Goal: Task Accomplishment & Management: Manage account settings

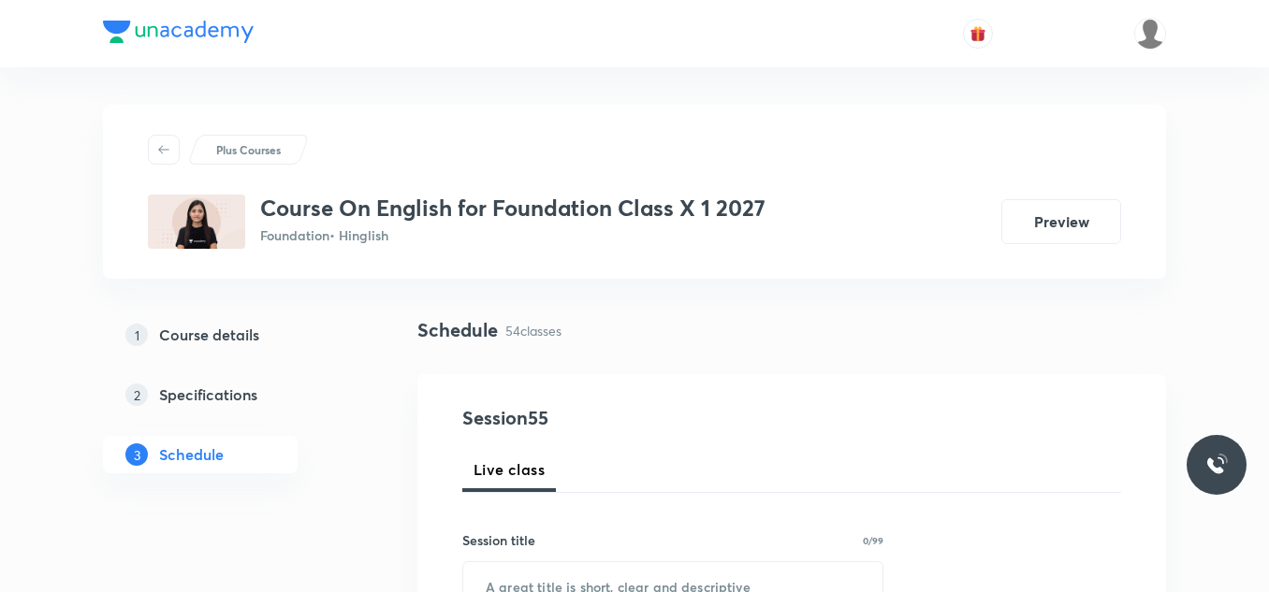
drag, startPoint x: 0, startPoint y: 0, endPoint x: 897, endPoint y: 431, distance: 995.7
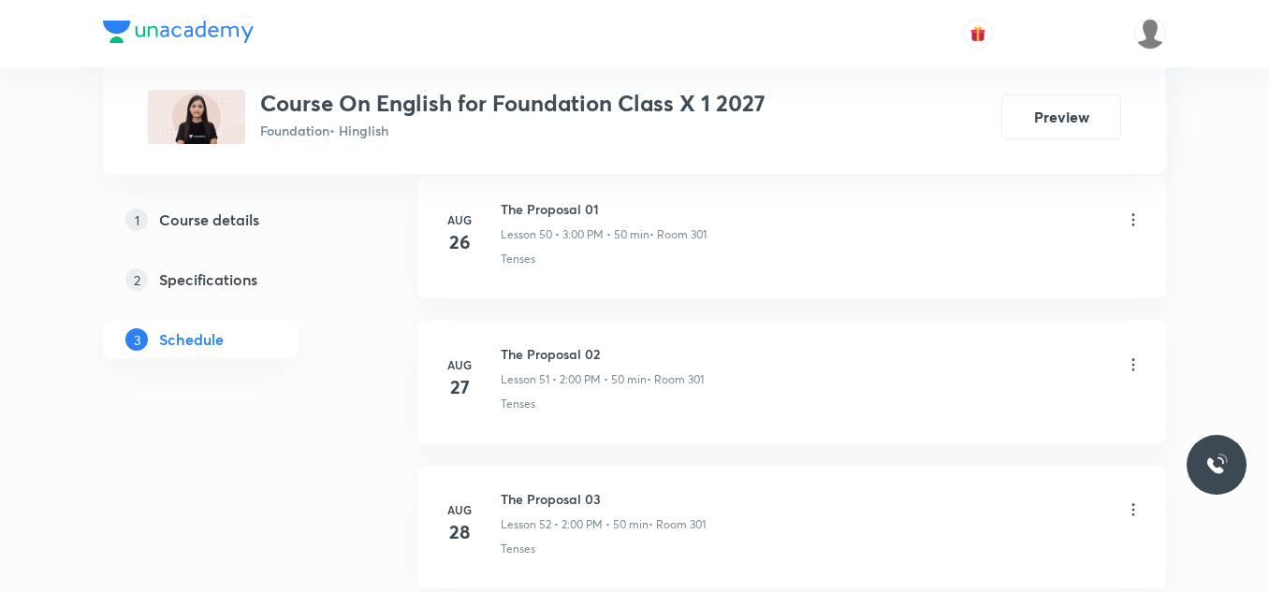
scroll to position [8740, 0]
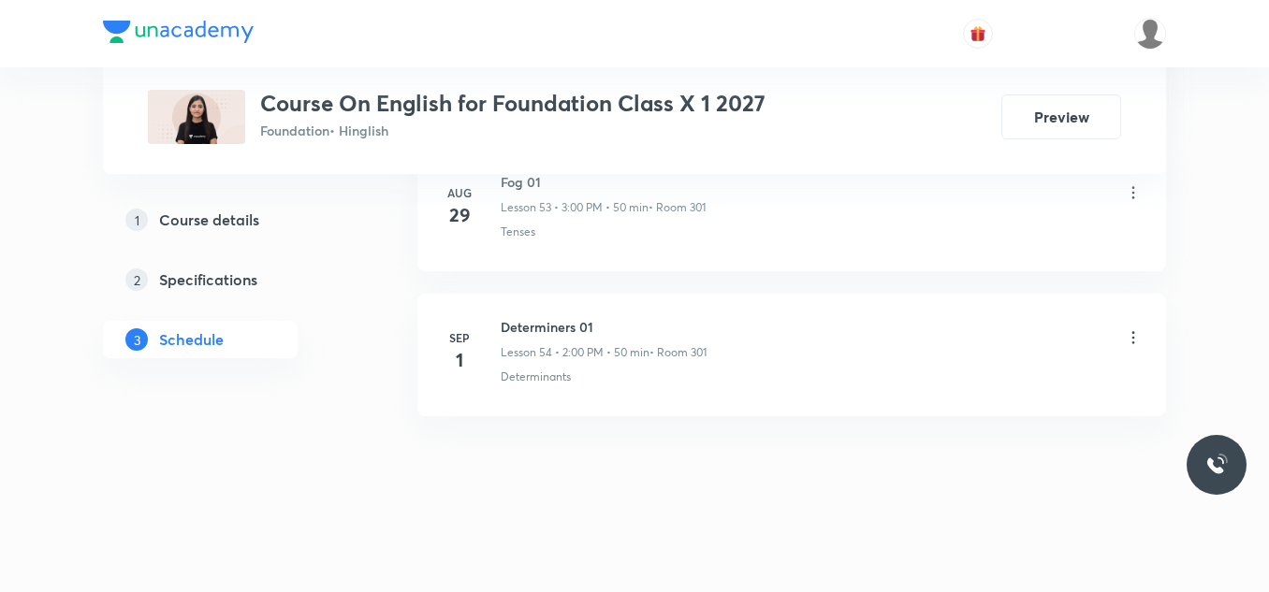
click at [528, 326] on h6 "Determiners 01" at bounding box center [604, 327] width 206 height 20
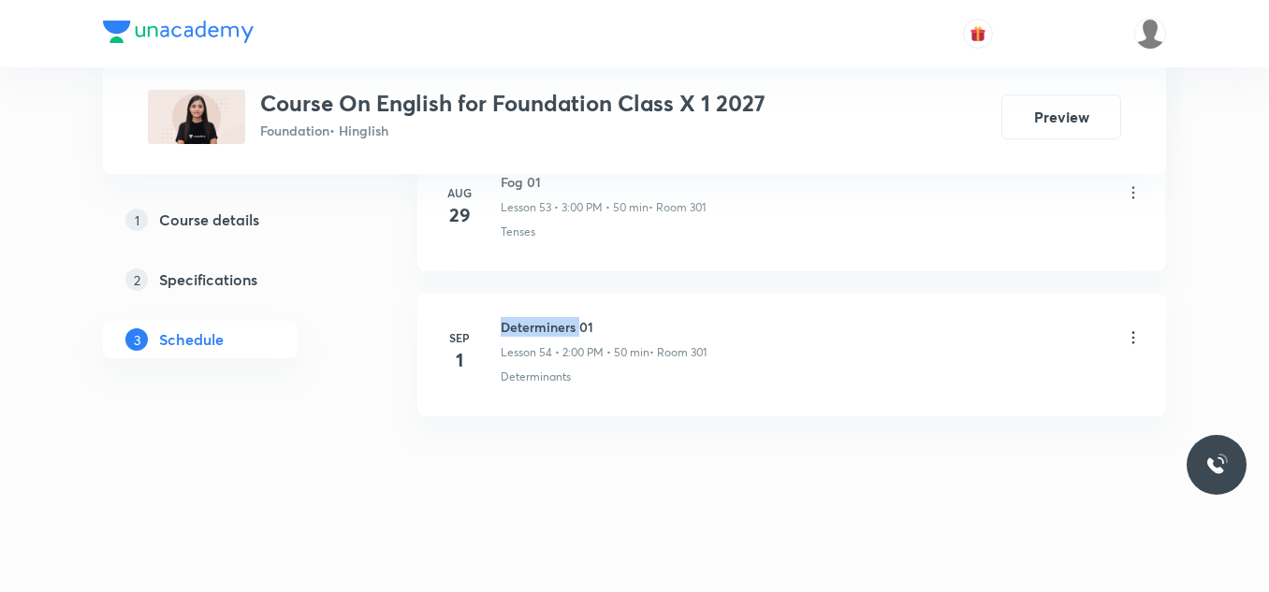
click at [528, 326] on h6 "Determiners 01" at bounding box center [604, 327] width 206 height 20
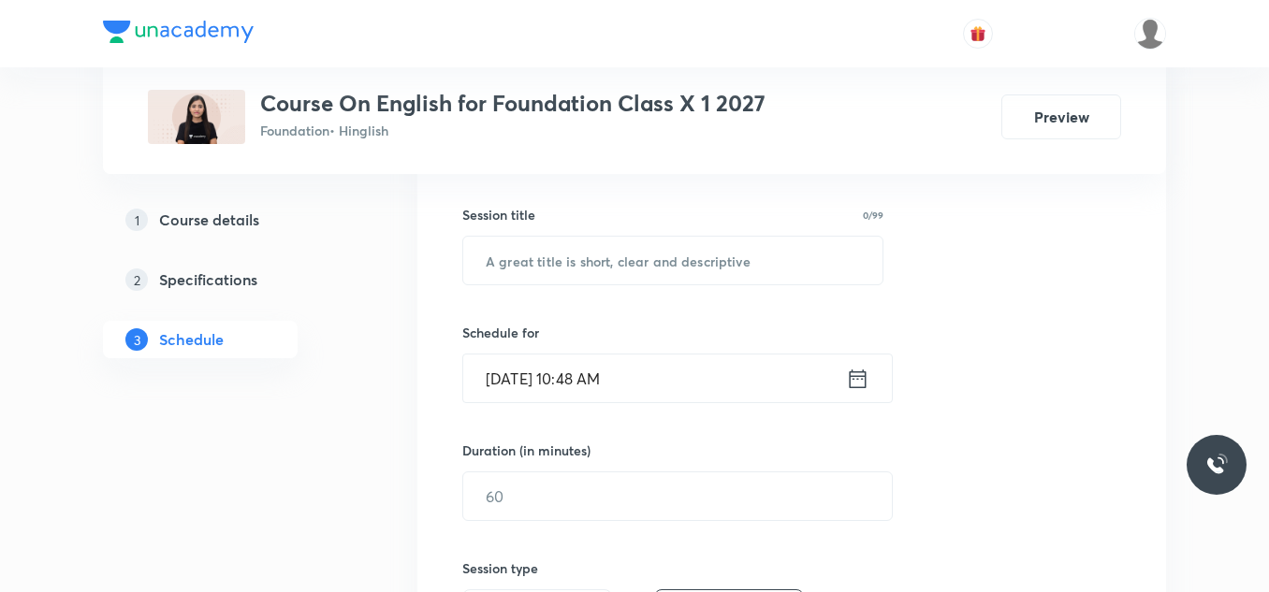
scroll to position [325, 0]
click at [550, 263] on input "text" at bounding box center [672, 262] width 419 height 48
paste input "Determiners 01"
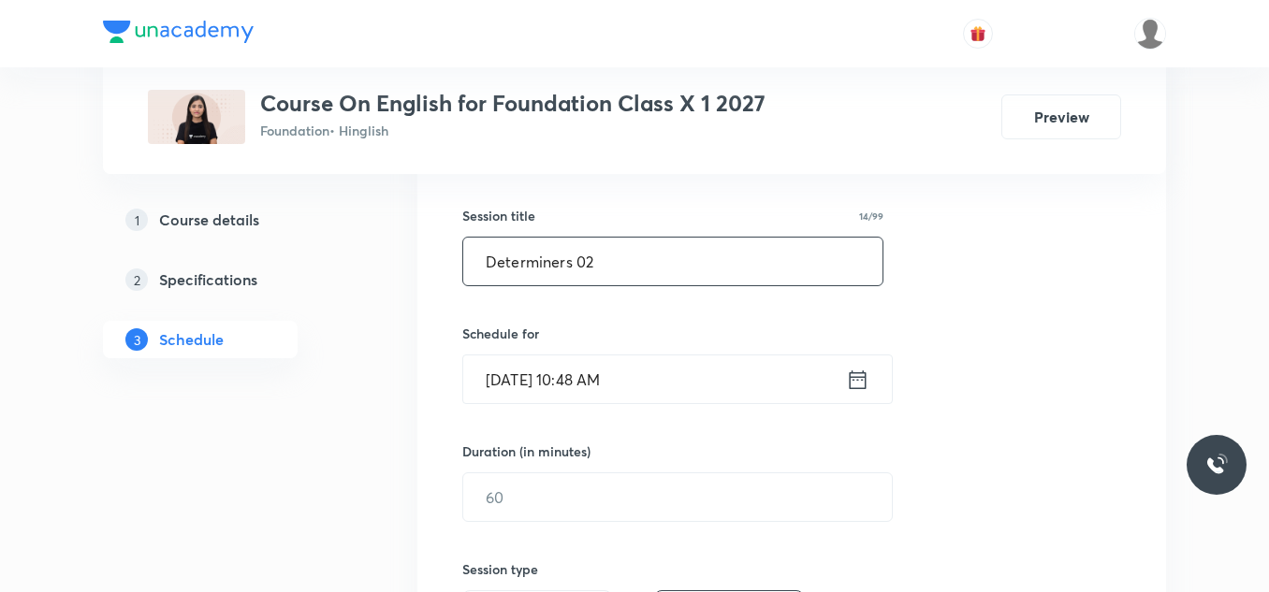
type input "Determiners 02"
click at [863, 375] on icon at bounding box center [857, 380] width 23 height 26
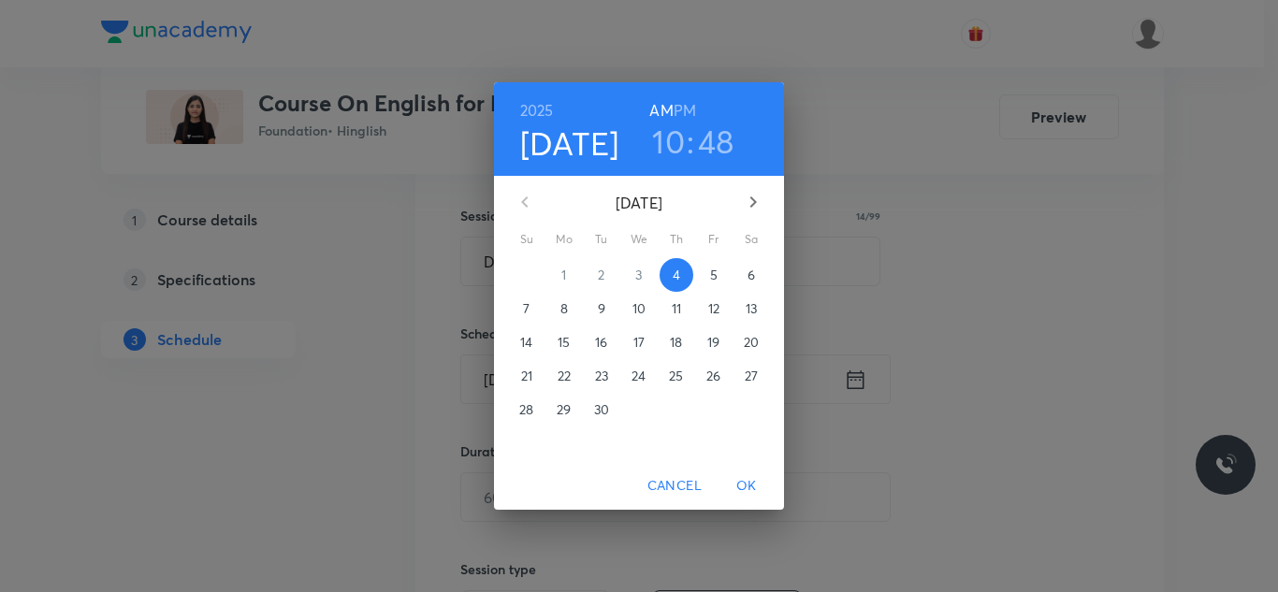
click at [687, 111] on h6 "PM" at bounding box center [685, 110] width 22 height 26
click at [676, 142] on h3 "10" at bounding box center [668, 141] width 33 height 39
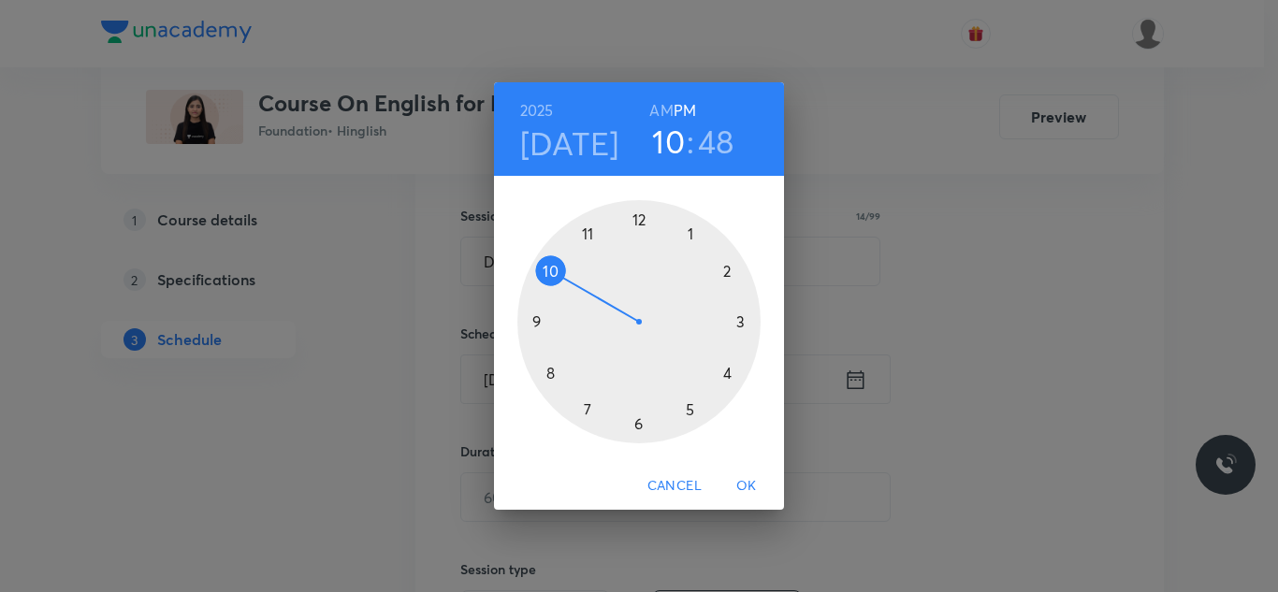
click at [728, 270] on div at bounding box center [638, 321] width 243 height 243
click at [641, 224] on div at bounding box center [638, 321] width 243 height 243
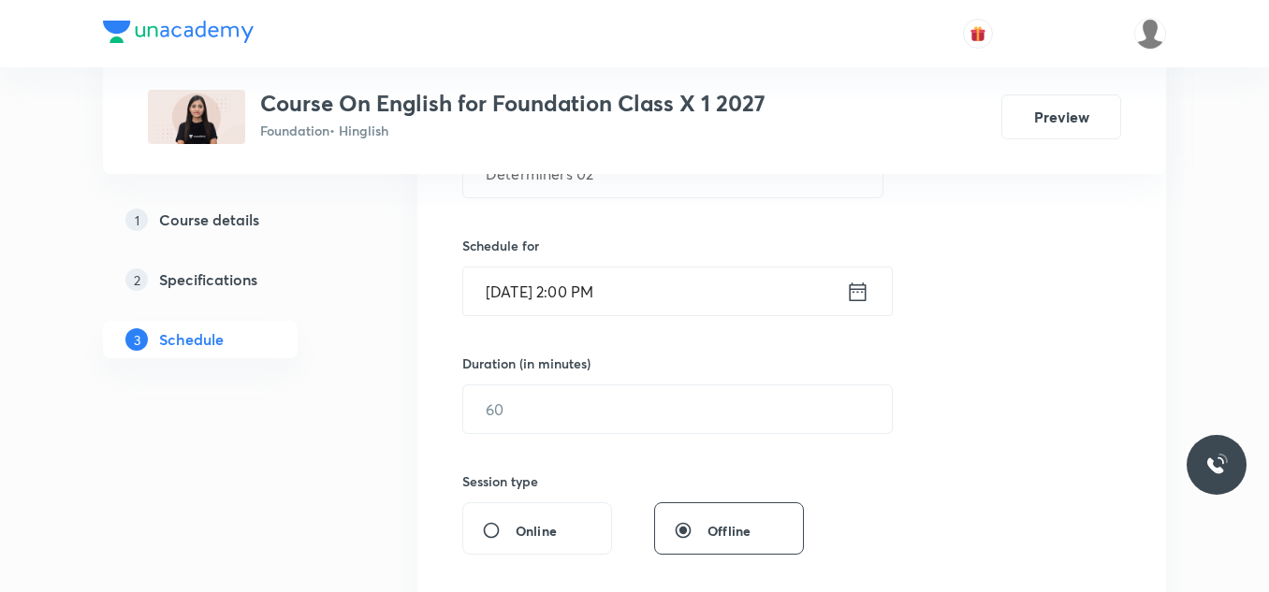
scroll to position [415, 0]
click at [588, 412] on input "text" at bounding box center [677, 408] width 429 height 48
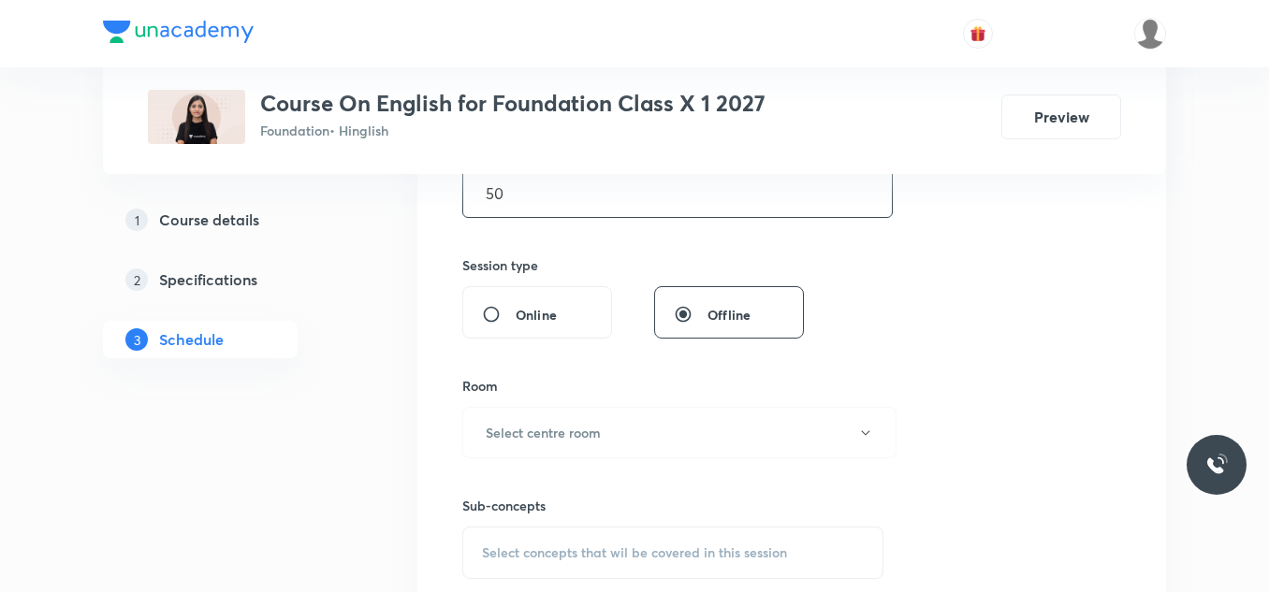
scroll to position [636, 0]
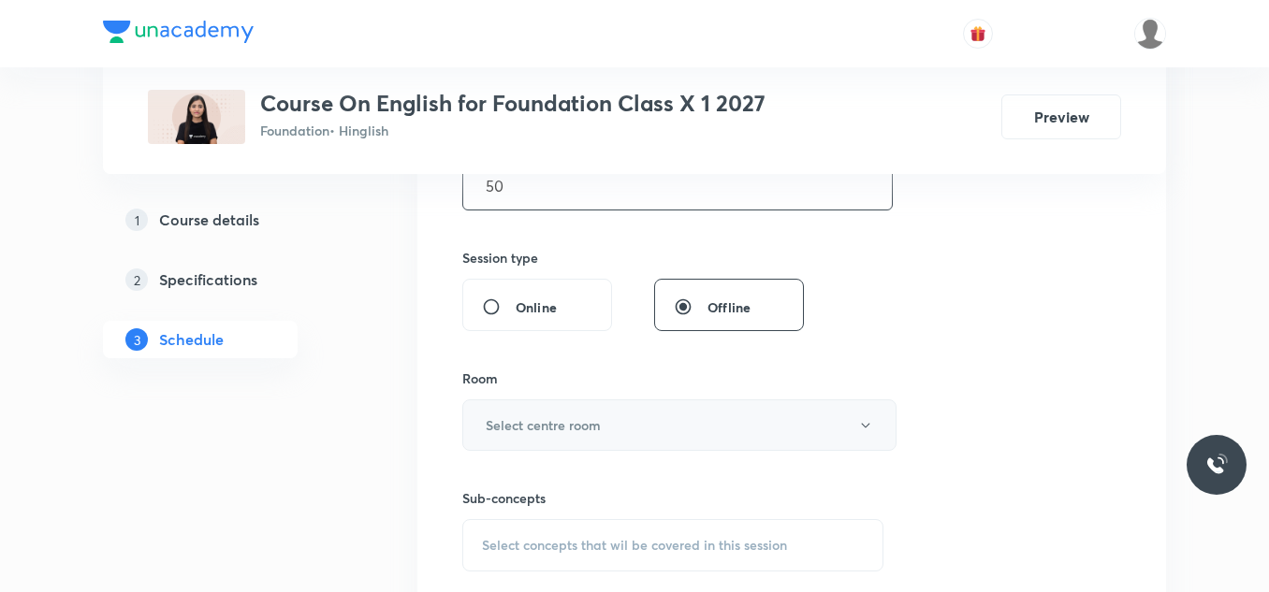
type input "50"
click at [584, 416] on h6 "Select centre room" at bounding box center [543, 425] width 115 height 20
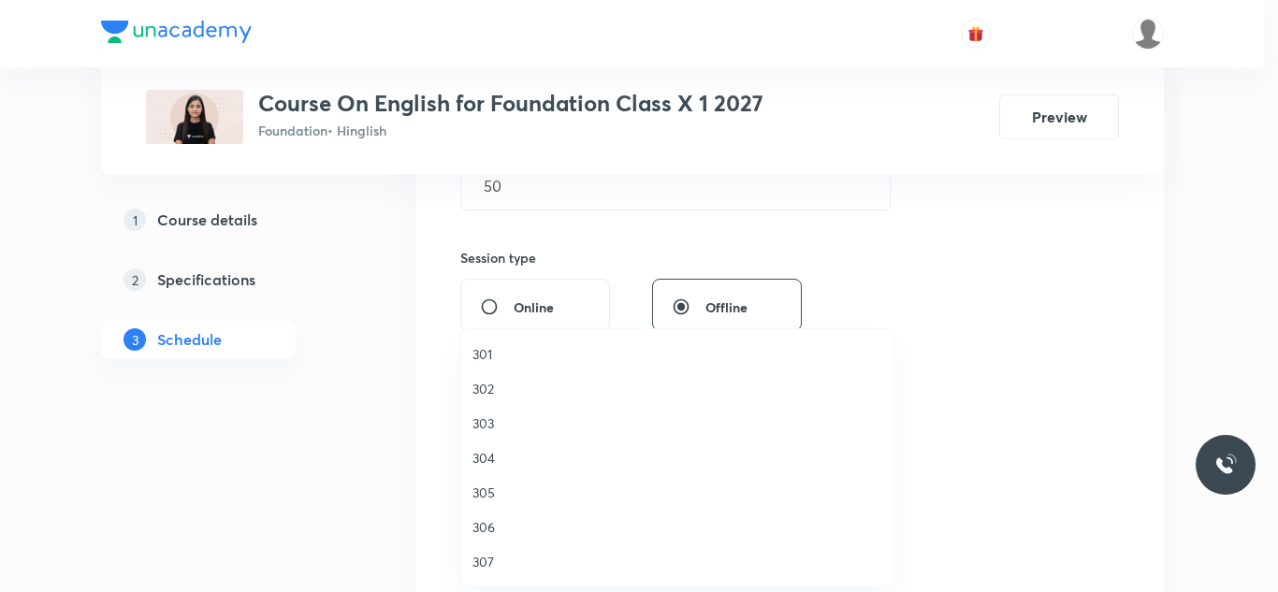
click at [496, 346] on span "301" at bounding box center [678, 354] width 410 height 20
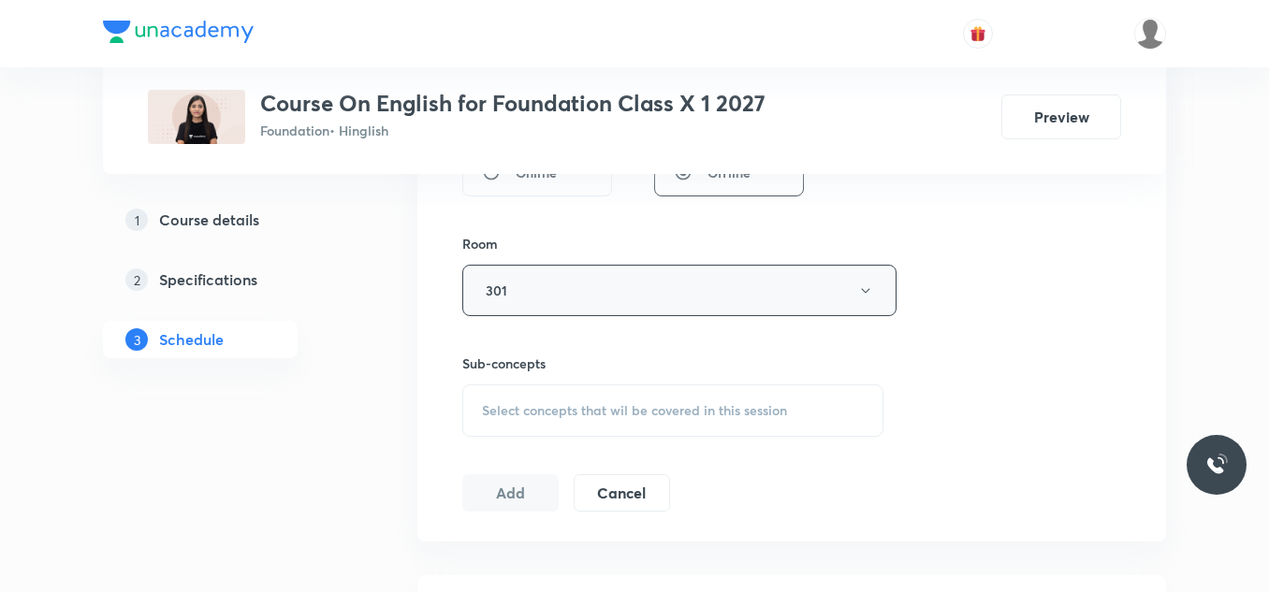
scroll to position [773, 0]
click at [559, 415] on span "Select concepts that wil be covered in this session" at bounding box center [634, 408] width 305 height 15
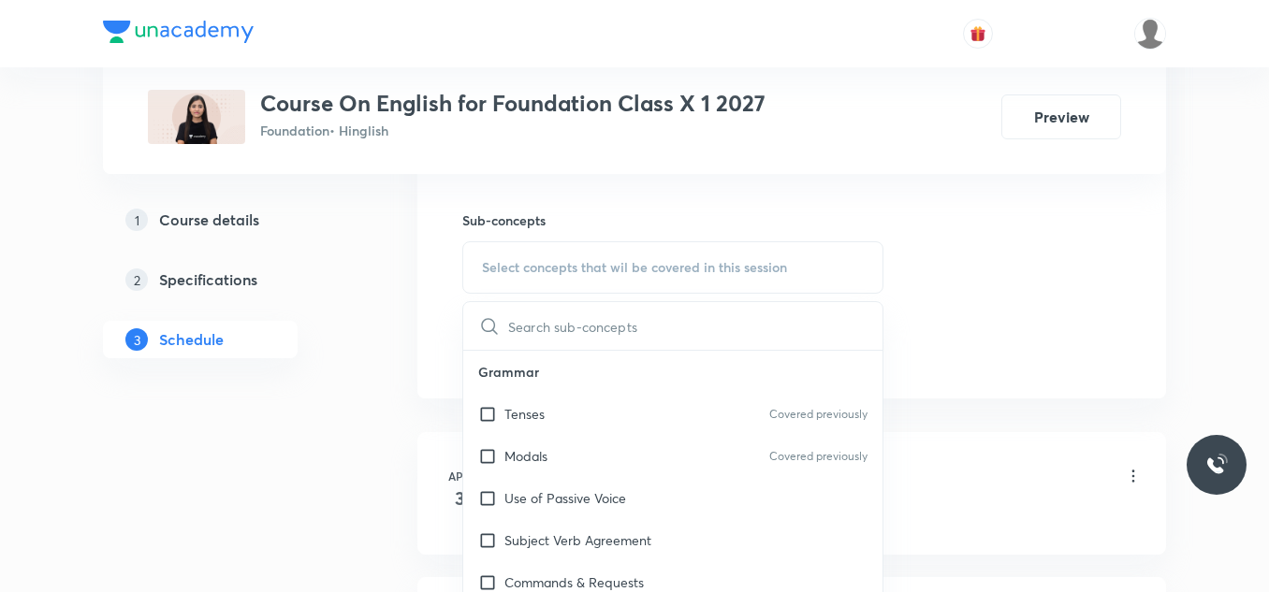
scroll to position [915, 0]
click at [509, 416] on p "Tenses" at bounding box center [524, 413] width 40 height 20
checkbox input "true"
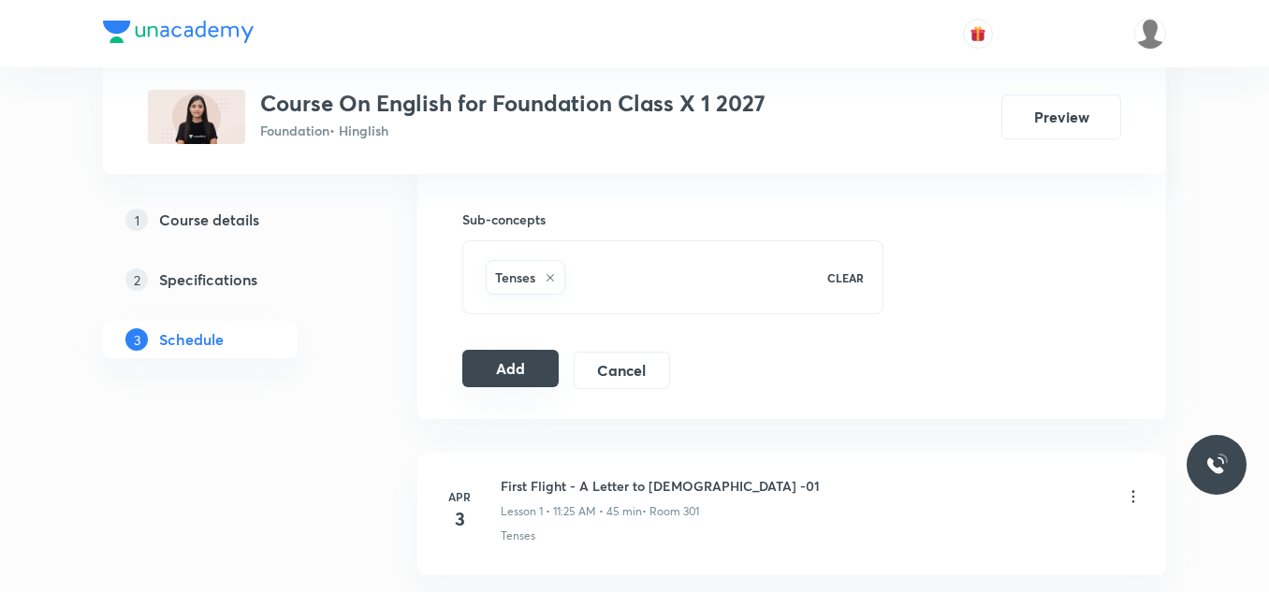
click at [480, 365] on button "Add" at bounding box center [510, 368] width 96 height 37
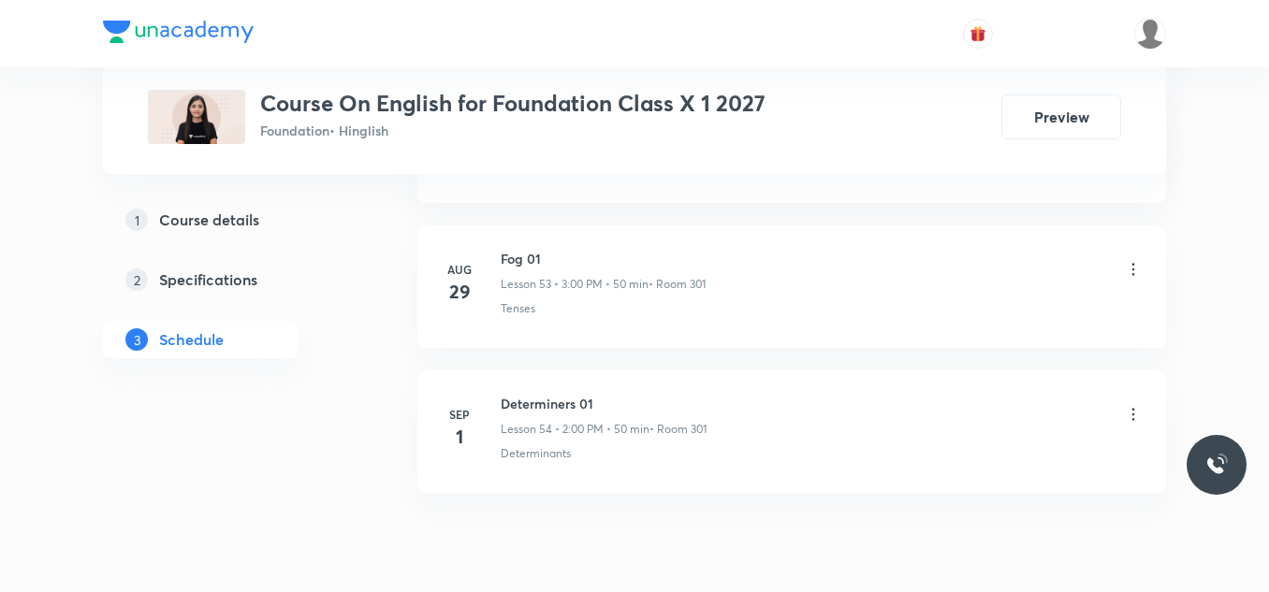
scroll to position [8761, 0]
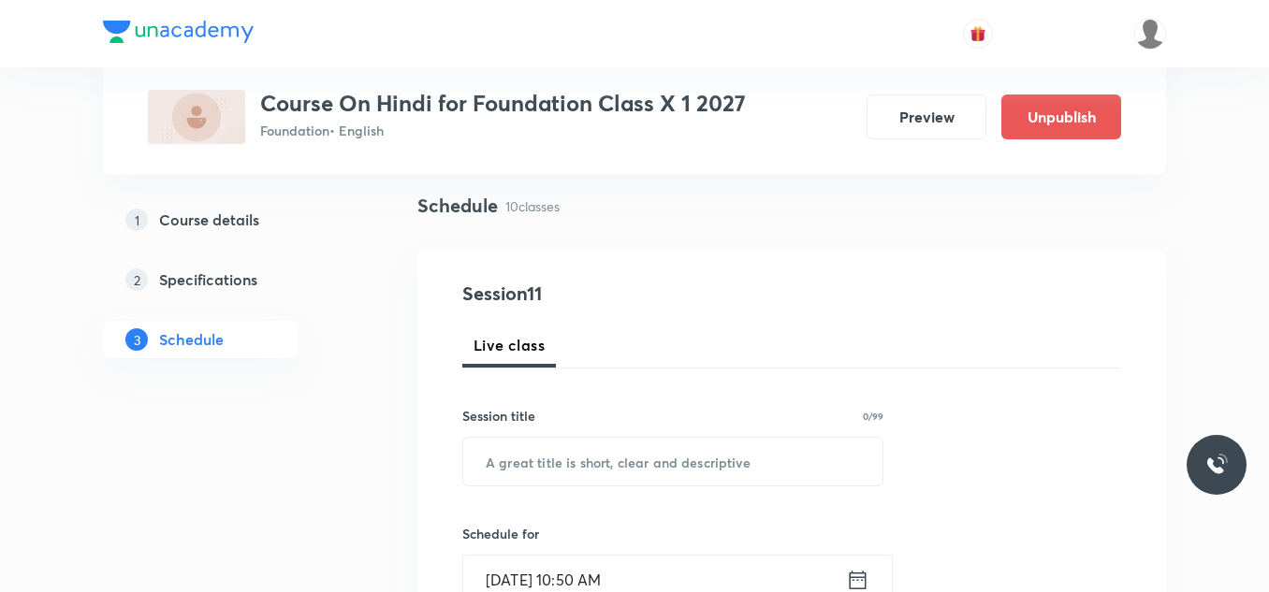
scroll to position [134, 0]
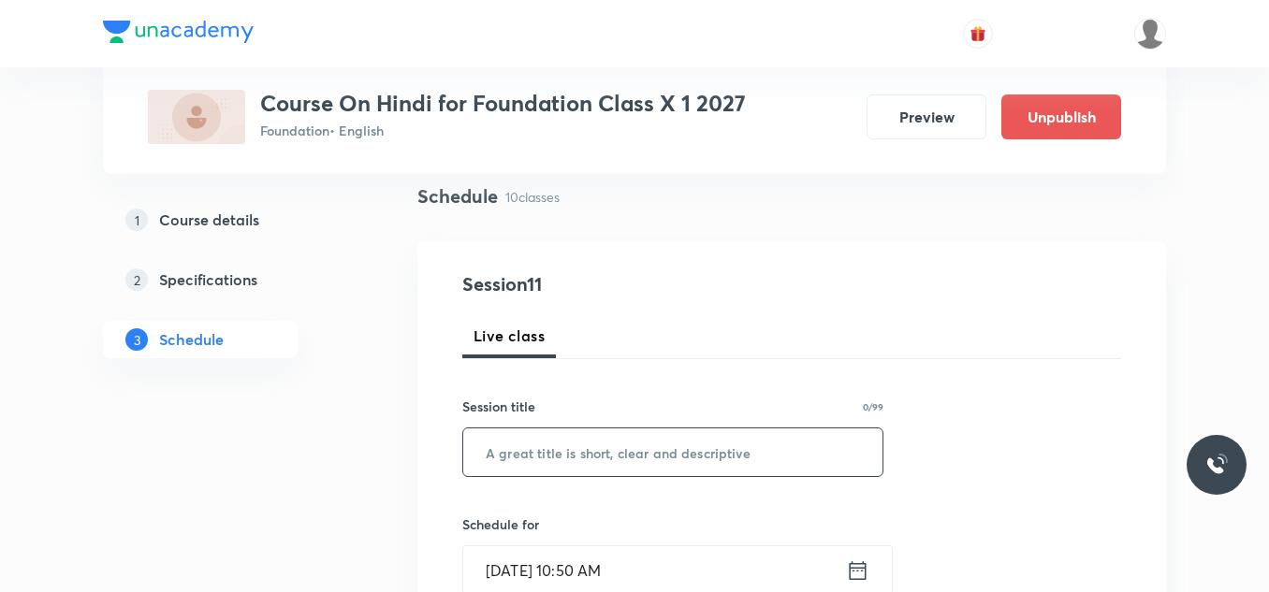
click at [489, 472] on input "text" at bounding box center [672, 453] width 419 height 48
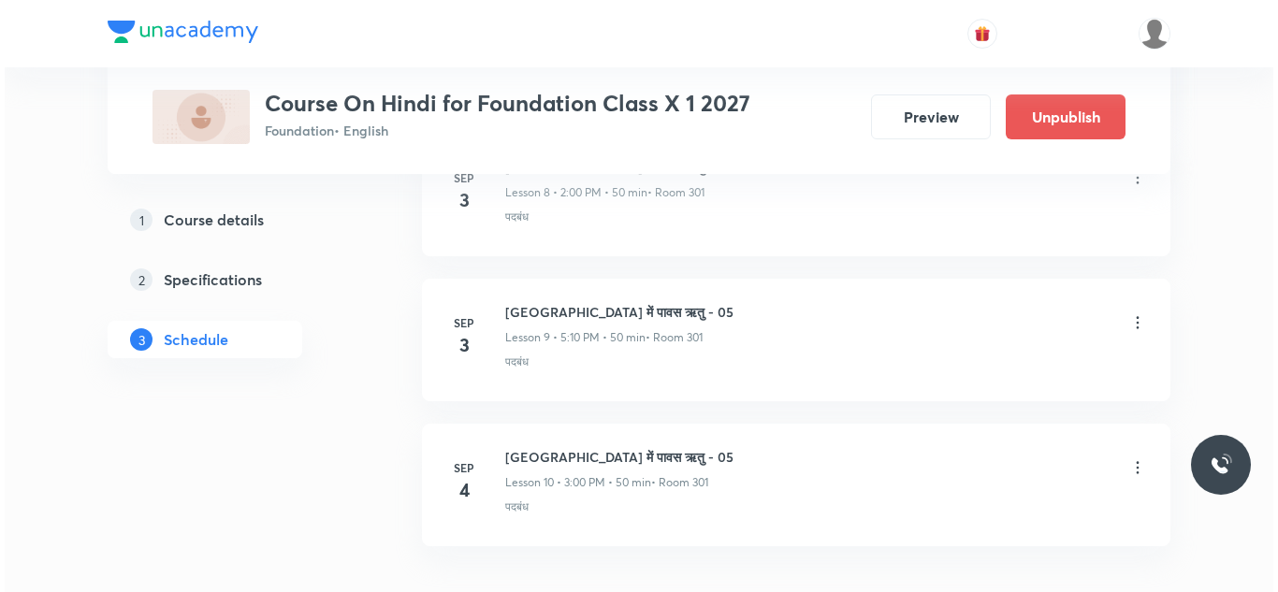
scroll to position [2227, 0]
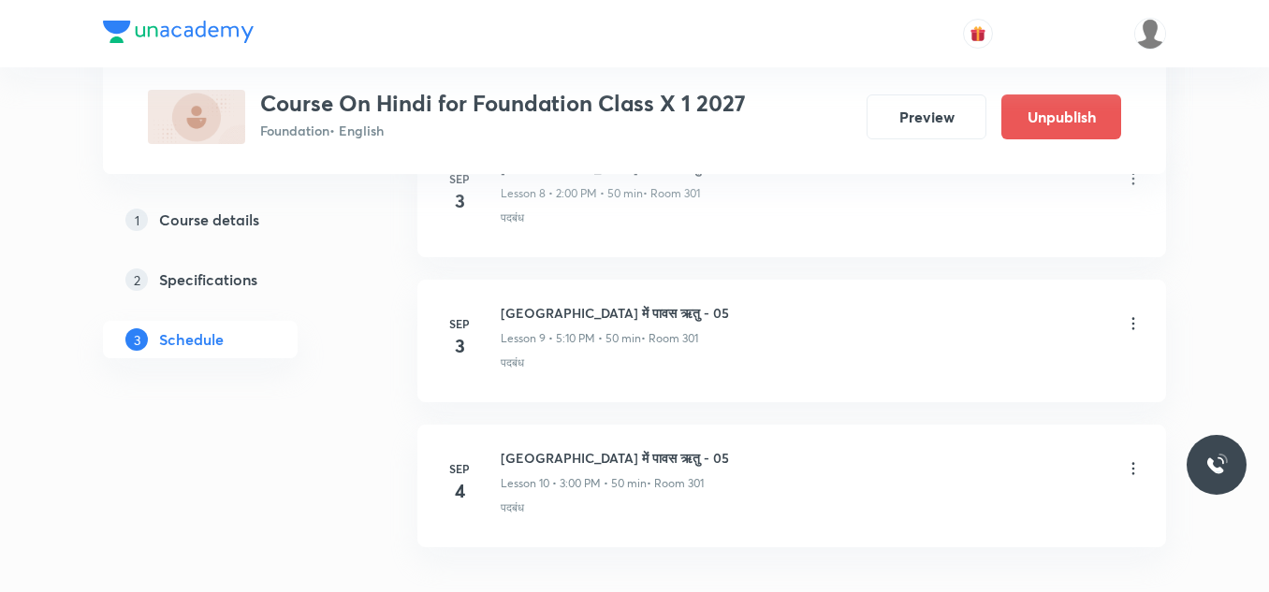
click at [1133, 315] on icon at bounding box center [1133, 323] width 19 height 19
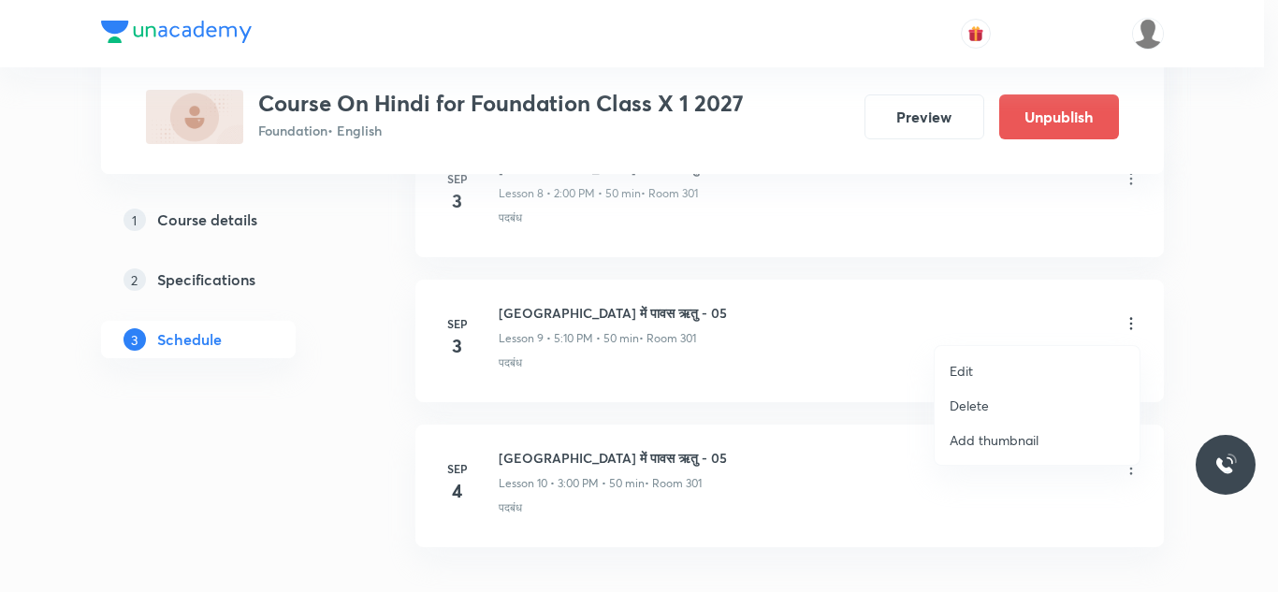
click at [970, 372] on p "Edit" at bounding box center [961, 371] width 23 height 20
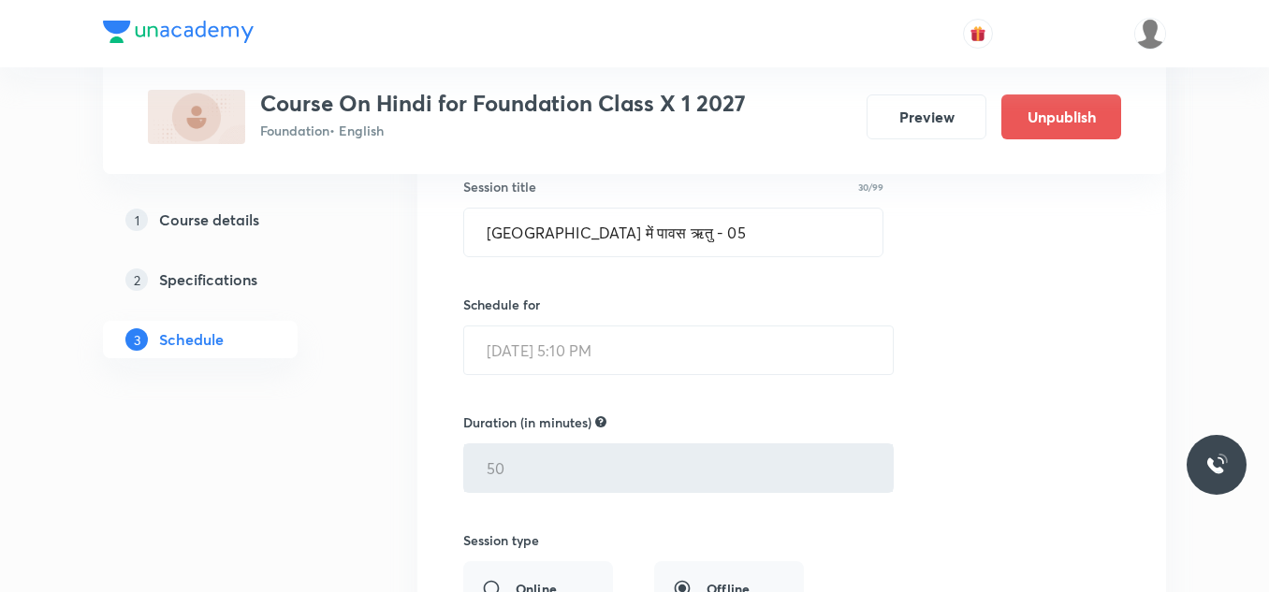
scroll to position [1496, 0]
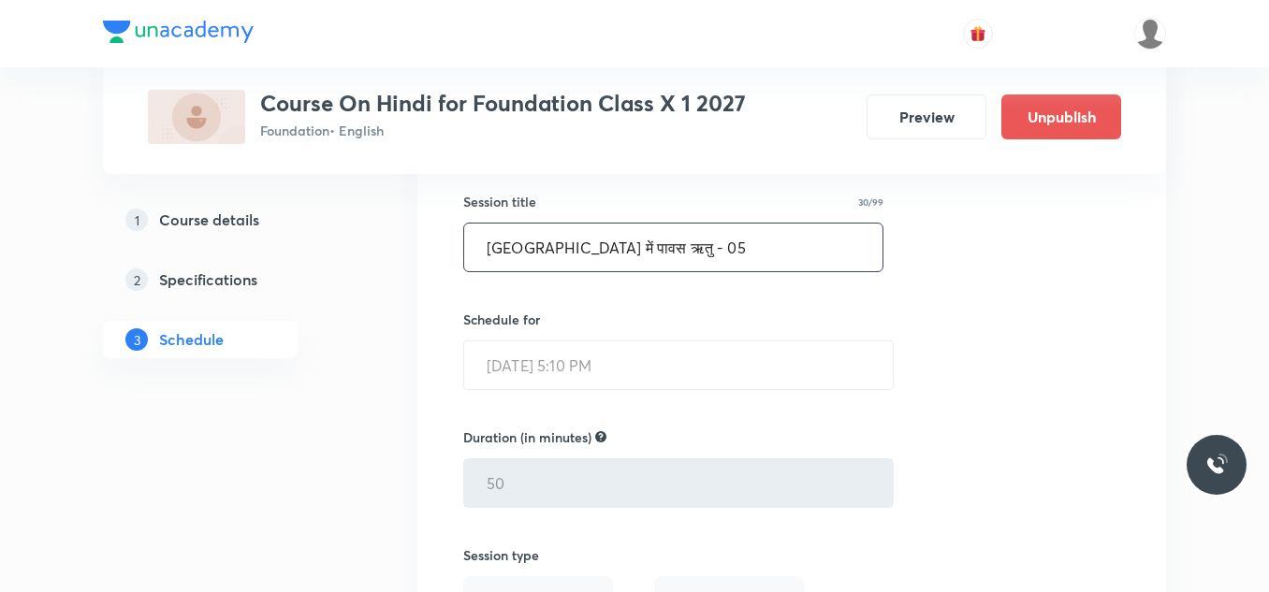
click at [709, 247] on input "पर्वत प्रदेश में पावस ऋतु - 05" at bounding box center [673, 248] width 418 height 48
paste input "काल"
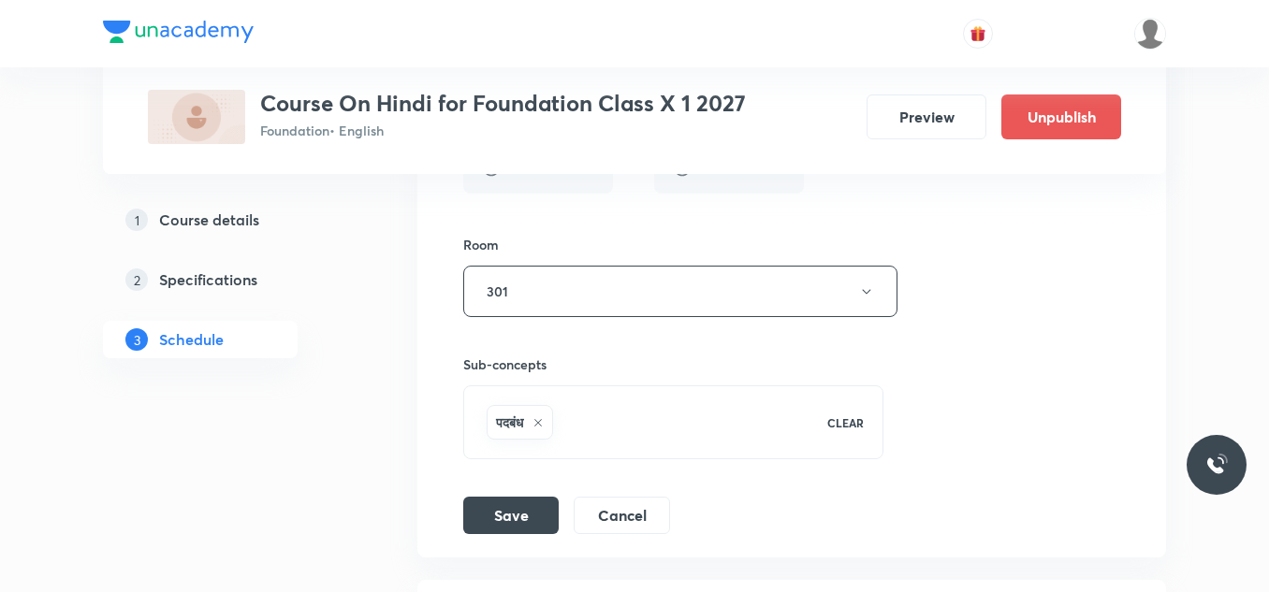
scroll to position [1935, 0]
type input "काल"
click at [498, 505] on button "Save" at bounding box center [510, 509] width 95 height 37
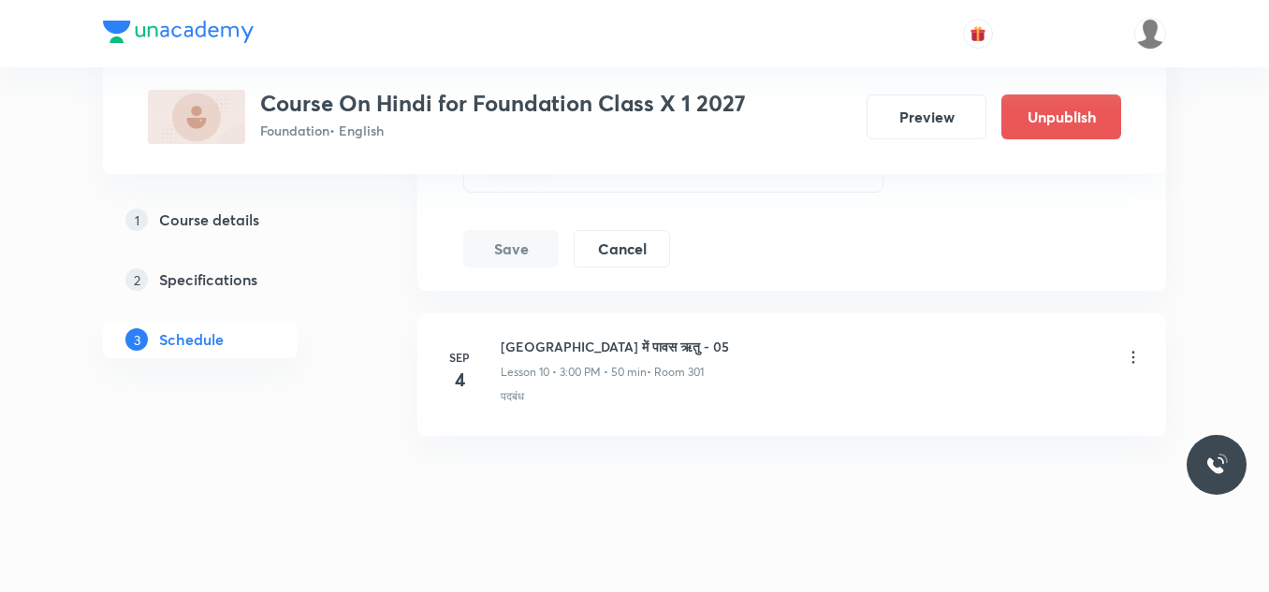
scroll to position [2199, 0]
click at [1133, 356] on icon at bounding box center [1133, 356] width 3 height 12
click at [1132, 347] on icon at bounding box center [1133, 356] width 19 height 19
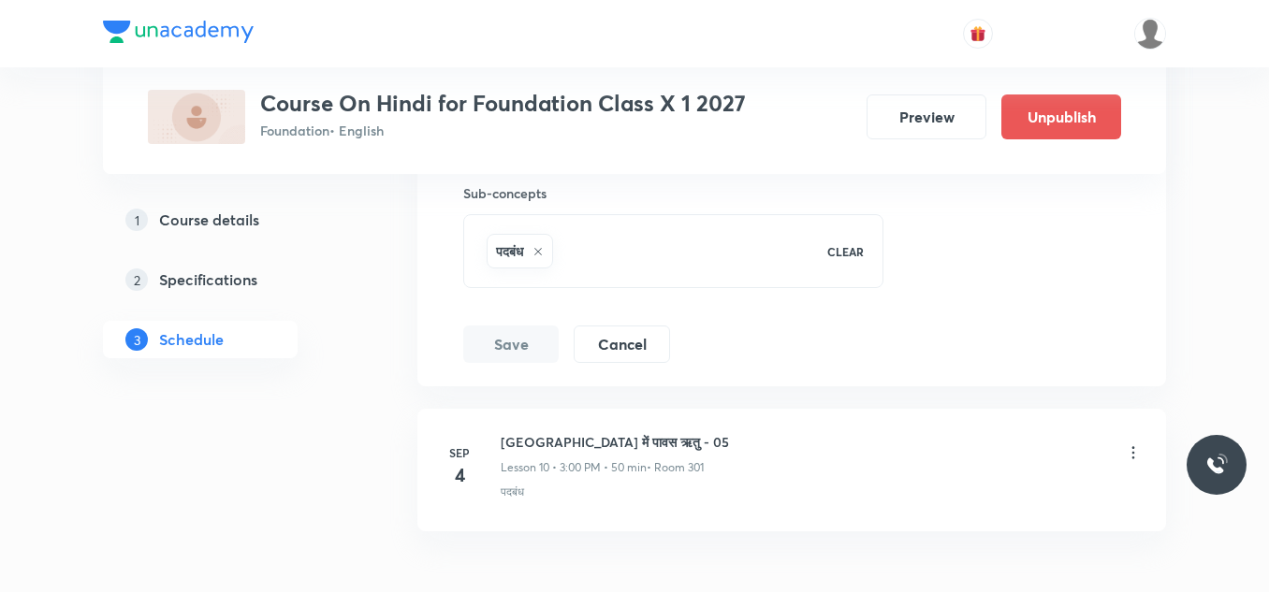
scroll to position [2104, 0]
click at [1130, 453] on icon at bounding box center [1133, 452] width 19 height 19
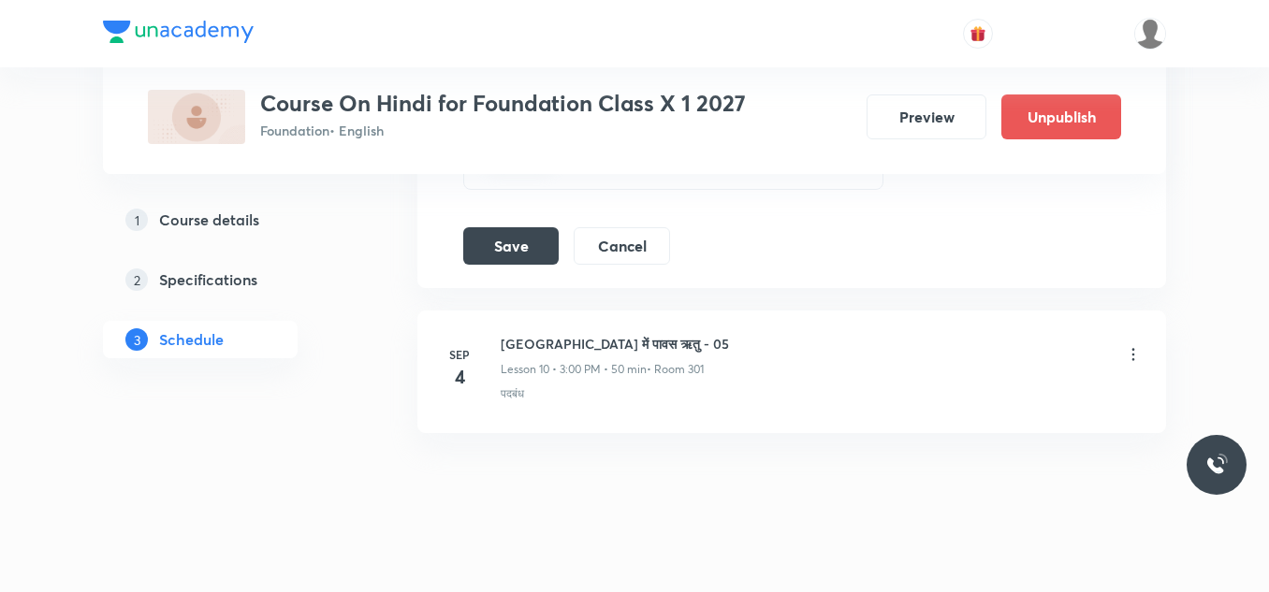
scroll to position [2202, 0]
click at [1133, 351] on icon at bounding box center [1133, 353] width 19 height 19
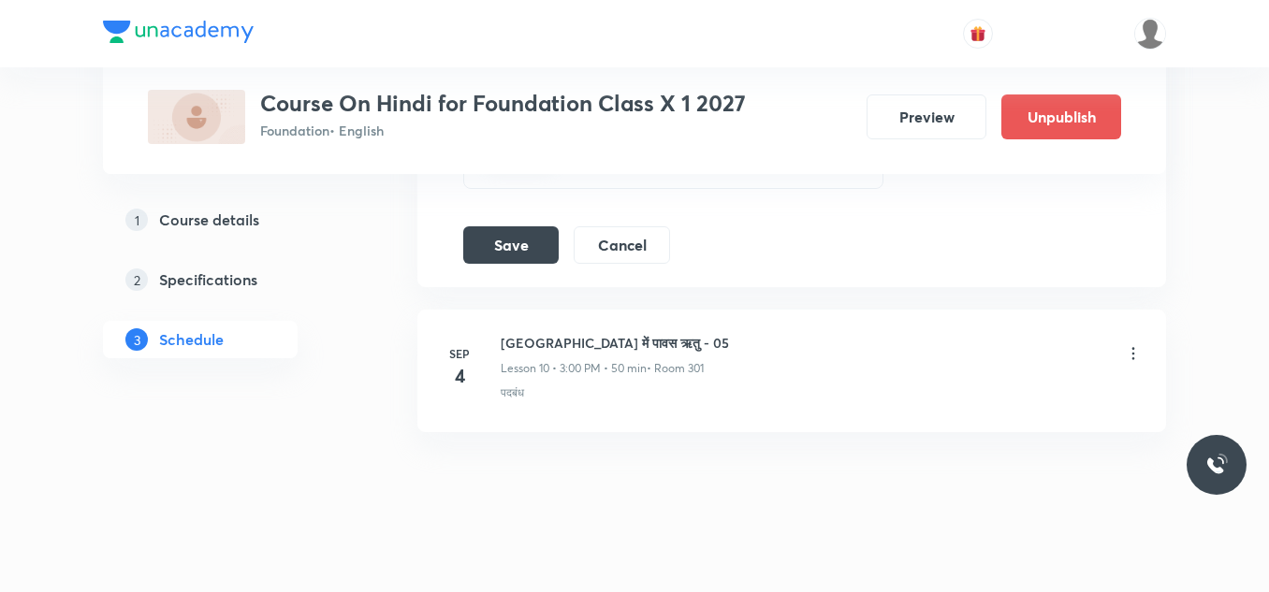
click at [1133, 351] on icon at bounding box center [1133, 353] width 19 height 19
click at [685, 342] on h6 "पर्वत प्रदेश में पावस ऋतु - 05" at bounding box center [615, 343] width 228 height 20
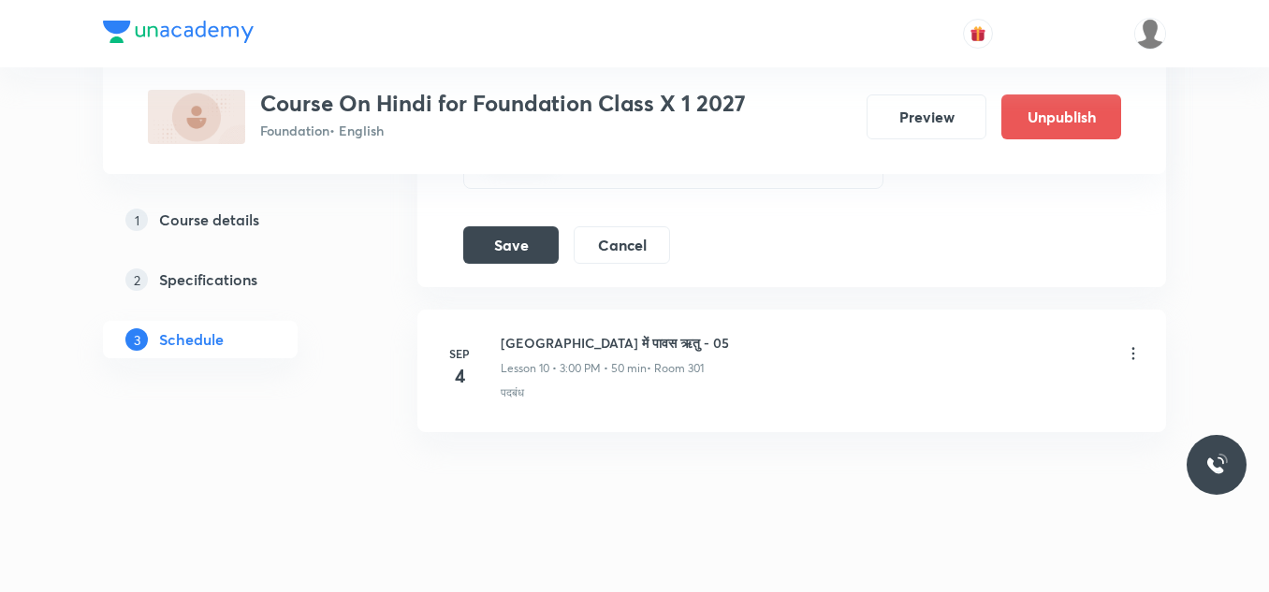
click at [685, 342] on h6 "पर्वत प्रदेश में पावस ऋतु - 05" at bounding box center [615, 343] width 228 height 20
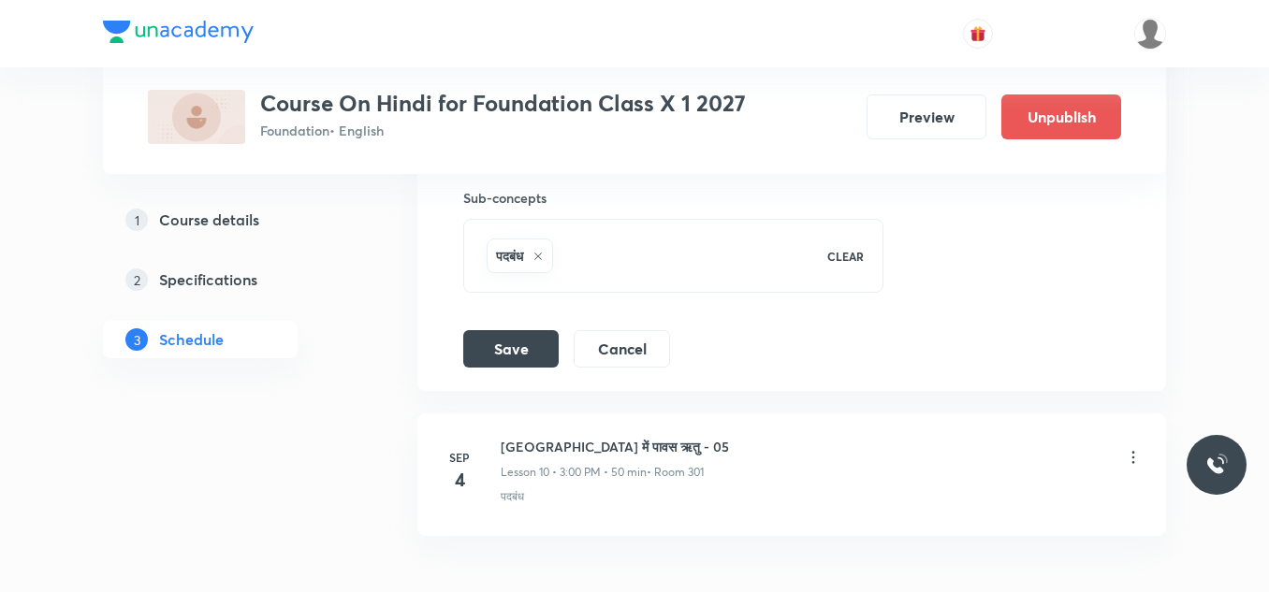
scroll to position [2097, 0]
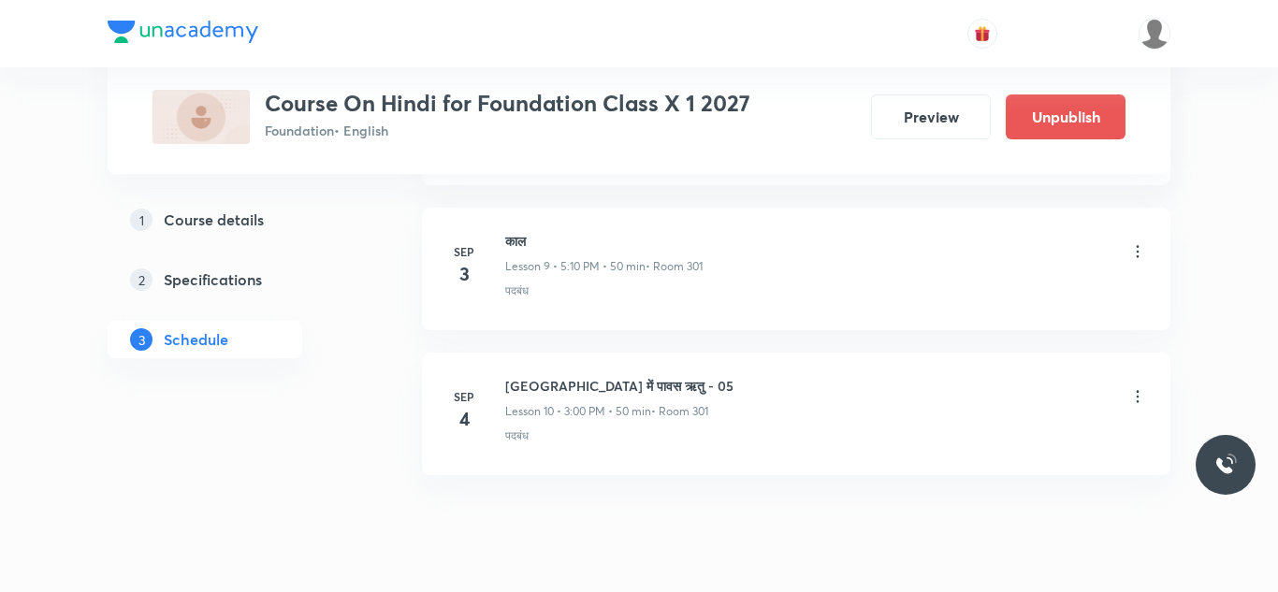
scroll to position [2299, 0]
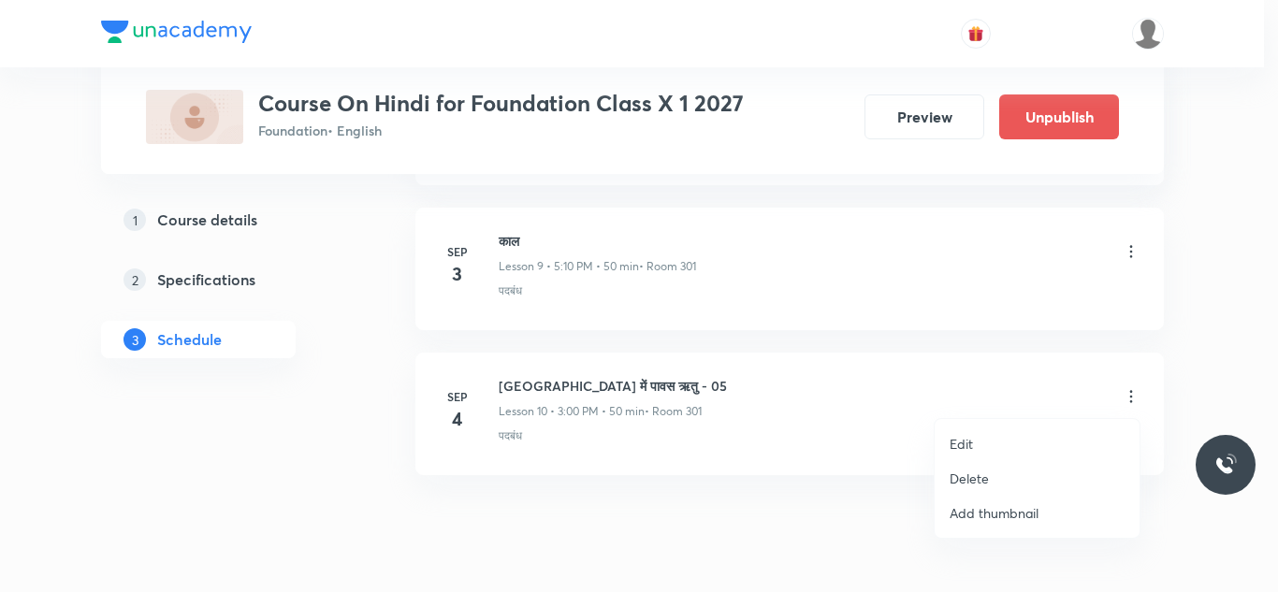
click at [969, 437] on p "Edit" at bounding box center [961, 444] width 23 height 20
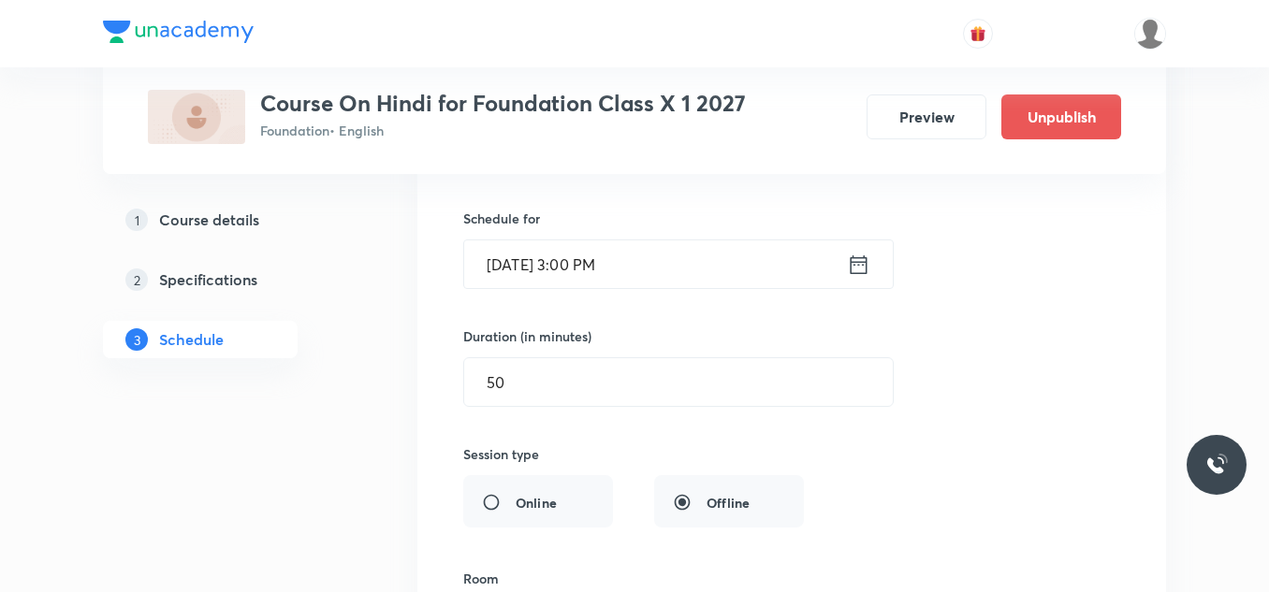
scroll to position [1683, 0]
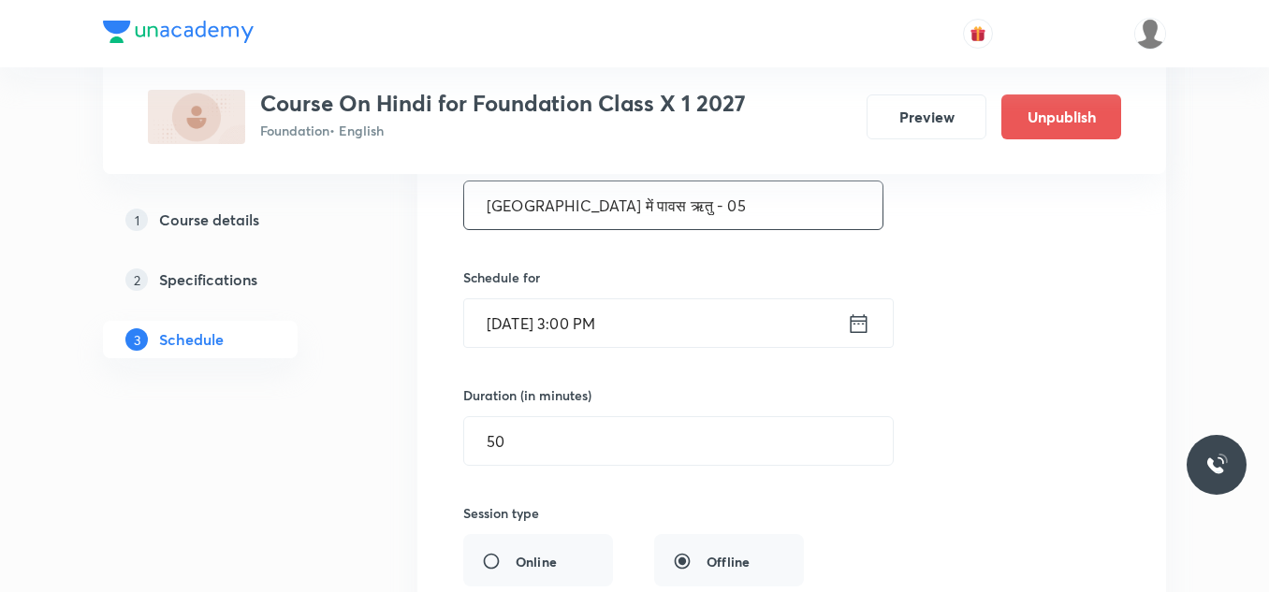
click at [672, 198] on input "पर्वत प्रदेश में पावस ऋतु - 05" at bounding box center [673, 206] width 418 height 48
paste input "काल"
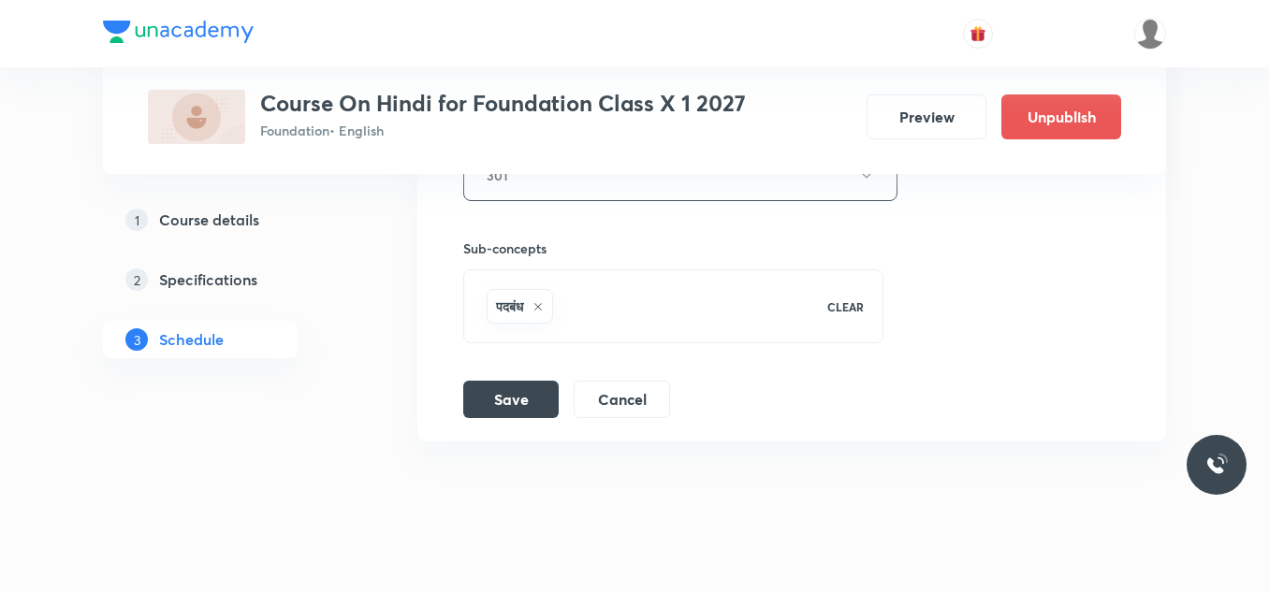
scroll to position [2193, 0]
type input "काल"
click at [507, 397] on button "Save" at bounding box center [510, 396] width 95 height 37
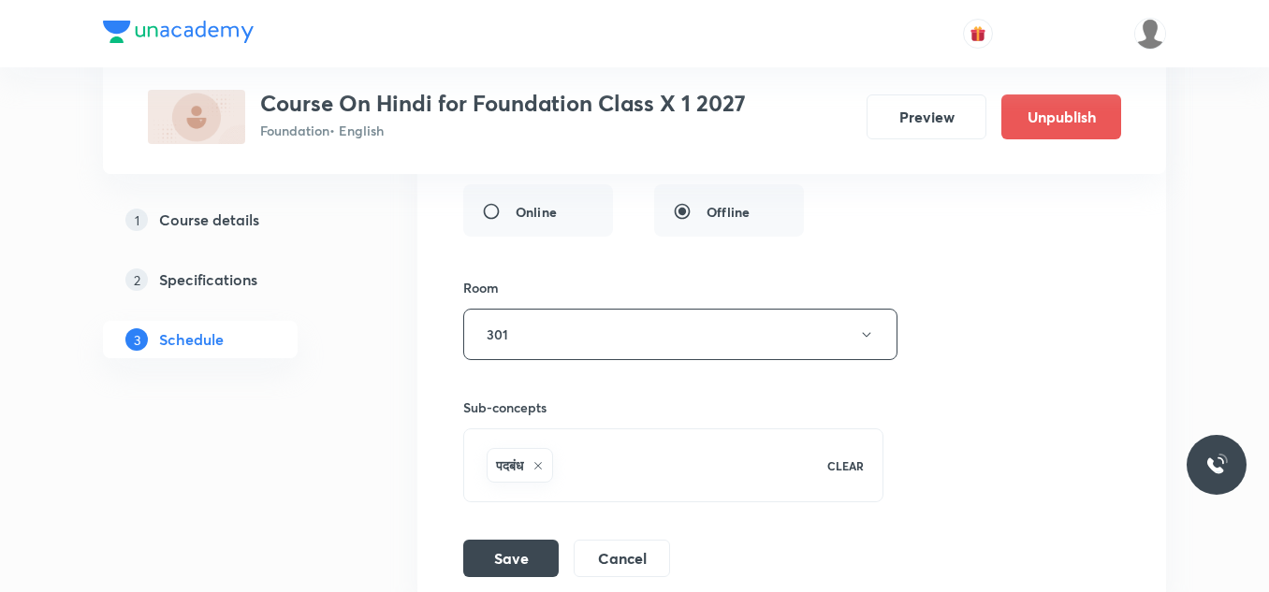
scroll to position [2035, 0]
click at [500, 566] on button "Save" at bounding box center [510, 554] width 95 height 37
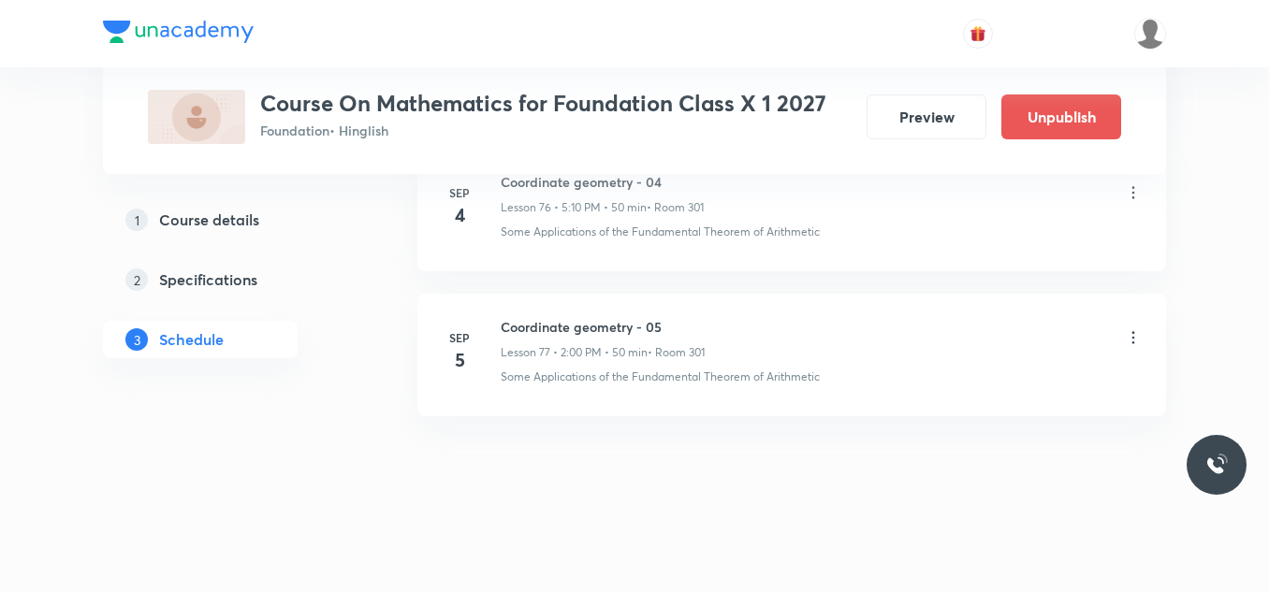
scroll to position [12025, 0]
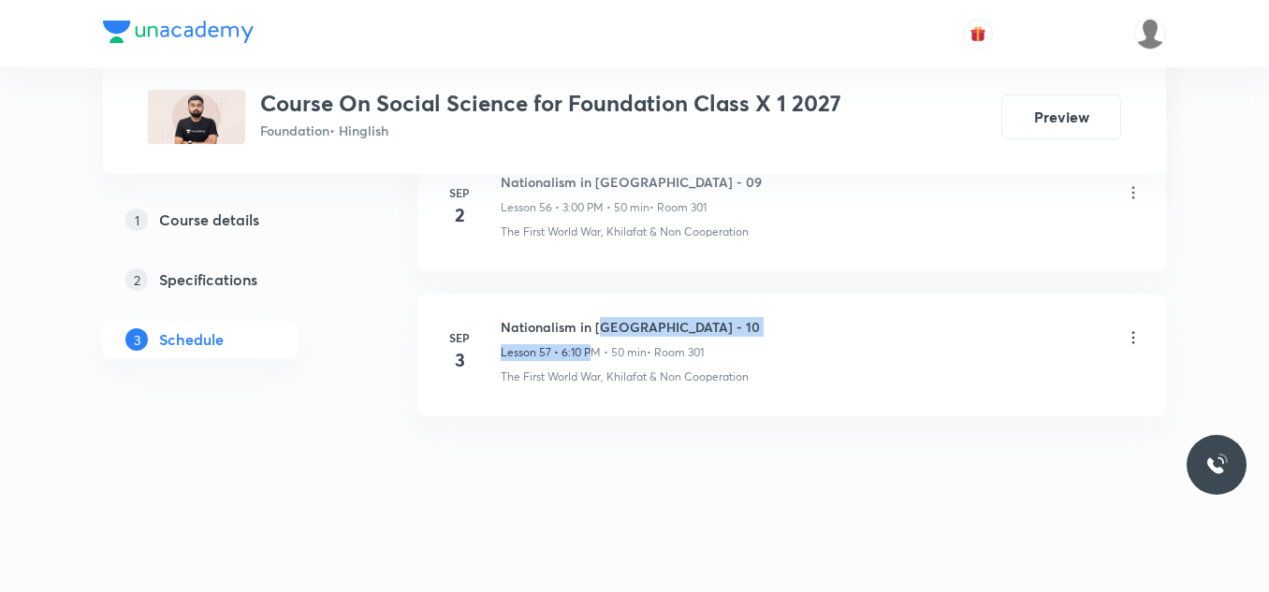
drag, startPoint x: 590, startPoint y: 339, endPoint x: 599, endPoint y: 328, distance: 14.6
click at [599, 328] on div "Nationalism in [GEOGRAPHIC_DATA] - 10 Lesson 57 • 6:10 PM • 50 min • Room 301" at bounding box center [630, 339] width 259 height 44
click at [599, 328] on h6 "Nationalism in [GEOGRAPHIC_DATA] - 10" at bounding box center [630, 327] width 259 height 20
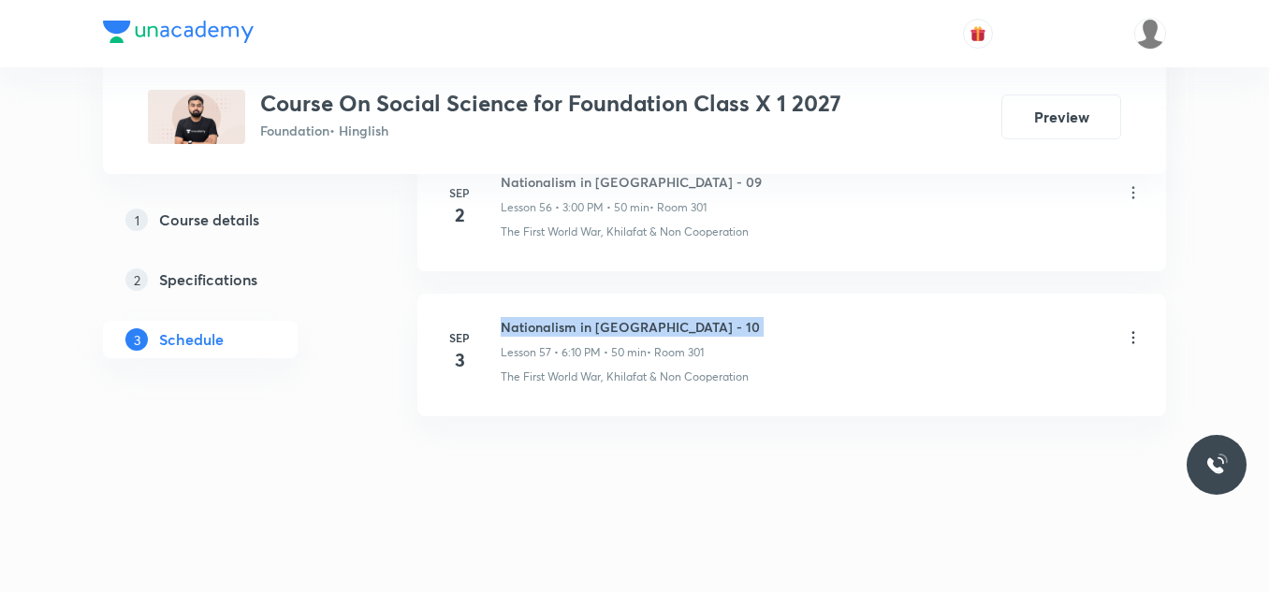
click at [599, 328] on h6 "Nationalism in [GEOGRAPHIC_DATA] - 10" at bounding box center [630, 327] width 259 height 20
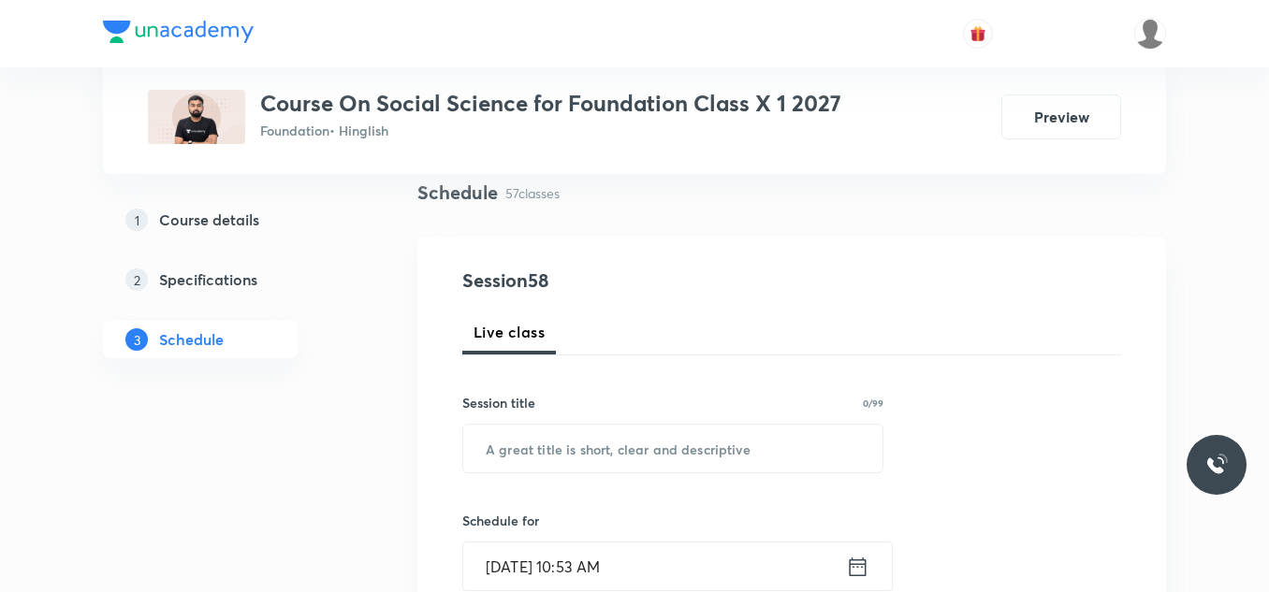
scroll to position [138, 0]
click at [553, 451] on input "text" at bounding box center [672, 448] width 419 height 48
paste input "Nationalism in [GEOGRAPHIC_DATA] - 10"
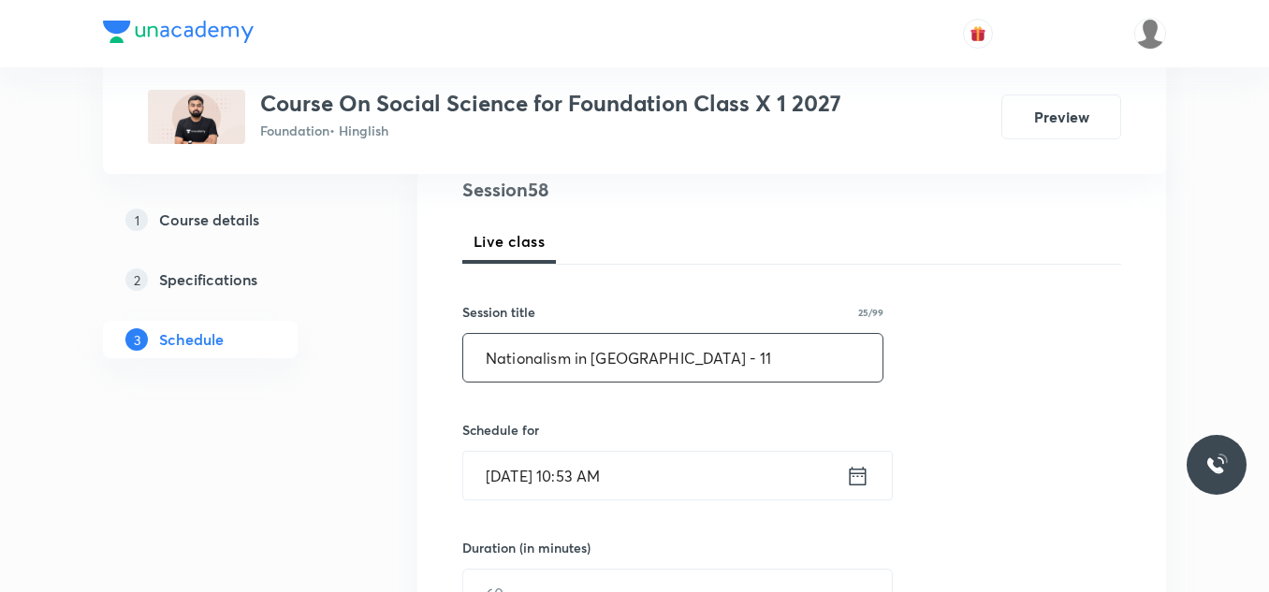
scroll to position [244, 0]
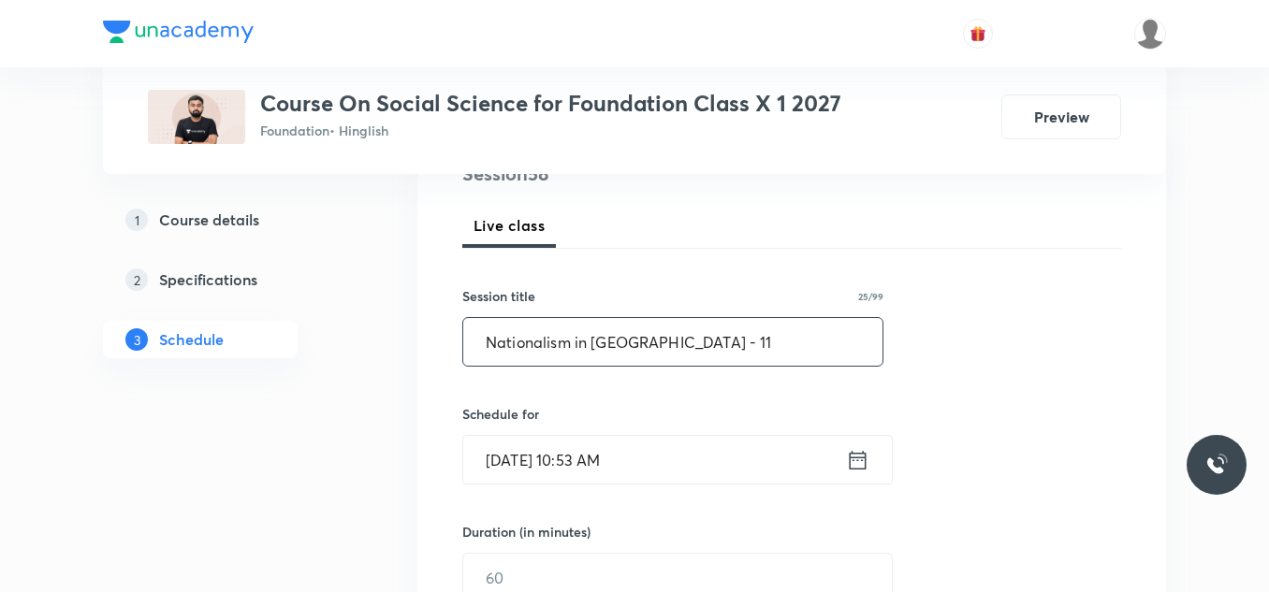
type input "Nationalism in [GEOGRAPHIC_DATA] - 11"
click at [654, 464] on input "Sep 4, 2025, 10:53 AM" at bounding box center [654, 460] width 383 height 48
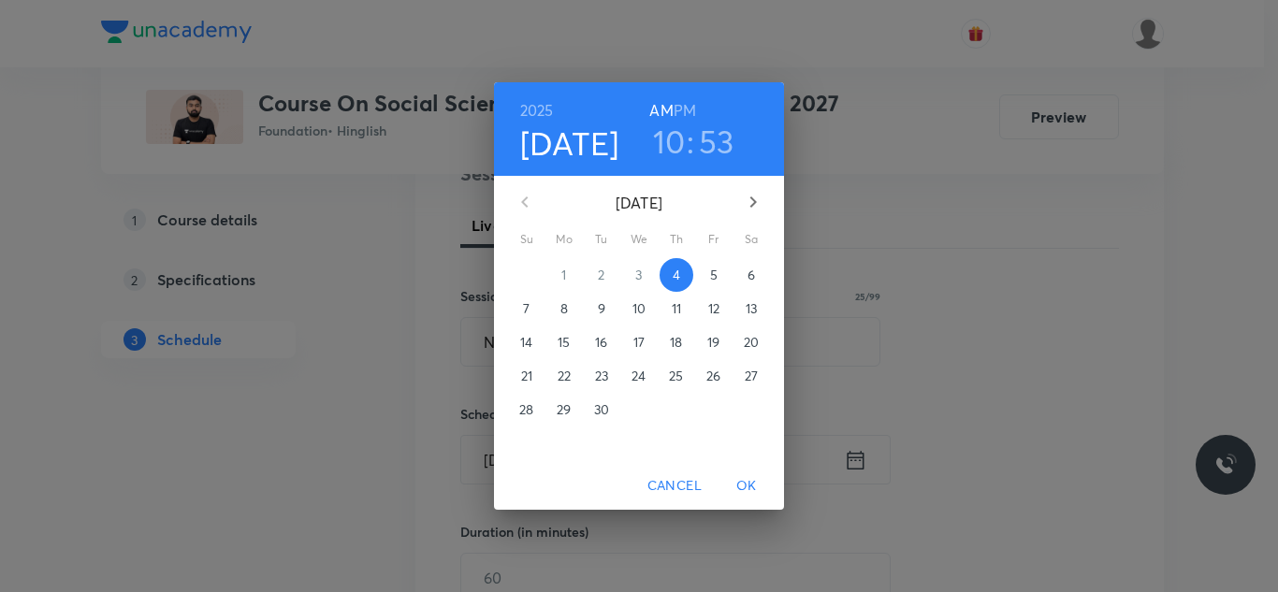
click at [686, 113] on h6 "PM" at bounding box center [685, 110] width 22 height 26
click at [676, 138] on h3 "10" at bounding box center [669, 141] width 33 height 39
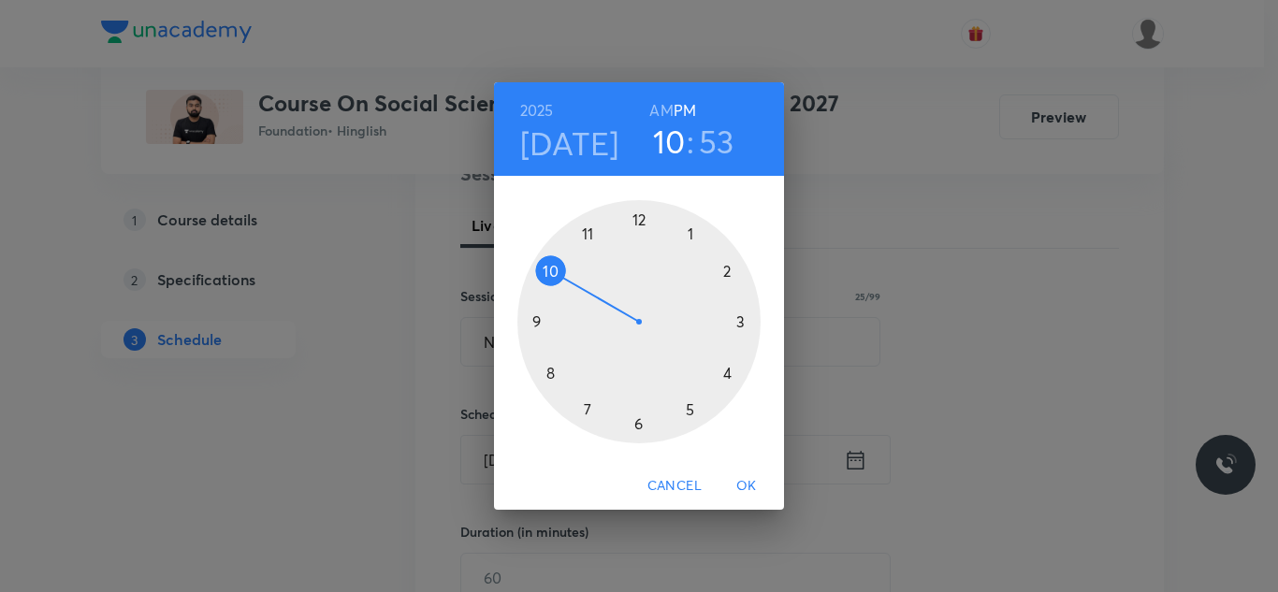
click at [638, 424] on div at bounding box center [638, 321] width 243 height 243
click at [726, 271] on div at bounding box center [638, 321] width 243 height 243
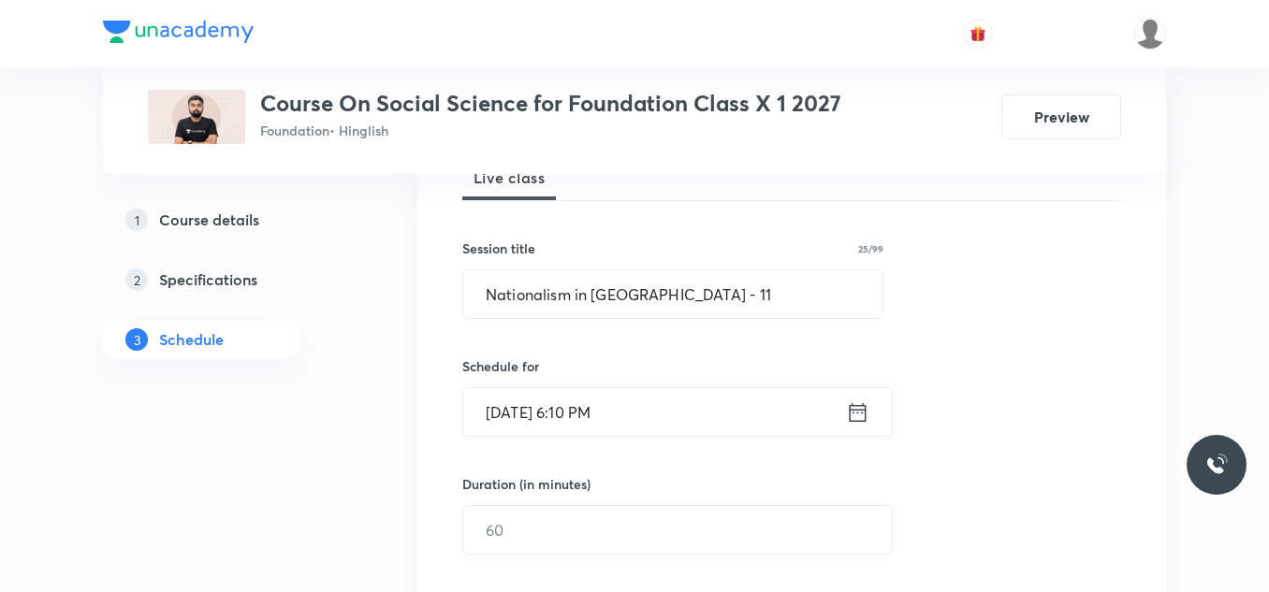
scroll to position [323, 0]
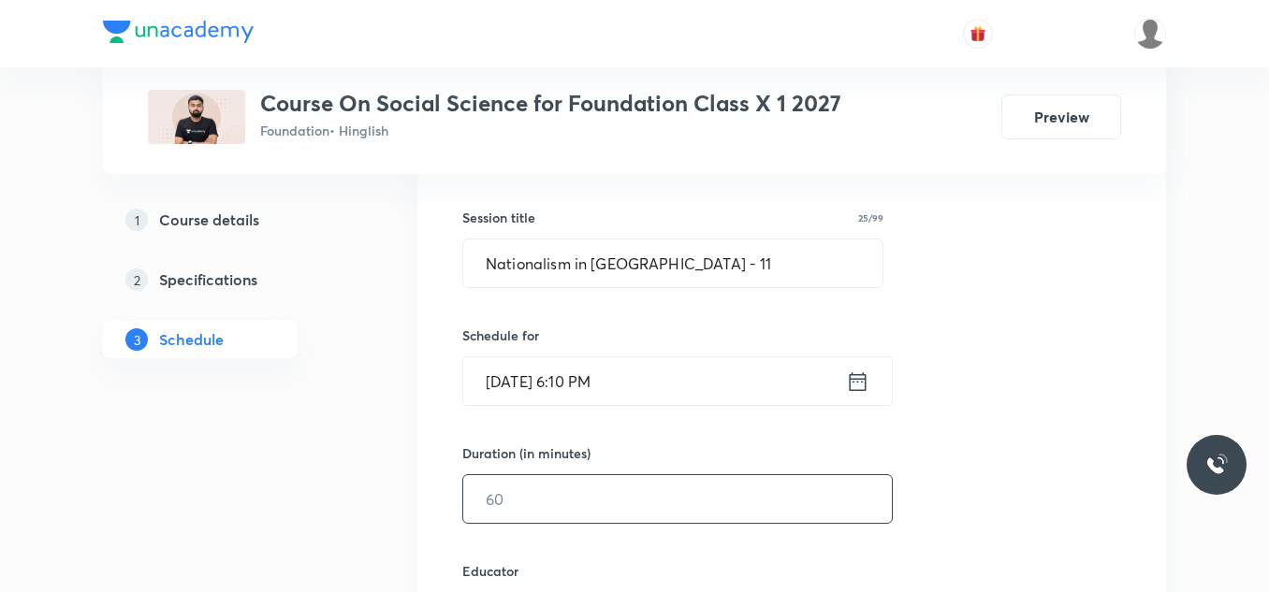
click at [505, 491] on input "text" at bounding box center [677, 499] width 429 height 48
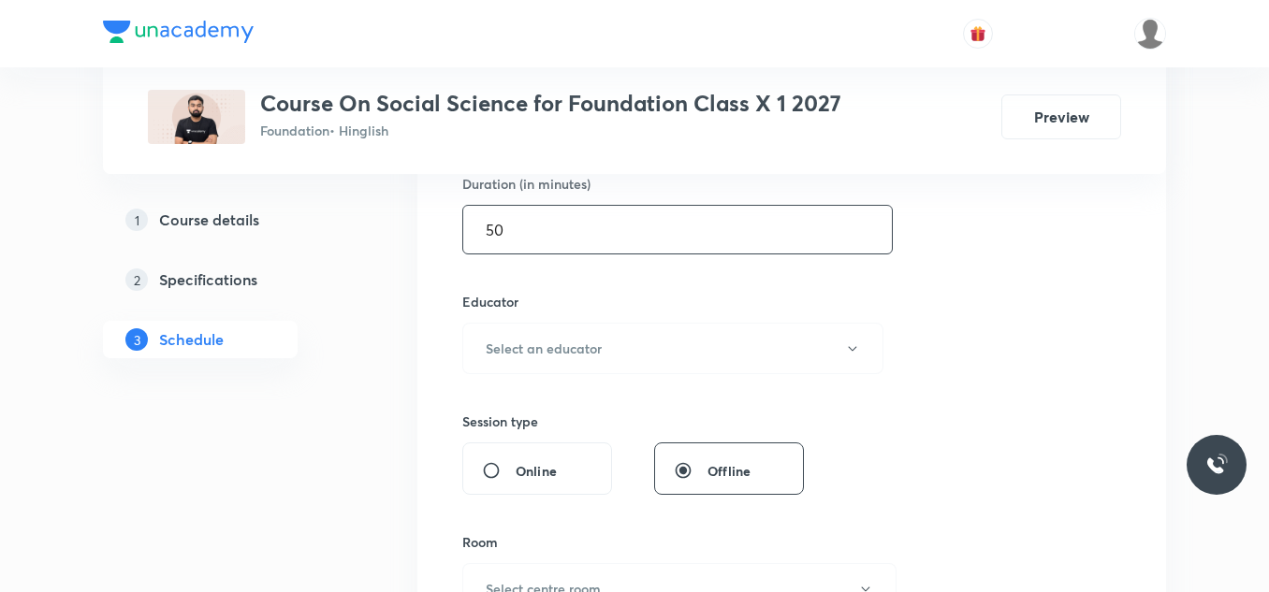
scroll to position [629, 0]
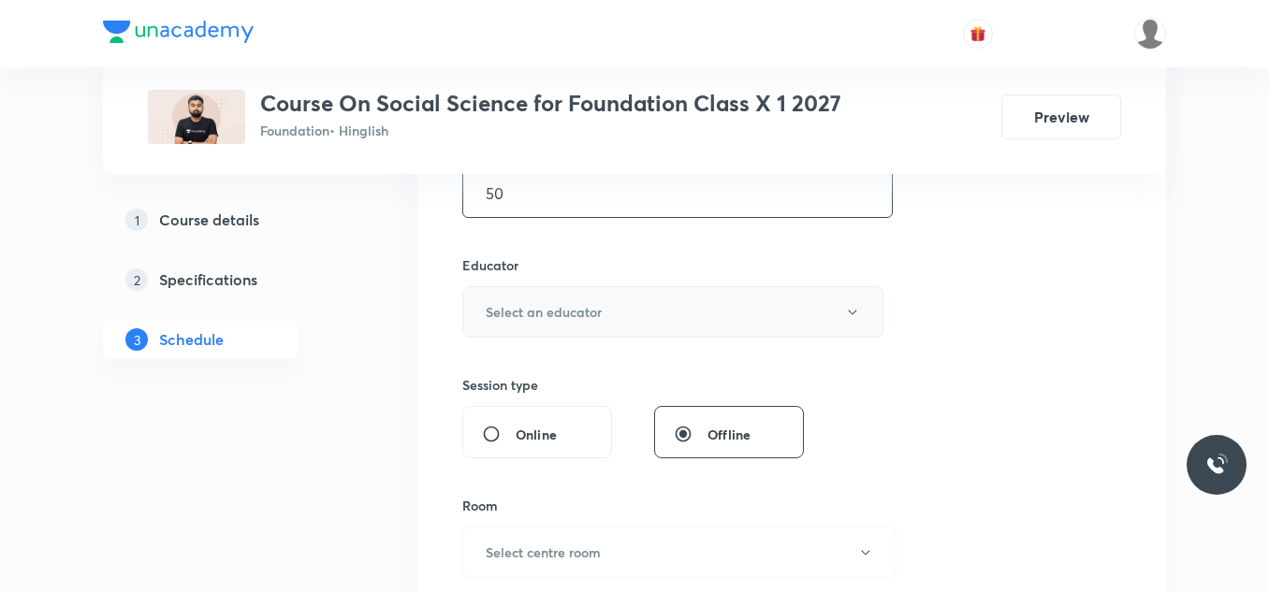
type input "50"
click at [629, 324] on button "Select an educator" at bounding box center [672, 311] width 421 height 51
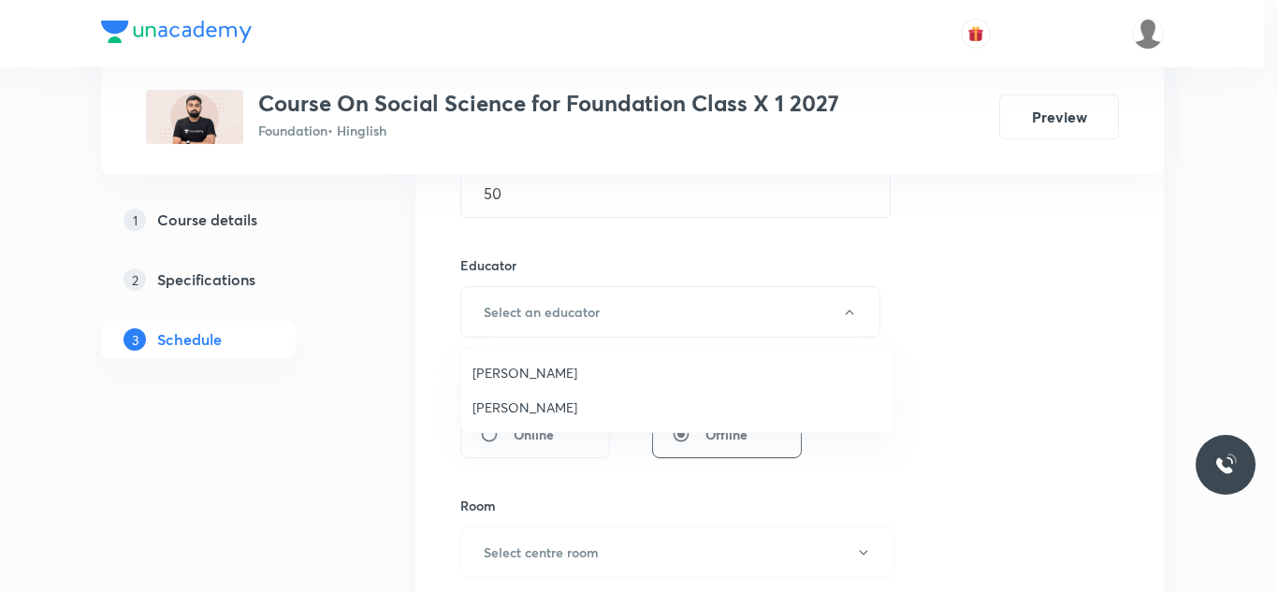
click at [550, 366] on span "Saurabh Sharma" at bounding box center [678, 373] width 410 height 20
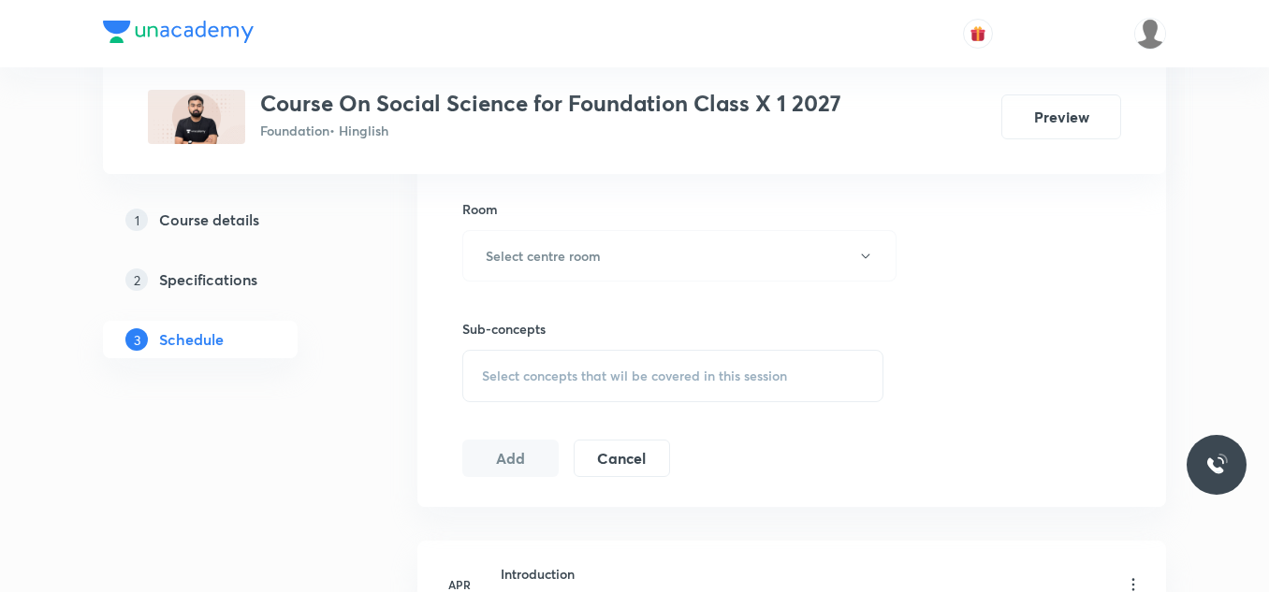
scroll to position [926, 0]
click at [532, 266] on button "Select centre room" at bounding box center [679, 254] width 434 height 51
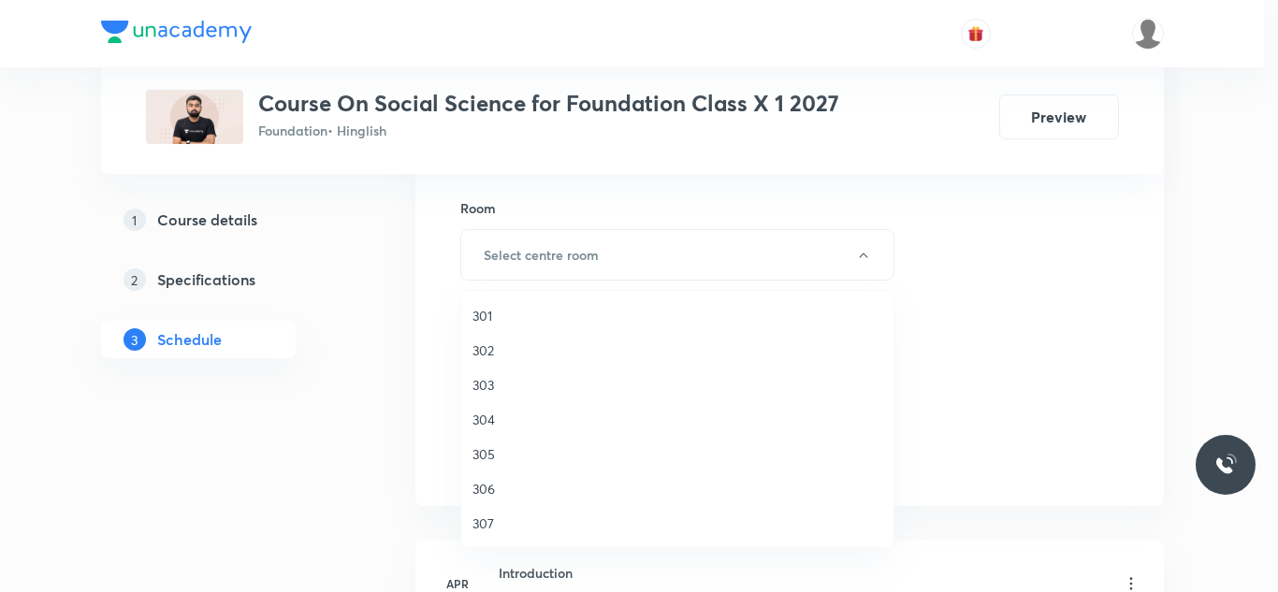
click at [484, 311] on span "301" at bounding box center [678, 316] width 410 height 20
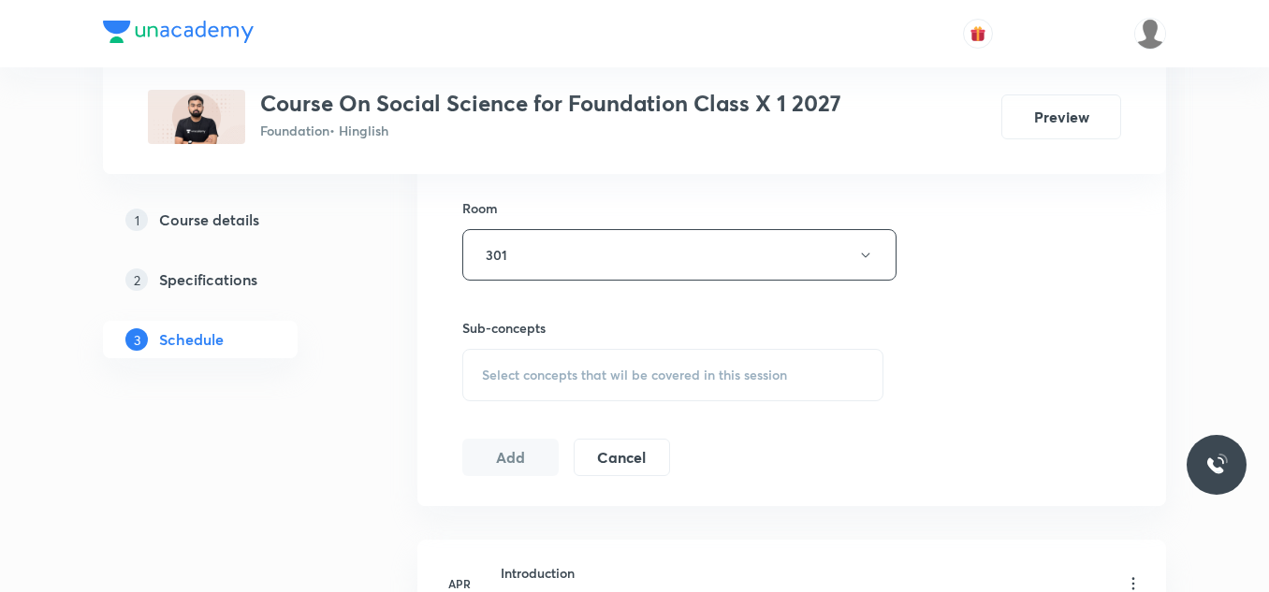
click at [518, 369] on span "Select concepts that wil be covered in this session" at bounding box center [634, 375] width 305 height 15
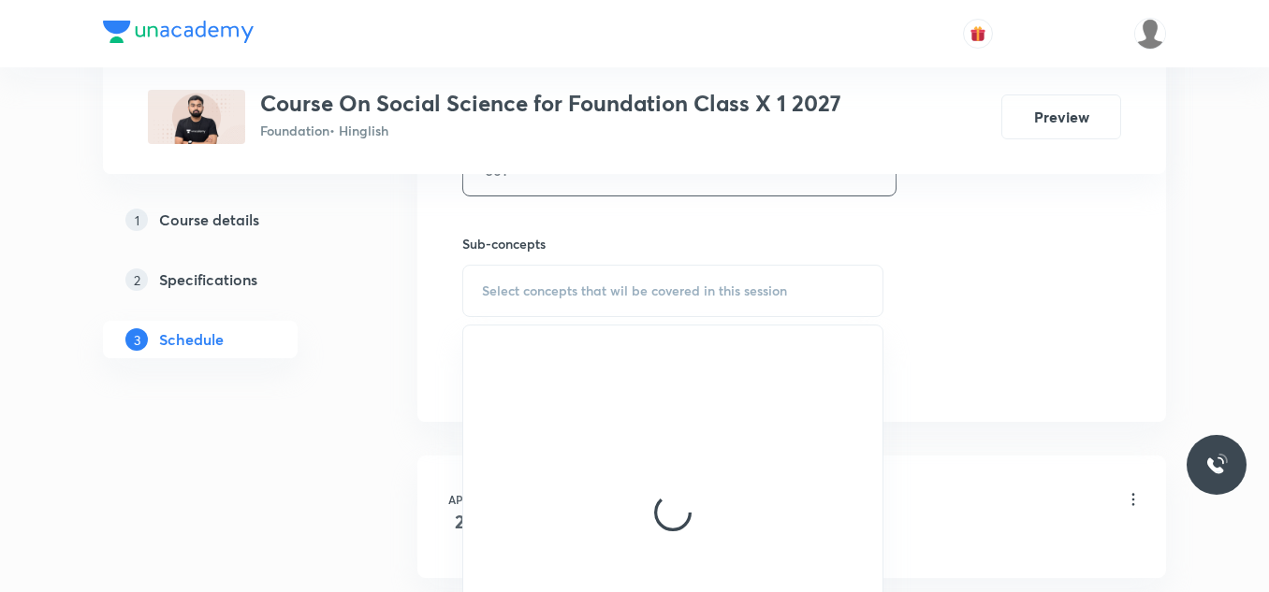
scroll to position [1012, 0]
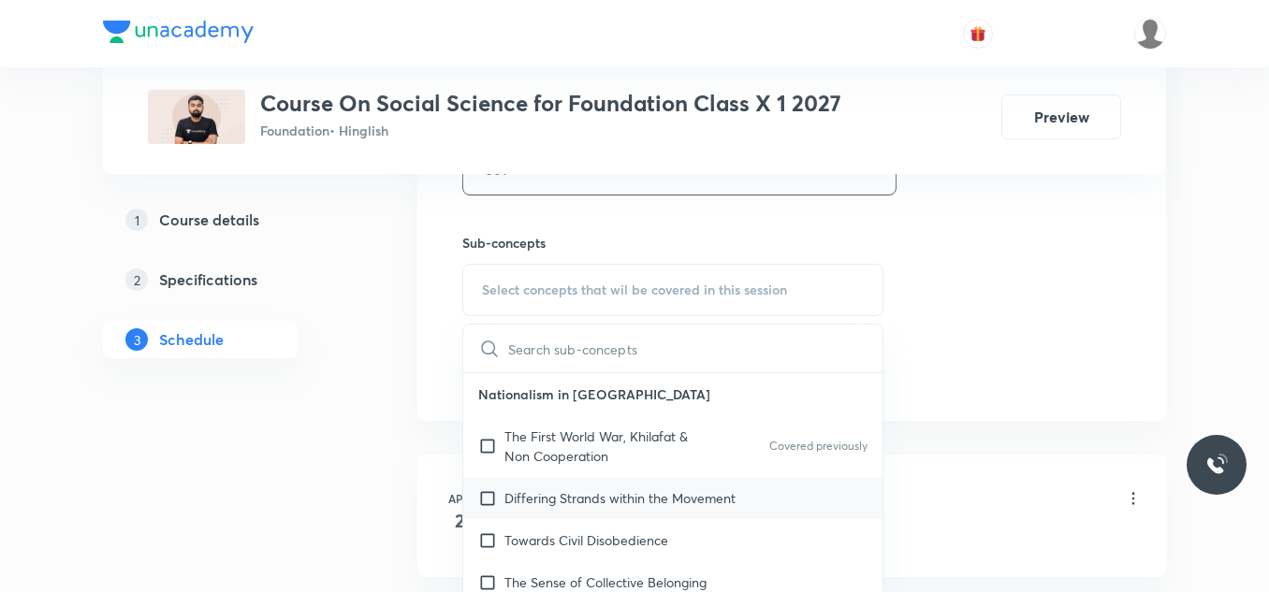
click at [506, 478] on div "Differing Strands within the Movement" at bounding box center [672, 498] width 419 height 42
checkbox input "true"
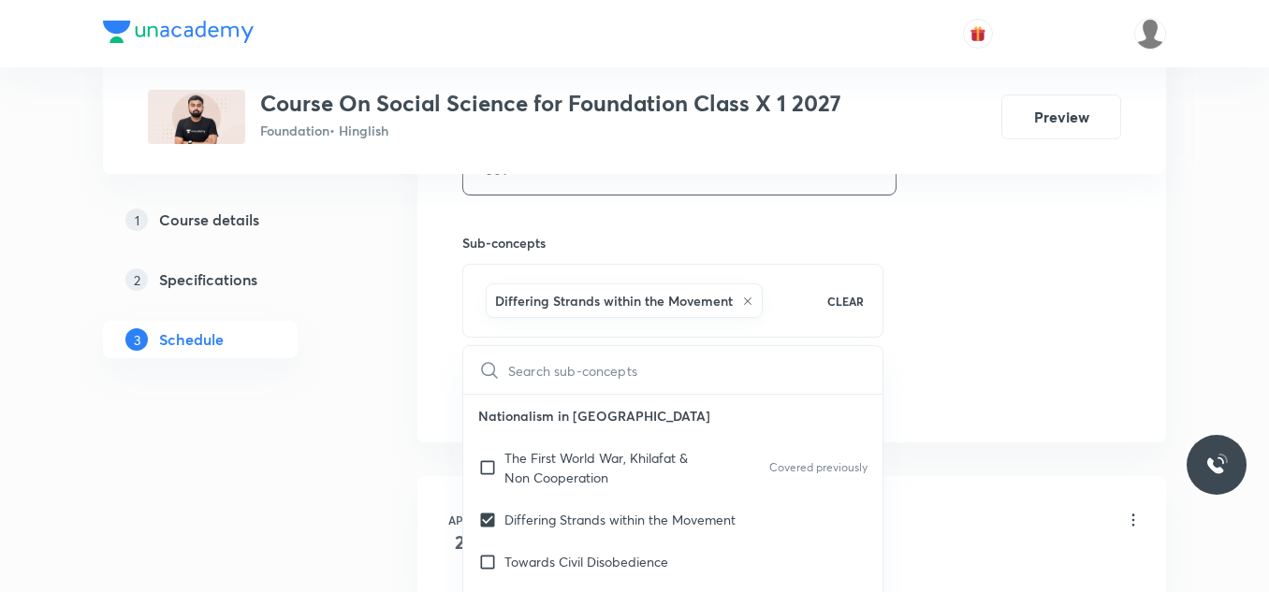
click at [290, 374] on div "1 Course details 2 Specifications 3 Schedule" at bounding box center [230, 291] width 255 height 180
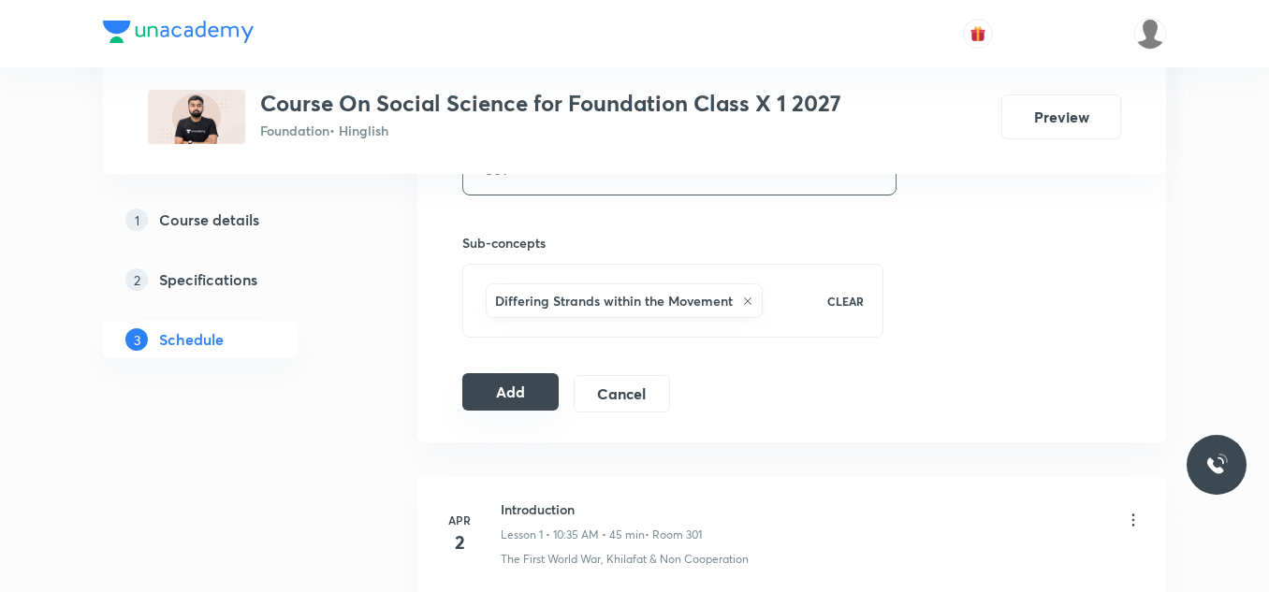
click at [492, 398] on button "Add" at bounding box center [510, 391] width 96 height 37
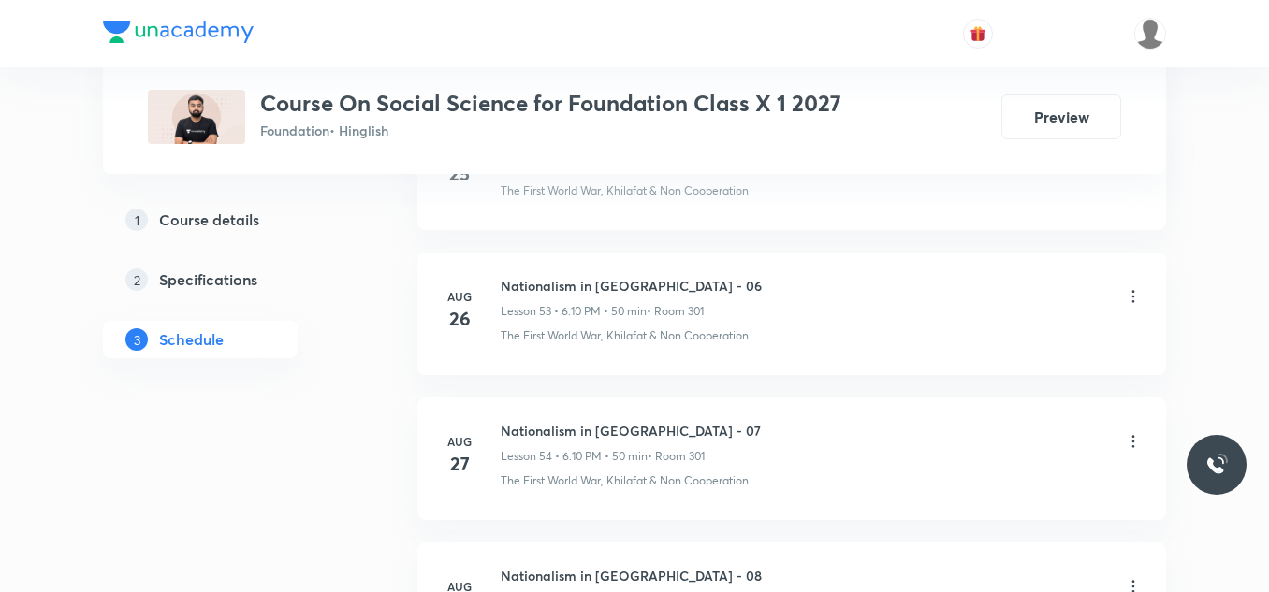
scroll to position [9316, 0]
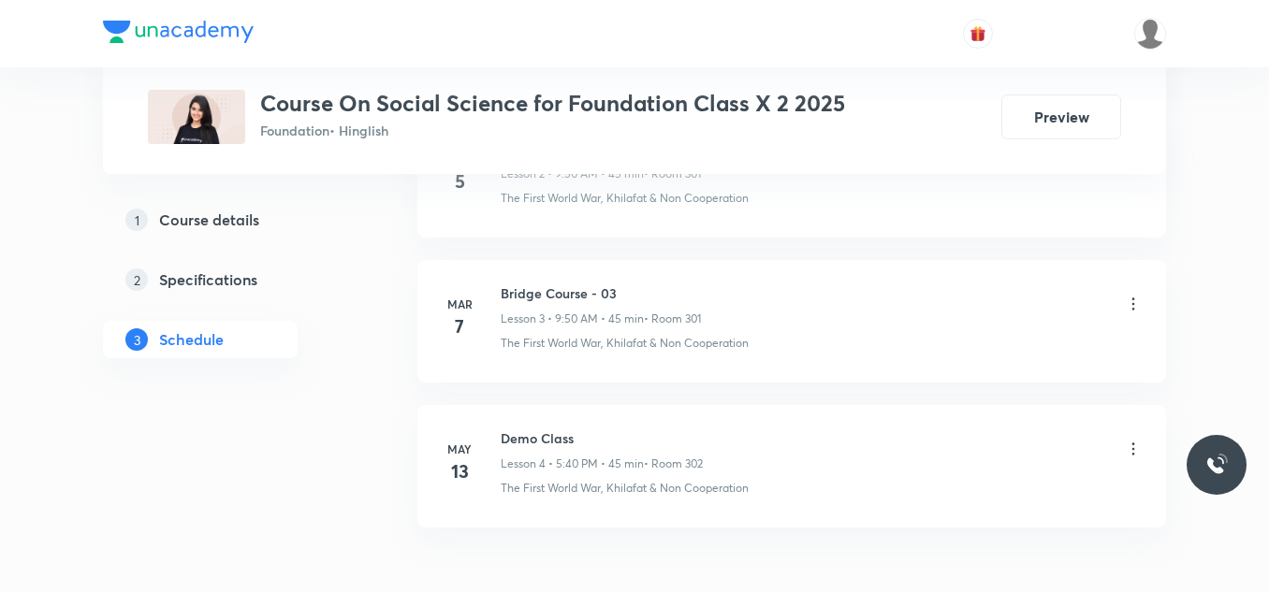
scroll to position [1488, 0]
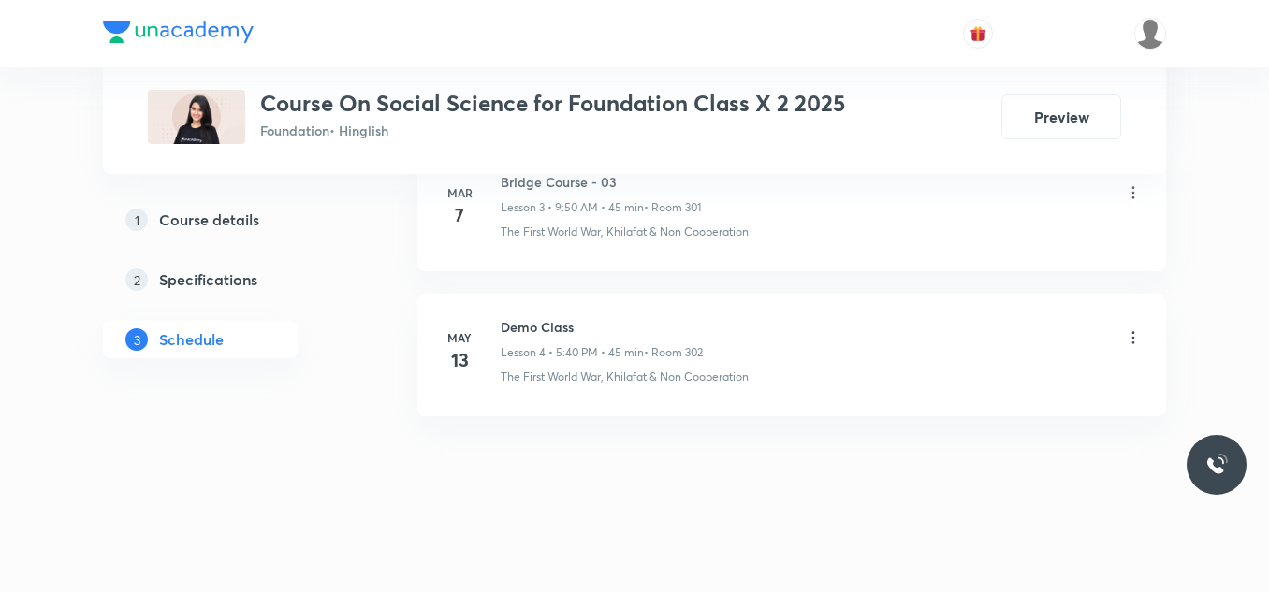
click at [540, 328] on h6 "Demo Class" at bounding box center [602, 327] width 202 height 20
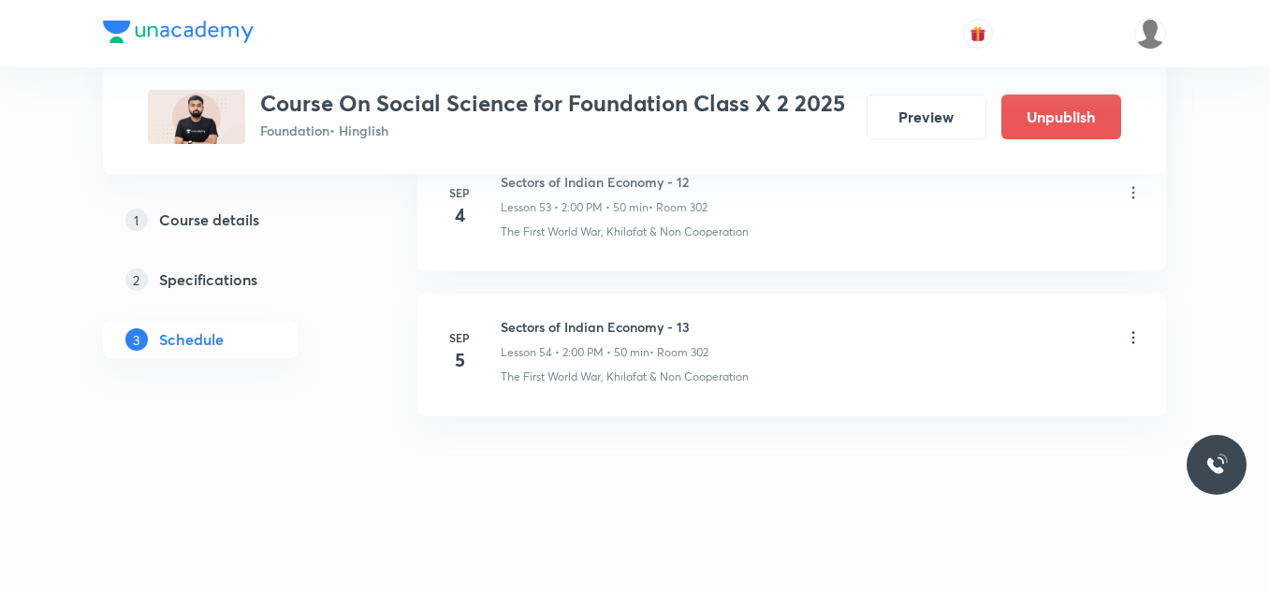
click at [592, 330] on h6 "Sectors of Indian Economy - 13" at bounding box center [605, 327] width 208 height 20
copy h6 "Sectors of Indian Economy - 13"
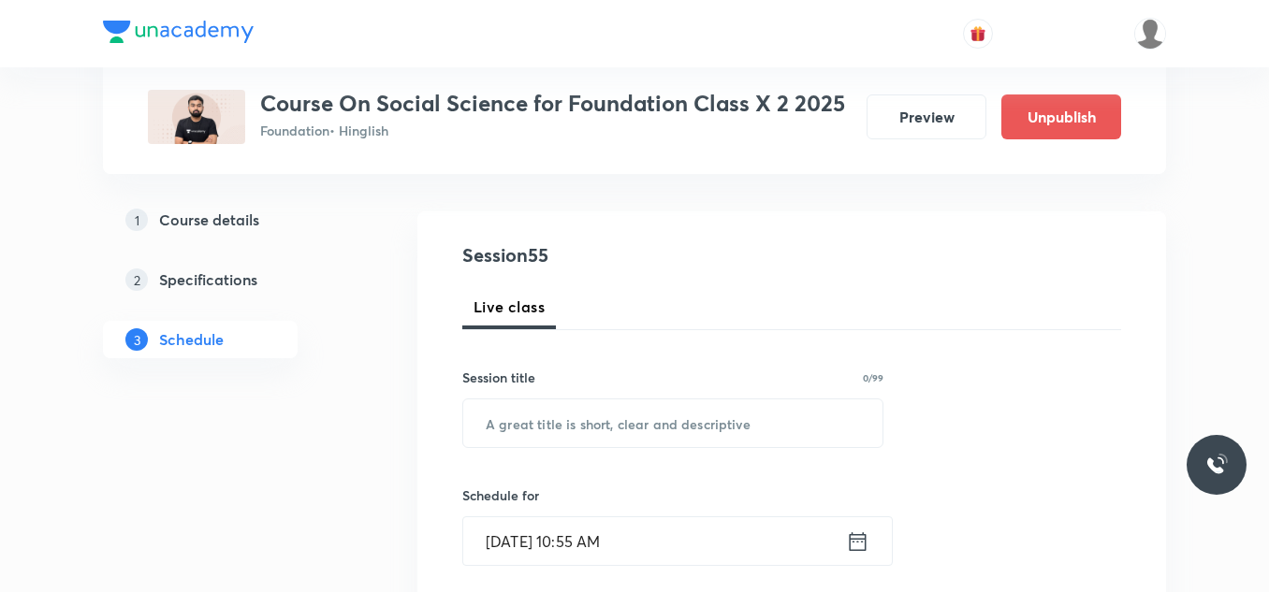
scroll to position [164, 0]
click at [533, 433] on input "text" at bounding box center [672, 423] width 419 height 48
paste input "Sectors of Indian Economy - 13"
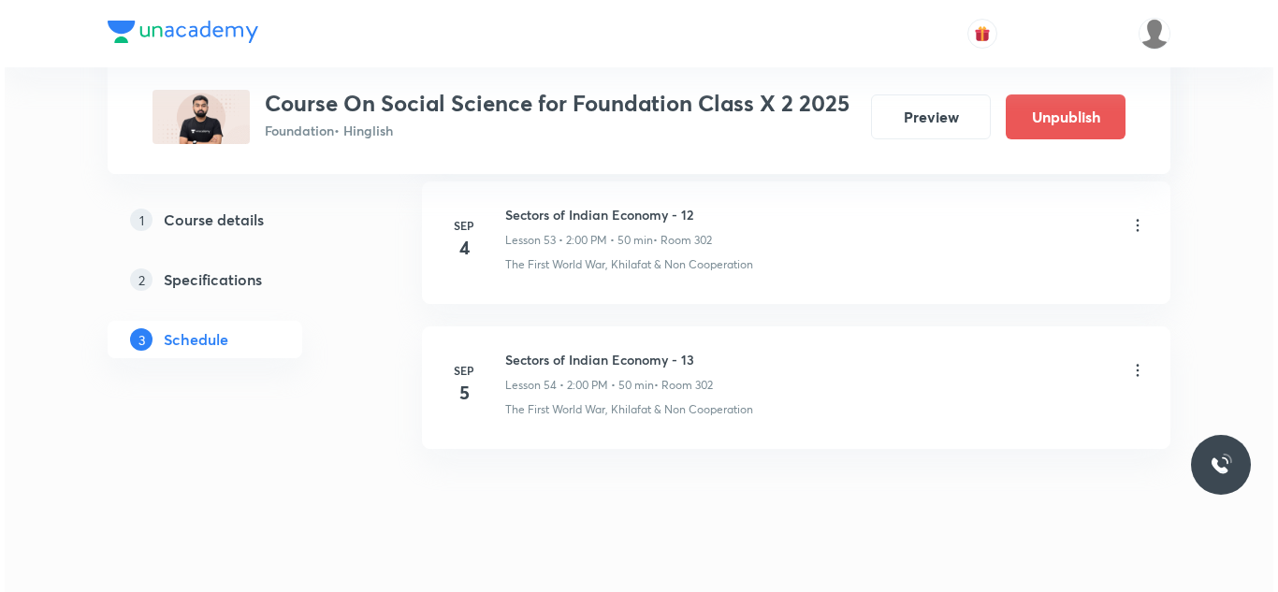
scroll to position [8813, 0]
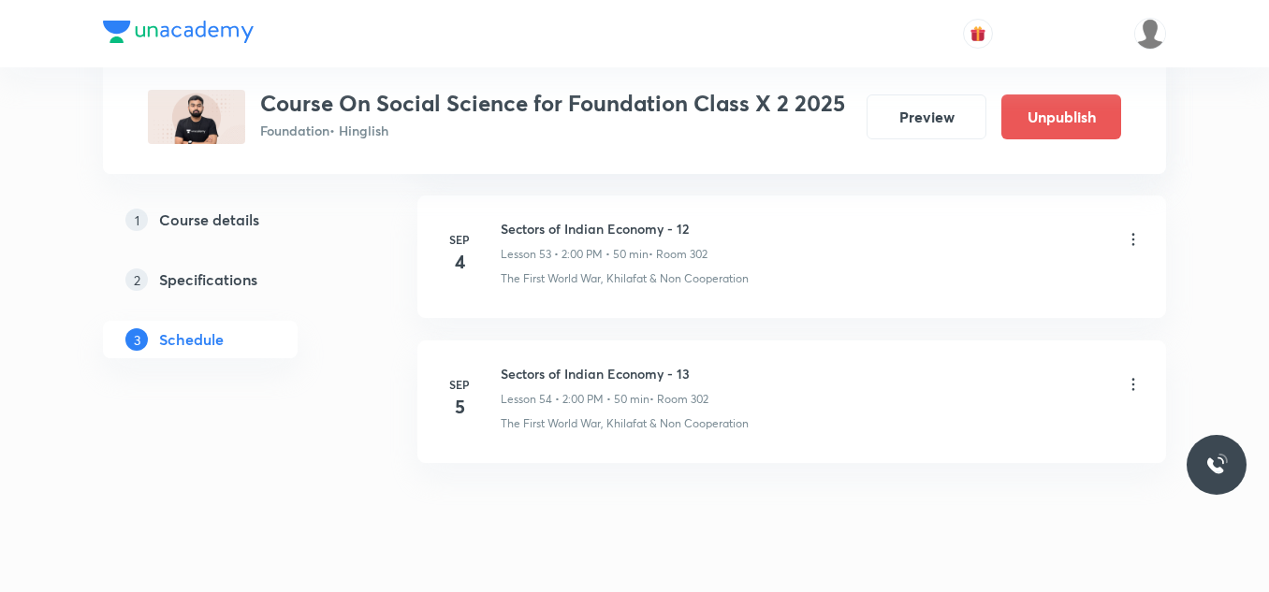
type input "Sectors of Indian Economy - 14"
click at [1137, 242] on icon at bounding box center [1133, 239] width 19 height 19
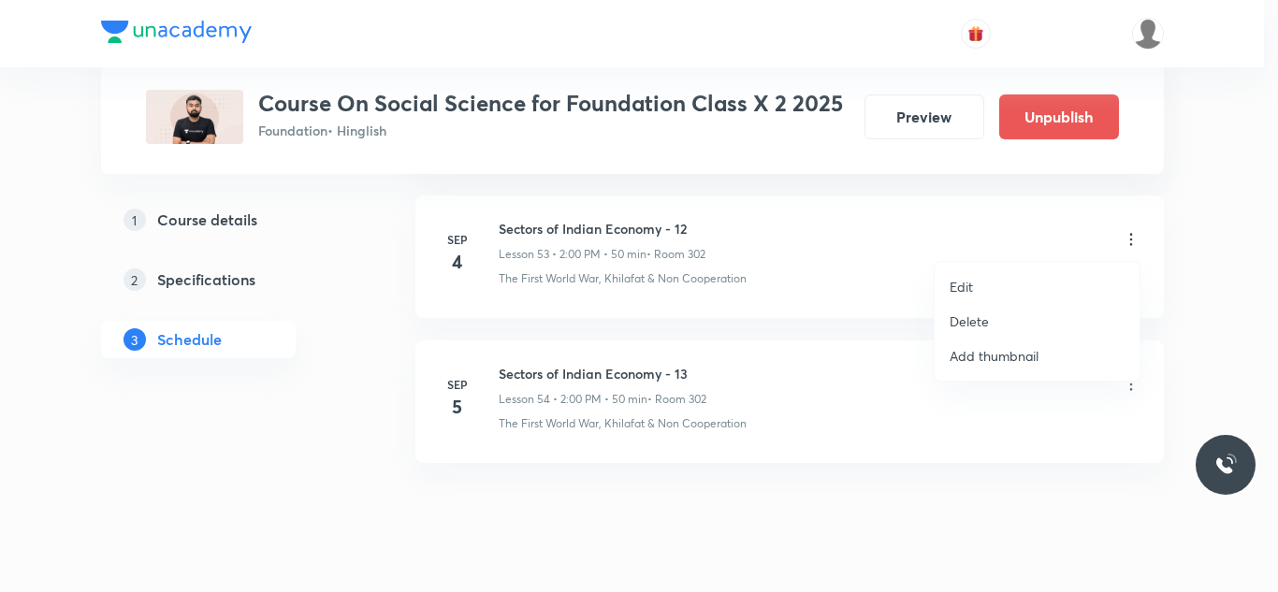
click at [997, 285] on li "Edit" at bounding box center [1037, 286] width 205 height 35
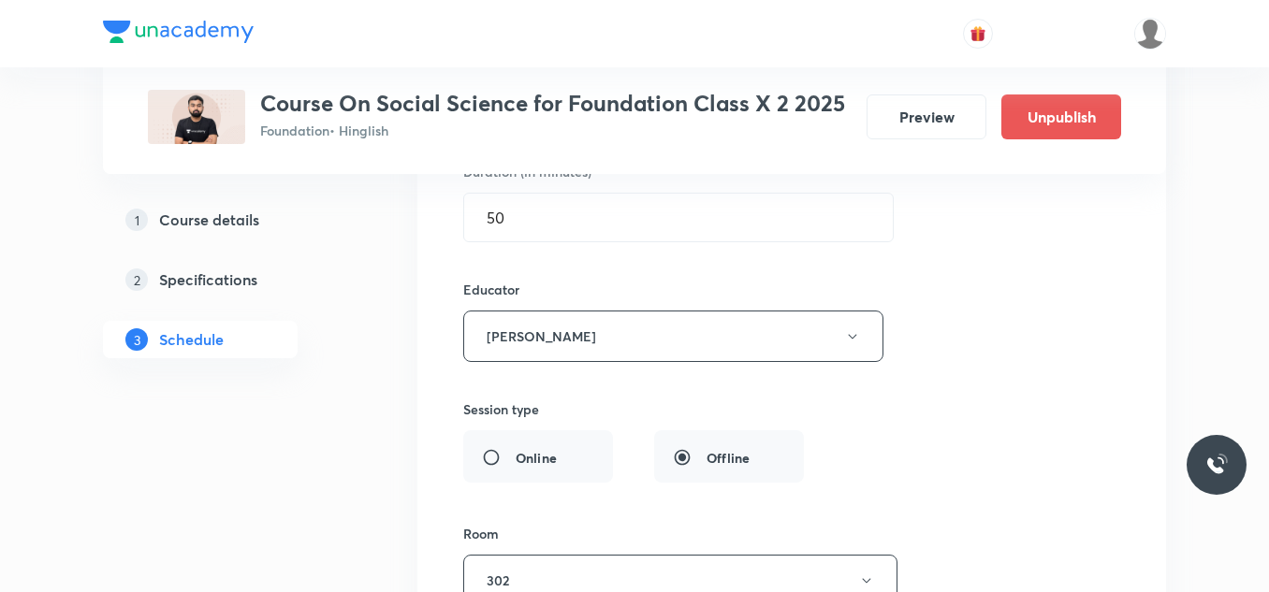
scroll to position [8143, 0]
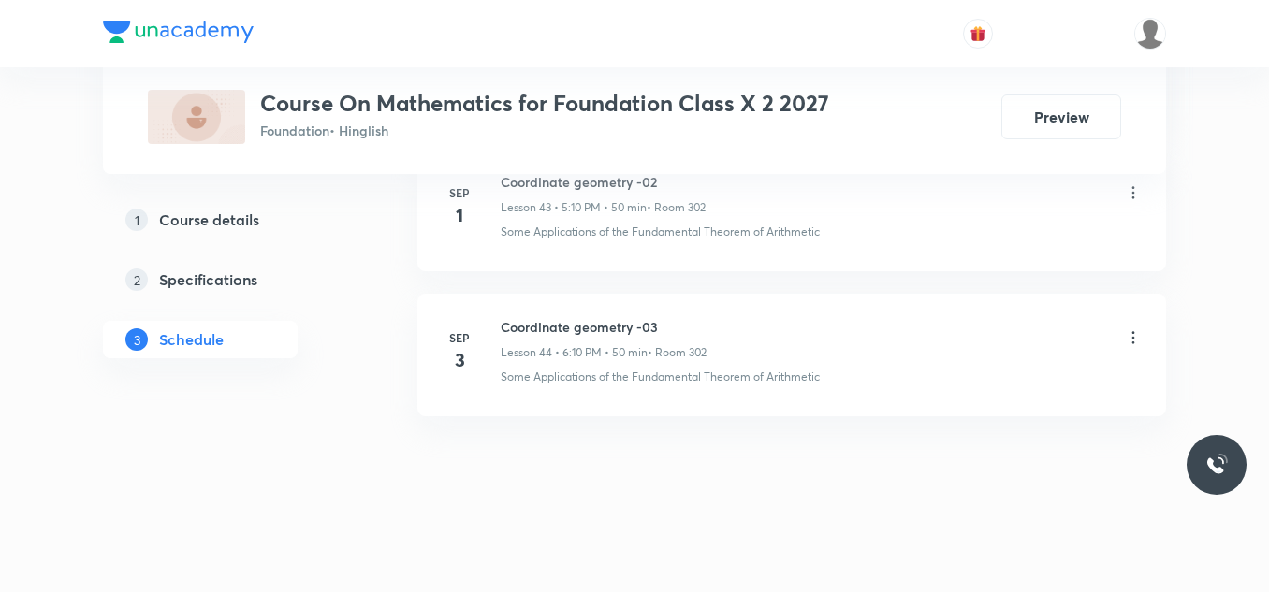
click at [601, 328] on h6 "Coordinate geometry -03" at bounding box center [604, 327] width 206 height 20
copy h6 "Coordinate geometry -03"
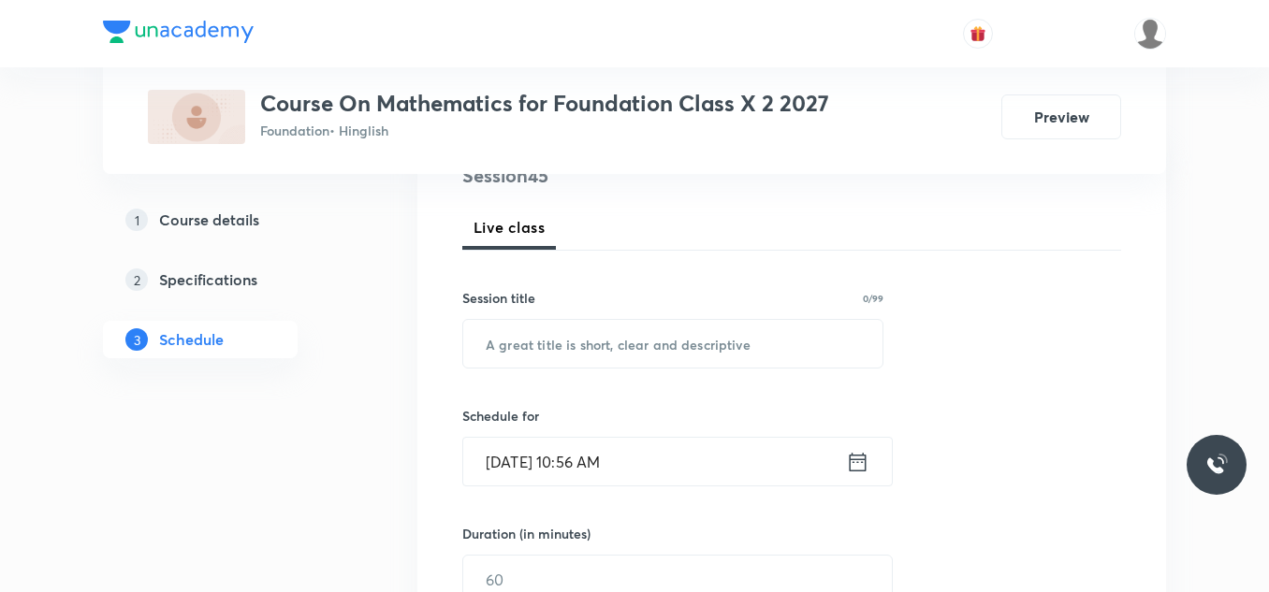
scroll to position [243, 0]
click at [601, 328] on input "text" at bounding box center [672, 343] width 419 height 48
paste input "Coordinate geometry -03"
type input "Coordinate geometry -04"
click at [661, 459] on input "Sep 4, 2025, 10:56 AM" at bounding box center [654, 461] width 383 height 48
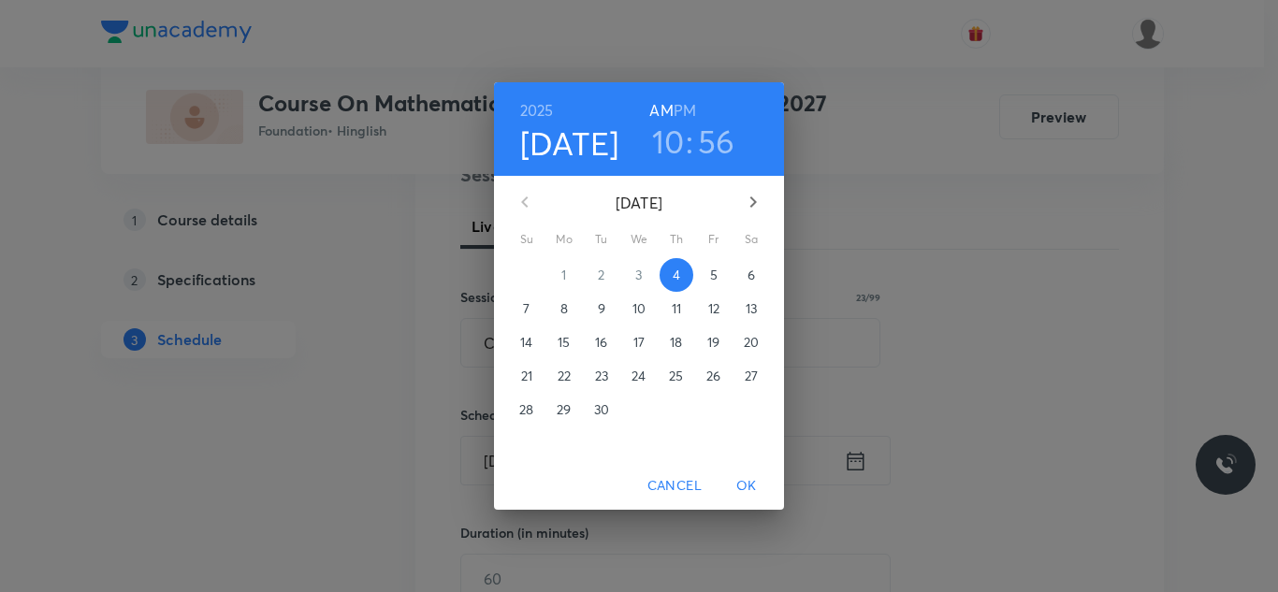
click at [692, 107] on h6 "PM" at bounding box center [685, 110] width 22 height 26
click at [674, 126] on h3 "10" at bounding box center [668, 141] width 33 height 39
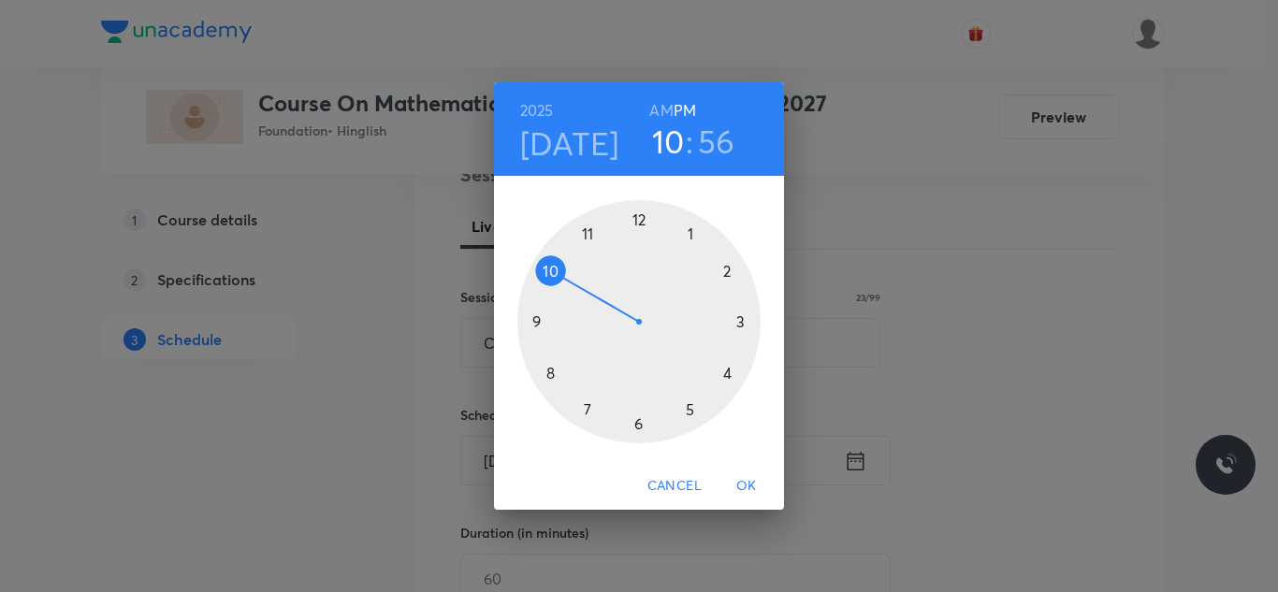
click at [730, 371] on div at bounding box center [638, 321] width 243 height 243
click at [728, 269] on div at bounding box center [638, 321] width 243 height 243
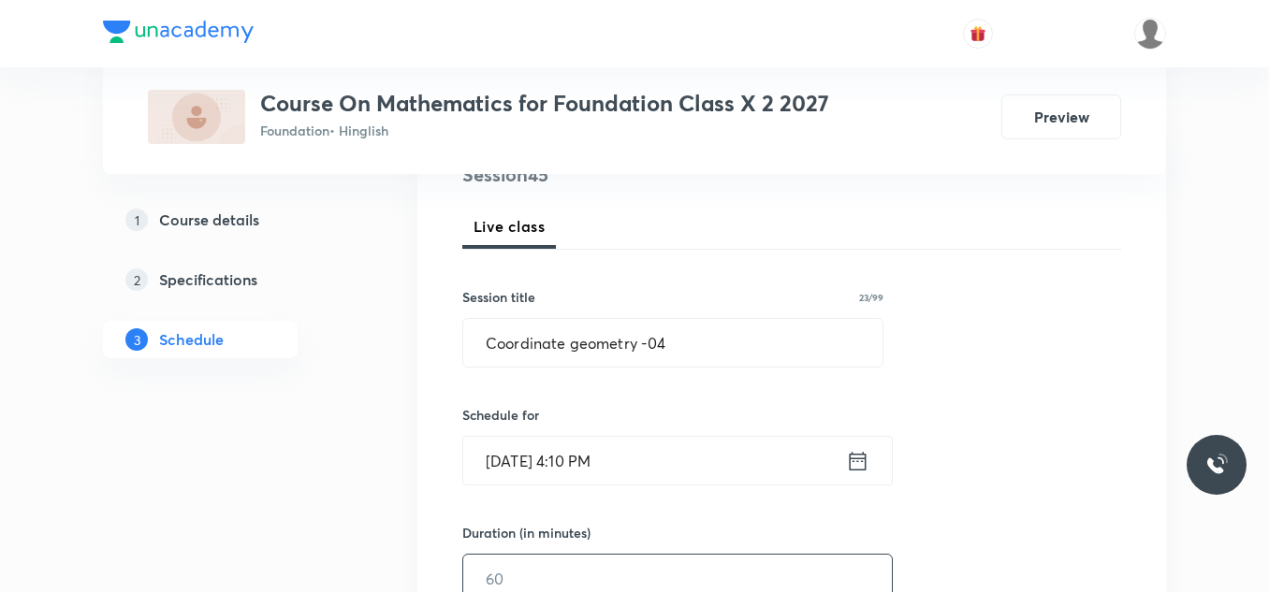
click at [521, 557] on input "text" at bounding box center [677, 579] width 429 height 48
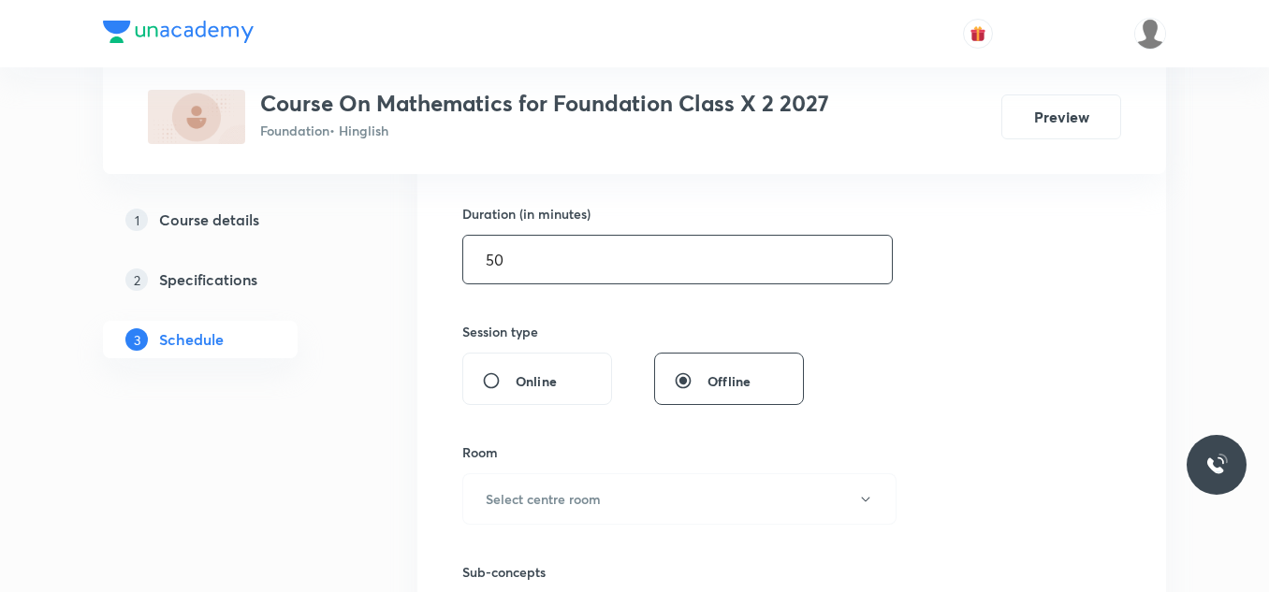
scroll to position [646, 0]
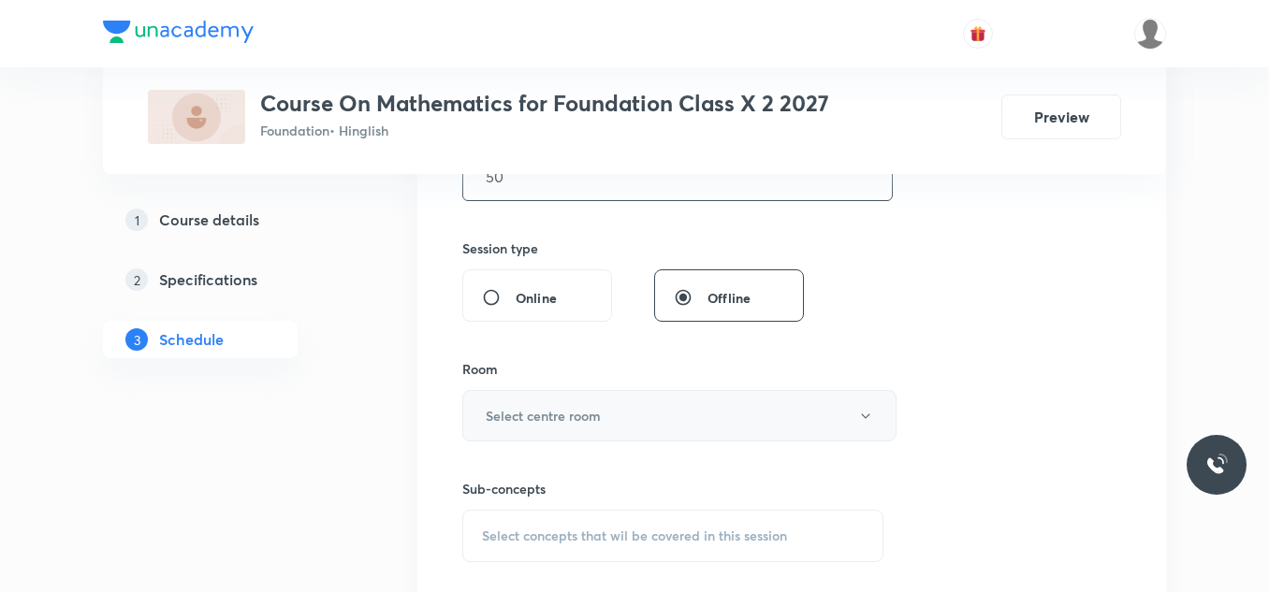
type input "50"
click at [575, 425] on h6 "Select centre room" at bounding box center [543, 416] width 115 height 20
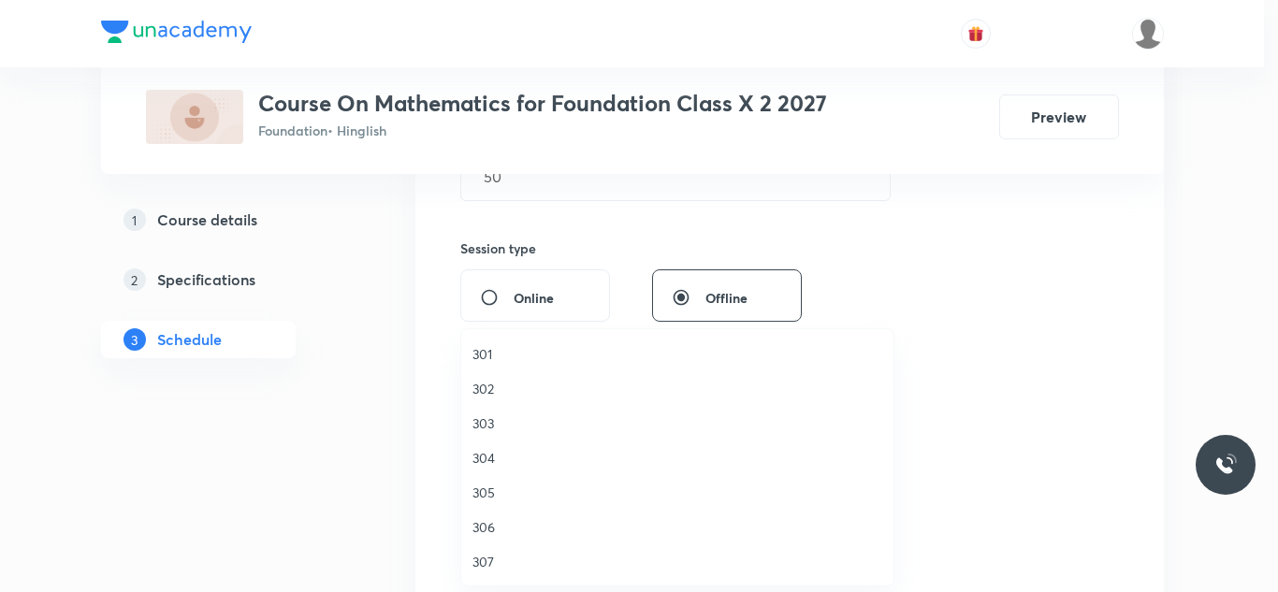
click at [497, 383] on span "302" at bounding box center [678, 389] width 410 height 20
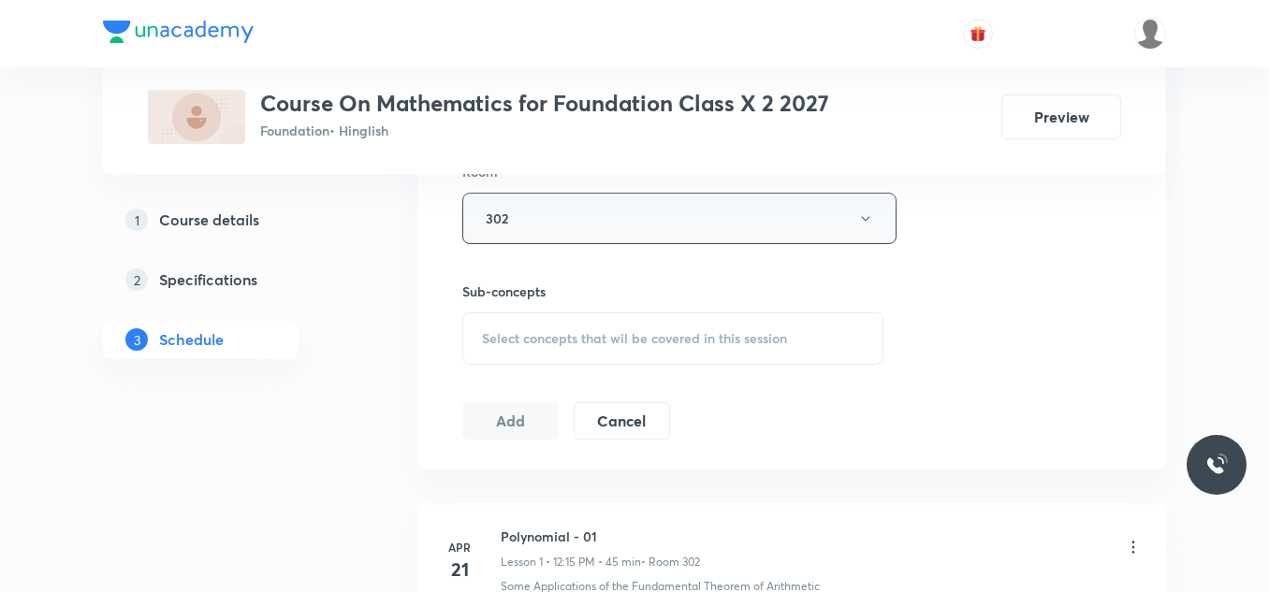
scroll to position [844, 0]
click at [612, 337] on span "Select concepts that wil be covered in this session" at bounding box center [634, 337] width 305 height 15
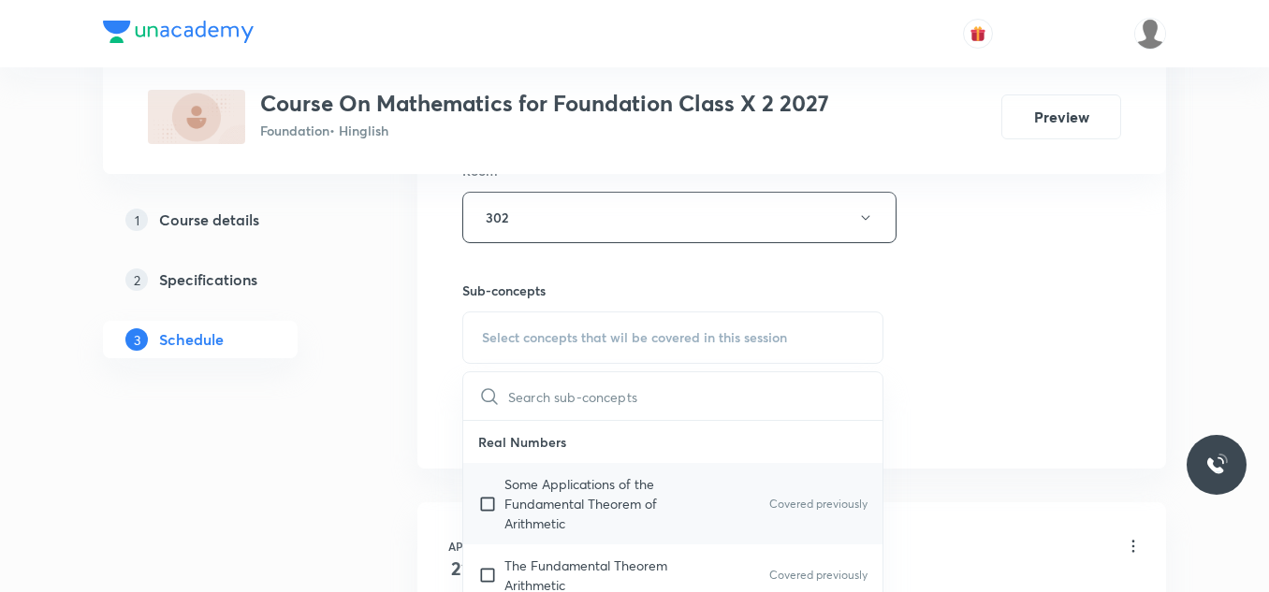
click at [528, 483] on p "Some Applications of the Fundamental Theorem of Arithmetic" at bounding box center [598, 503] width 189 height 59
checkbox input "true"
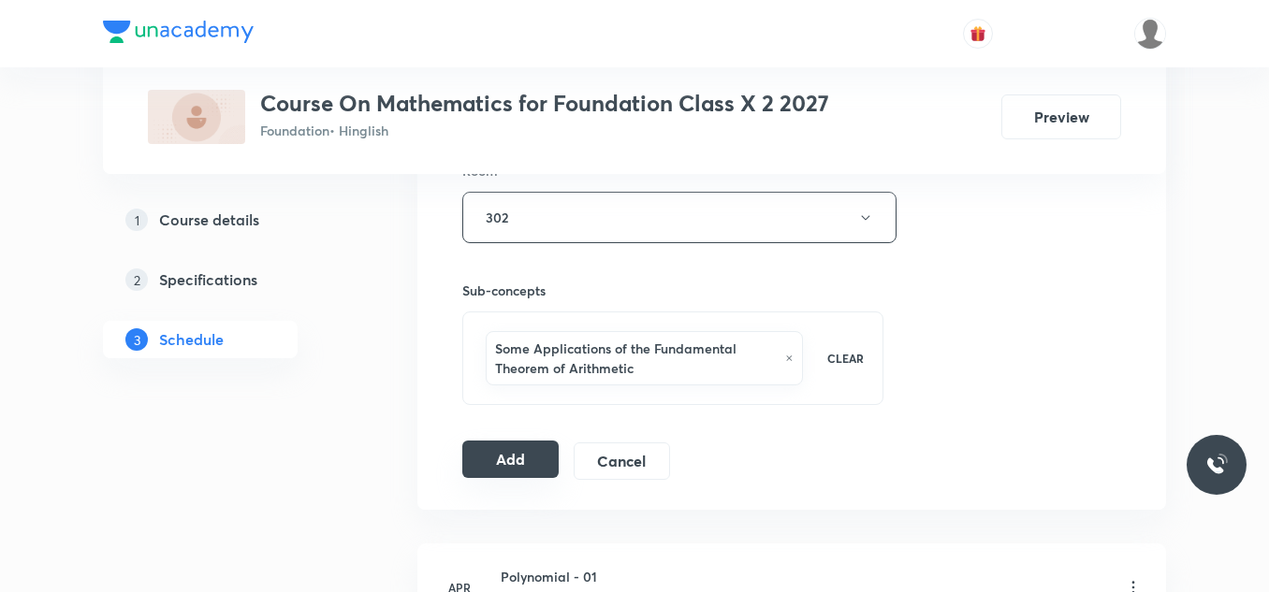
click at [509, 448] on button "Add" at bounding box center [510, 459] width 96 height 37
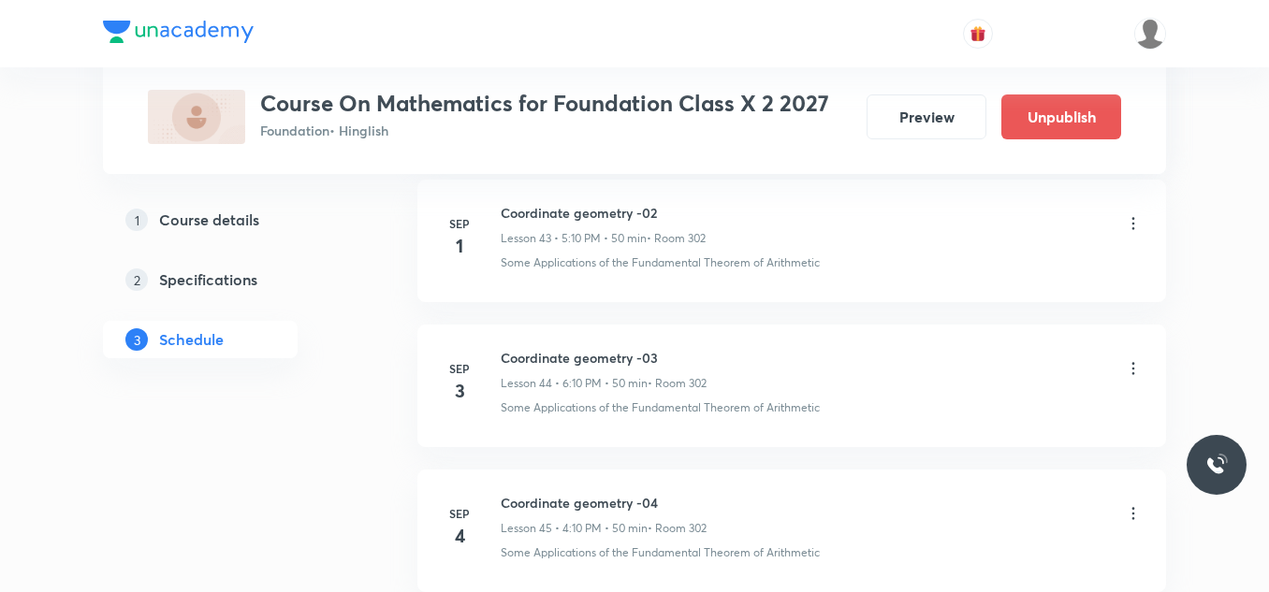
scroll to position [6575, 0]
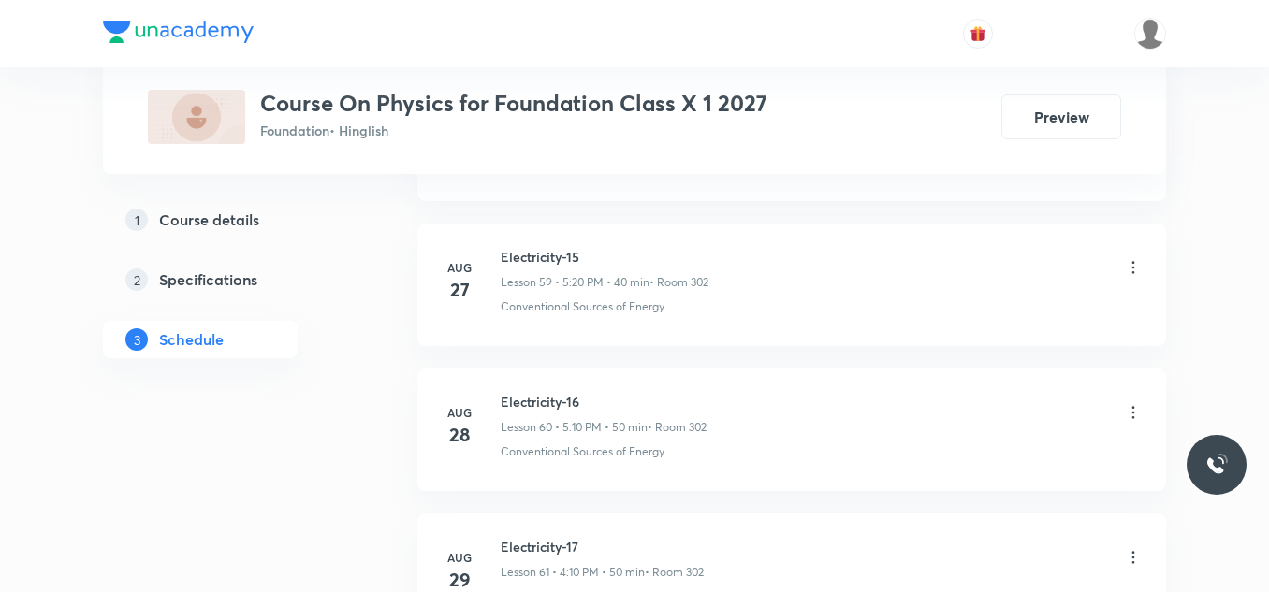
scroll to position [10190, 0]
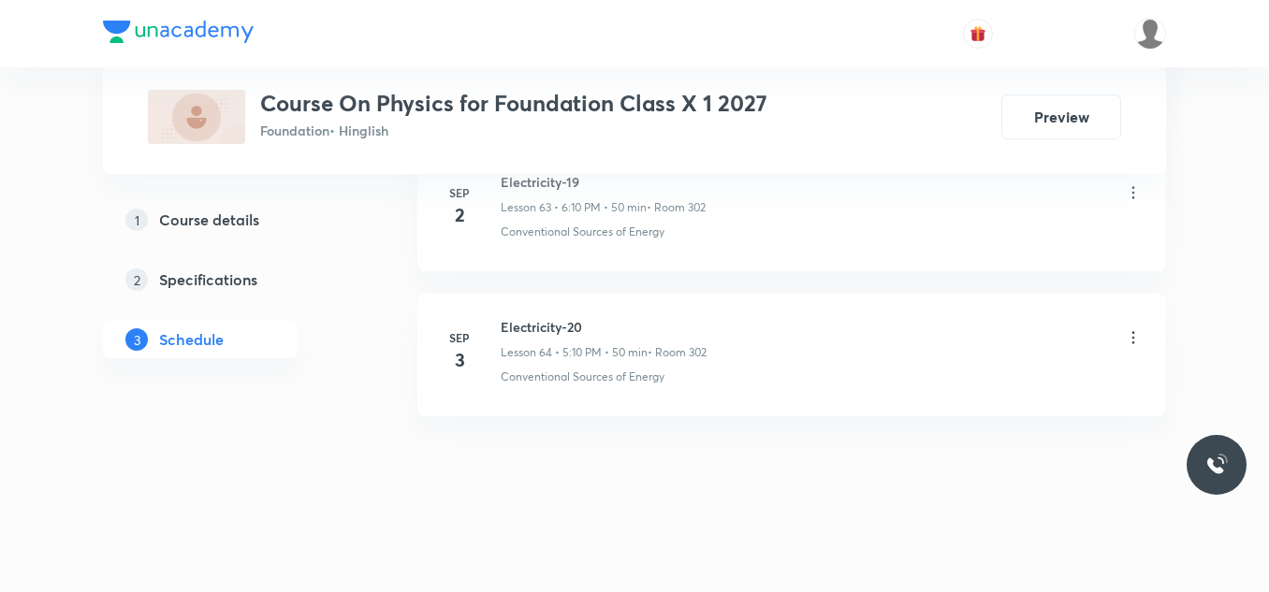
click at [542, 331] on h6 "Electricity-20" at bounding box center [604, 327] width 206 height 20
copy h6 "Electricity-20"
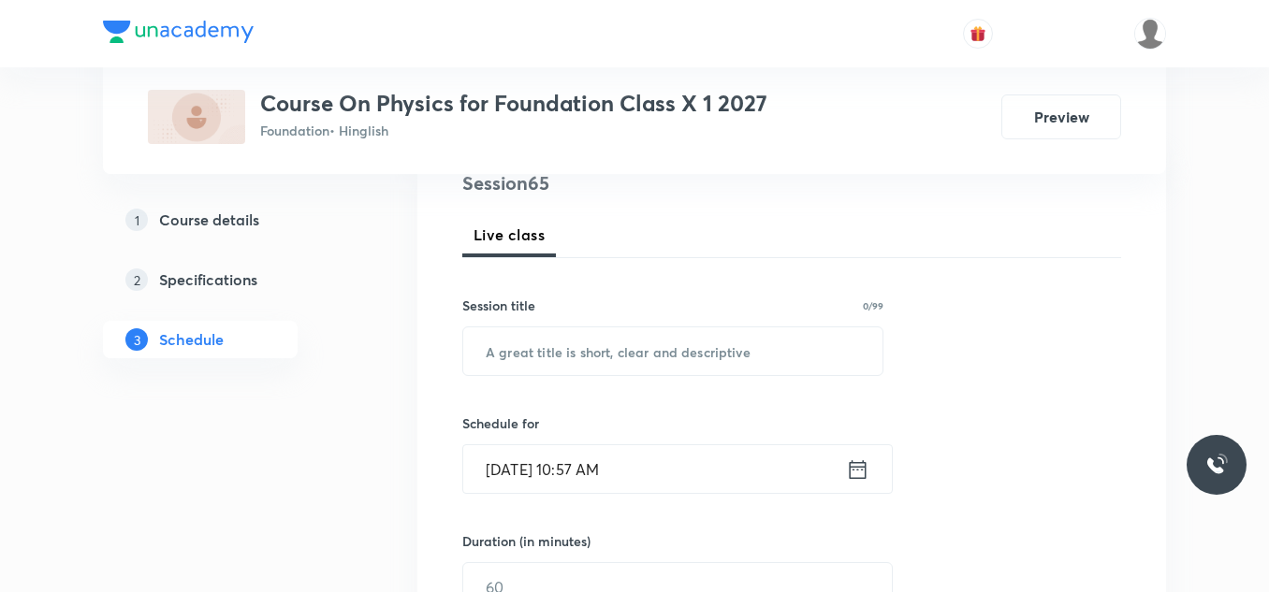
scroll to position [240, 0]
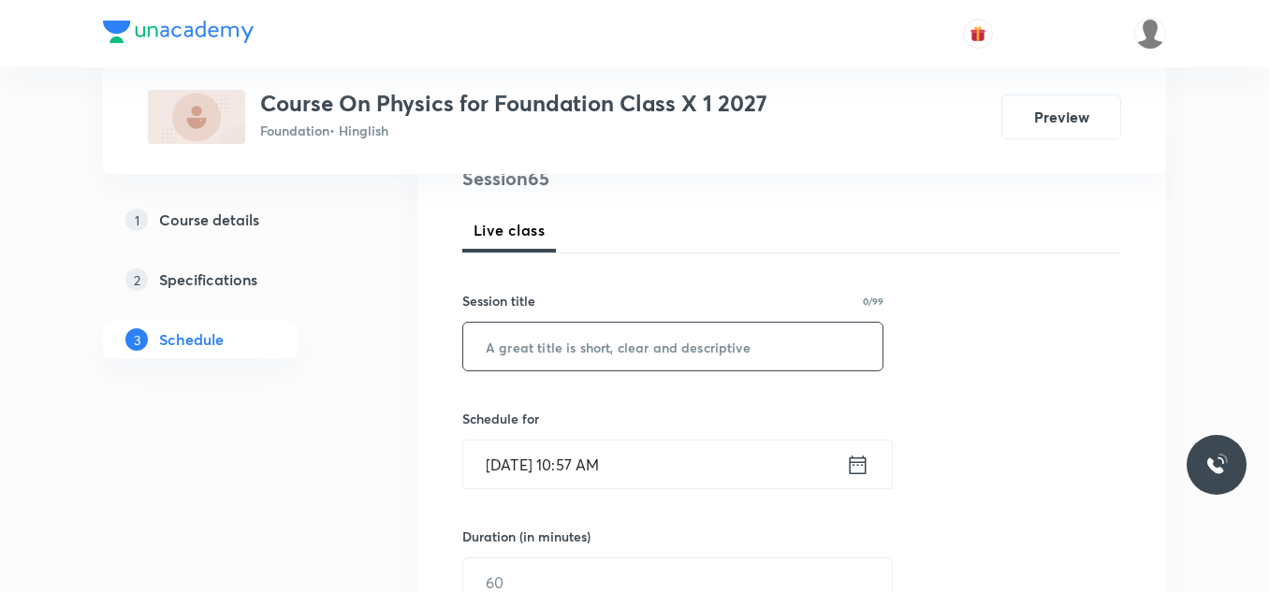
click at [536, 340] on input "text" at bounding box center [672, 347] width 419 height 48
paste input "Electricity-20"
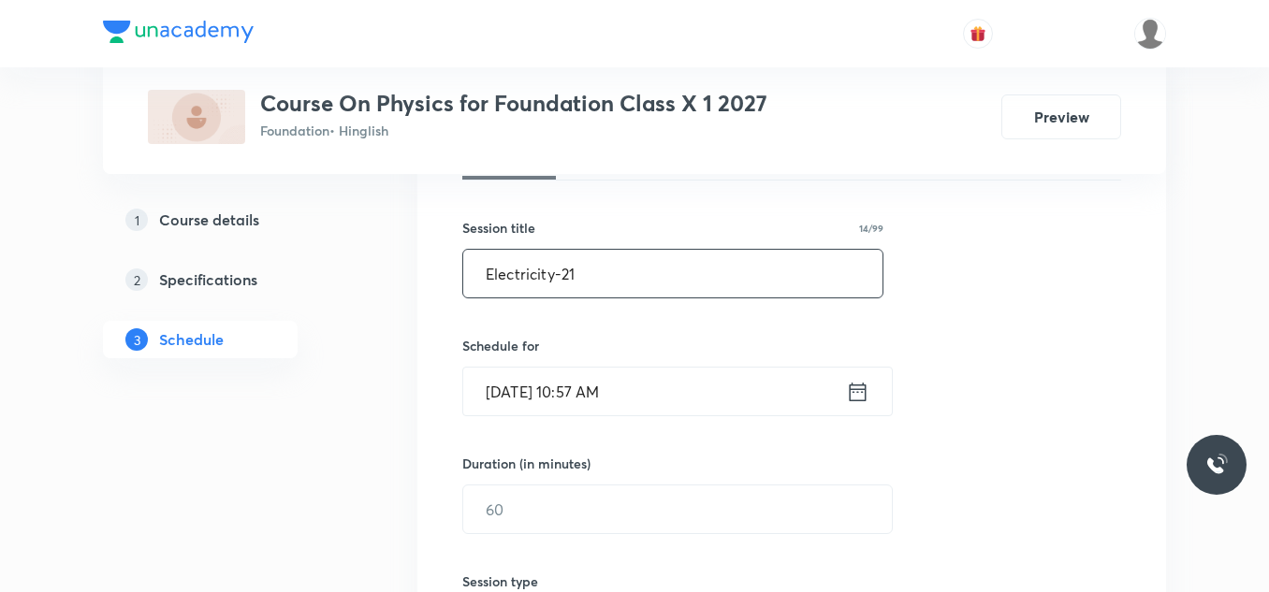
type input "Electricity-21"
click at [665, 391] on input "Sep 4, 2025, 10:57 AM" at bounding box center [654, 392] width 383 height 48
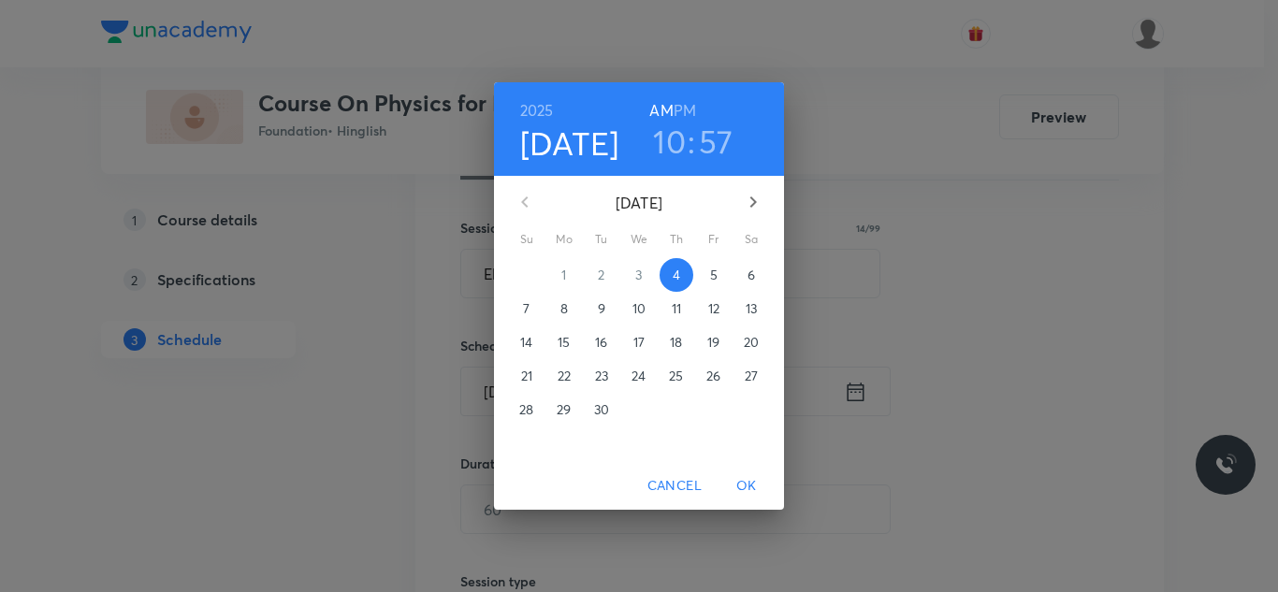
click at [672, 146] on h3 "10" at bounding box center [669, 141] width 33 height 39
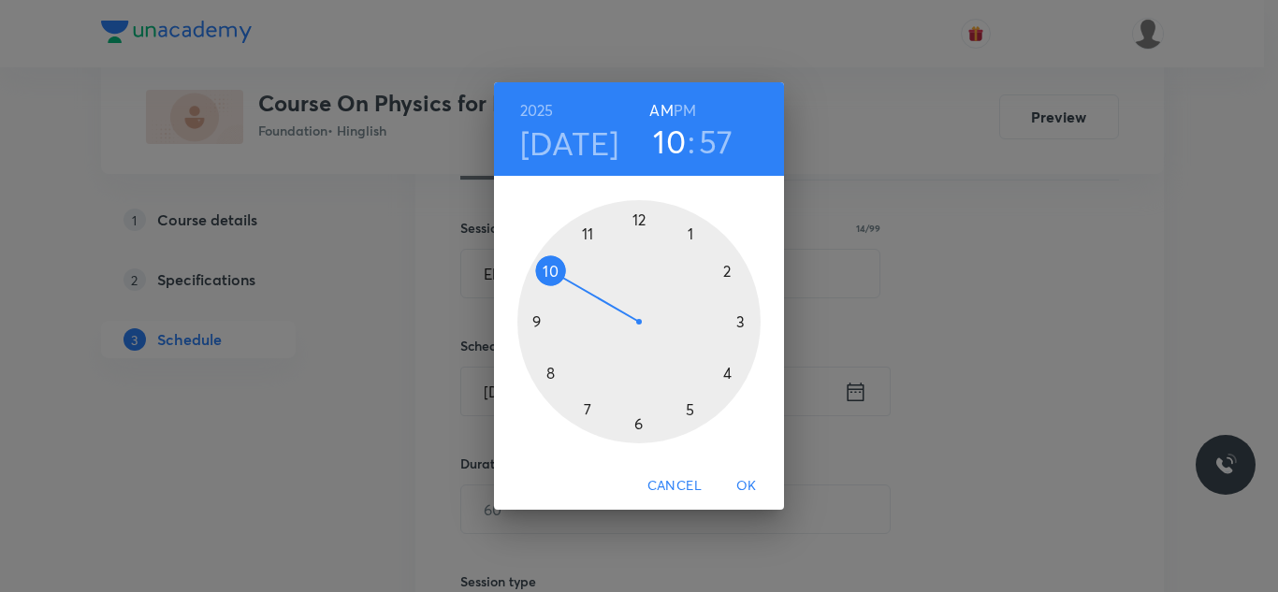
click at [688, 110] on h6 "PM" at bounding box center [685, 110] width 22 height 26
click at [691, 412] on div at bounding box center [638, 321] width 243 height 243
click at [724, 270] on div at bounding box center [638, 321] width 243 height 243
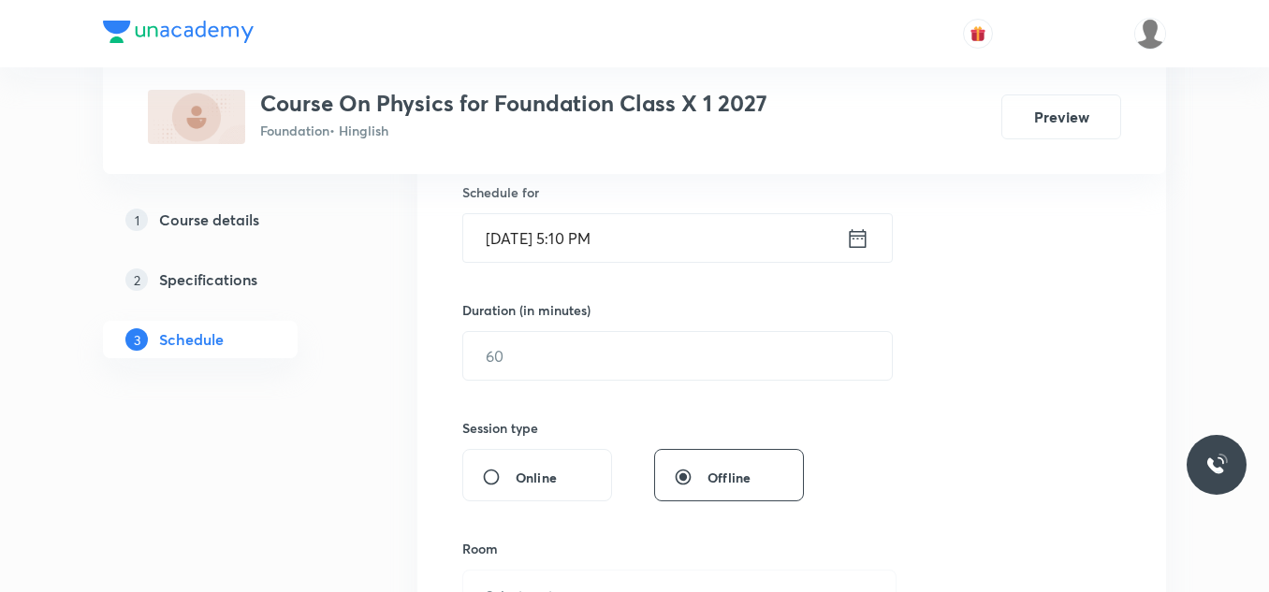
scroll to position [467, 0]
click at [556, 358] on input "text" at bounding box center [677, 355] width 429 height 48
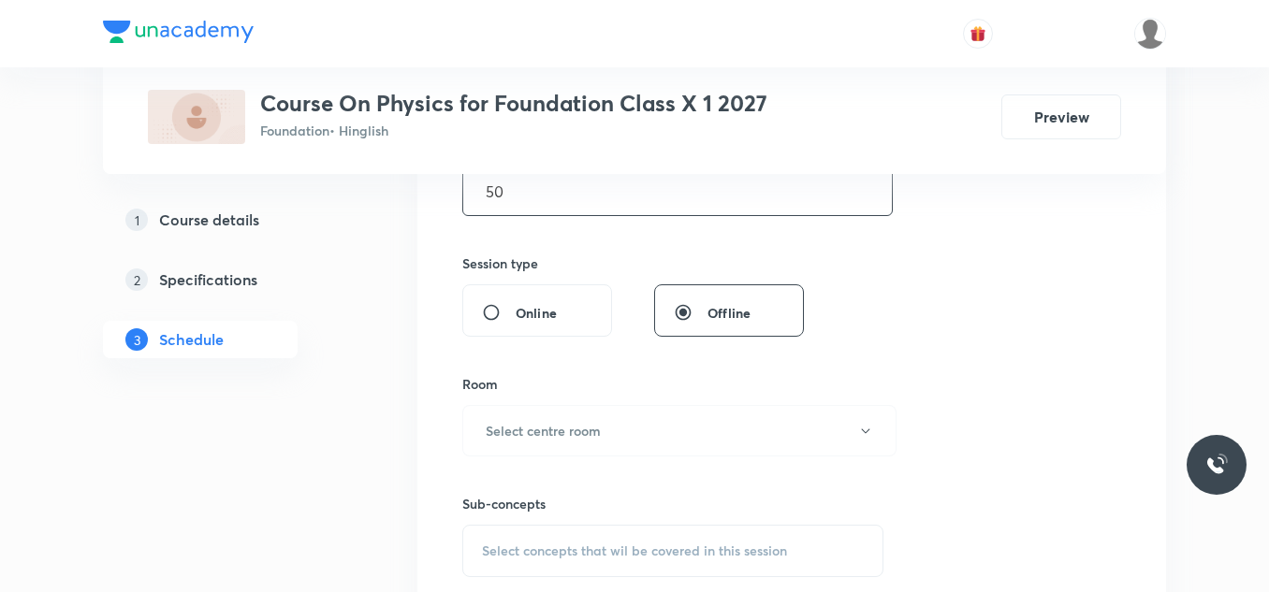
scroll to position [633, 0]
type input "50"
click at [532, 434] on h6 "Select centre room" at bounding box center [543, 429] width 115 height 20
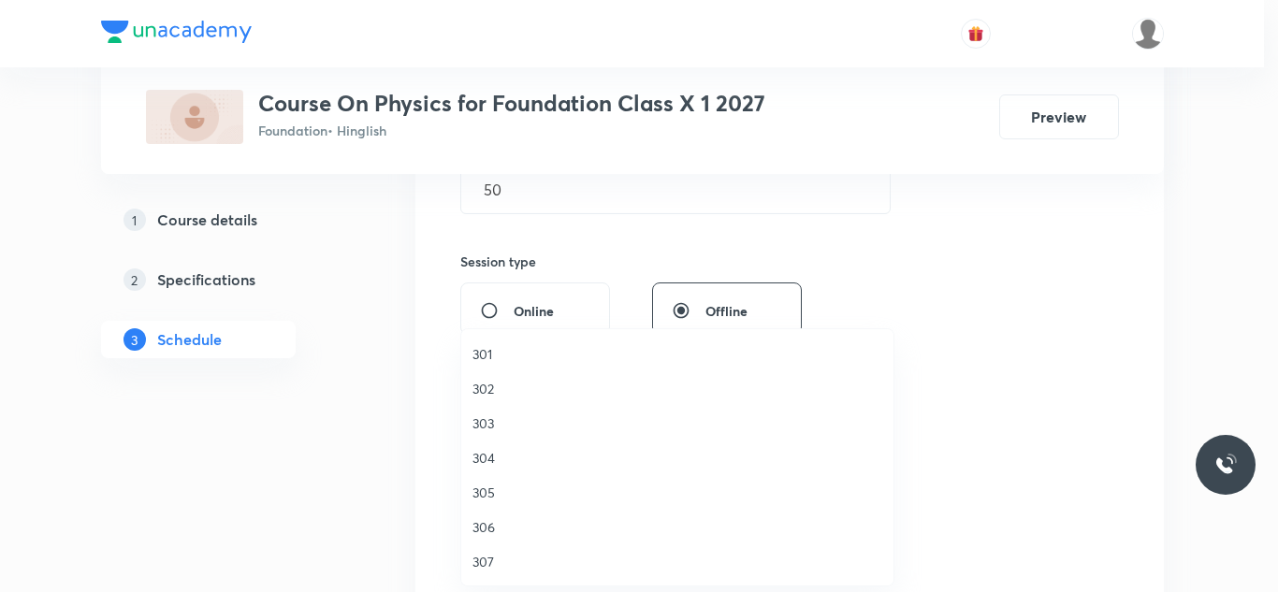
click at [491, 389] on span "302" at bounding box center [678, 389] width 410 height 20
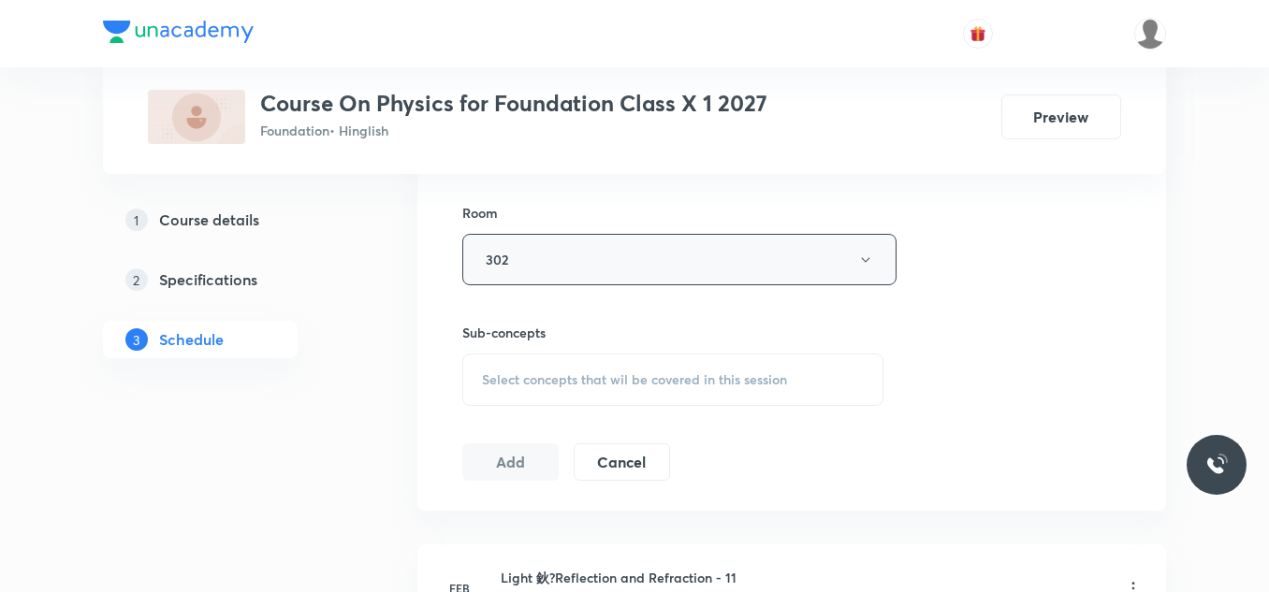
scroll to position [815, 0]
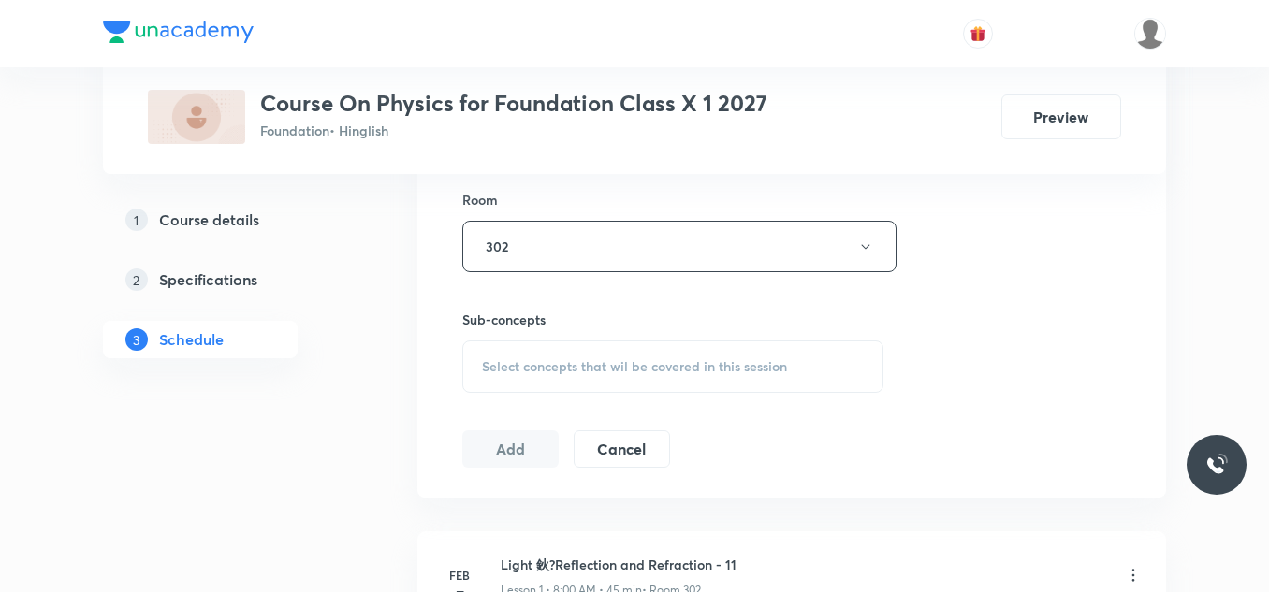
click at [599, 366] on span "Select concepts that wil be covered in this session" at bounding box center [634, 366] width 305 height 15
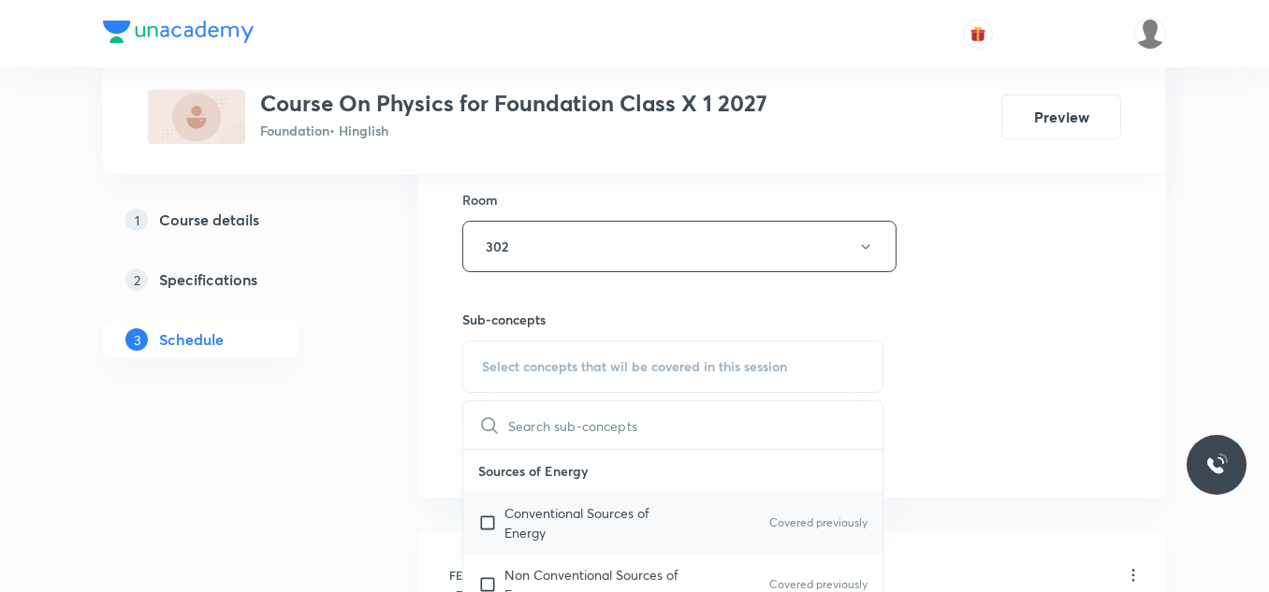
click at [519, 509] on p "Conventional Sources of Energy" at bounding box center [598, 522] width 189 height 39
checkbox input "true"
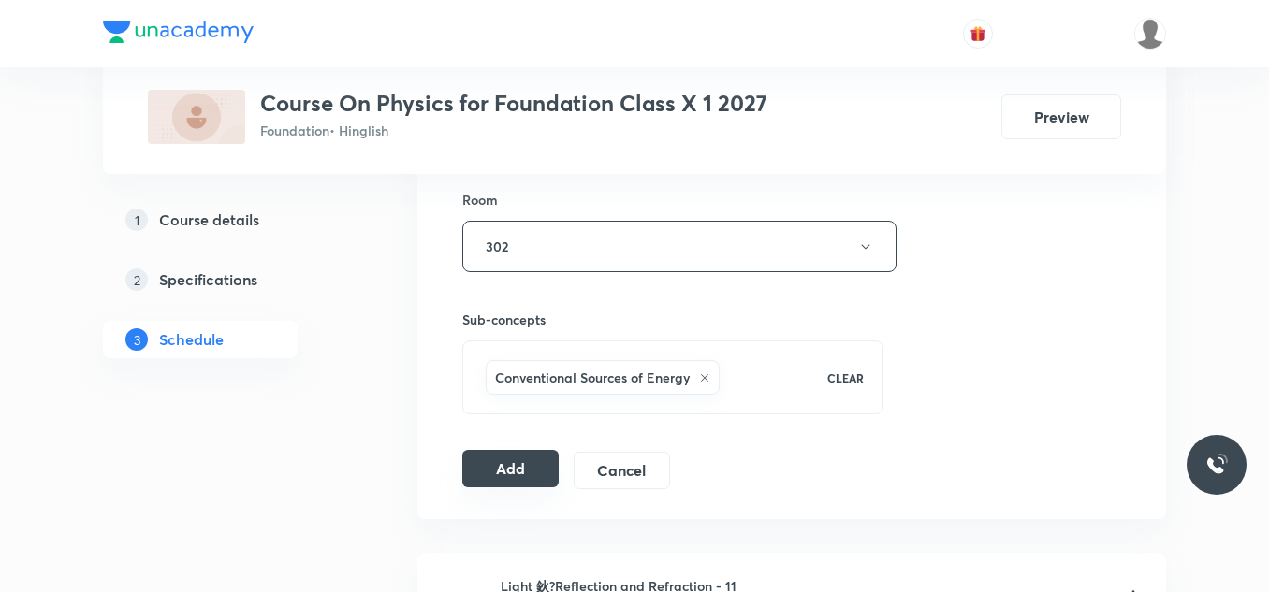
click at [500, 477] on button "Add" at bounding box center [510, 468] width 96 height 37
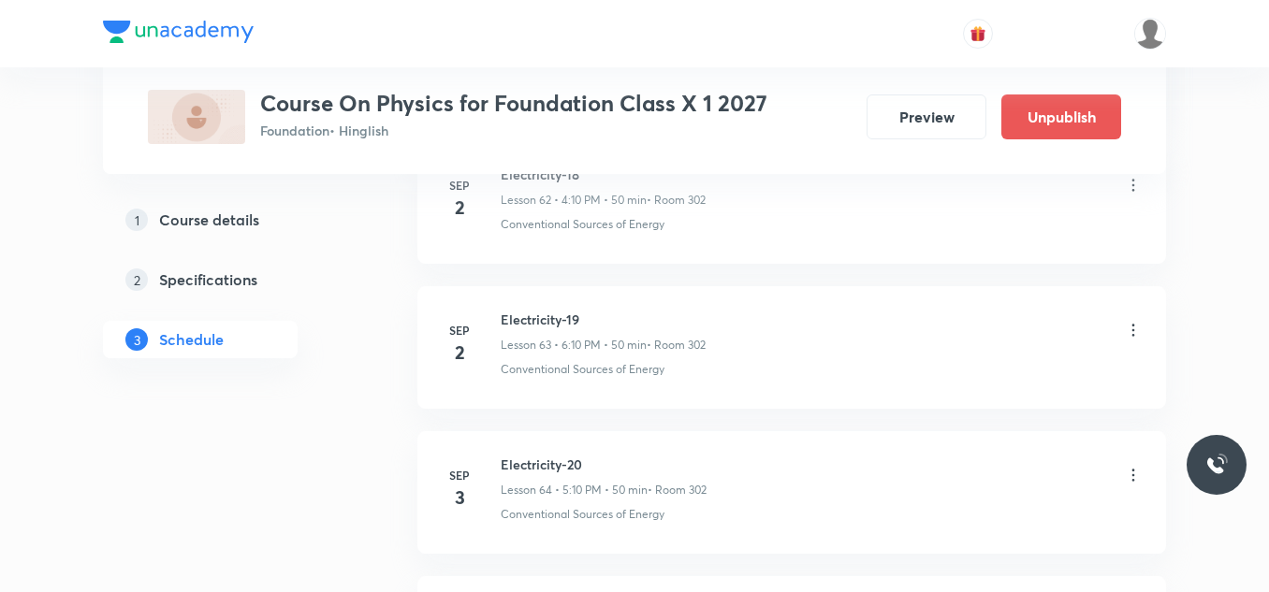
scroll to position [9475, 0]
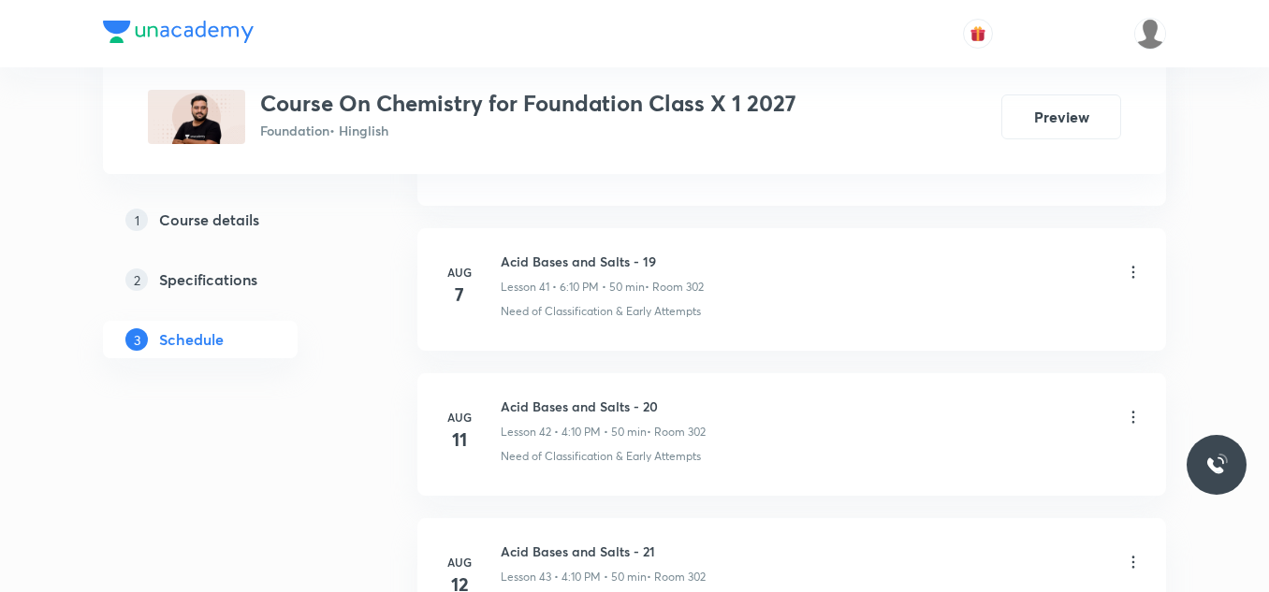
scroll to position [7435, 0]
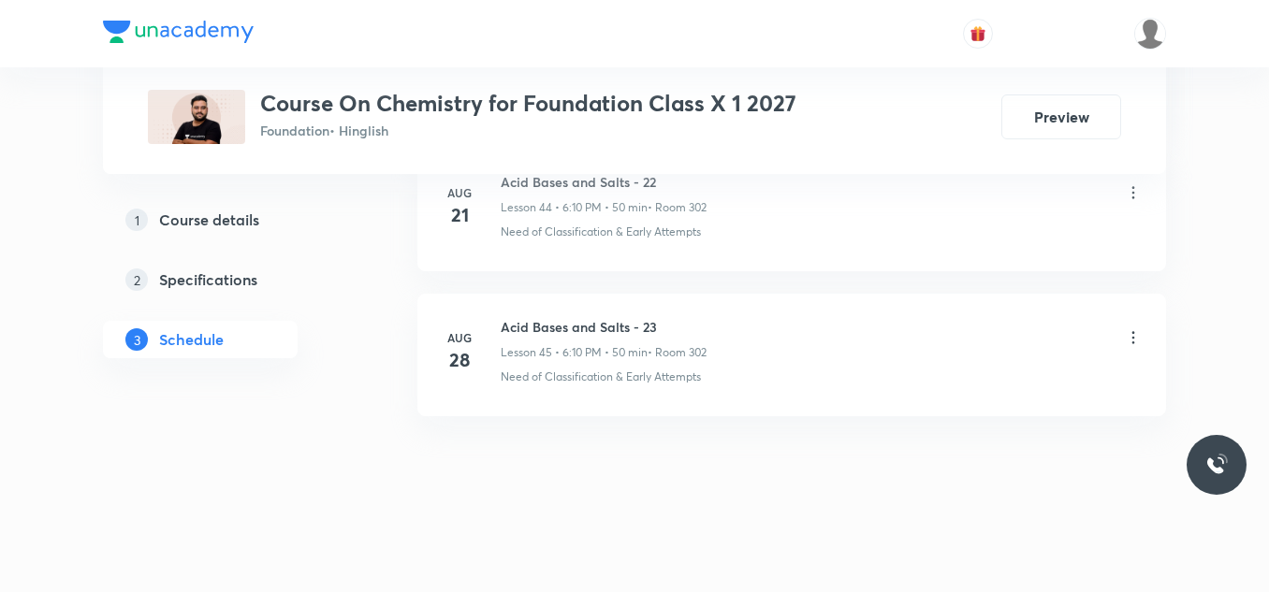
click at [572, 332] on h6 "Acid Bases and Salts - 23" at bounding box center [604, 327] width 206 height 20
copy h6 "Acid Bases and Salts - 23"
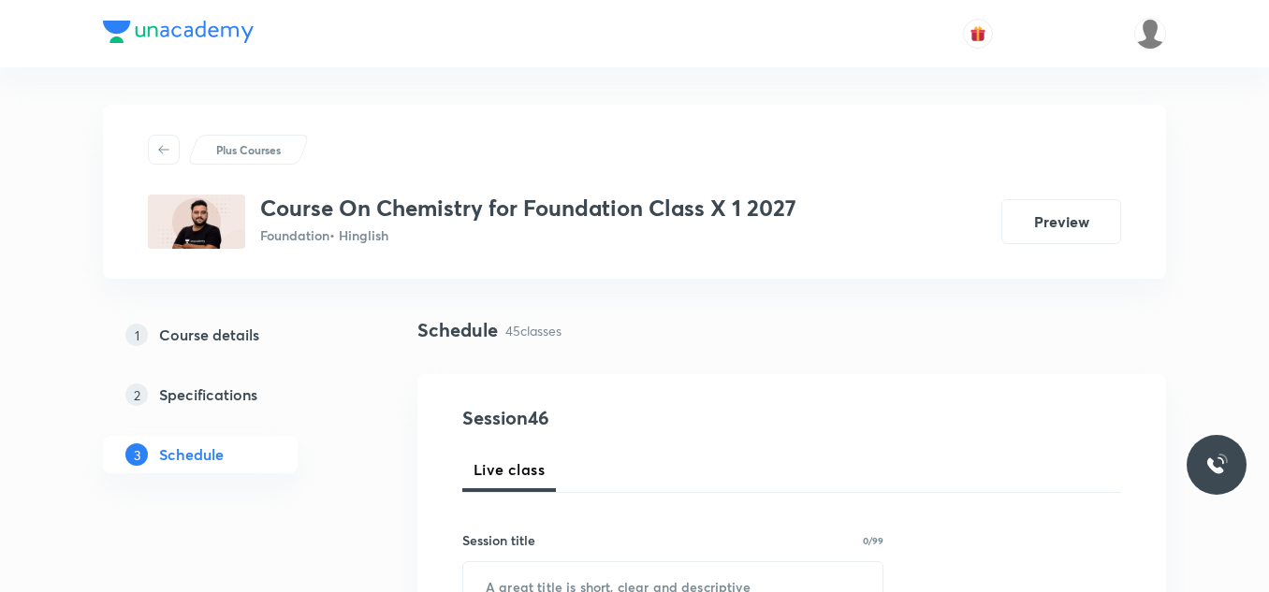
scroll to position [158, 0]
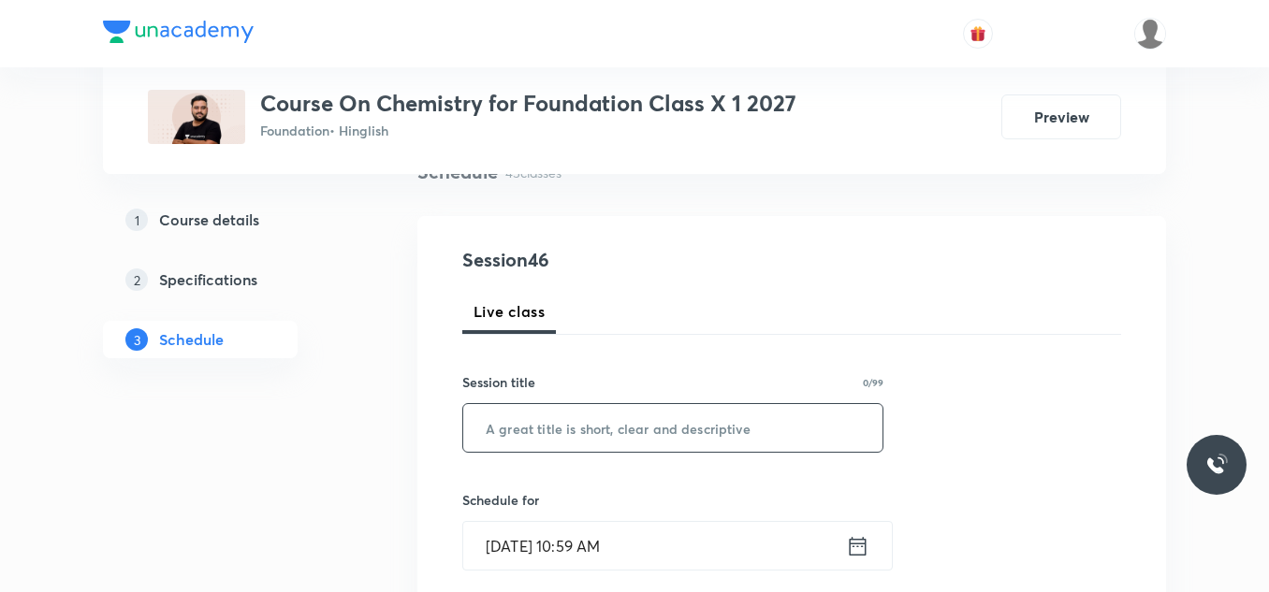
click at [548, 413] on input "text" at bounding box center [672, 428] width 419 height 48
paste input "Acid Bases and Salts - 23"
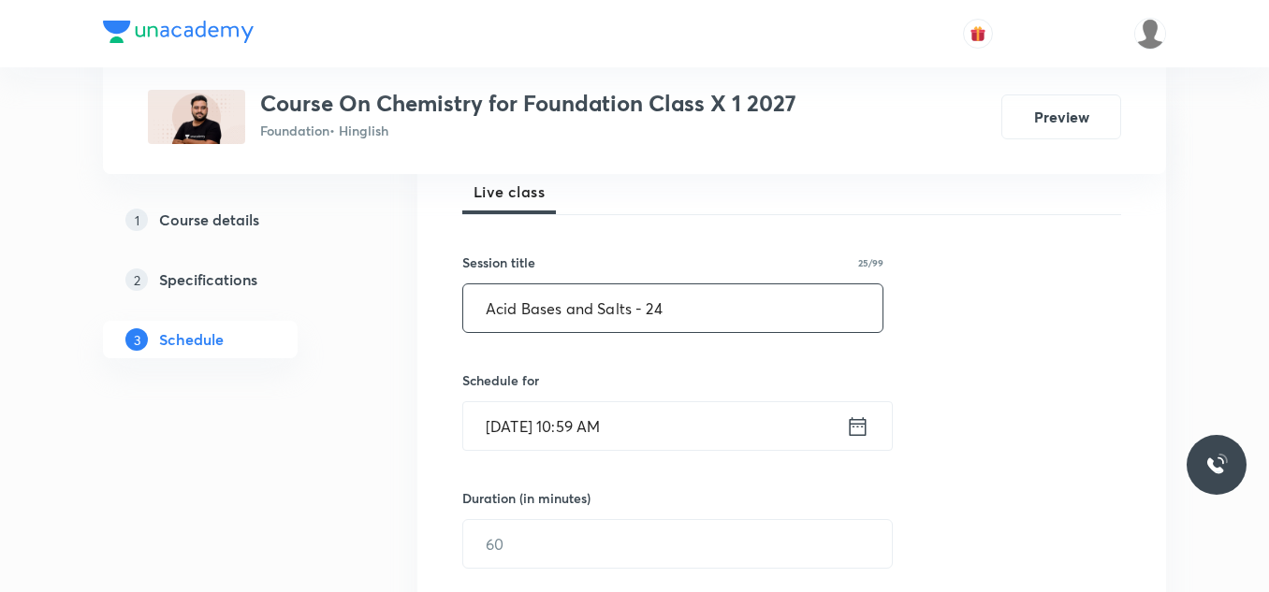
type input "Acid Bases and Salts - 24"
click at [698, 416] on input "Sep 4, 2025, 10:59 AM" at bounding box center [654, 426] width 383 height 48
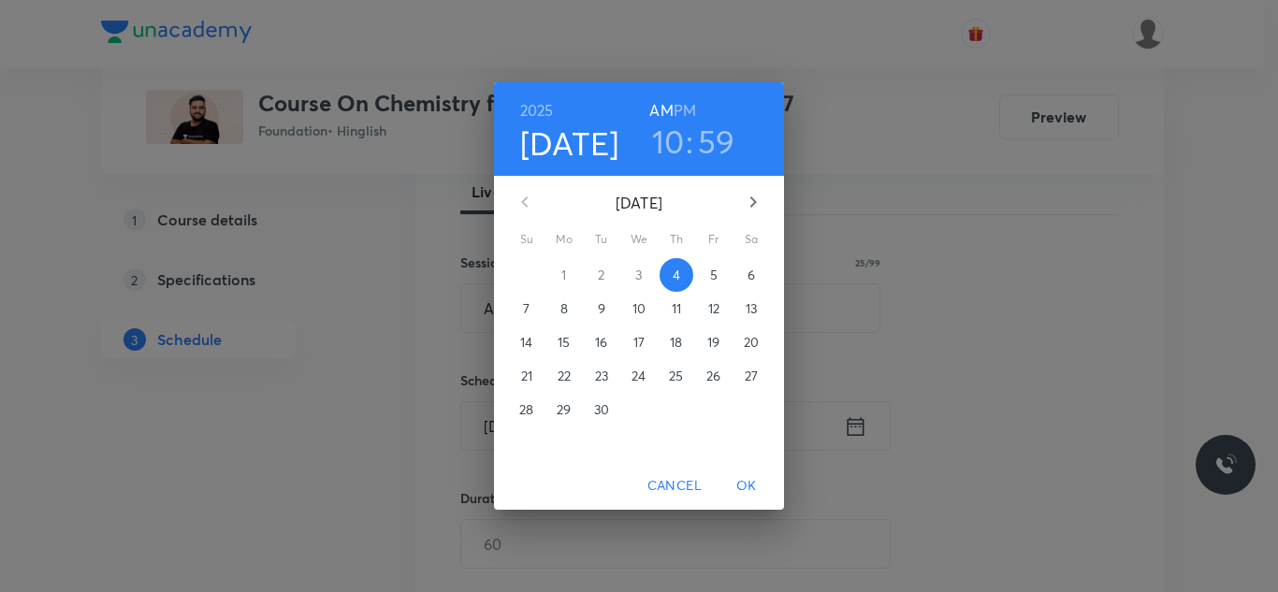
click at [686, 110] on h6 "PM" at bounding box center [685, 110] width 22 height 26
click at [672, 132] on h3 "10" at bounding box center [668, 141] width 33 height 39
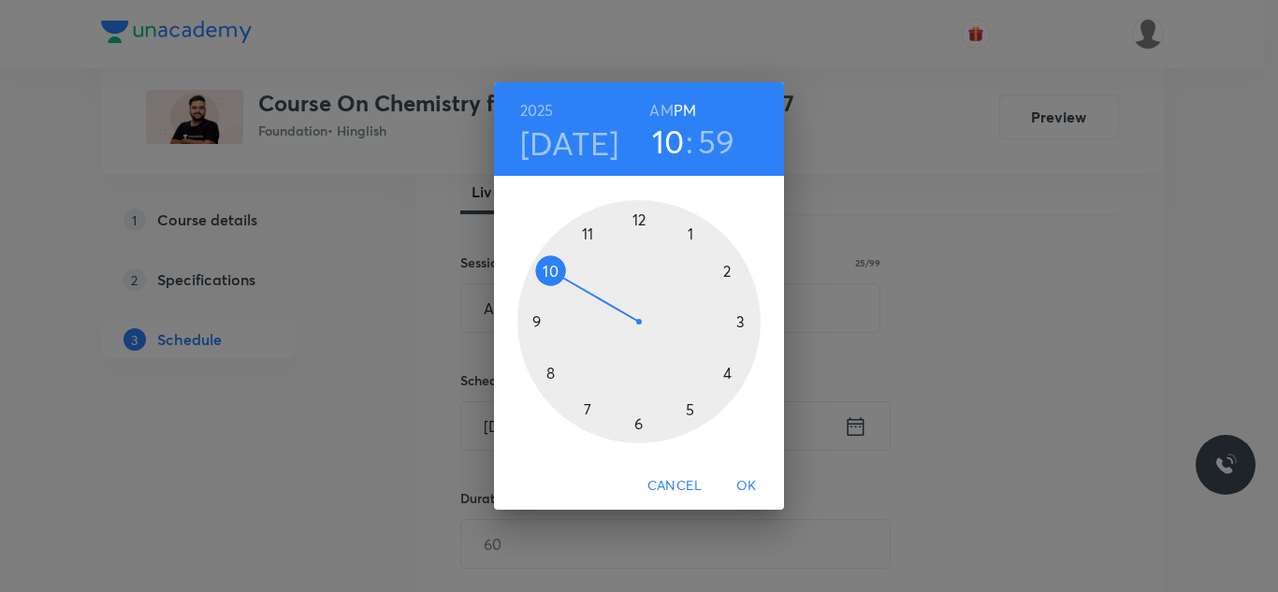
click at [637, 426] on div at bounding box center [638, 321] width 243 height 243
click at [731, 265] on div at bounding box center [638, 321] width 243 height 243
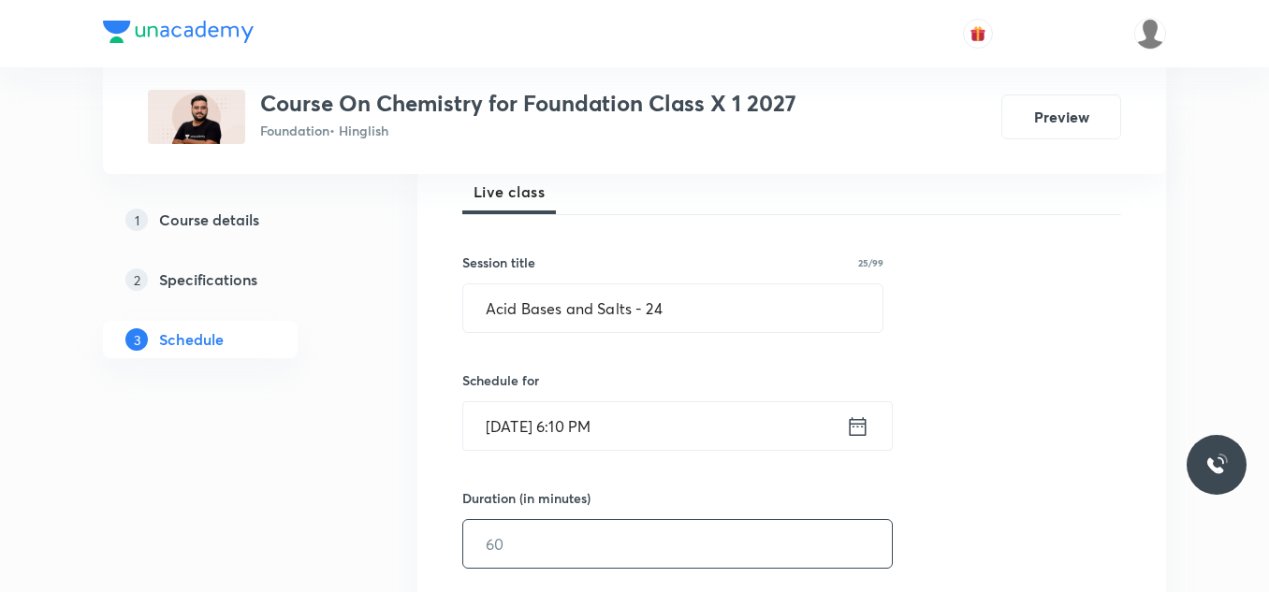
click at [514, 546] on input "text" at bounding box center [677, 544] width 429 height 48
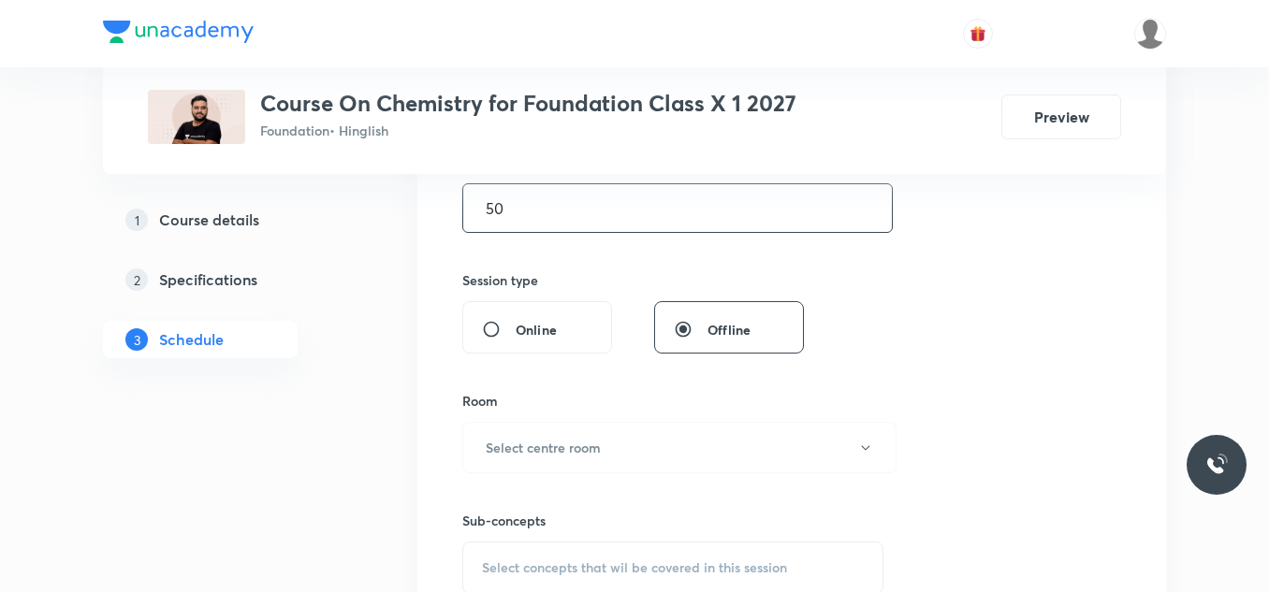
scroll to position [615, 0]
type input "50"
click at [575, 438] on h6 "Select centre room" at bounding box center [543, 447] width 115 height 20
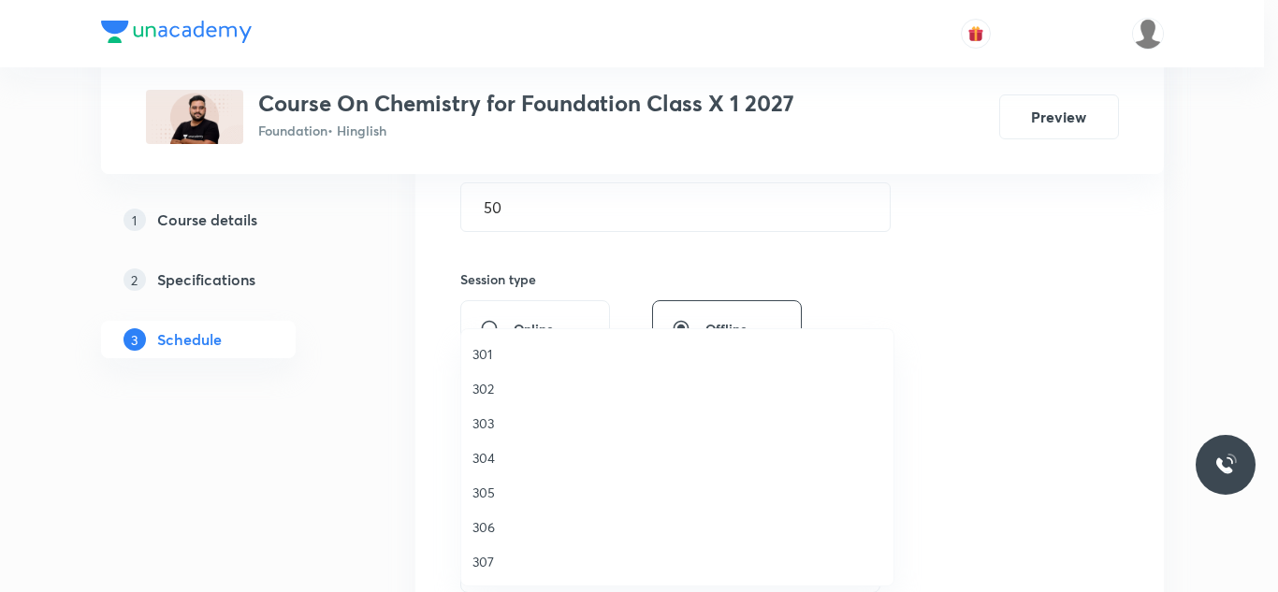
click at [494, 382] on span "302" at bounding box center [678, 389] width 410 height 20
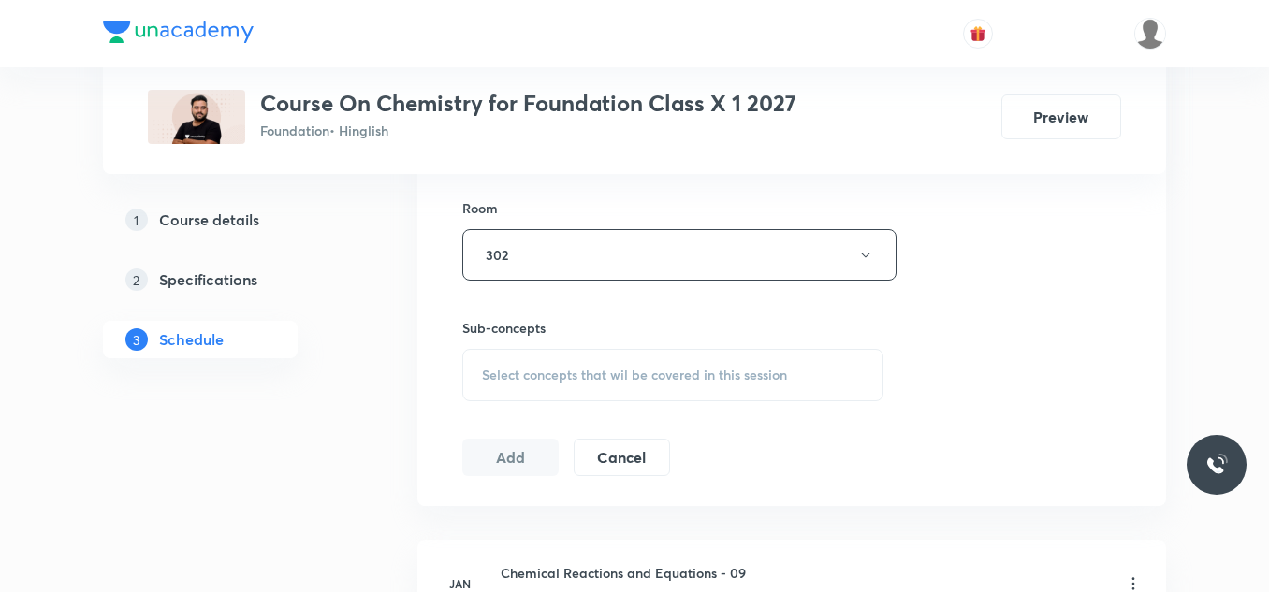
scroll to position [811, 0]
click at [528, 372] on span "Select concepts that wil be covered in this session" at bounding box center [634, 370] width 305 height 15
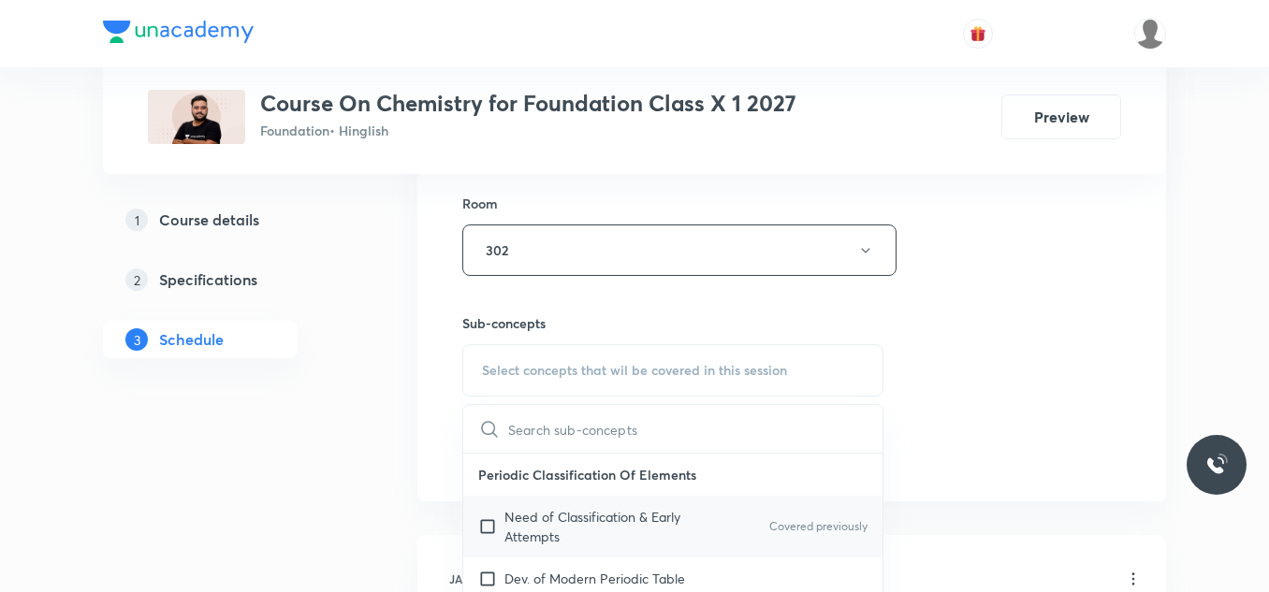
click at [549, 529] on p "Need of Classification & Early Attempts" at bounding box center [598, 526] width 189 height 39
checkbox input "true"
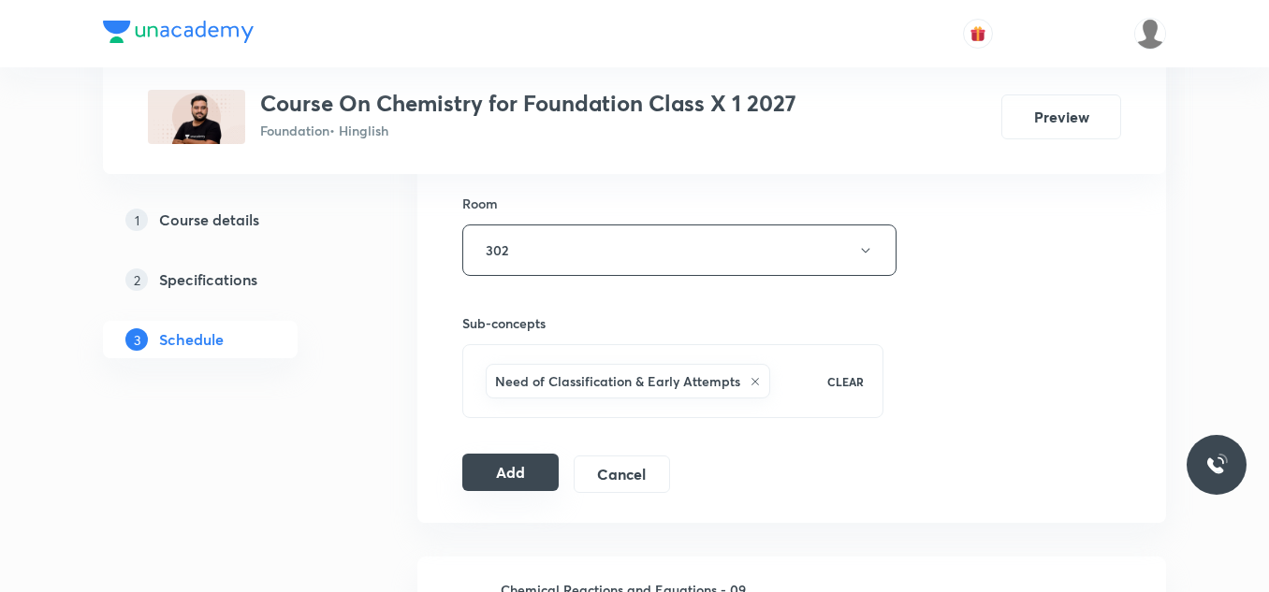
click at [529, 485] on button "Add" at bounding box center [510, 472] width 96 height 37
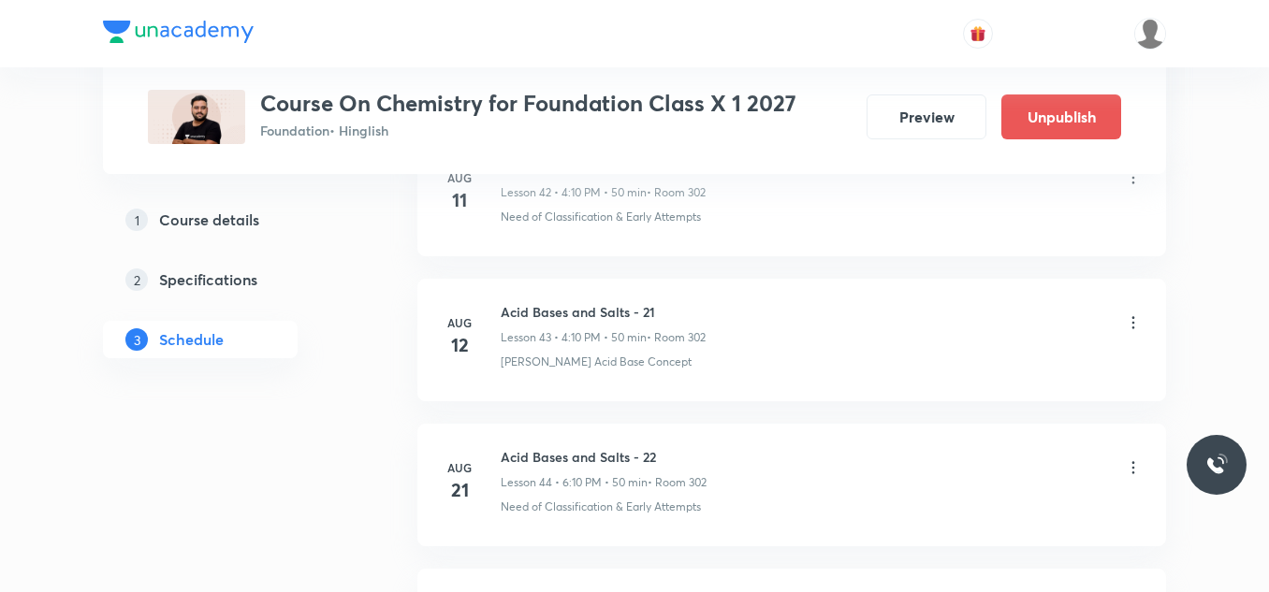
scroll to position [6720, 0]
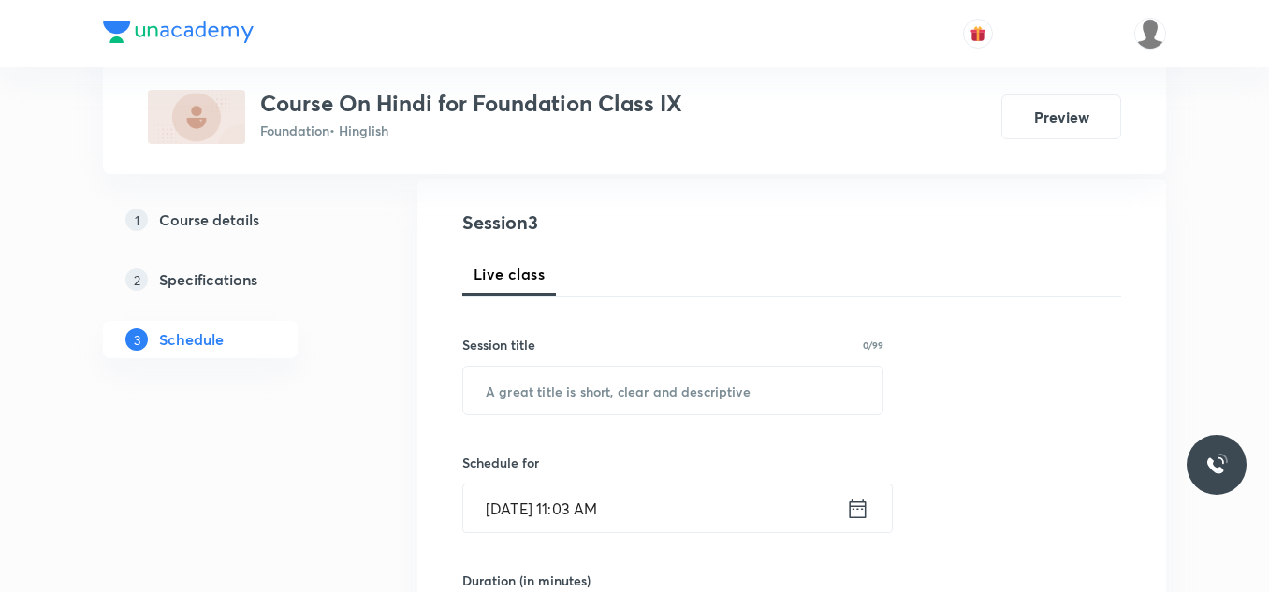
scroll to position [197, 0]
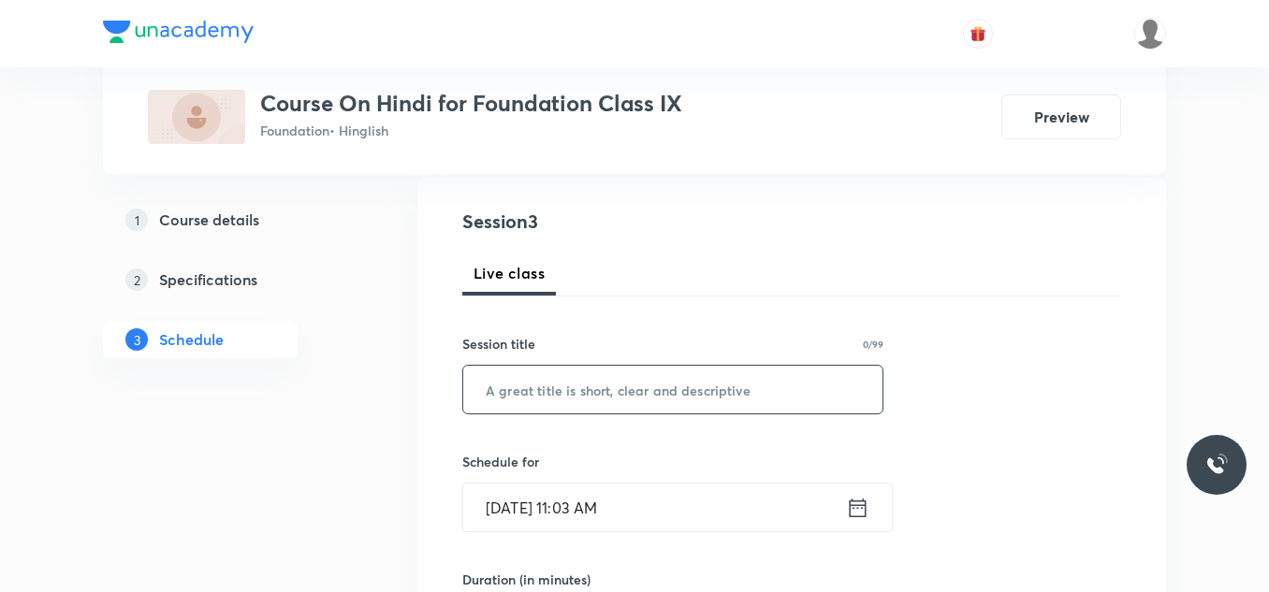
click at [526, 389] on input "text" at bounding box center [672, 390] width 419 height 48
paste input "तुम कब जाओगे , अतिथि -02"
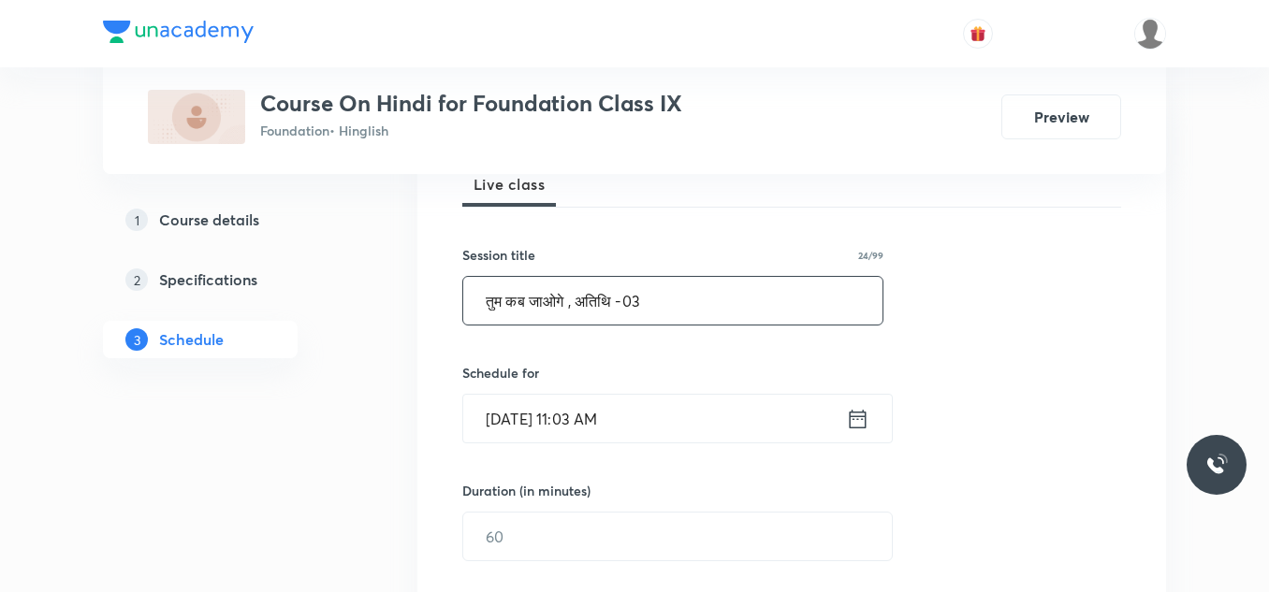
scroll to position [299, 0]
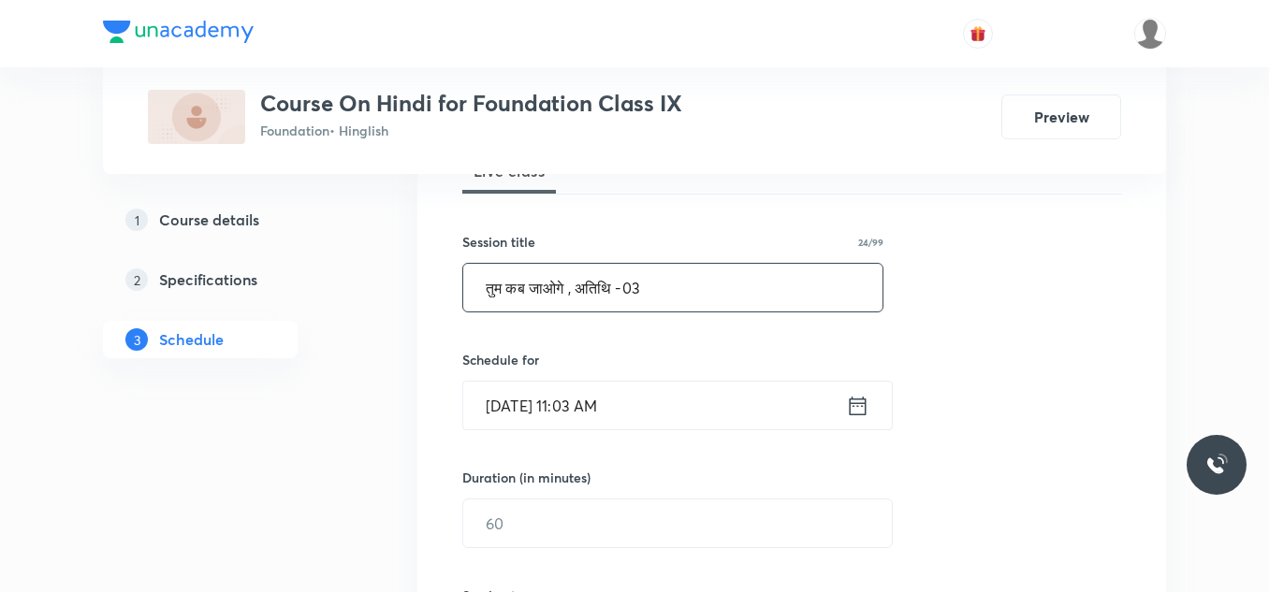
type input "तुम कब जाओगे , अतिथि -03"
click at [699, 398] on input "[DATE] 11:03 AM" at bounding box center [654, 406] width 383 height 48
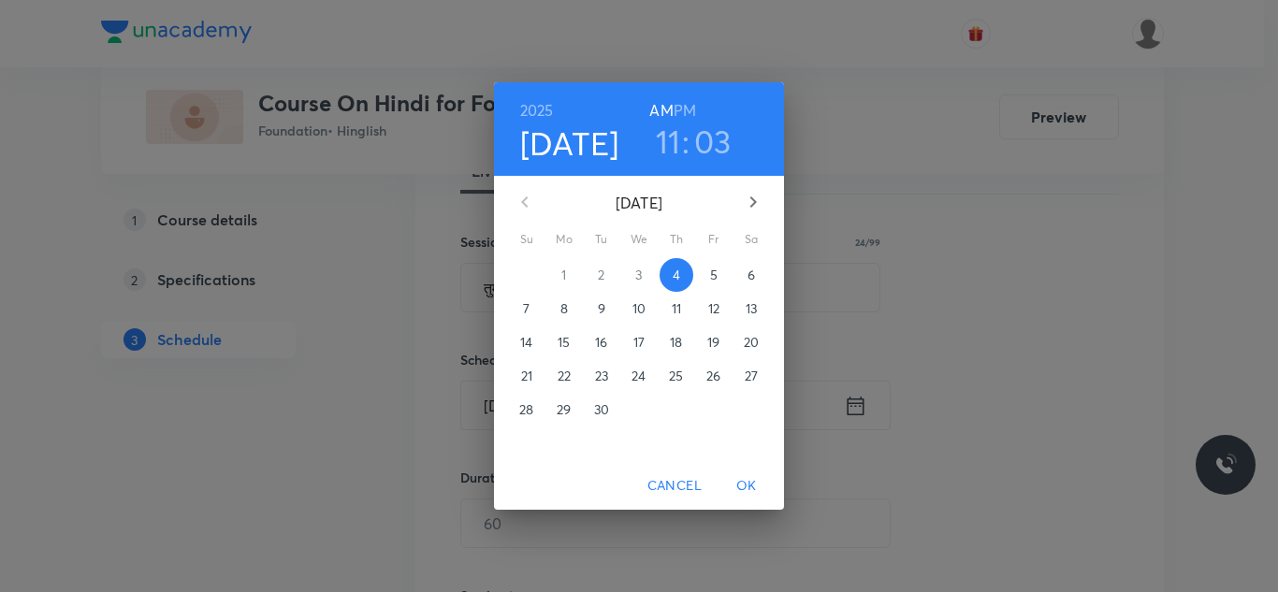
click at [677, 106] on h6 "PM" at bounding box center [685, 110] width 22 height 26
click at [670, 141] on h3 "11" at bounding box center [668, 141] width 25 height 39
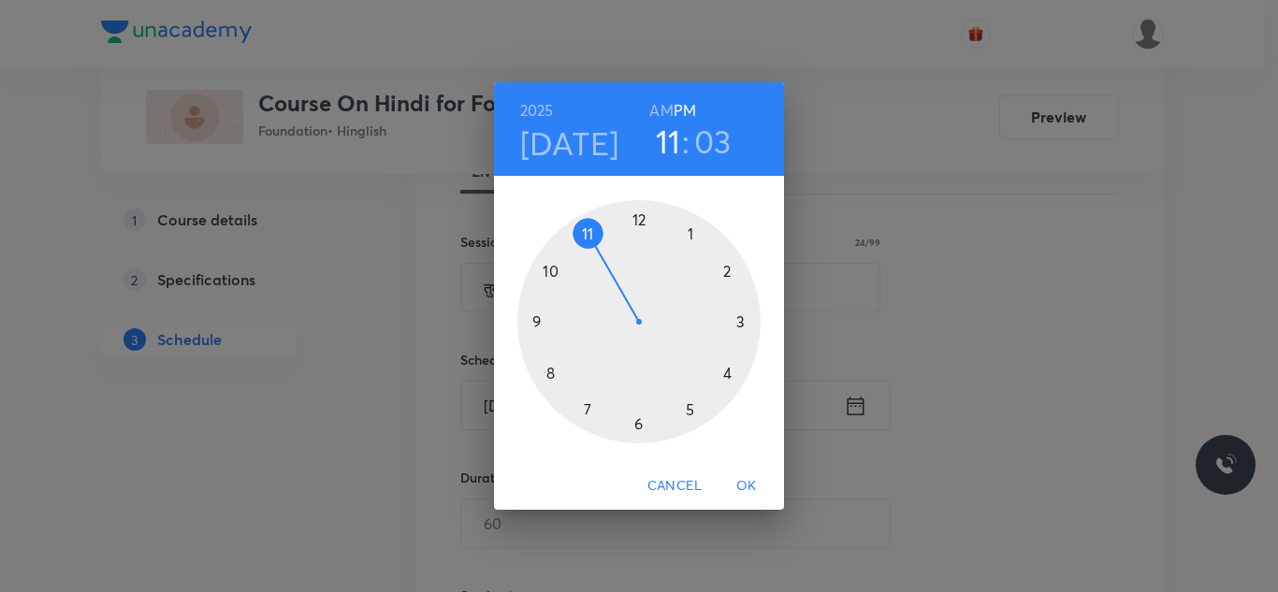
click at [725, 271] on div at bounding box center [638, 321] width 243 height 243
click at [637, 217] on div at bounding box center [638, 321] width 243 height 243
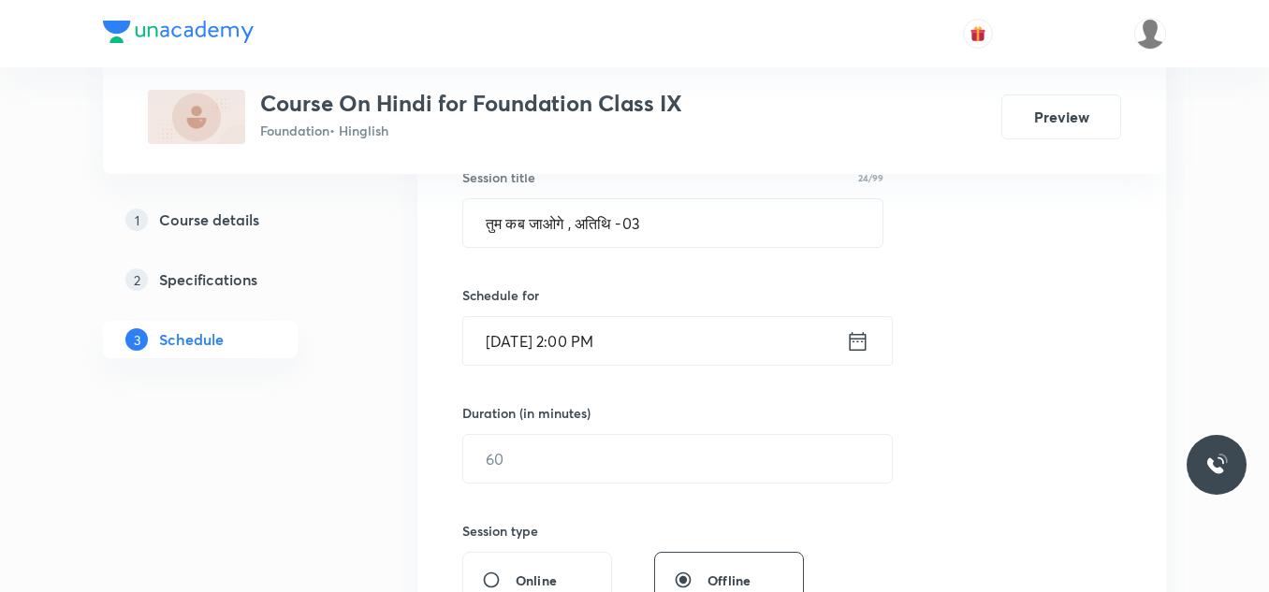
scroll to position [383, 0]
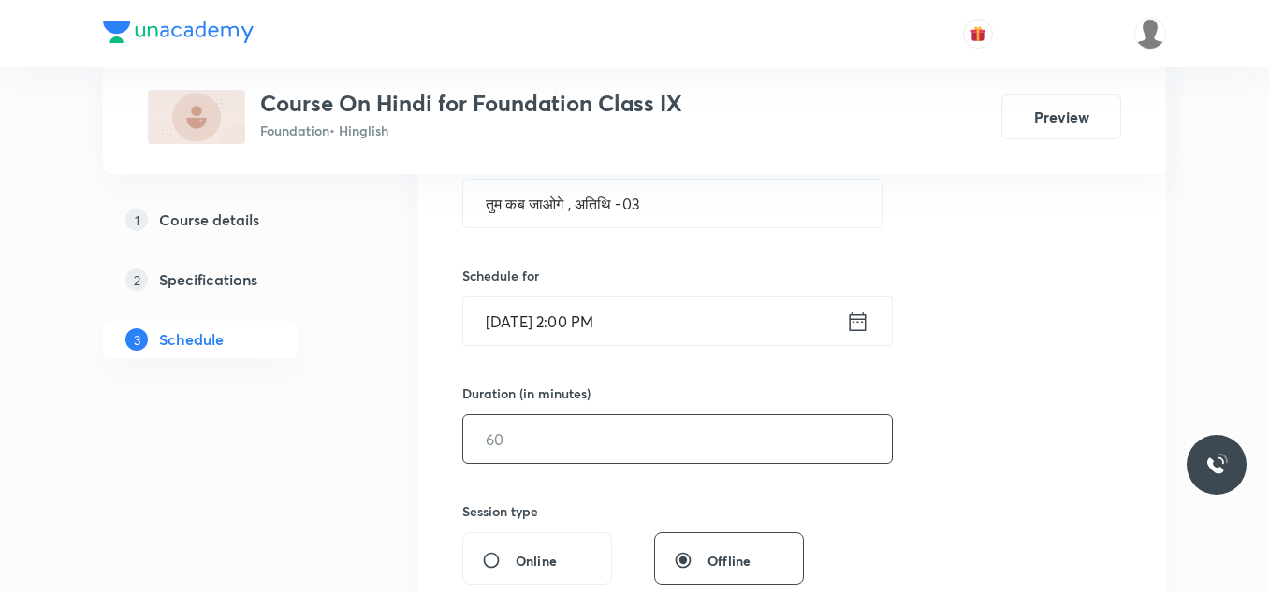
click at [506, 450] on input "text" at bounding box center [677, 439] width 429 height 48
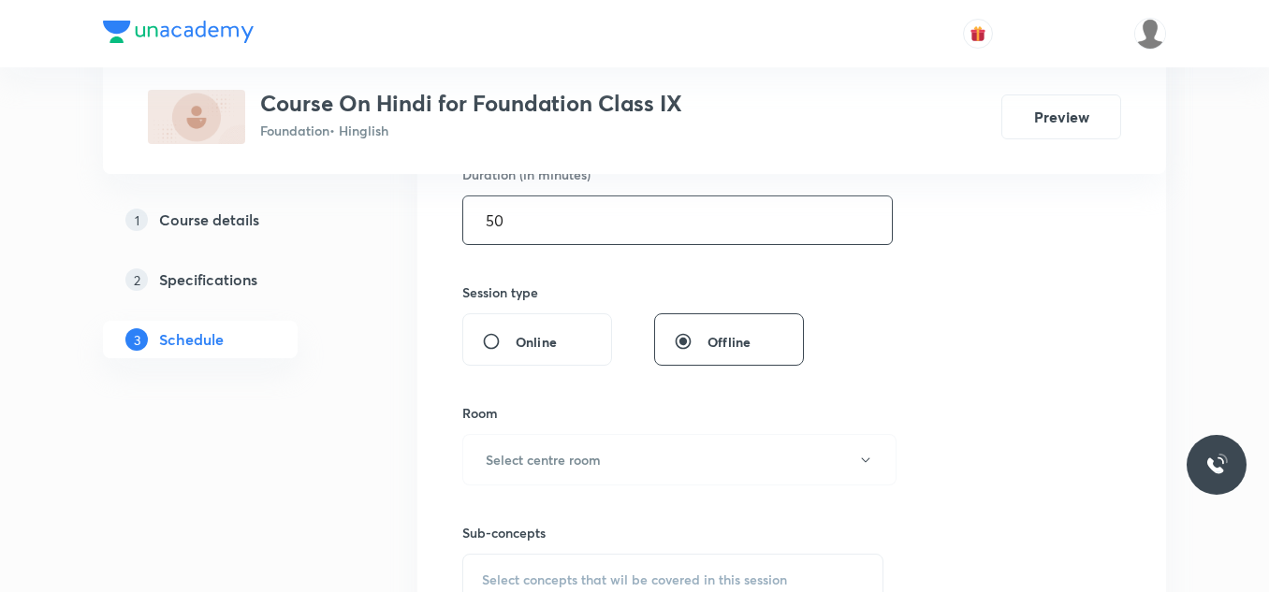
scroll to position [604, 0]
type input "50"
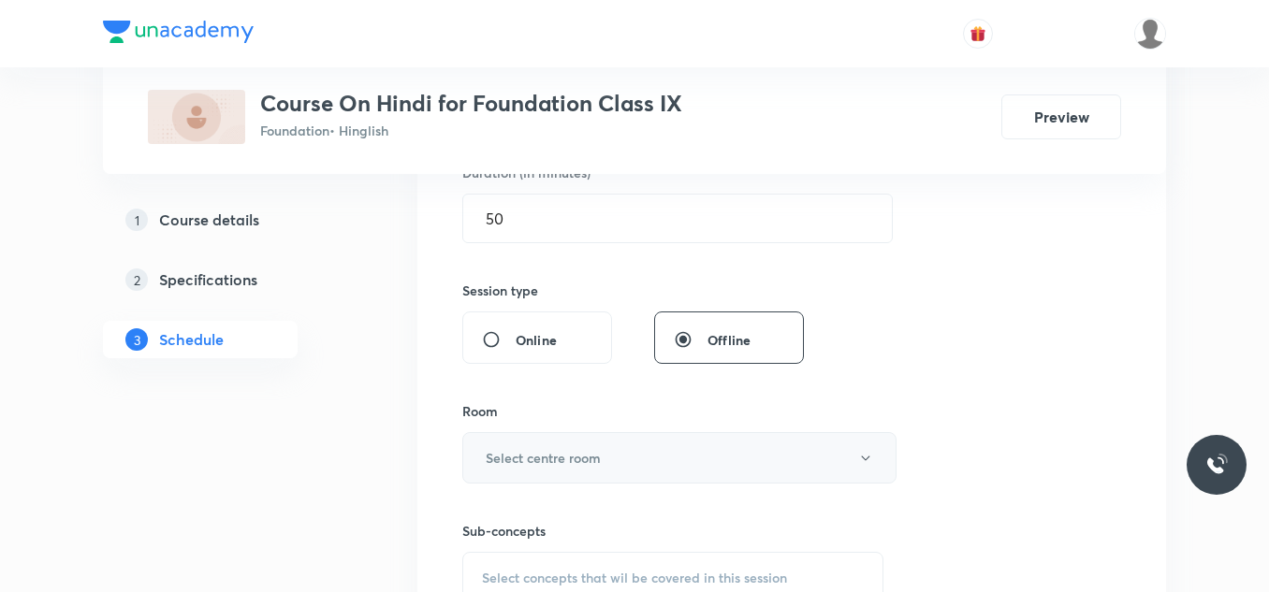
click at [516, 448] on h6 "Select centre room" at bounding box center [543, 458] width 115 height 20
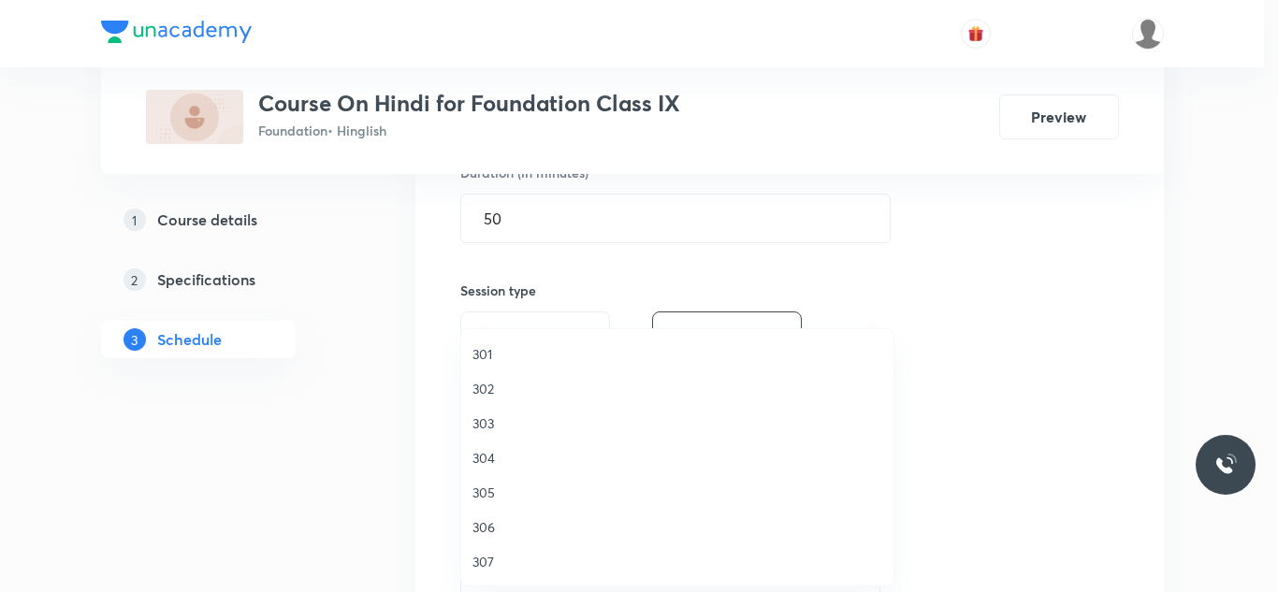
click at [487, 423] on span "303" at bounding box center [678, 424] width 410 height 20
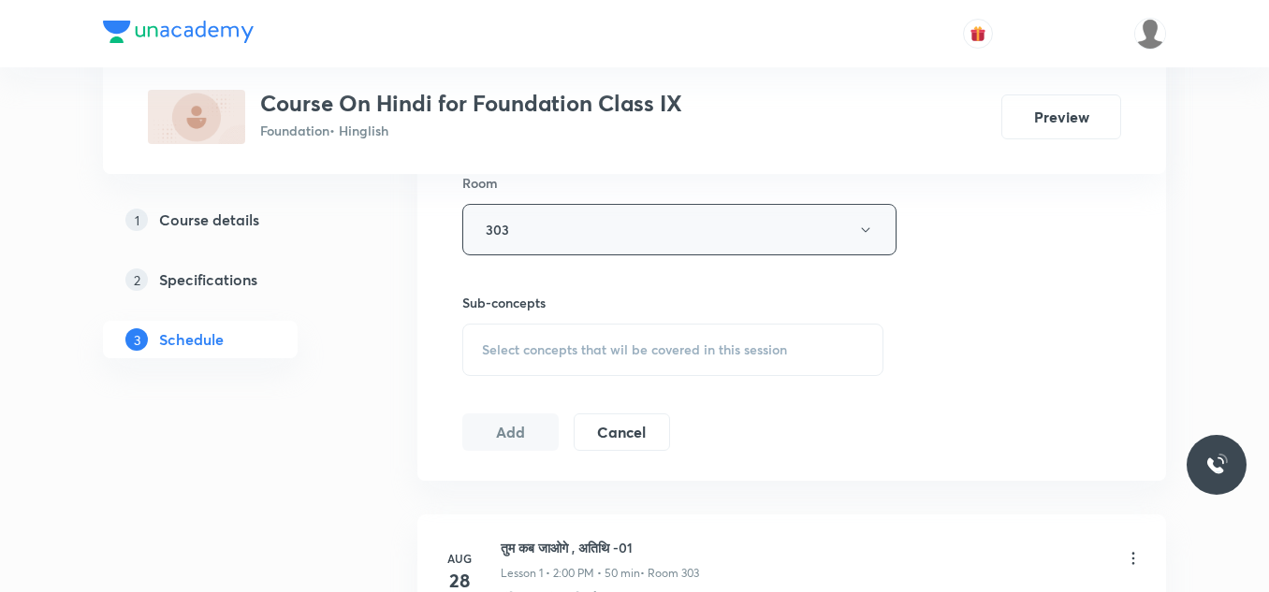
scroll to position [837, 0]
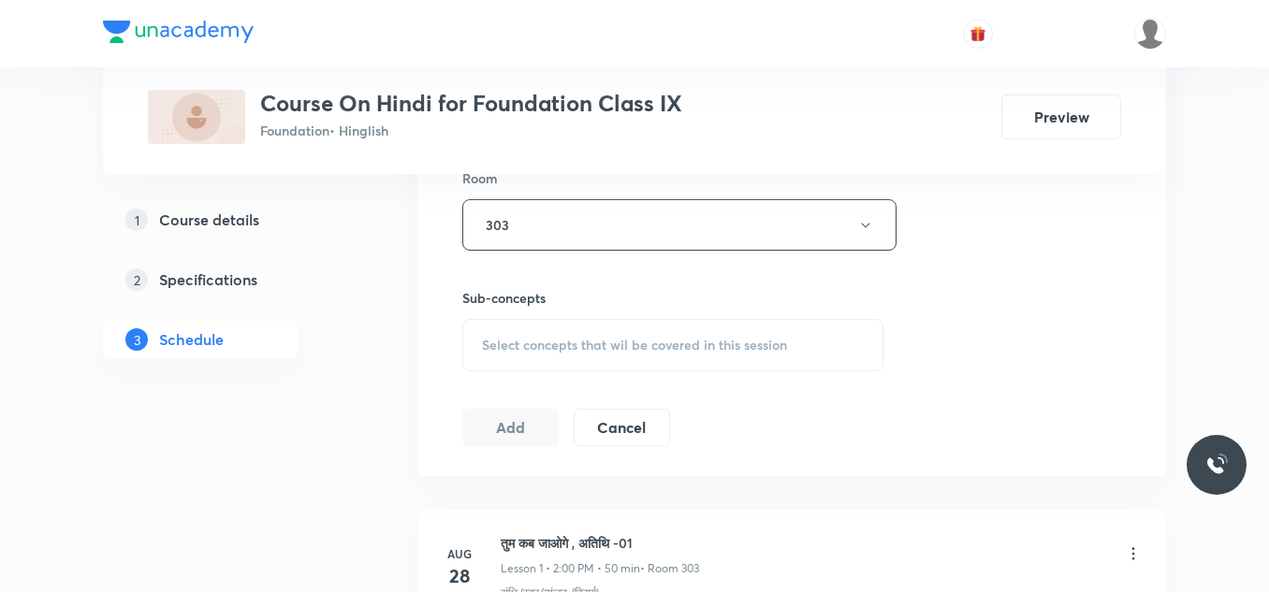
click at [561, 342] on span "Select concepts that wil be covered in this session" at bounding box center [634, 345] width 305 height 15
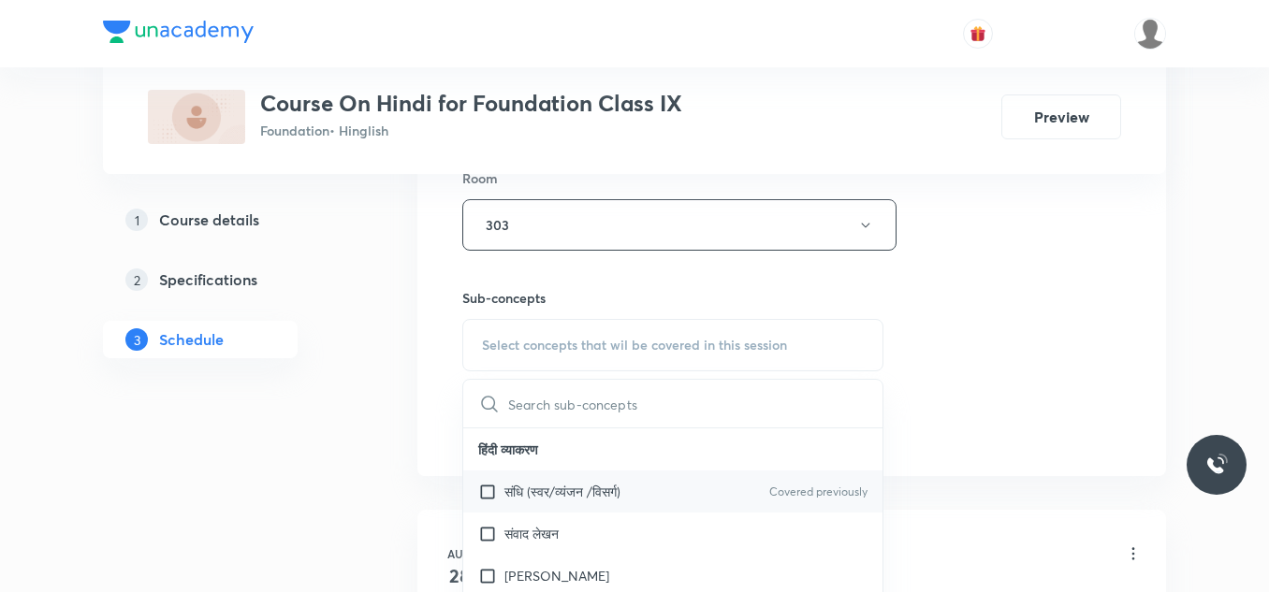
click at [494, 489] on input "checkbox" at bounding box center [491, 492] width 26 height 20
checkbox input "true"
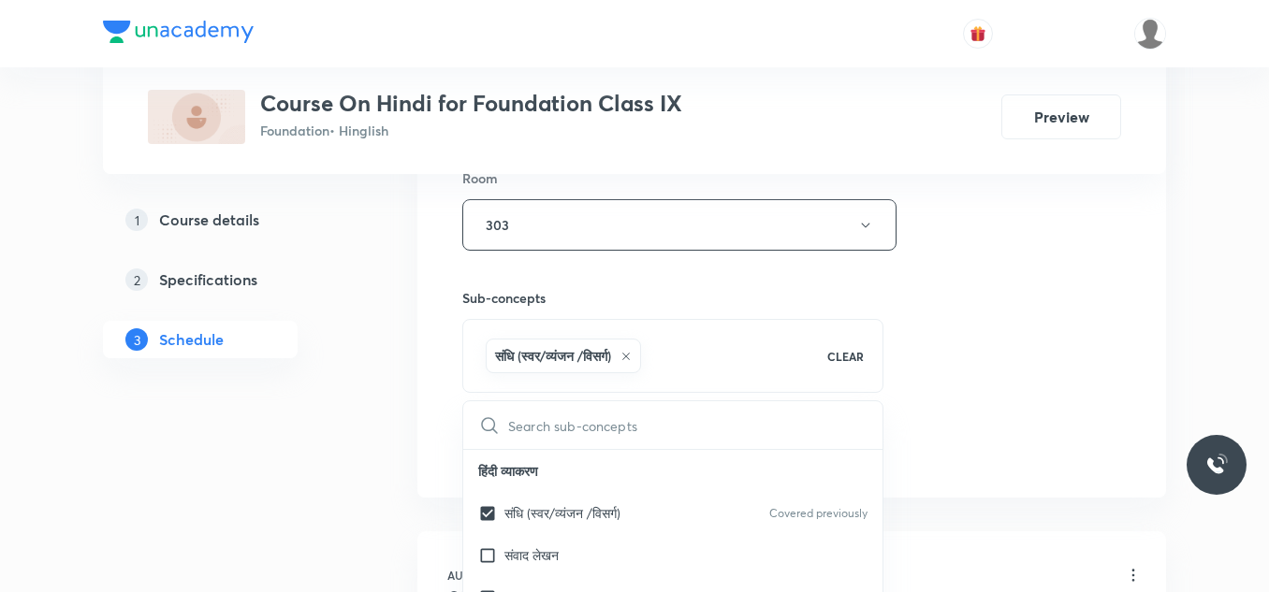
click at [386, 415] on div "Plus Courses Course On Hindi for Foundation Class IX Foundation • Hinglish Prev…" at bounding box center [634, 104] width 1063 height 1673
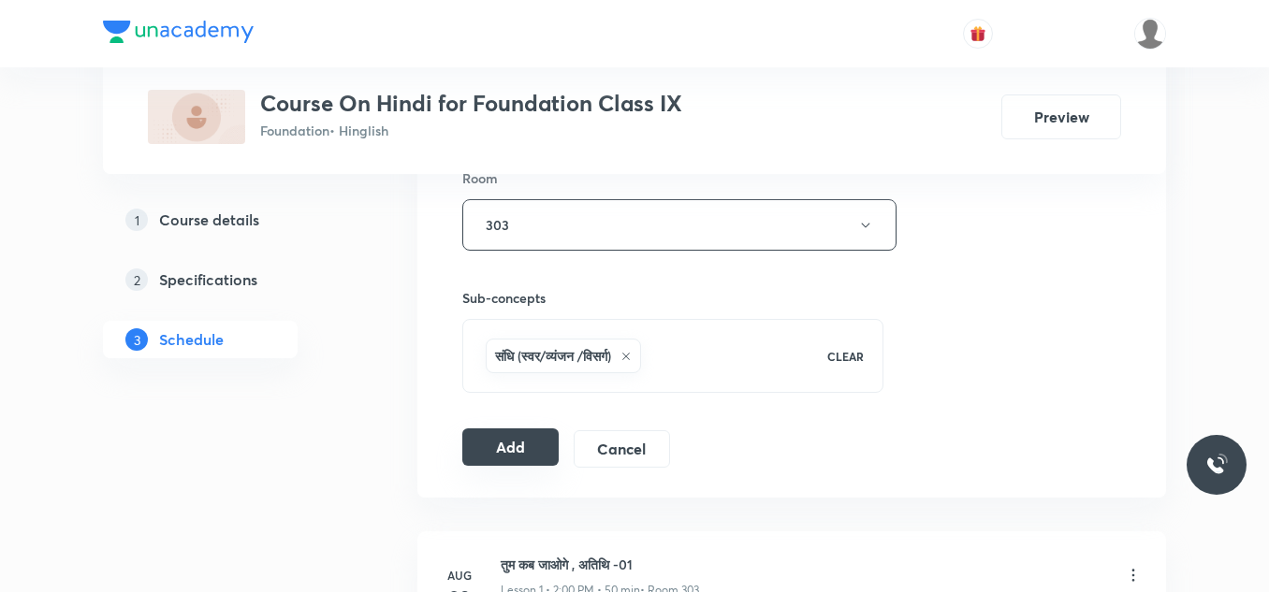
click at [510, 443] on button "Add" at bounding box center [510, 447] width 96 height 37
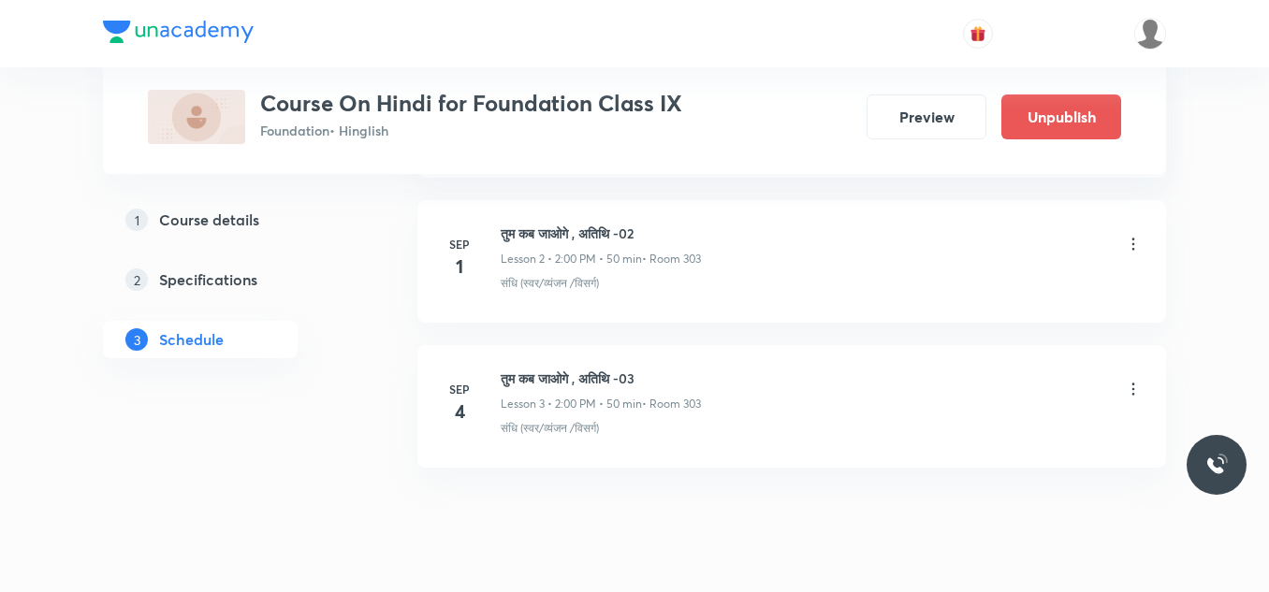
scroll to position [432, 0]
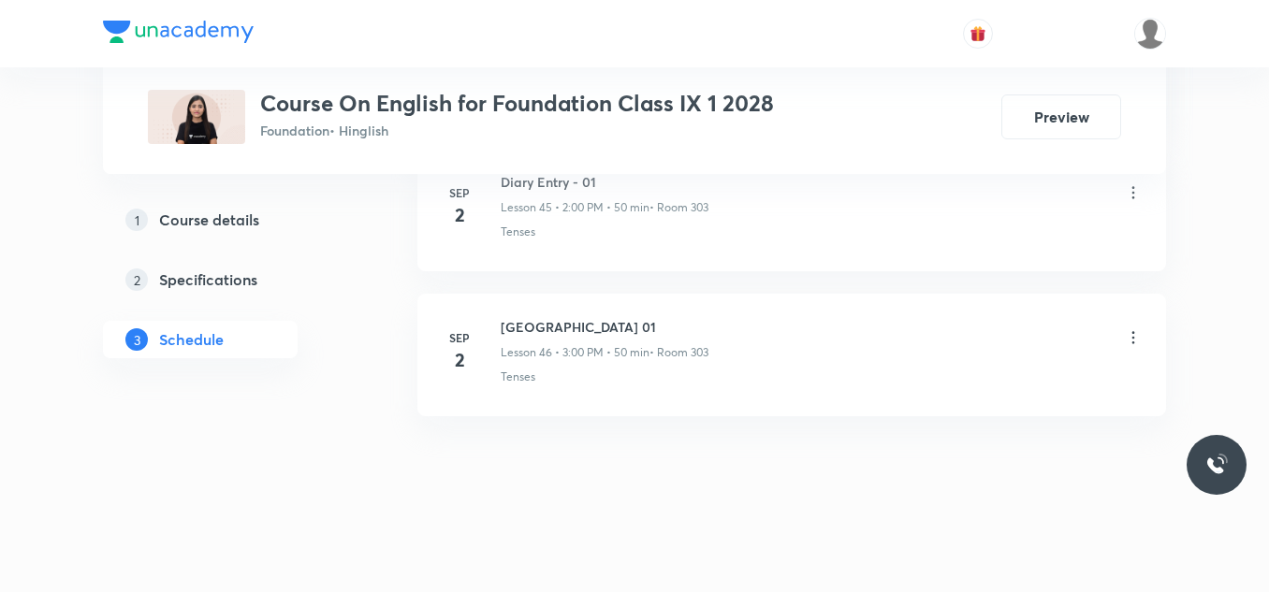
click at [590, 333] on h6 "Lake Isle of Innisfree 01" at bounding box center [605, 327] width 208 height 20
copy h6 "Lake Isle of Innisfree 01"
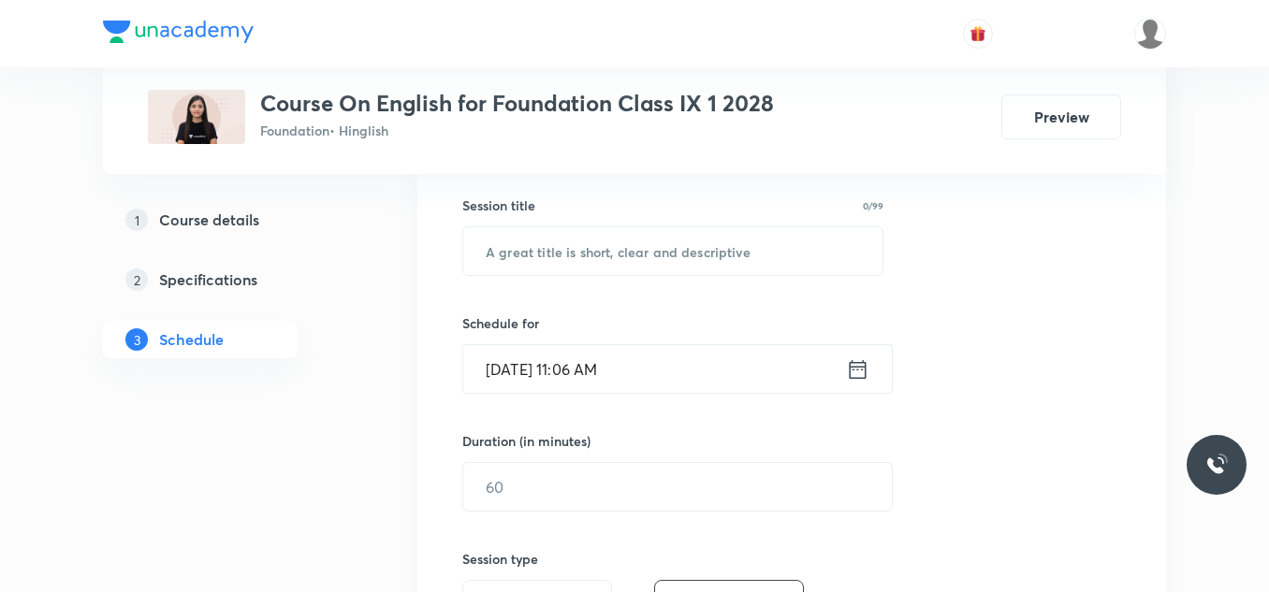
scroll to position [336, 0]
click at [568, 261] on input "text" at bounding box center [672, 250] width 419 height 48
paste input "Lake Isle of Innisfree 01"
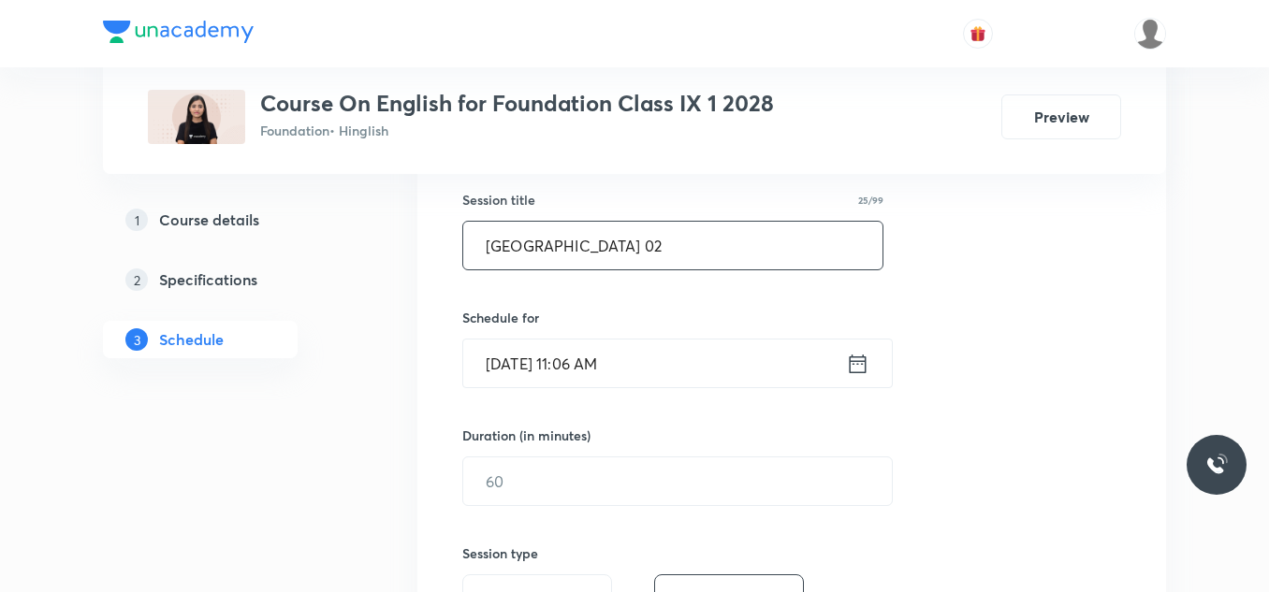
scroll to position [342, 0]
type input "Lake Isle of Innisfree 02"
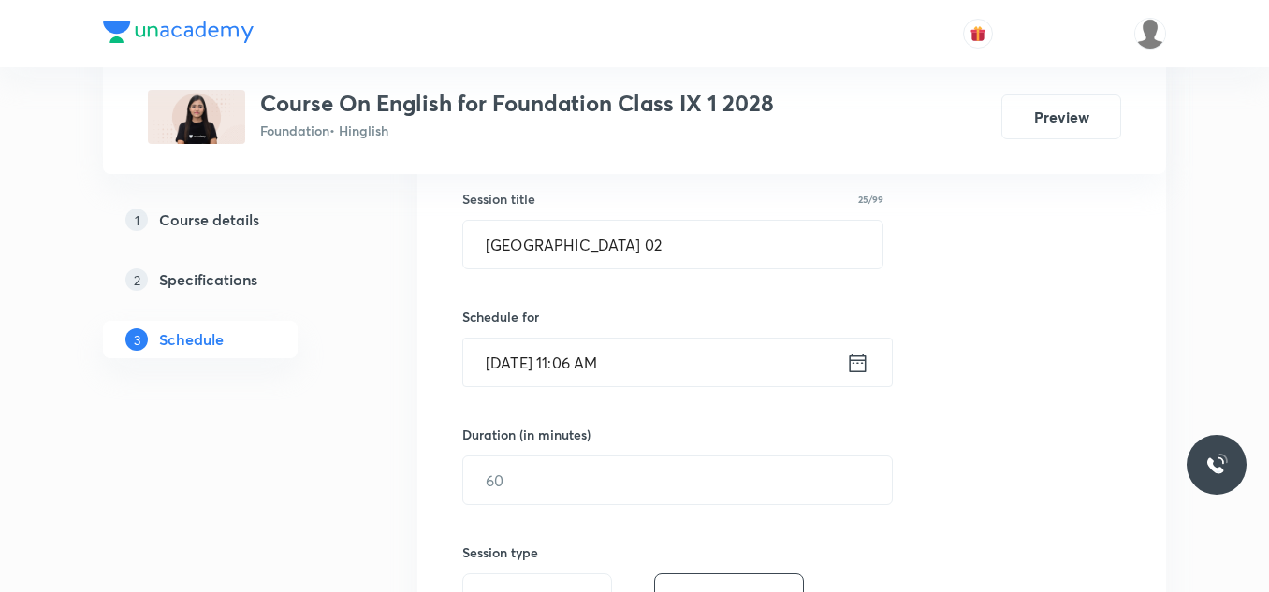
click at [655, 361] on input "Sep 4, 2025, 11:06 AM" at bounding box center [654, 363] width 383 height 48
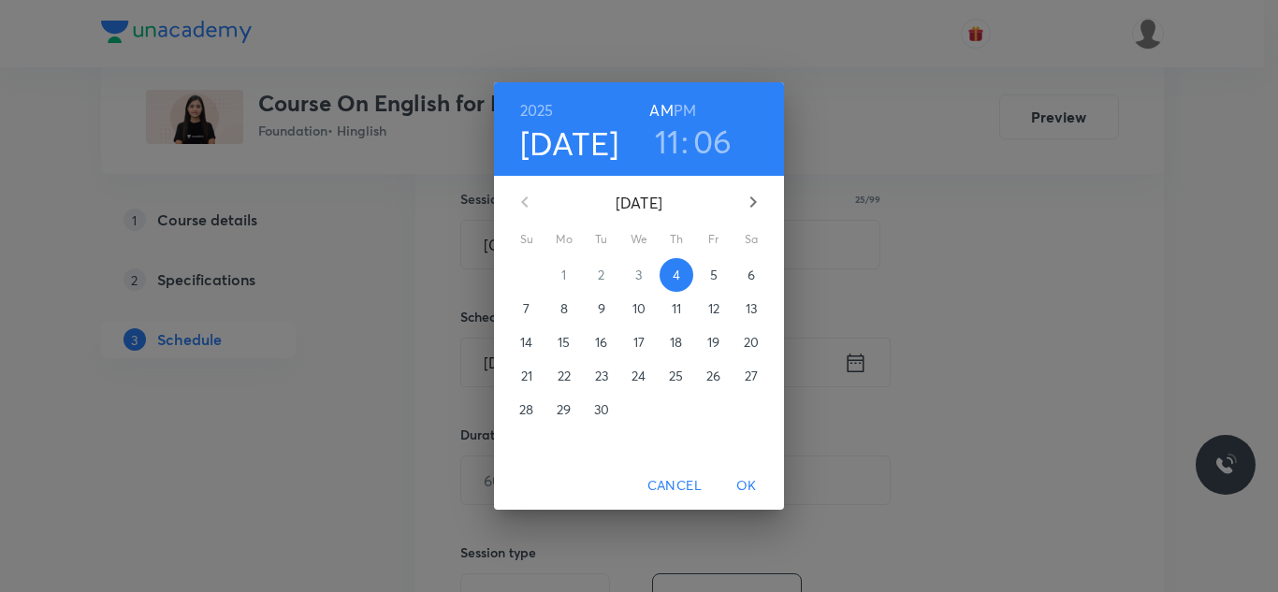
click at [692, 111] on h6 "PM" at bounding box center [685, 110] width 22 height 26
click at [669, 151] on h3 "11" at bounding box center [667, 141] width 25 height 39
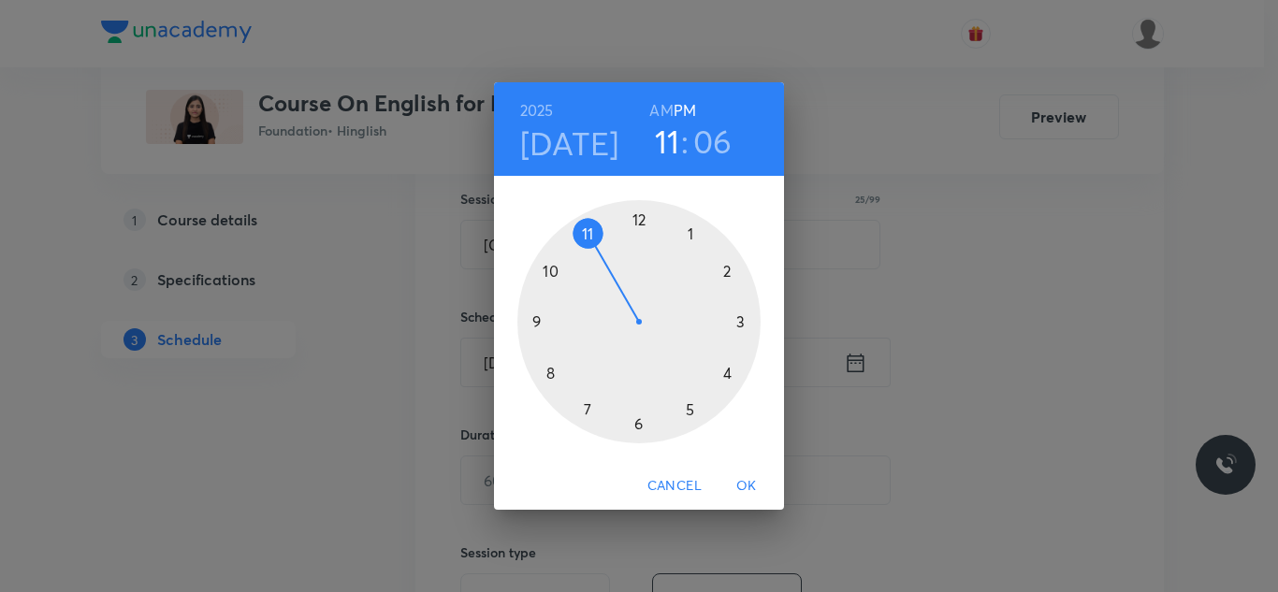
click at [740, 320] on div at bounding box center [638, 321] width 243 height 243
click at [638, 222] on div at bounding box center [638, 321] width 243 height 243
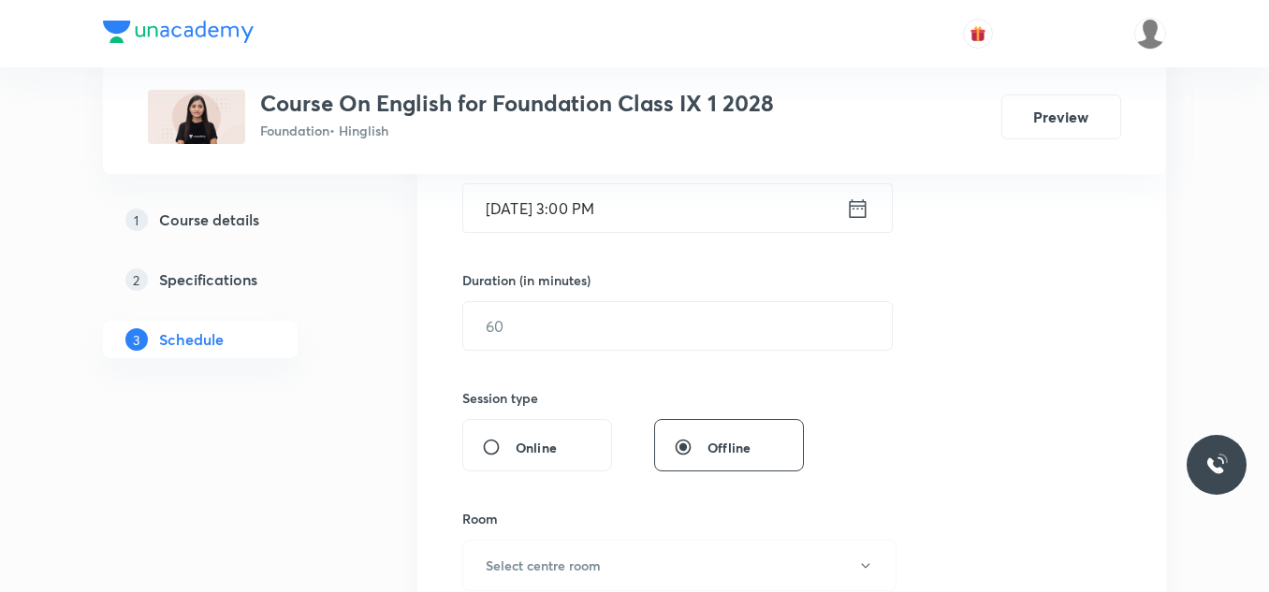
scroll to position [497, 0]
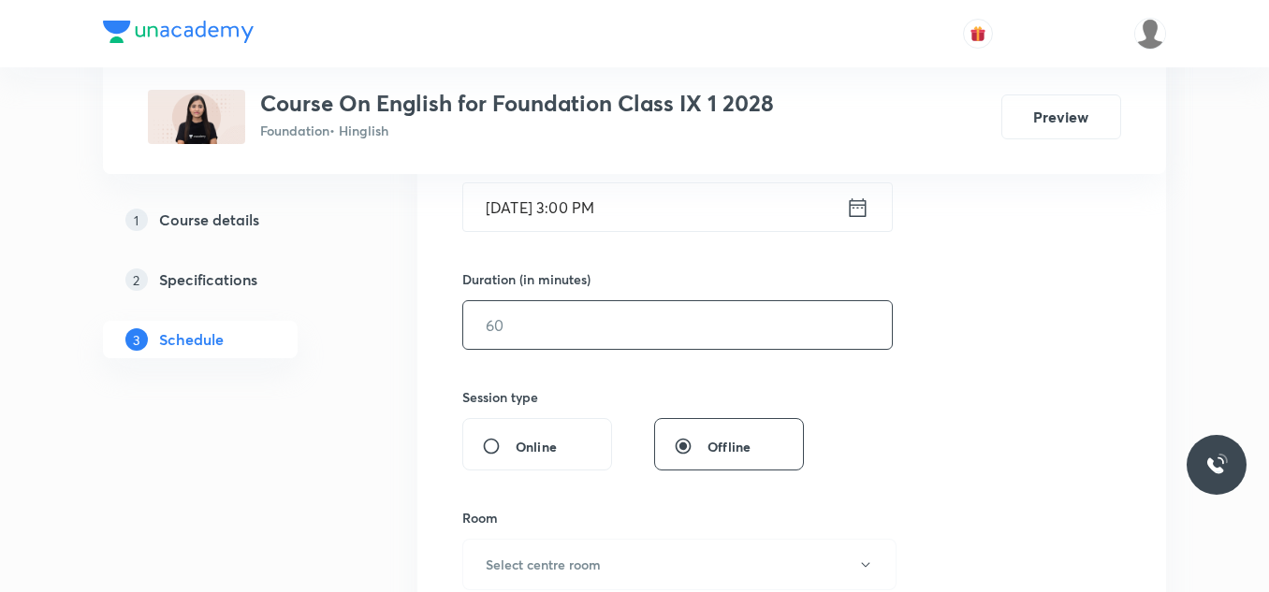
click at [499, 314] on input "text" at bounding box center [677, 325] width 429 height 48
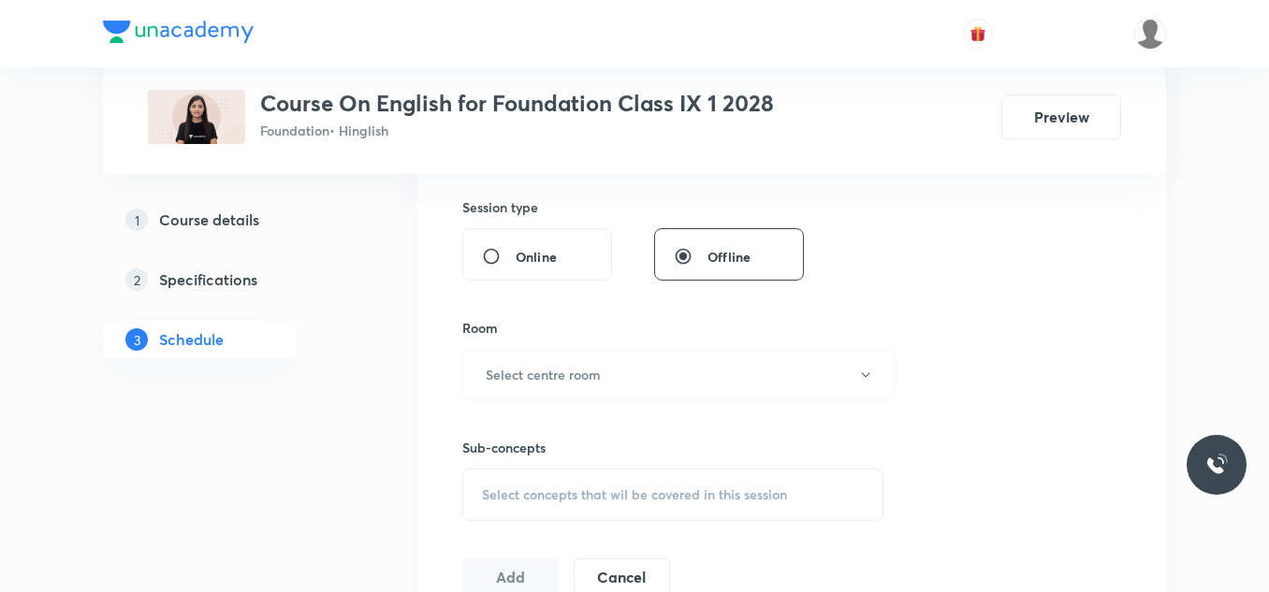
scroll to position [688, 0]
type input "50"
click at [539, 367] on h6 "Select centre room" at bounding box center [543, 374] width 115 height 20
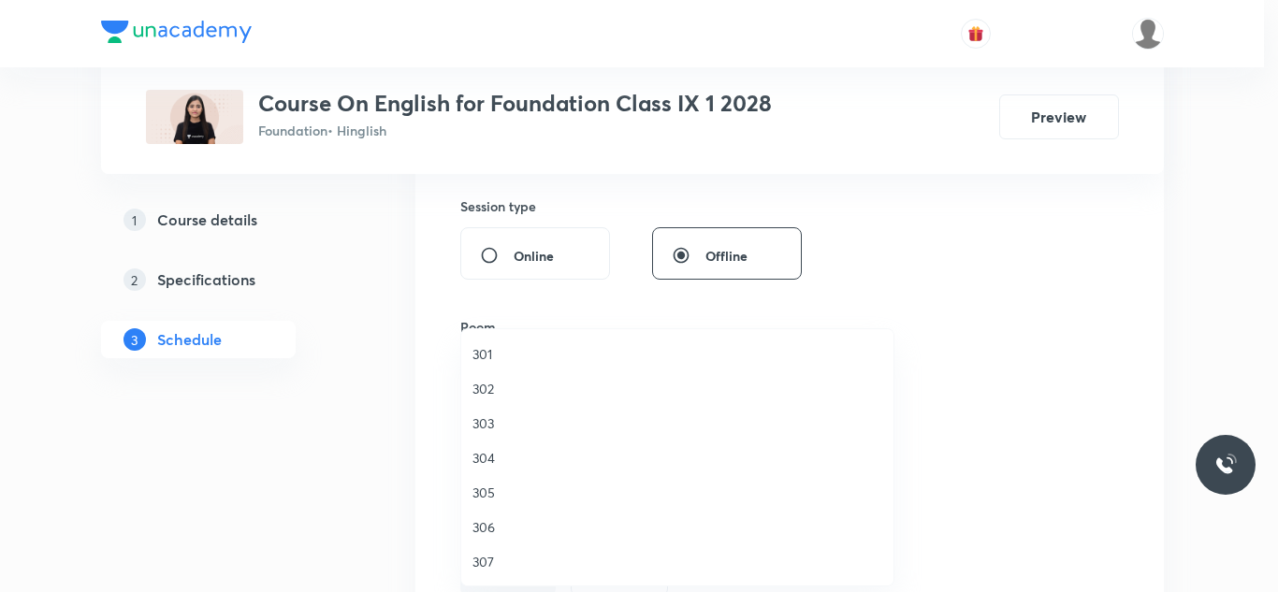
click at [487, 415] on span "303" at bounding box center [678, 424] width 410 height 20
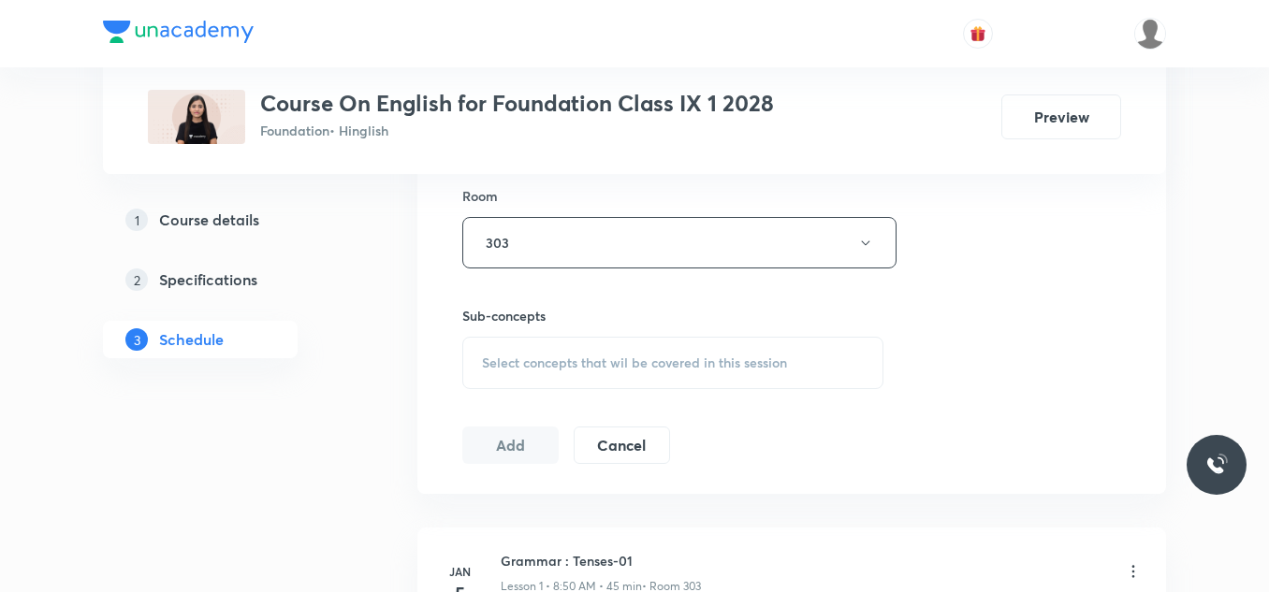
scroll to position [820, 0]
click at [529, 362] on span "Select concepts that wil be covered in this session" at bounding box center [634, 362] width 305 height 15
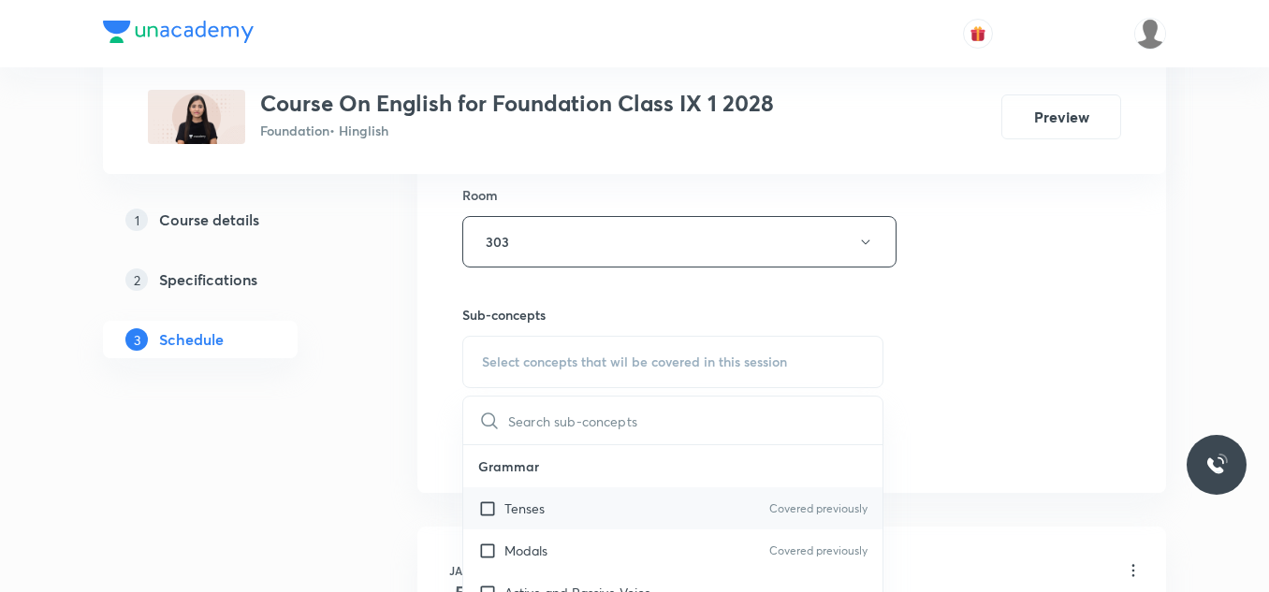
click at [504, 502] on p "Tenses" at bounding box center [524, 509] width 40 height 20
checkbox input "true"
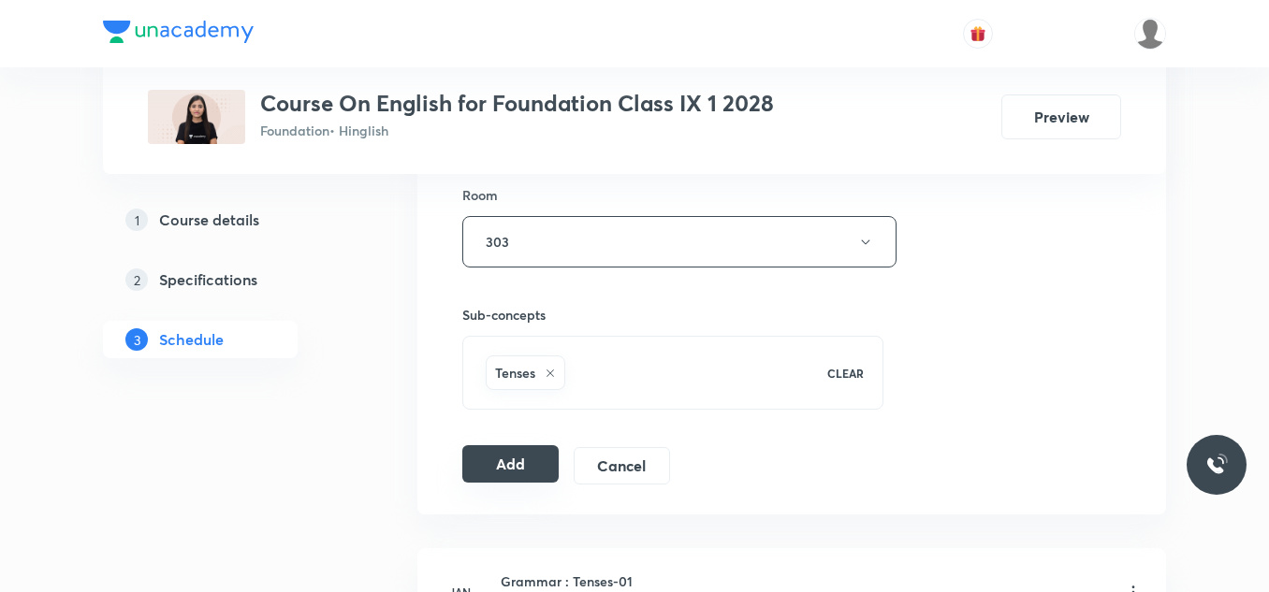
click at [520, 464] on button "Add" at bounding box center [510, 463] width 96 height 37
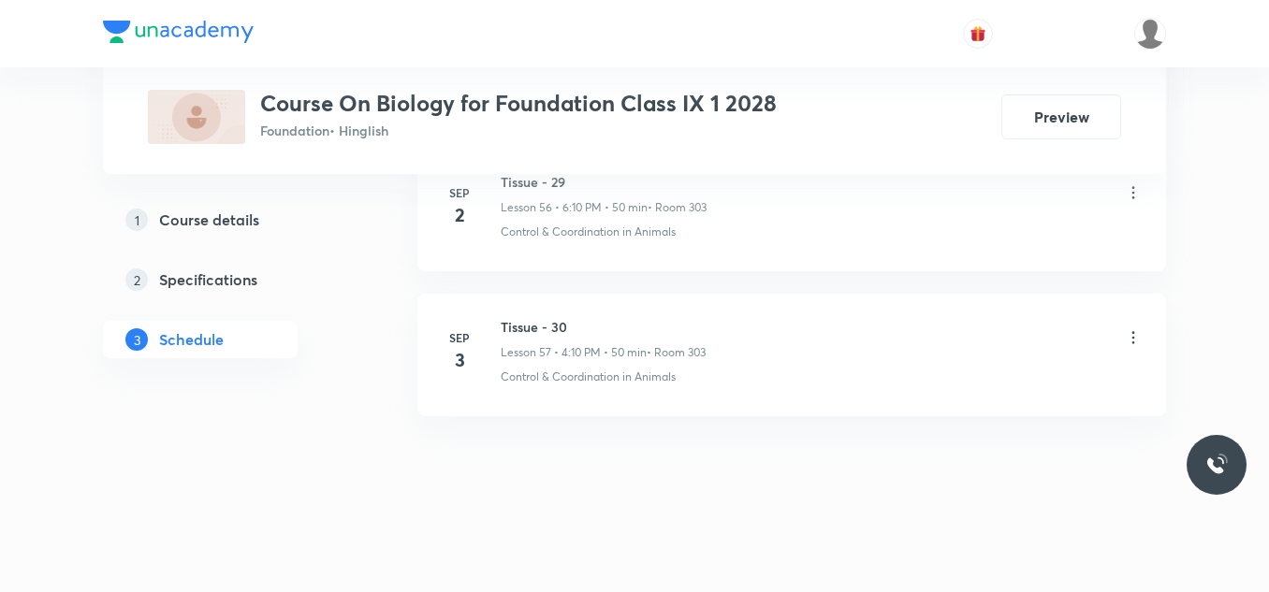
click at [525, 329] on h6 "Tissue - 30" at bounding box center [603, 327] width 205 height 20
click at [527, 327] on h6 "Tissue - 30" at bounding box center [603, 327] width 205 height 20
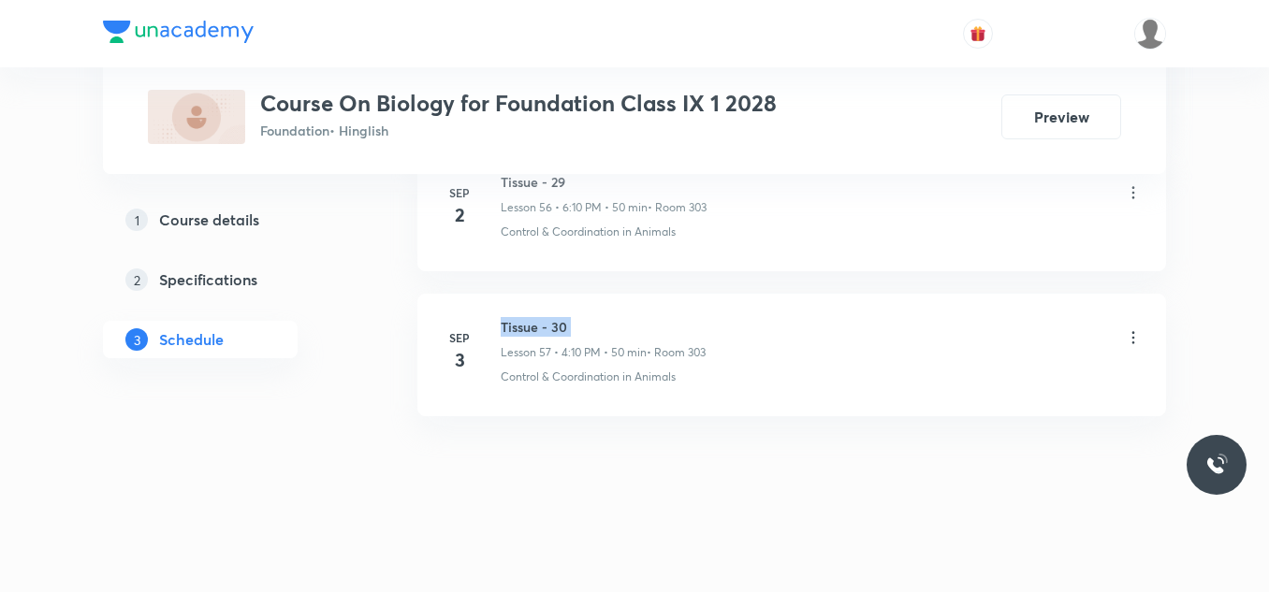
click at [527, 327] on h6 "Tissue - 30" at bounding box center [603, 327] width 205 height 20
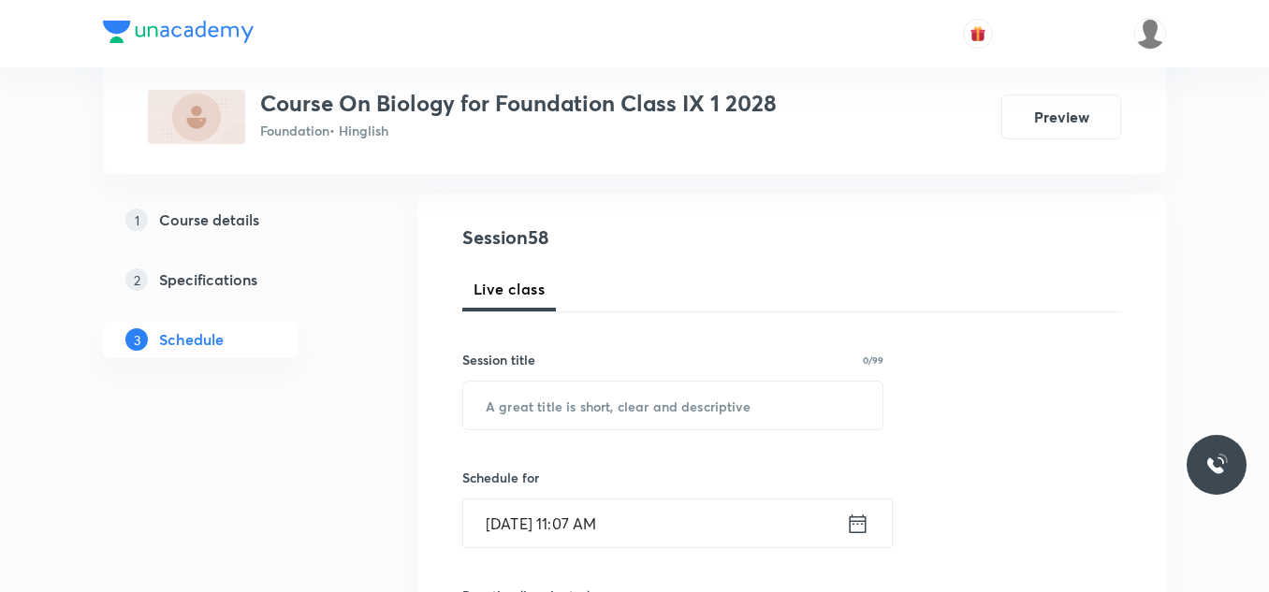
scroll to position [190, 0]
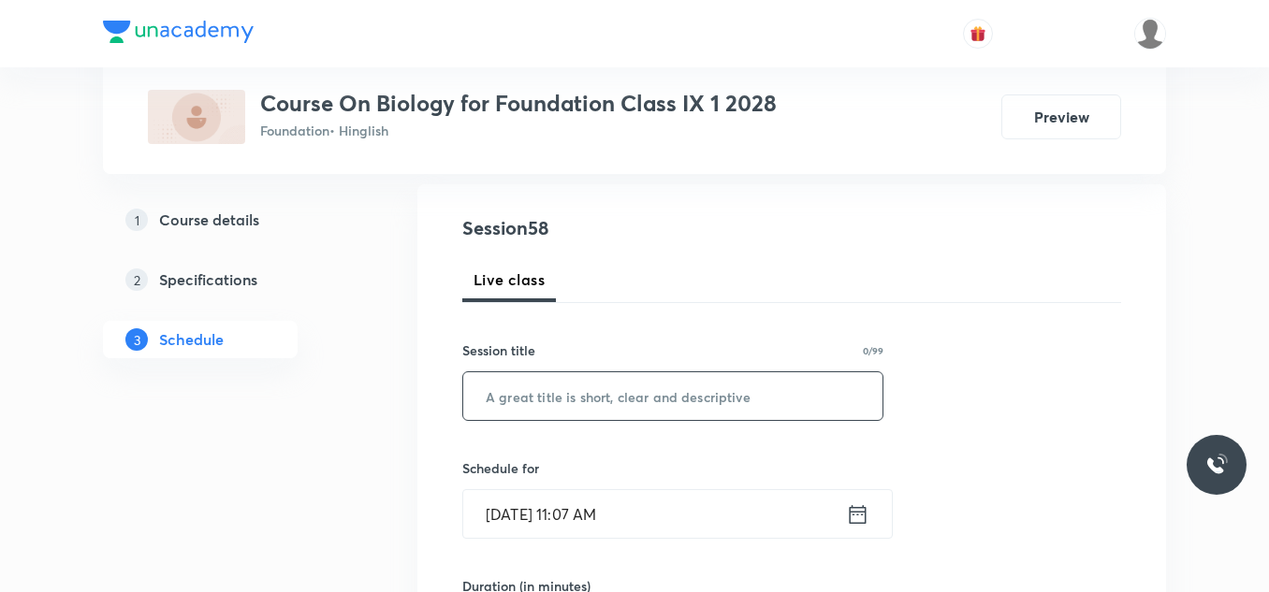
click at [536, 406] on input "text" at bounding box center [672, 396] width 419 height 48
paste input "Tissue - 30"
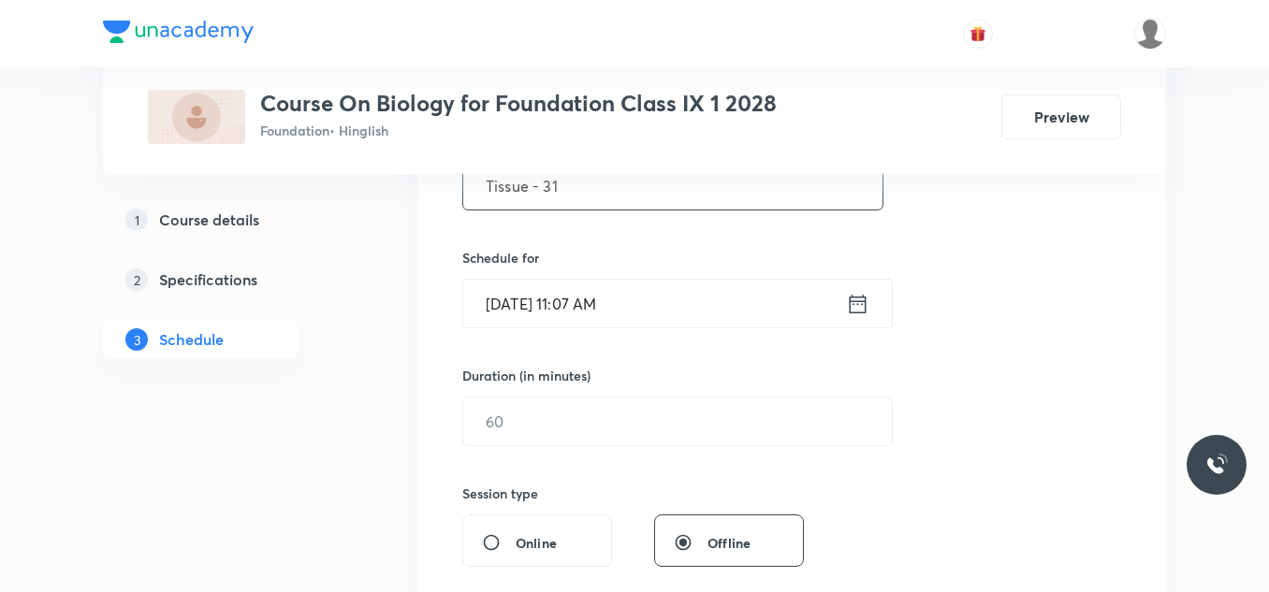
scroll to position [401, 0]
type input "Tissue - 31"
click at [662, 312] on input "[DATE] 11:07 AM" at bounding box center [654, 303] width 383 height 48
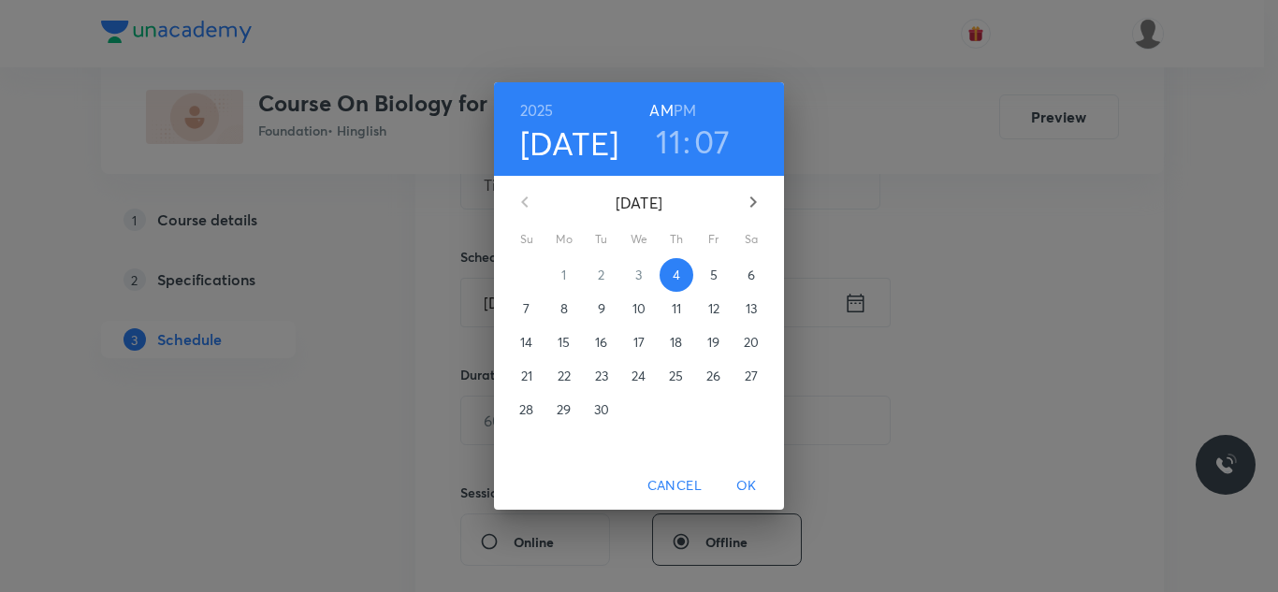
click at [687, 109] on h6 "PM" at bounding box center [685, 110] width 22 height 26
click at [668, 135] on h3 "11" at bounding box center [668, 141] width 25 height 39
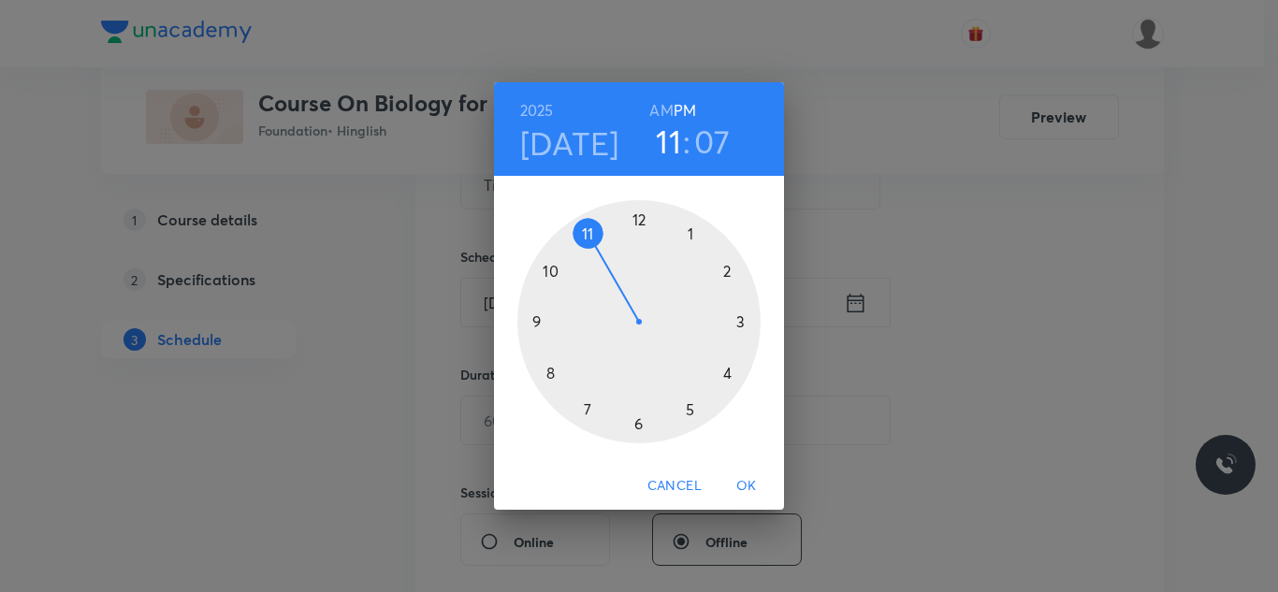
click at [691, 407] on div at bounding box center [638, 321] width 243 height 243
click at [729, 272] on div at bounding box center [638, 321] width 243 height 243
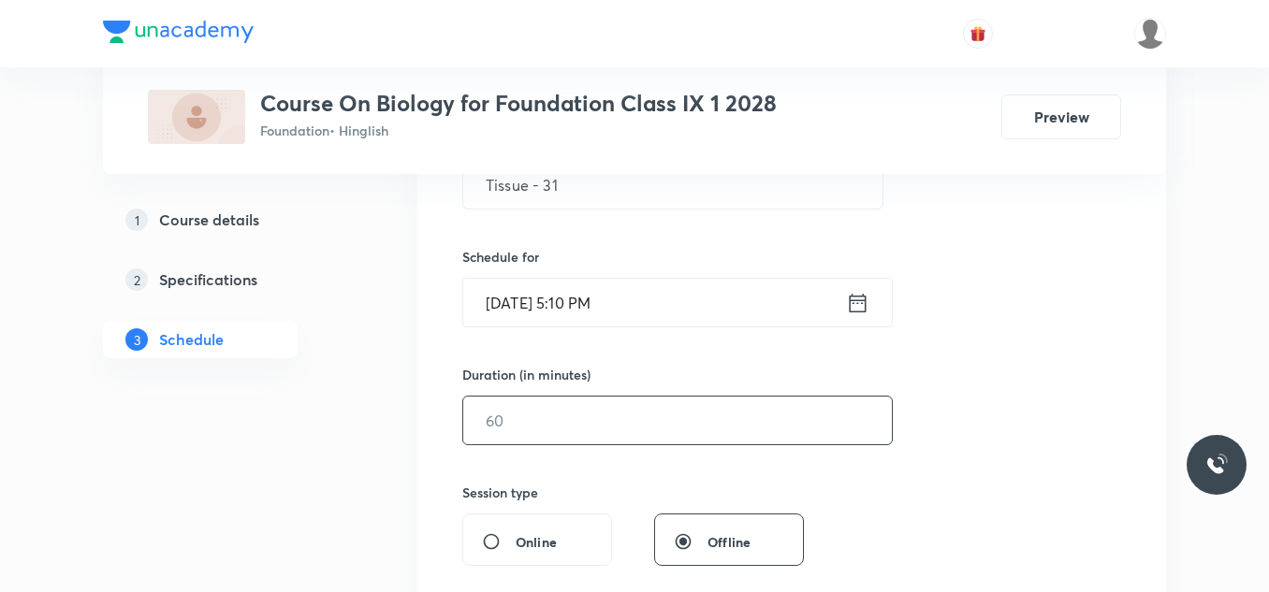
click at [612, 415] on input "text" at bounding box center [677, 421] width 429 height 48
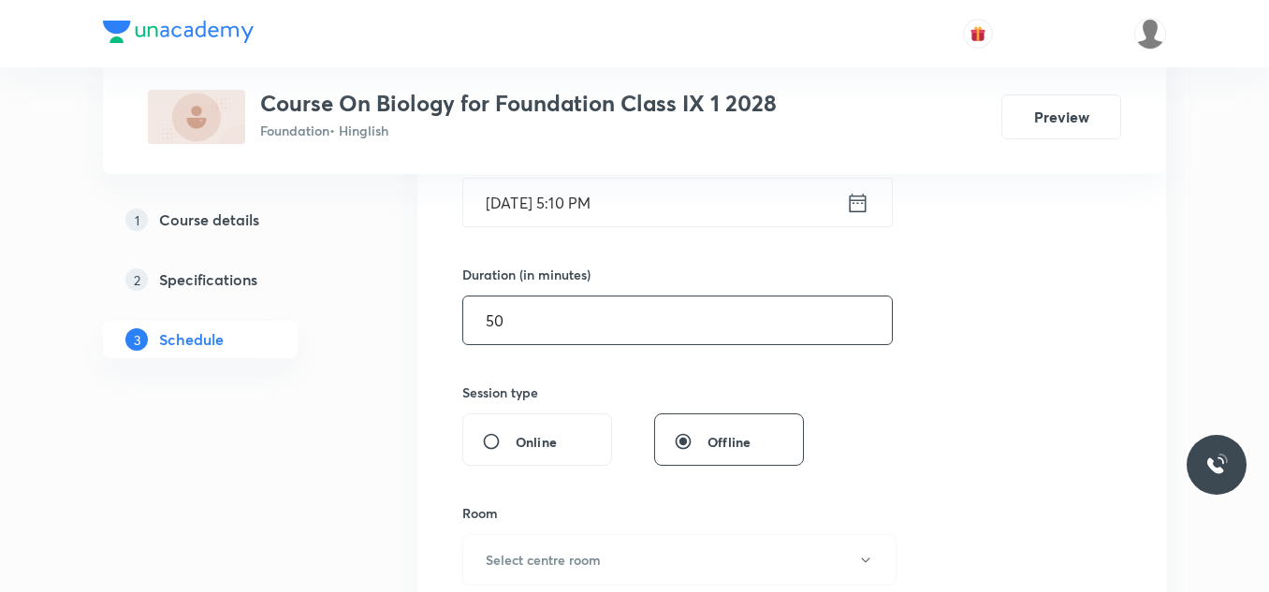
scroll to position [543, 0]
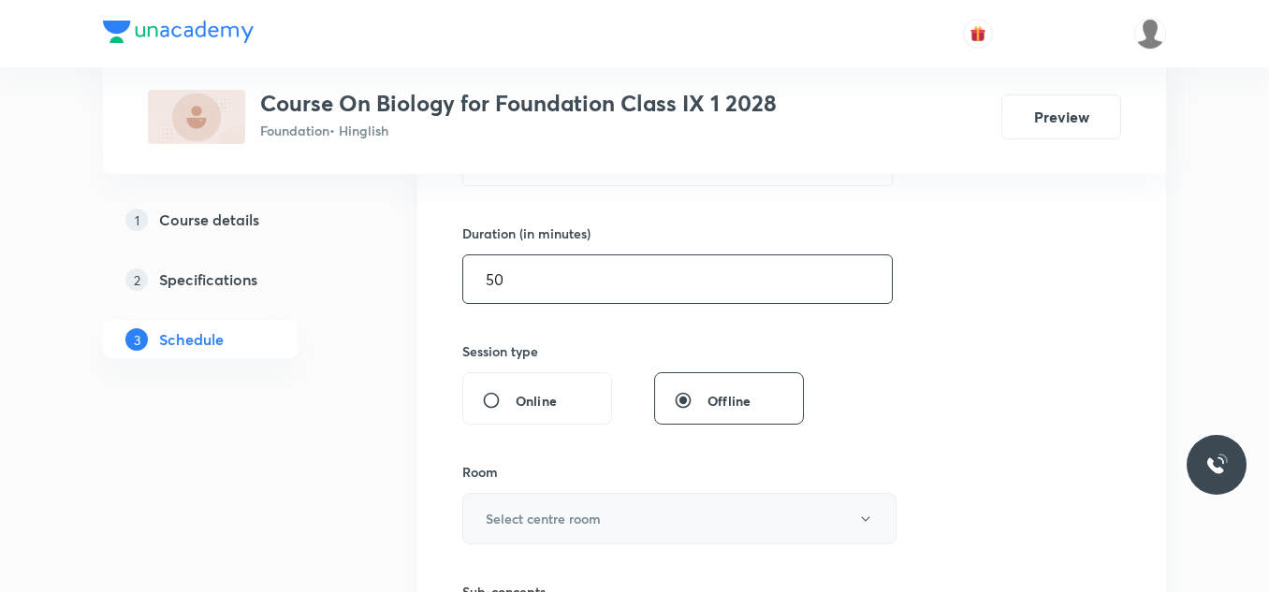
type input "50"
click at [568, 504] on button "Select centre room" at bounding box center [679, 518] width 434 height 51
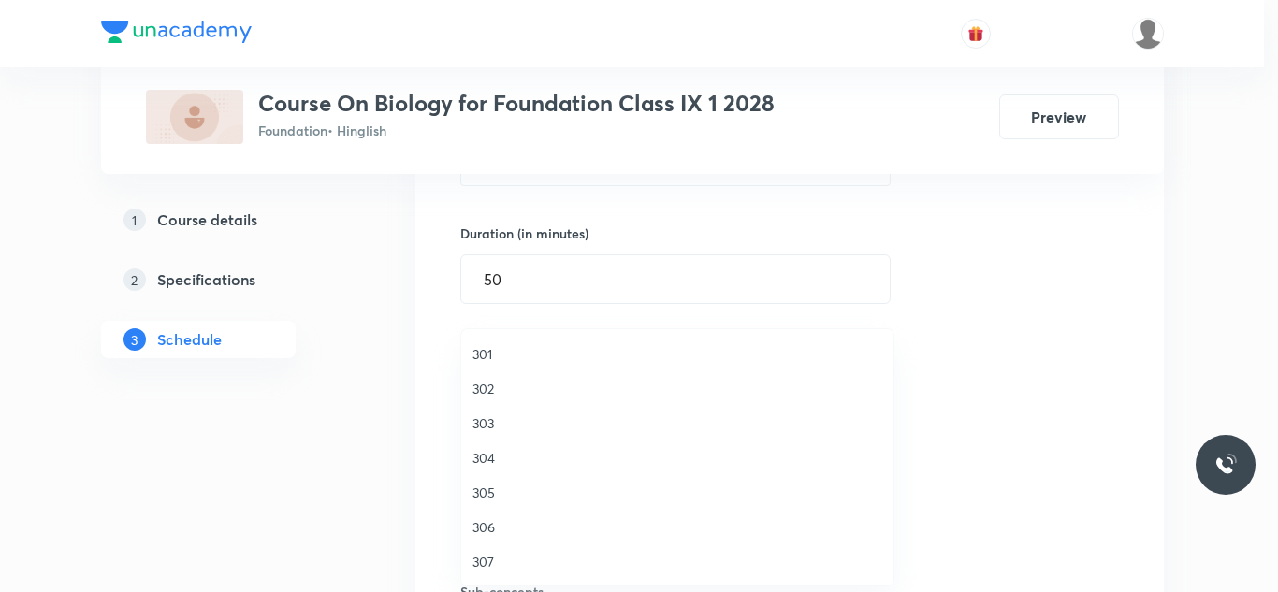
click at [488, 416] on span "303" at bounding box center [678, 424] width 410 height 20
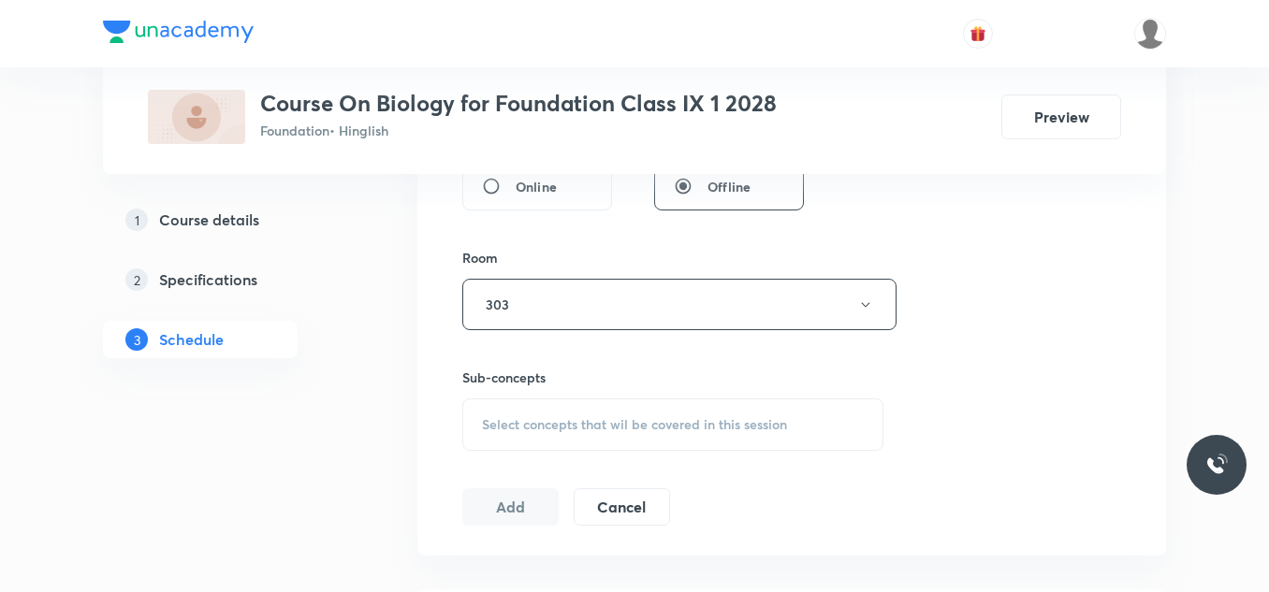
scroll to position [758, 0]
click at [581, 413] on div "Select concepts that wil be covered in this session" at bounding box center [672, 424] width 421 height 52
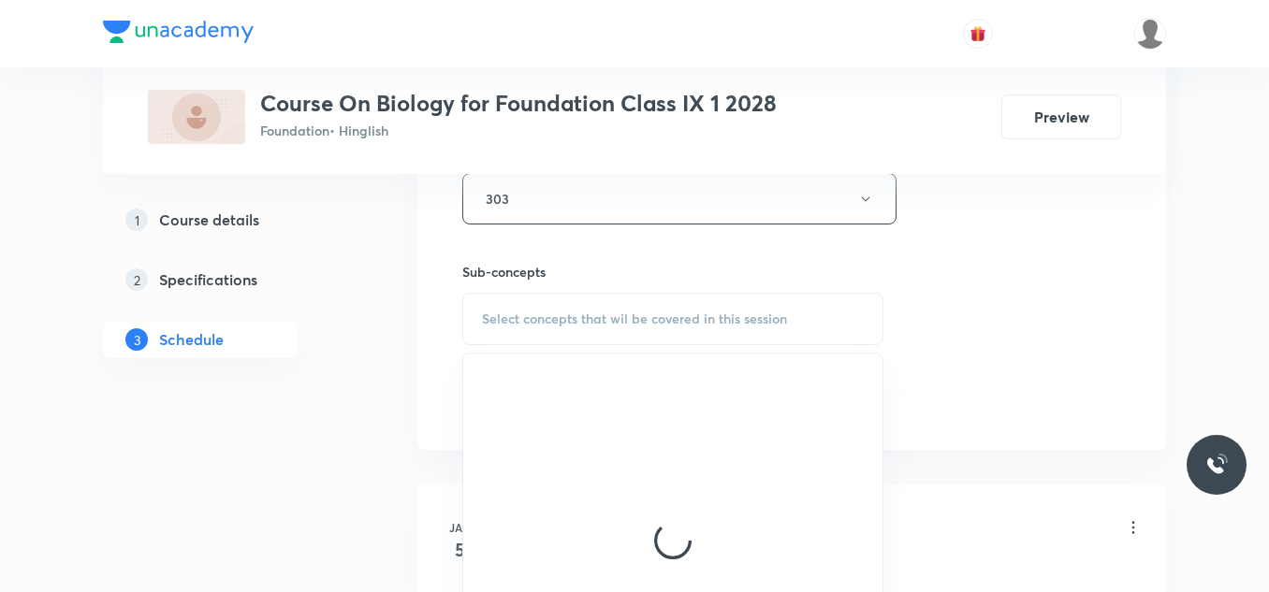
scroll to position [873, 0]
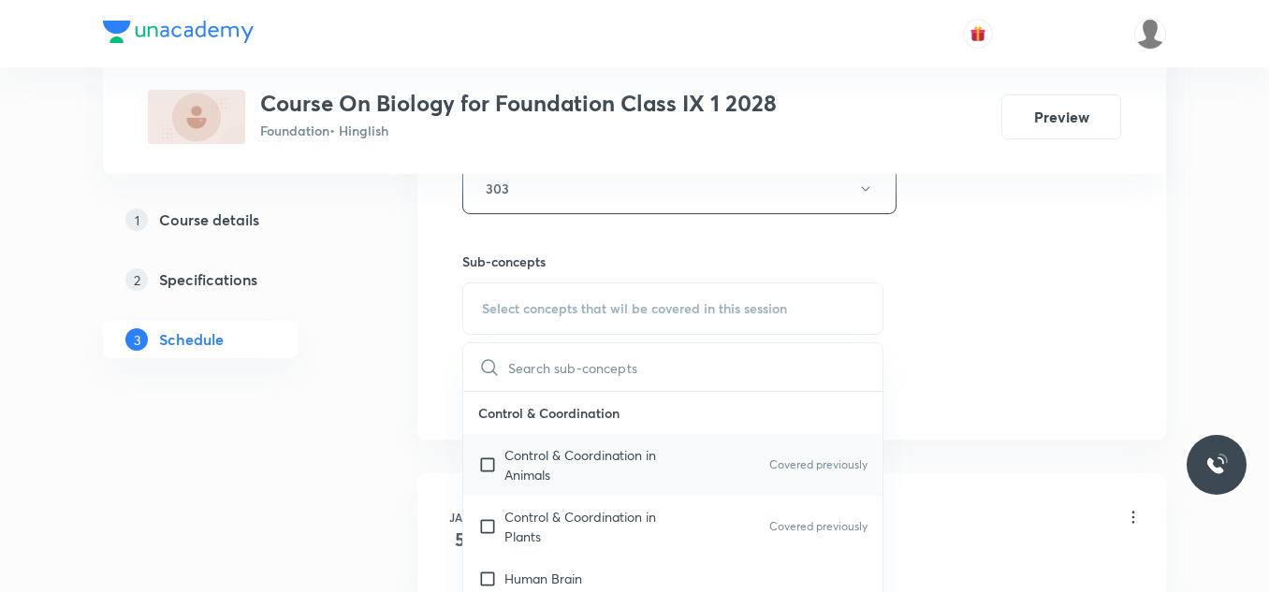
click at [489, 462] on input "checkbox" at bounding box center [491, 464] width 26 height 39
checkbox input "true"
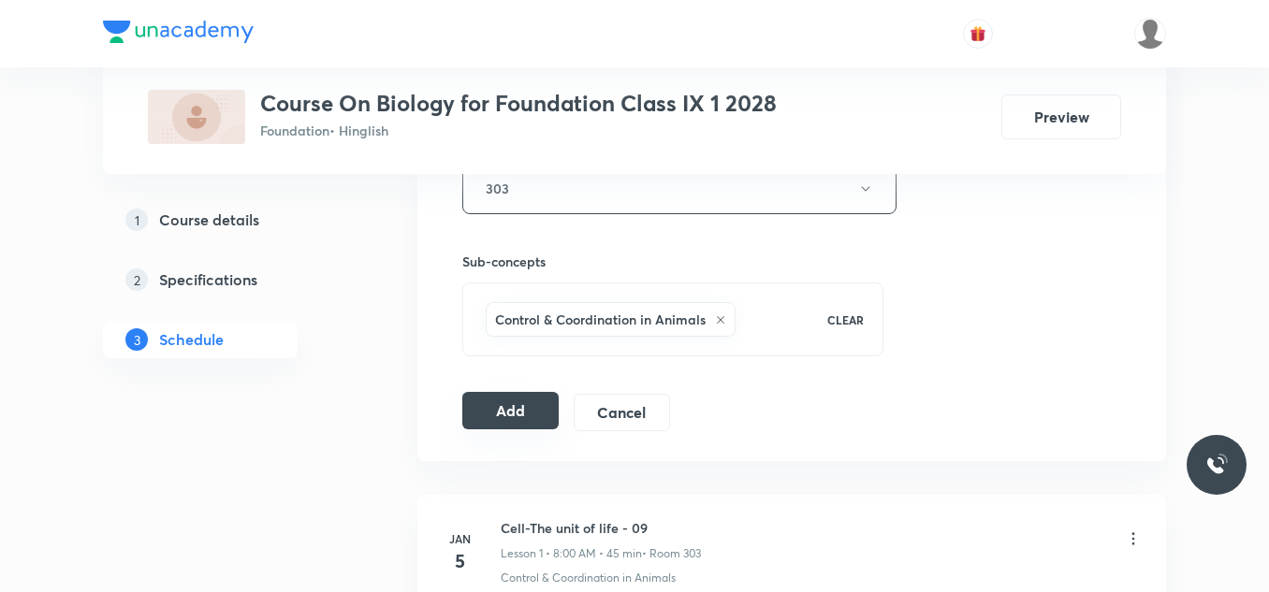
click at [529, 409] on button "Add" at bounding box center [510, 410] width 96 height 37
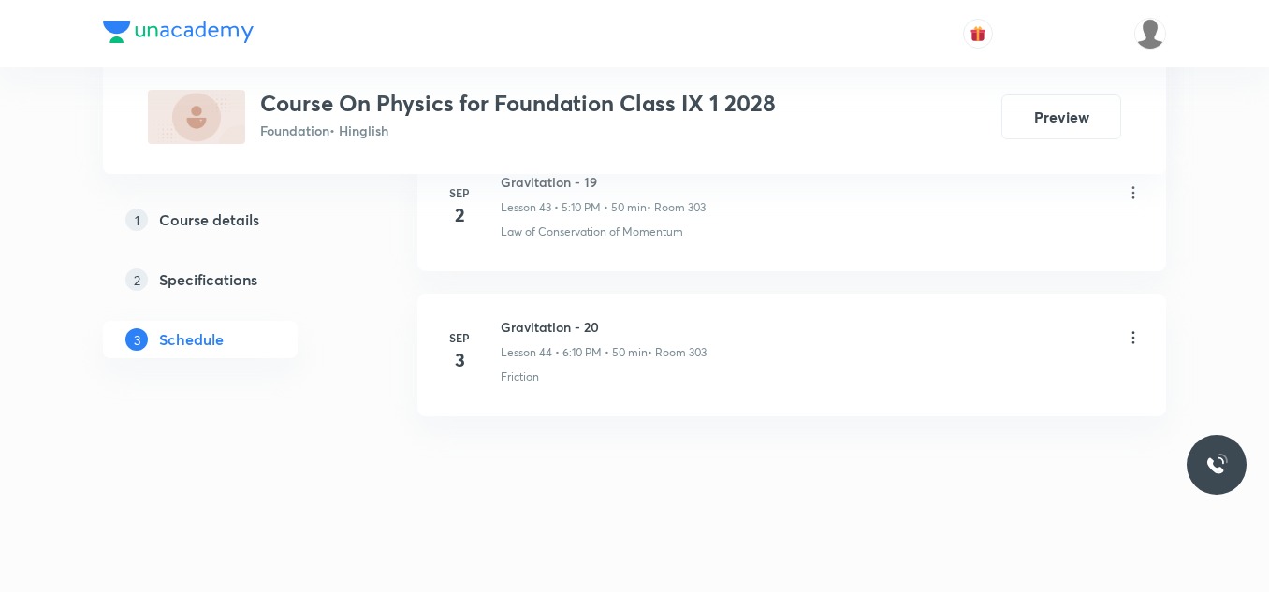
click at [558, 332] on h6 "Gravitation - 20" at bounding box center [604, 327] width 206 height 20
copy h6 "Gravitation - 20"
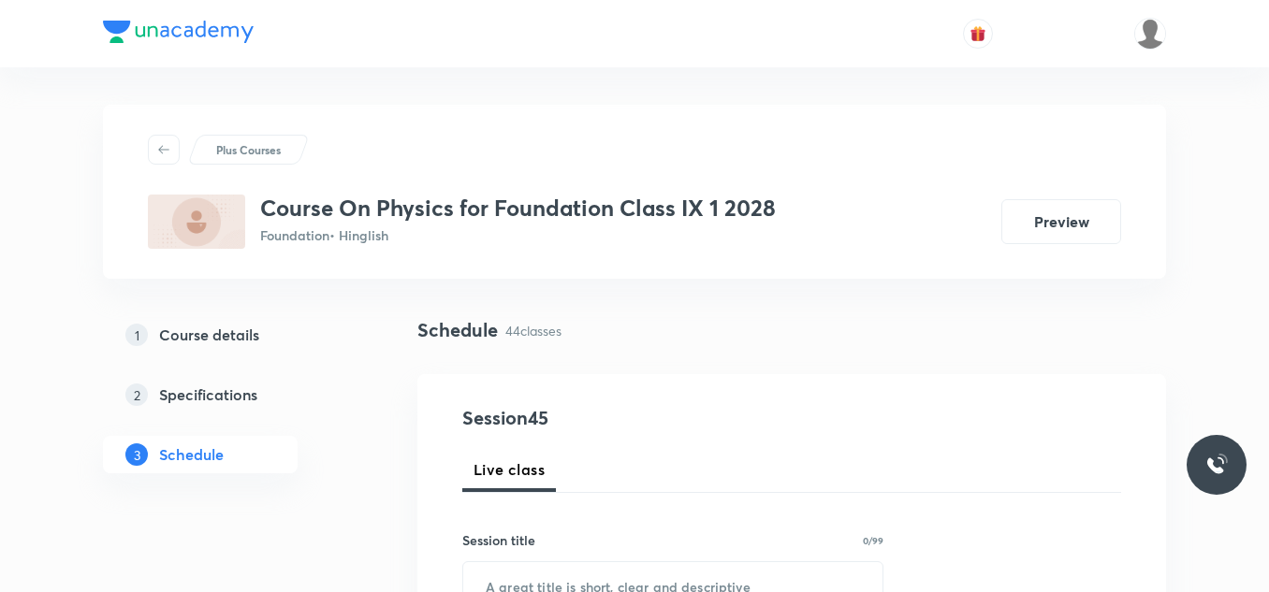
scroll to position [269, 0]
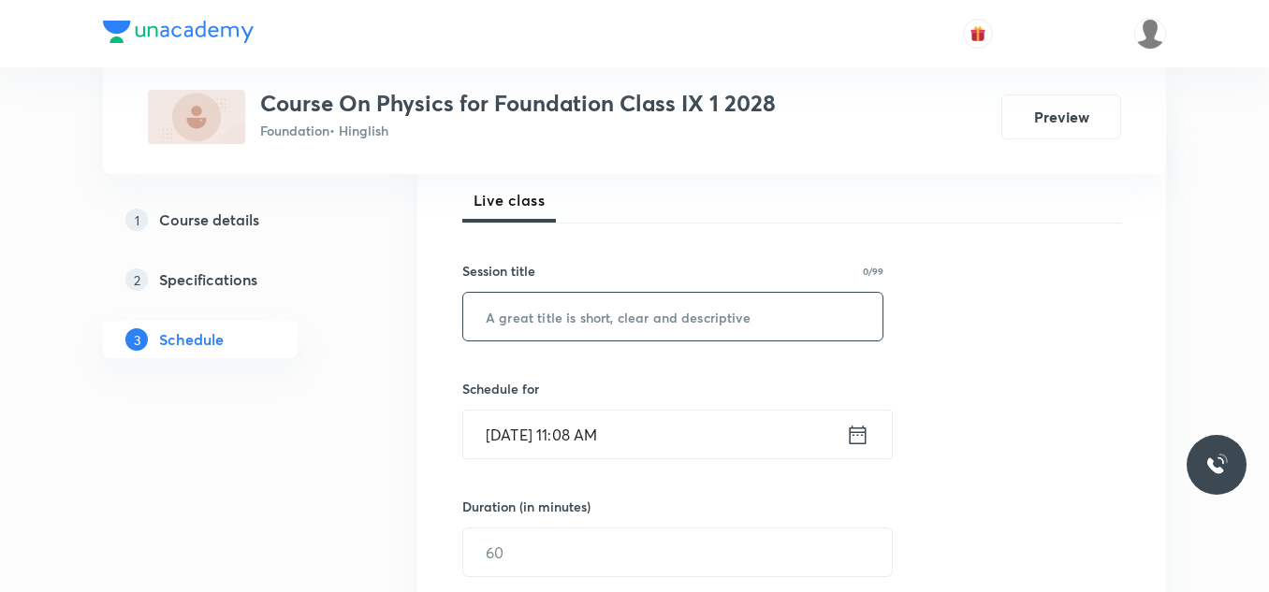
click at [553, 328] on input "text" at bounding box center [672, 317] width 419 height 48
paste input "Gravitation - 20"
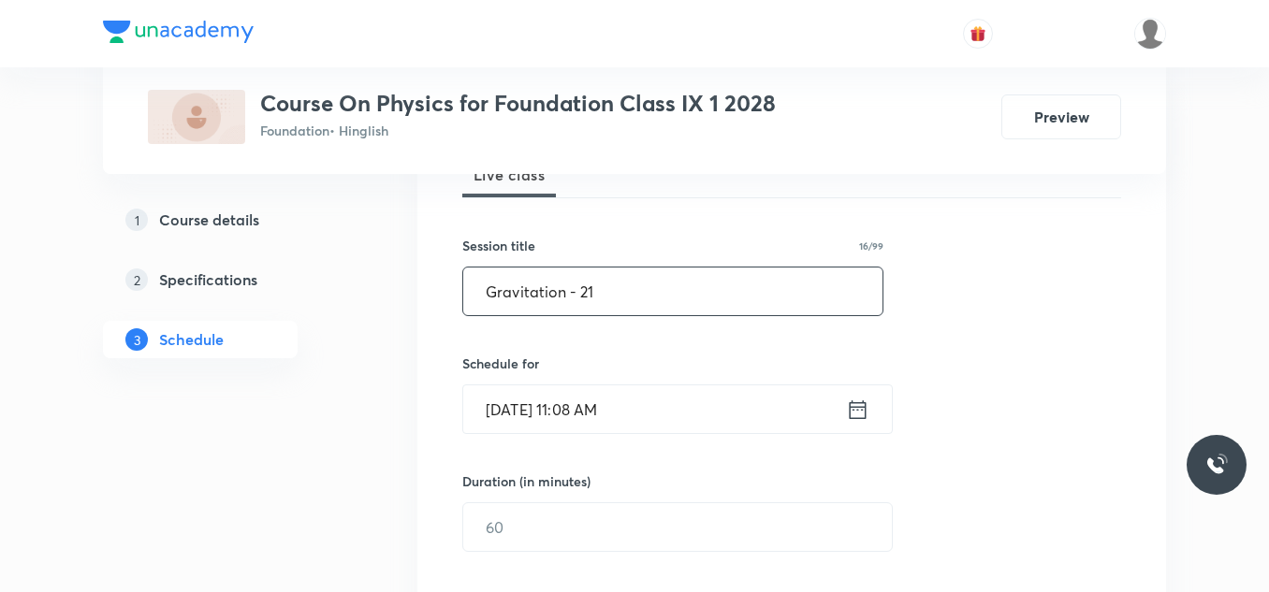
scroll to position [298, 0]
type input "Gravitation - 21"
click at [685, 407] on input "[DATE] 11:08 AM" at bounding box center [654, 407] width 383 height 48
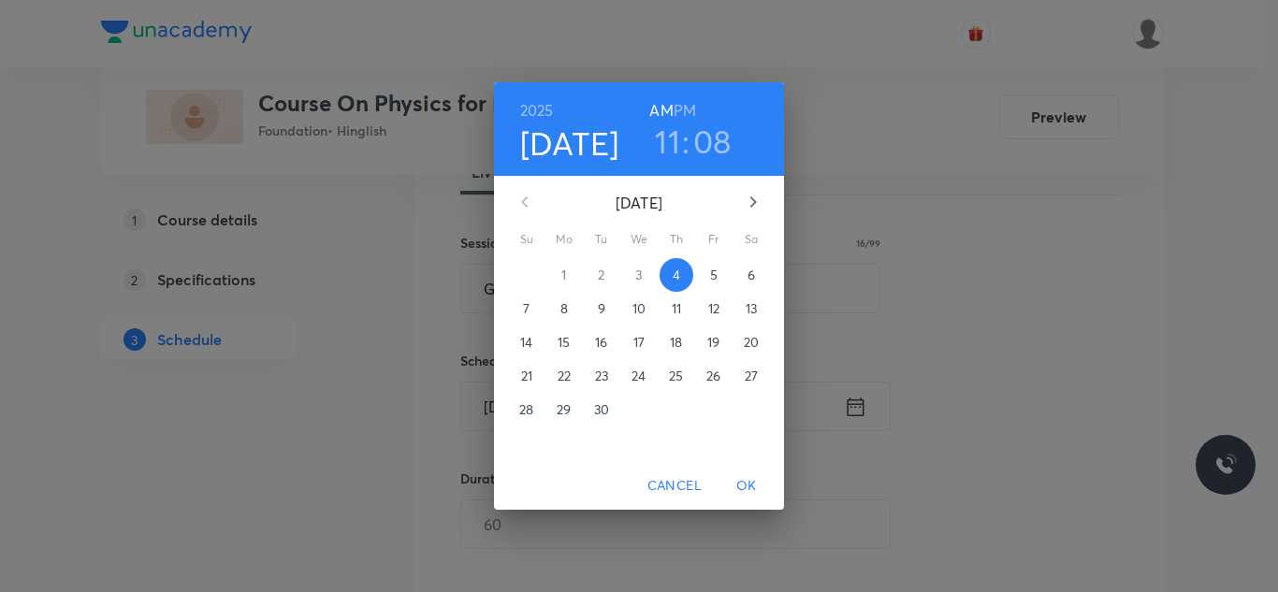
click at [690, 106] on h6 "PM" at bounding box center [685, 110] width 22 height 26
click at [671, 138] on h3 "11" at bounding box center [667, 141] width 25 height 39
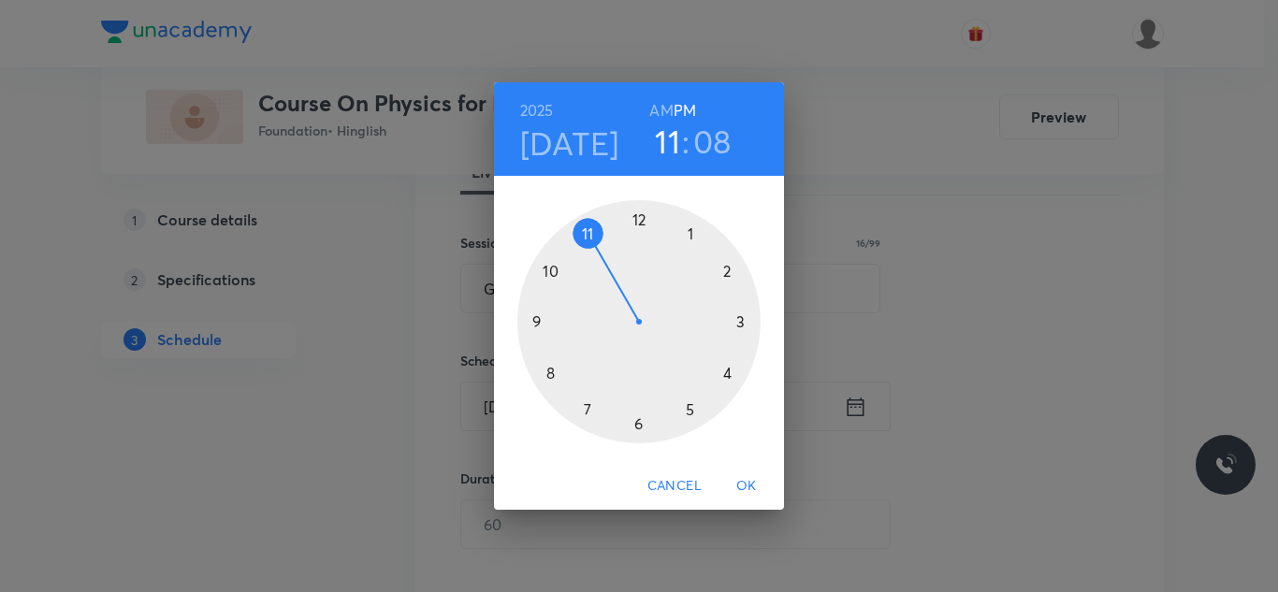
click at [641, 427] on div at bounding box center [638, 321] width 243 height 243
click at [728, 274] on div at bounding box center [638, 321] width 243 height 243
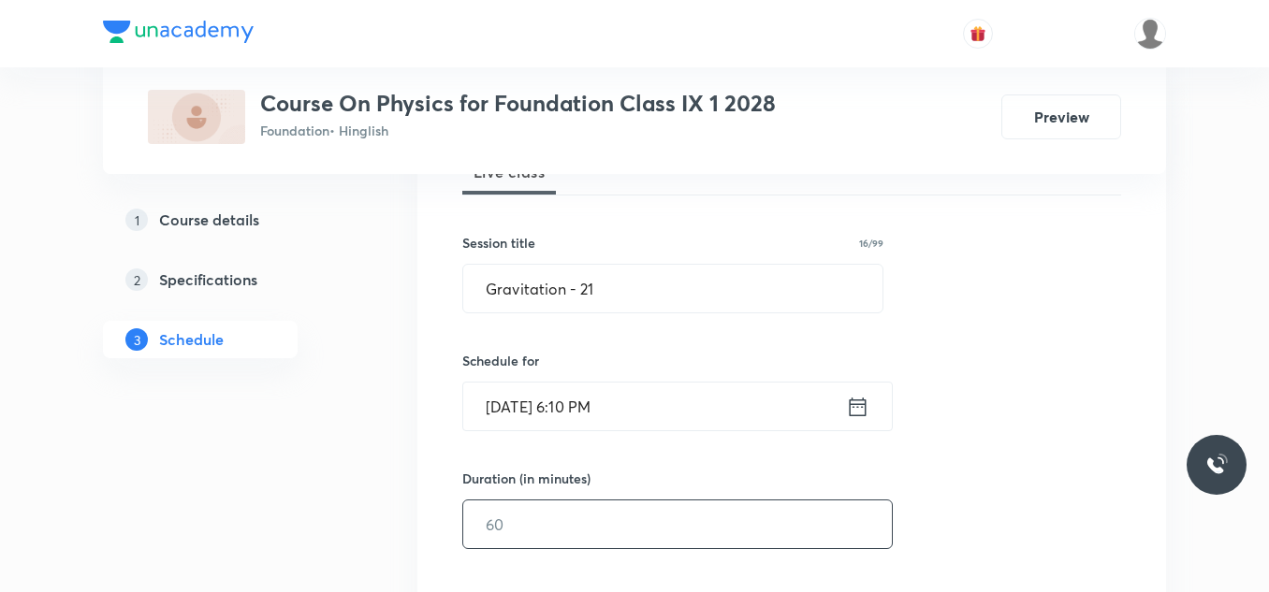
click at [539, 526] on input "text" at bounding box center [677, 525] width 429 height 48
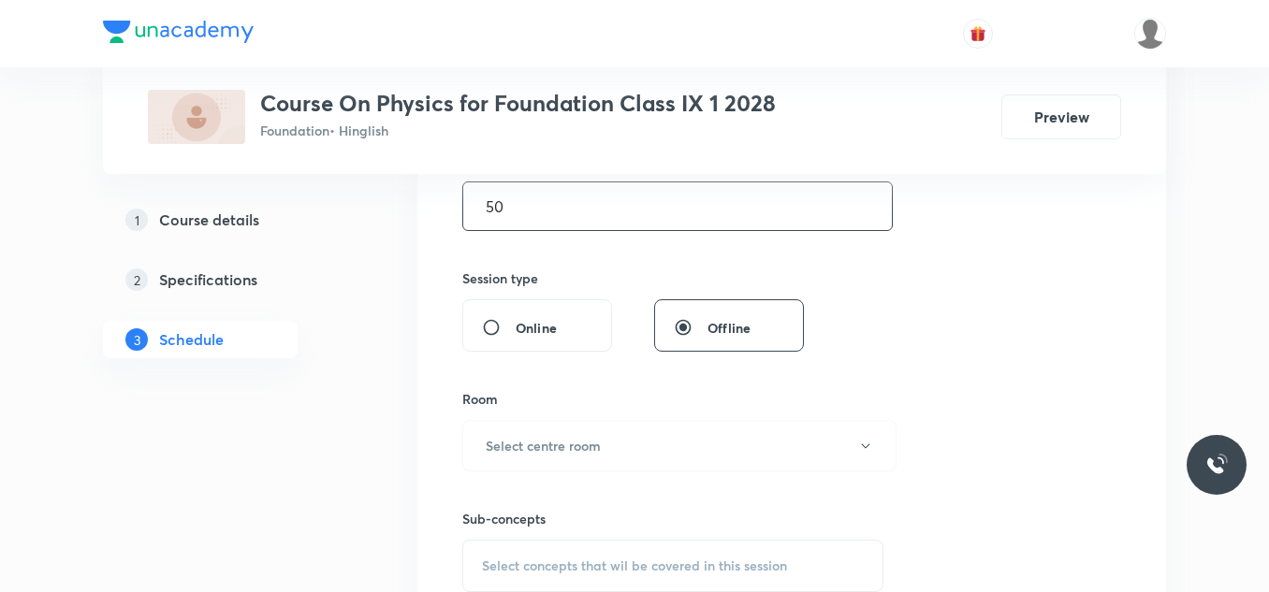
scroll to position [617, 0]
type input "50"
click at [597, 452] on h6 "Select centre room" at bounding box center [543, 445] width 115 height 20
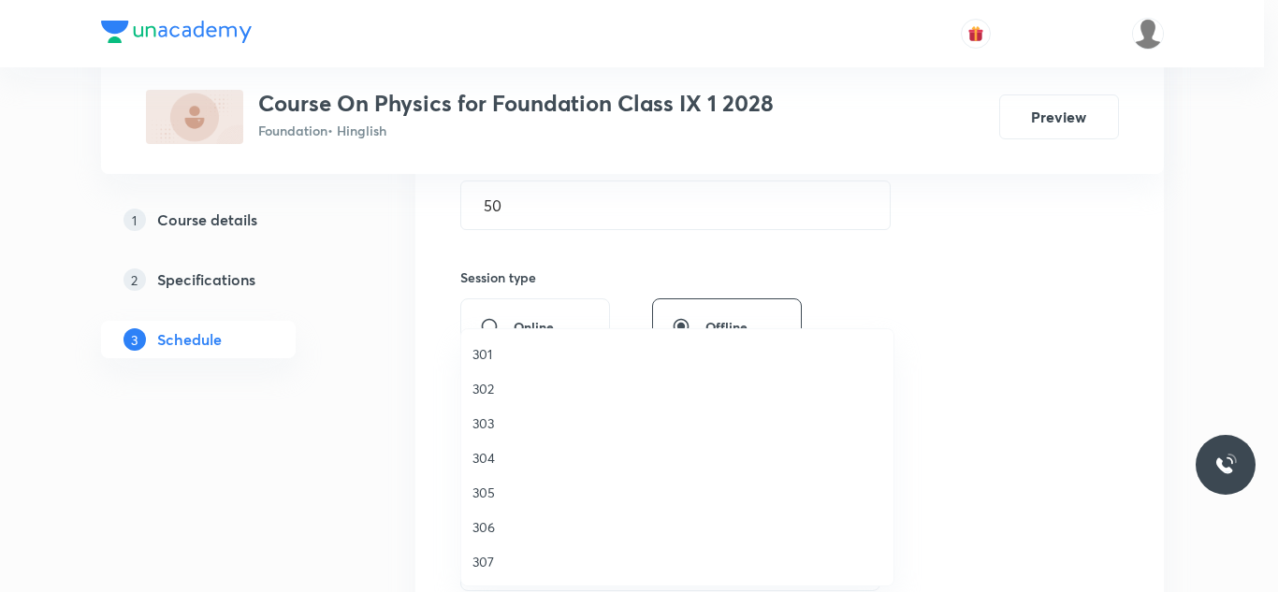
click at [497, 424] on span "303" at bounding box center [678, 424] width 410 height 20
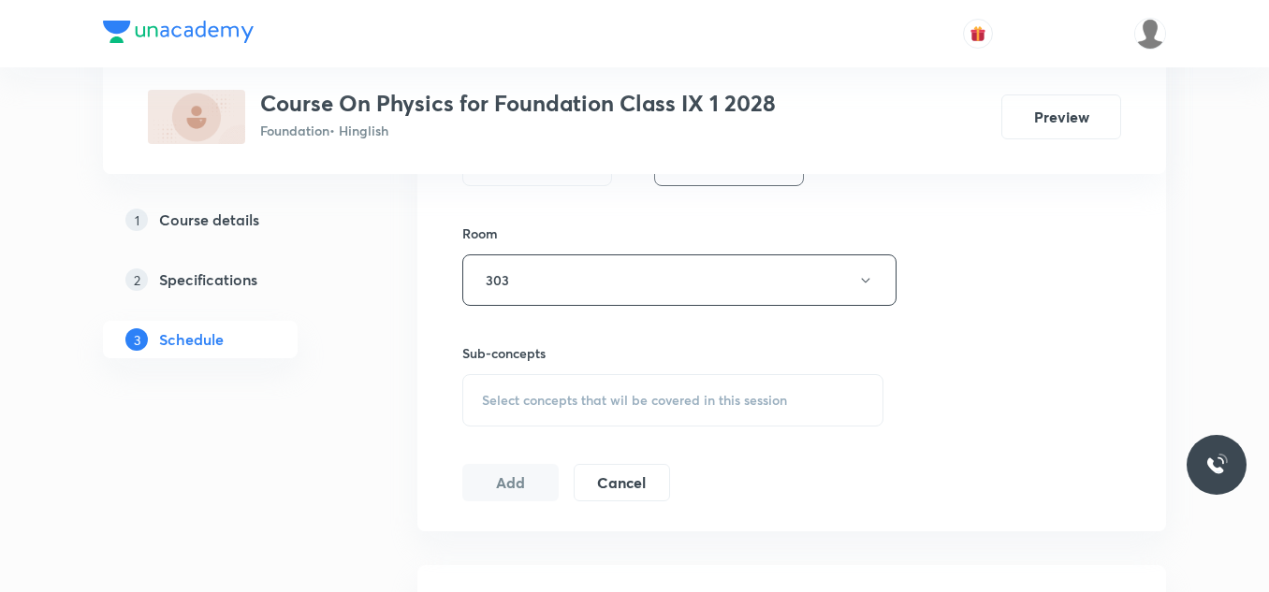
scroll to position [782, 0]
click at [694, 403] on span "Select concepts that wil be covered in this session" at bounding box center [634, 399] width 305 height 15
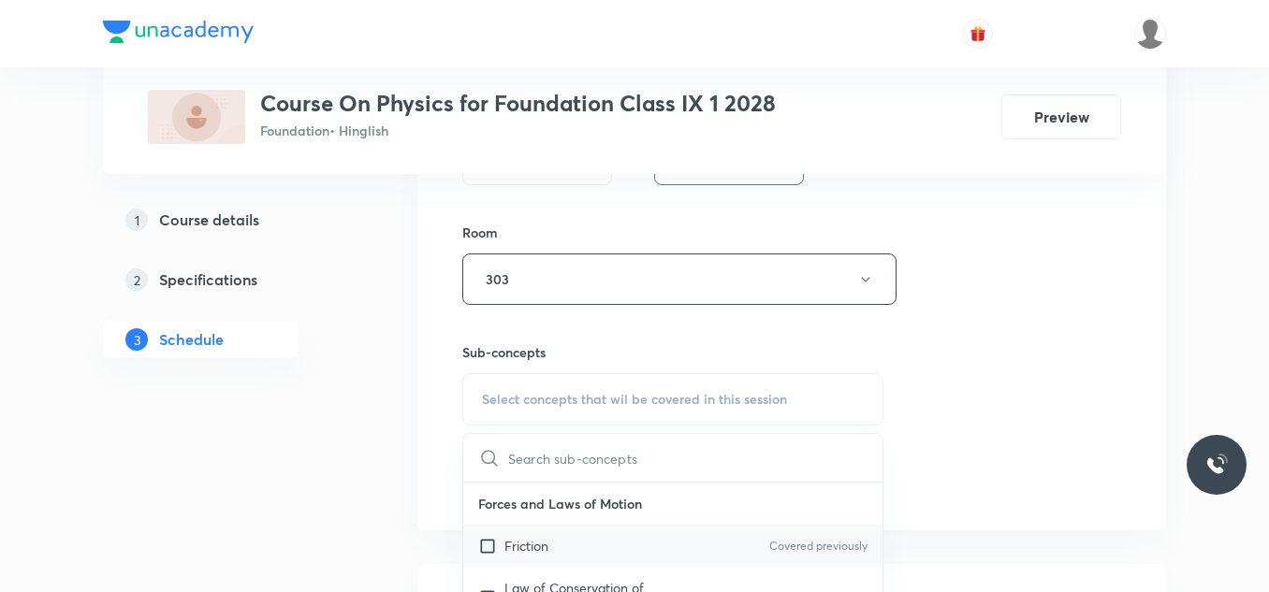
click at [483, 543] on input "checkbox" at bounding box center [491, 546] width 26 height 20
checkbox input "true"
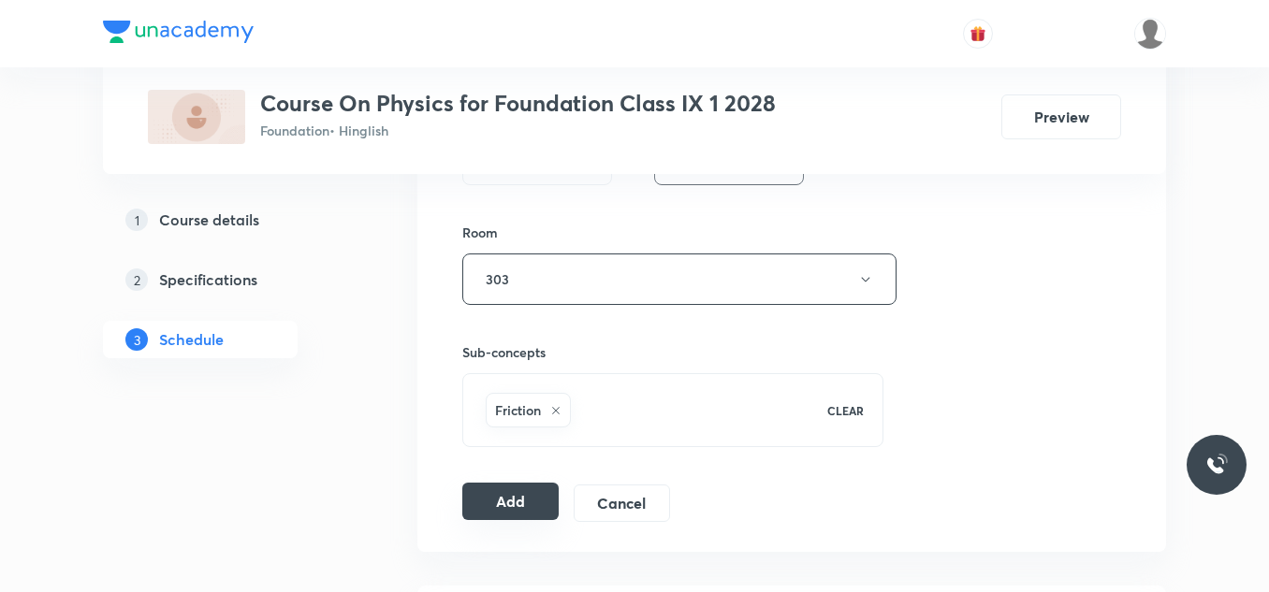
click at [517, 493] on button "Add" at bounding box center [510, 501] width 96 height 37
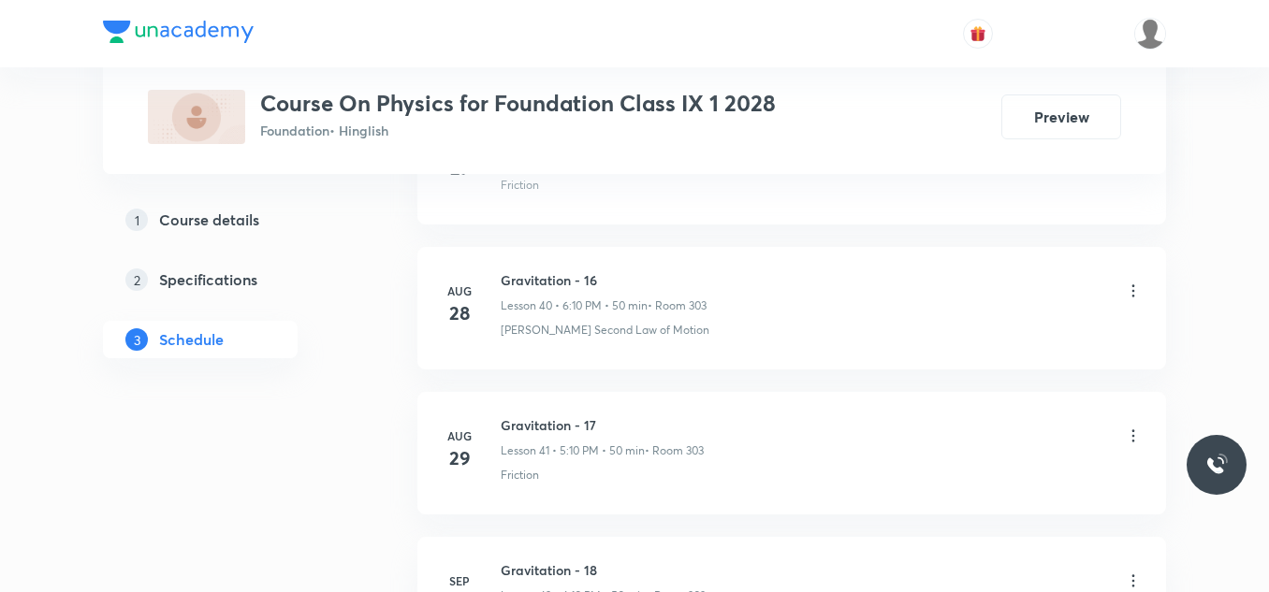
scroll to position [7311, 0]
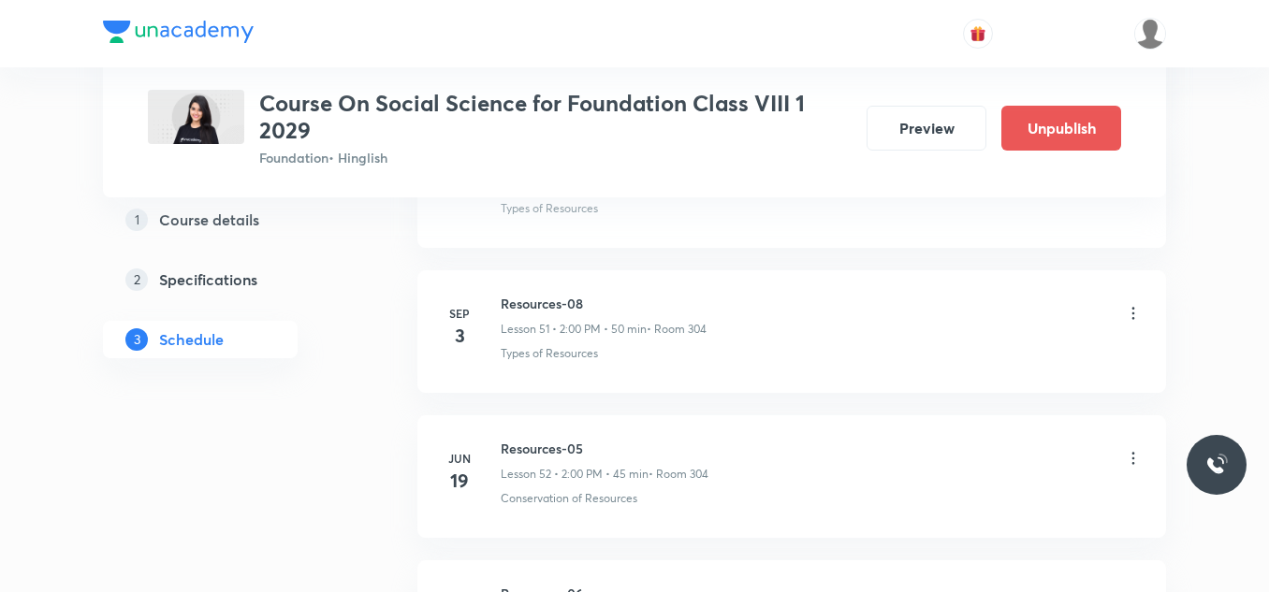
scroll to position [8337, 0]
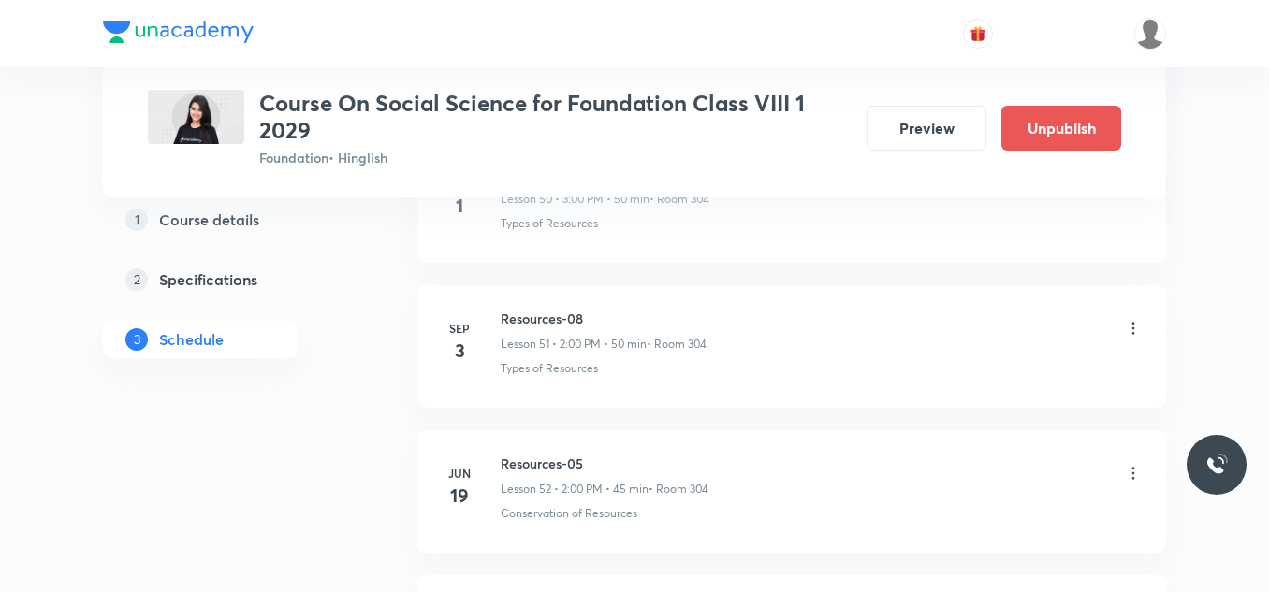
click at [561, 315] on h6 "Resources-08" at bounding box center [604, 319] width 206 height 20
copy h6 "Resources-08"
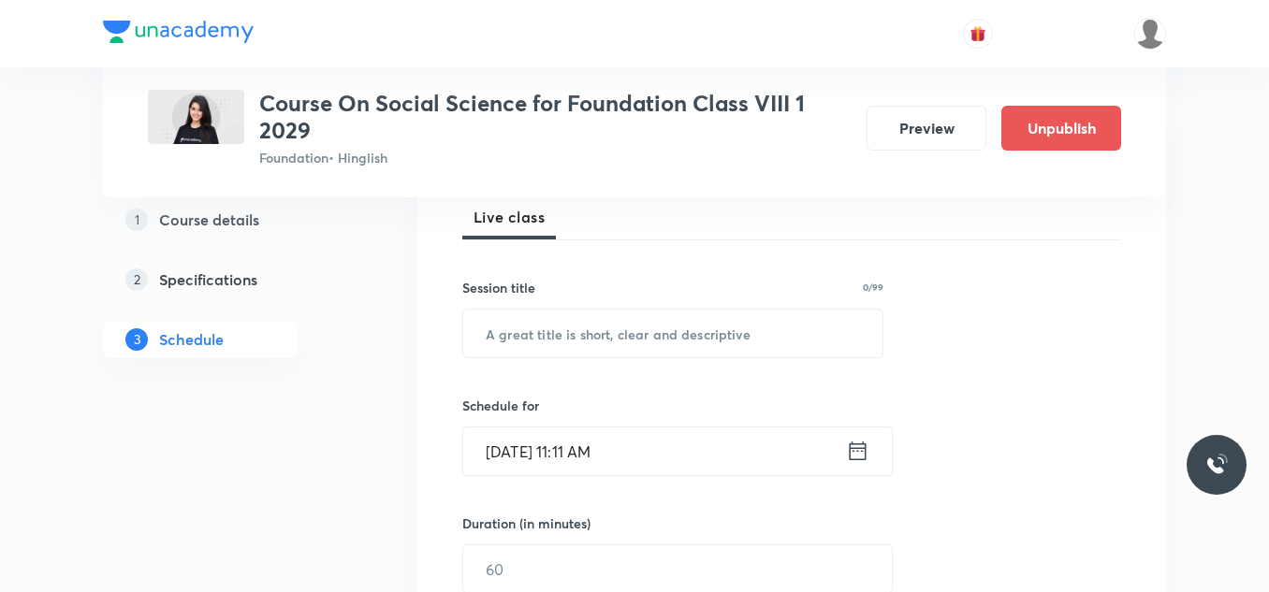
scroll to position [283, 0]
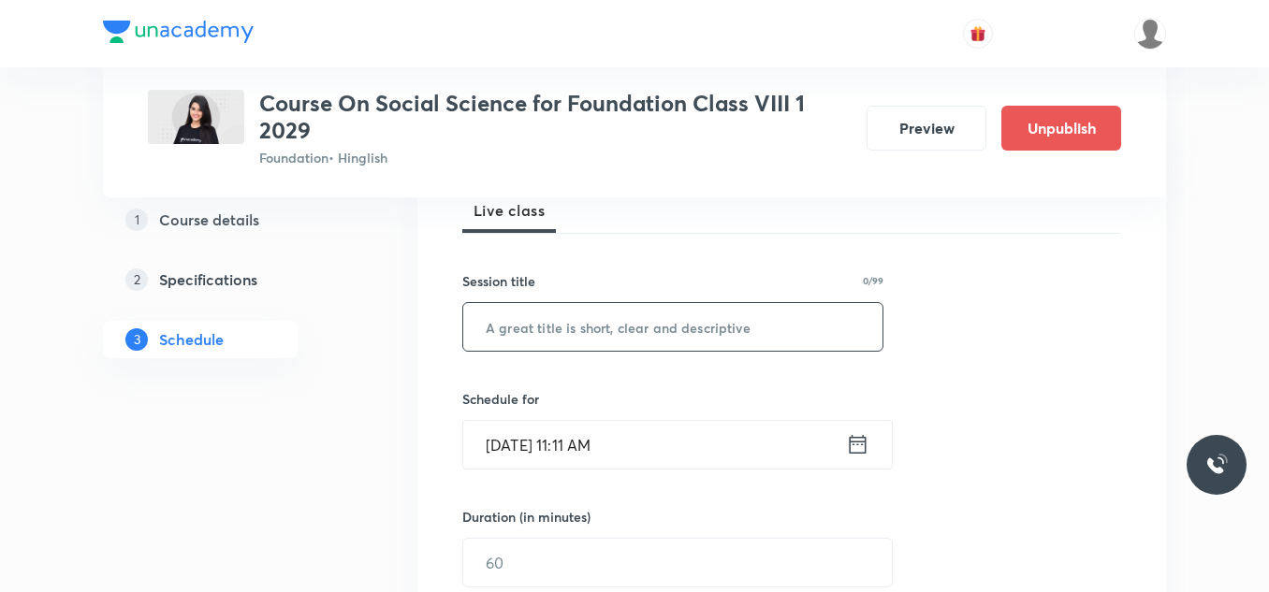
click at [529, 334] on input "text" at bounding box center [672, 327] width 419 height 48
paste input "Resources-08"
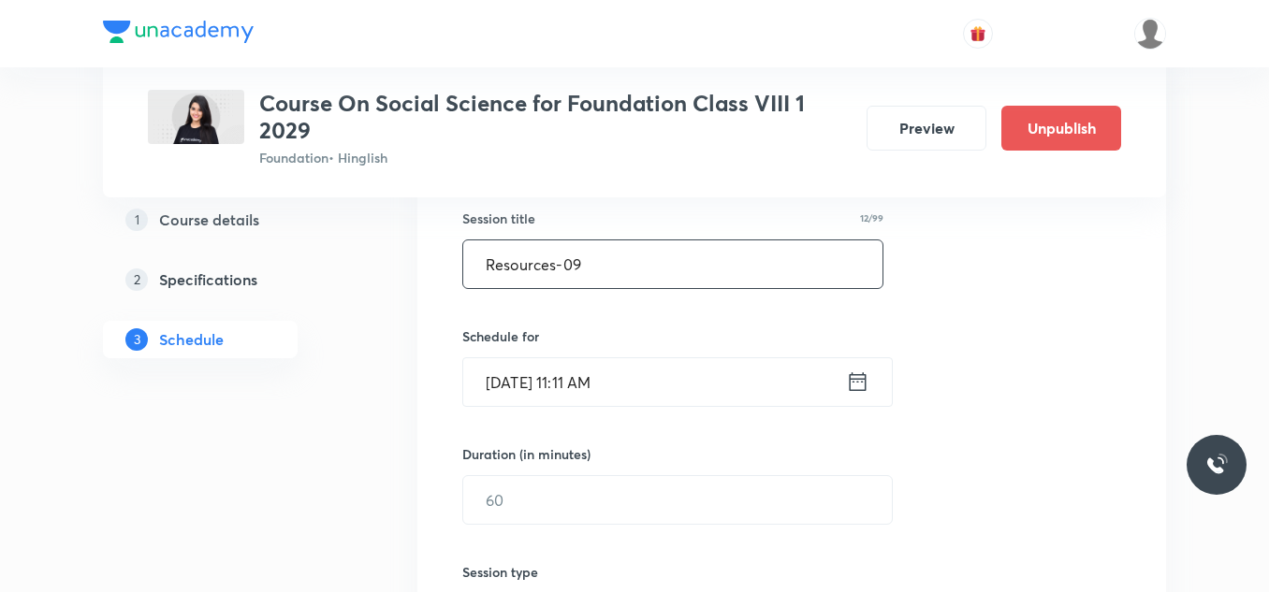
type input "Resources-09"
click at [644, 386] on input "[DATE] 11:11 AM" at bounding box center [654, 382] width 383 height 48
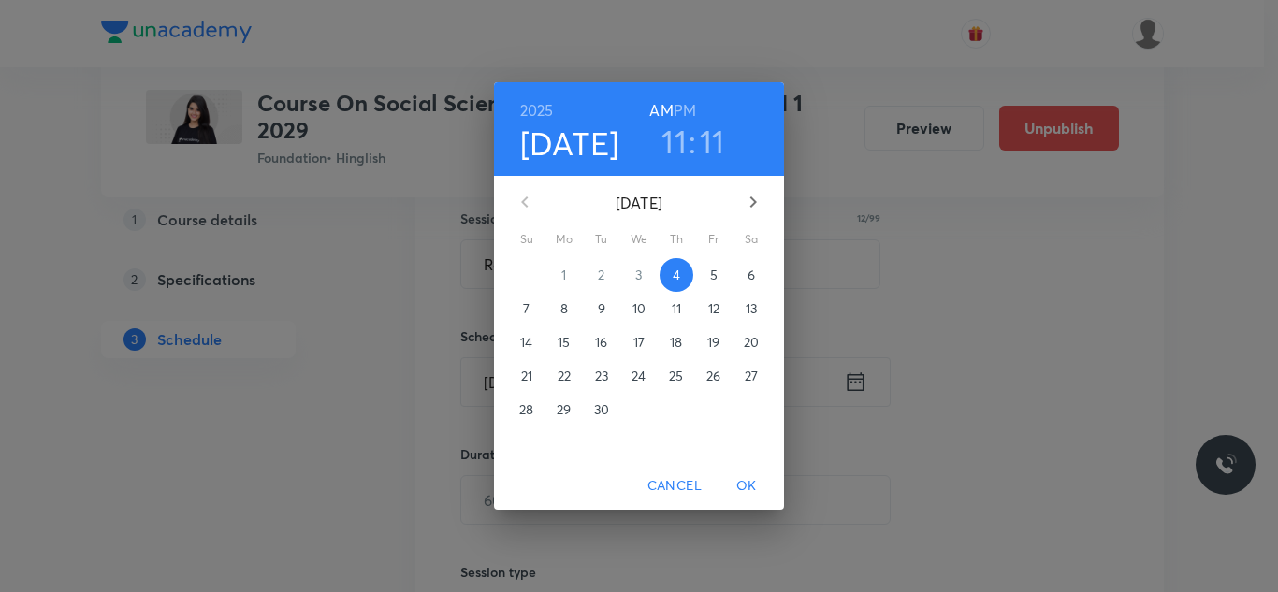
click at [691, 105] on h6 "PM" at bounding box center [685, 110] width 22 height 26
click at [676, 137] on h3 "11" at bounding box center [674, 141] width 25 height 39
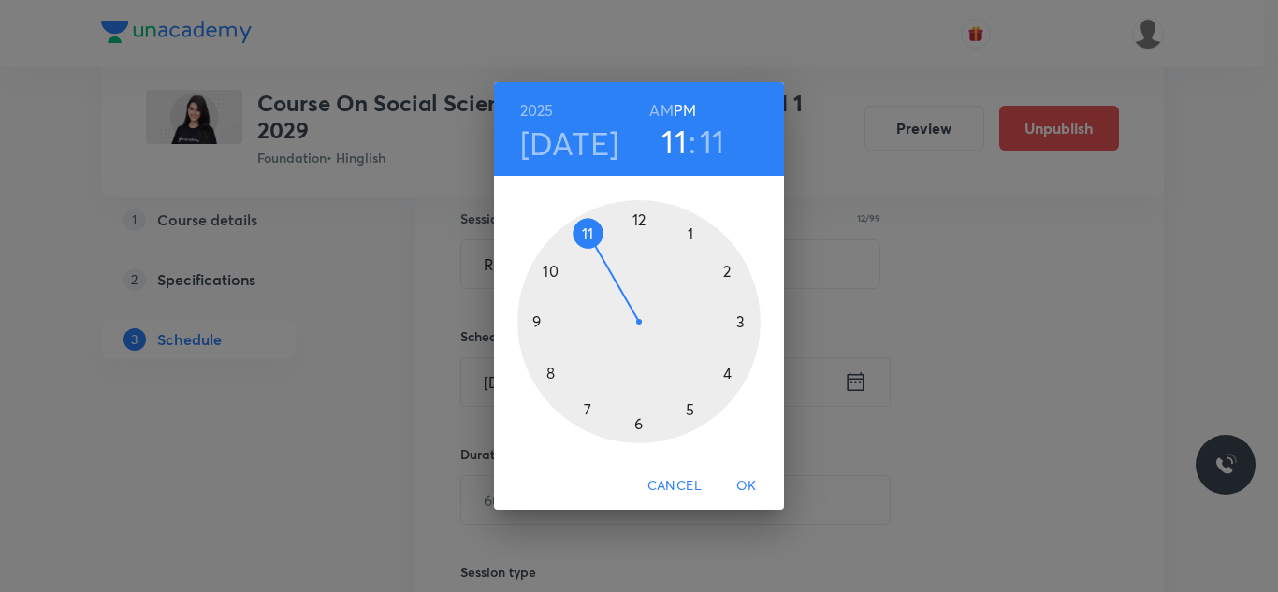
click at [739, 318] on div at bounding box center [638, 321] width 243 height 243
click at [641, 221] on div at bounding box center [638, 321] width 243 height 243
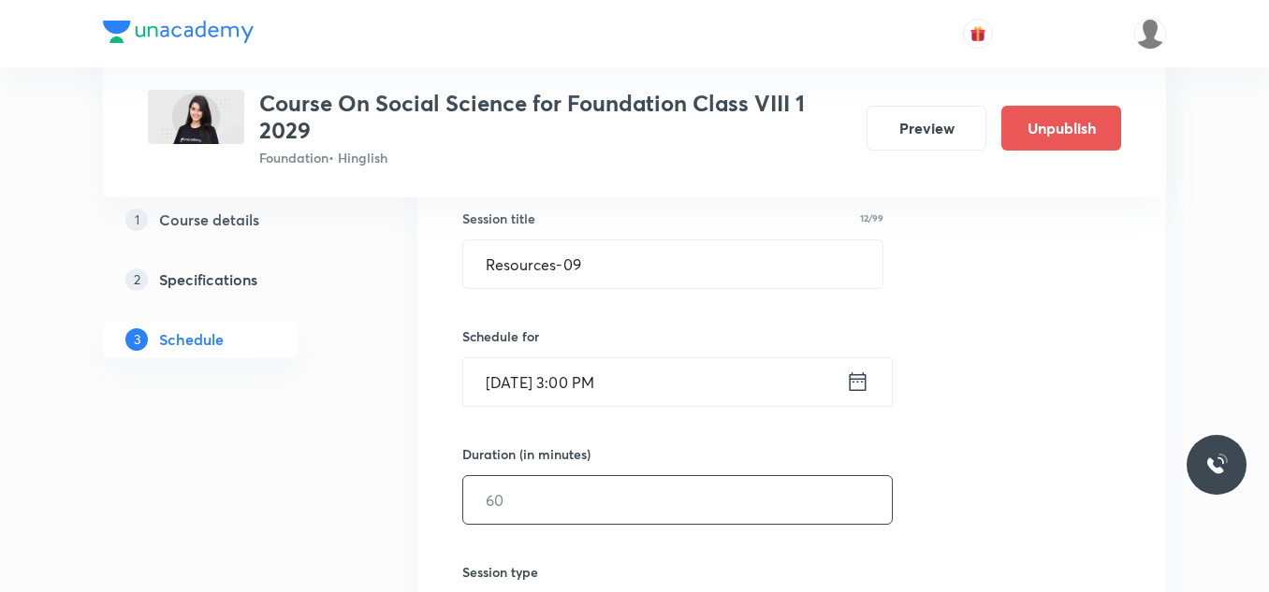
click at [513, 484] on input "text" at bounding box center [677, 500] width 429 height 48
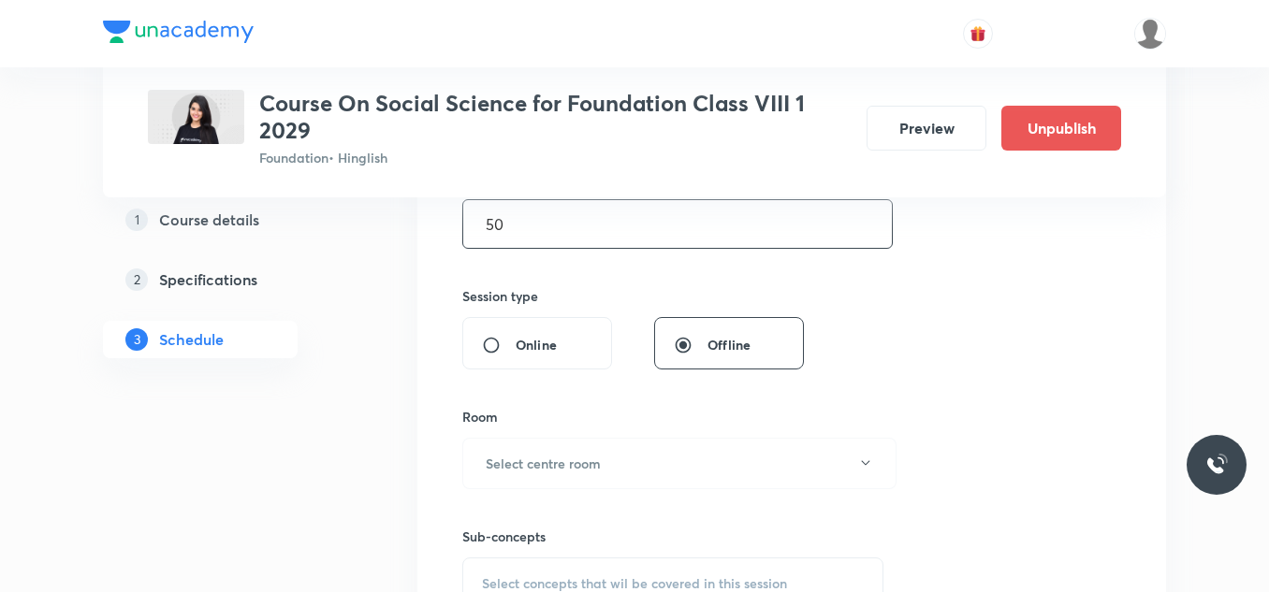
scroll to position [622, 0]
type input "50"
click at [539, 470] on h6 "Select centre room" at bounding box center [543, 463] width 115 height 20
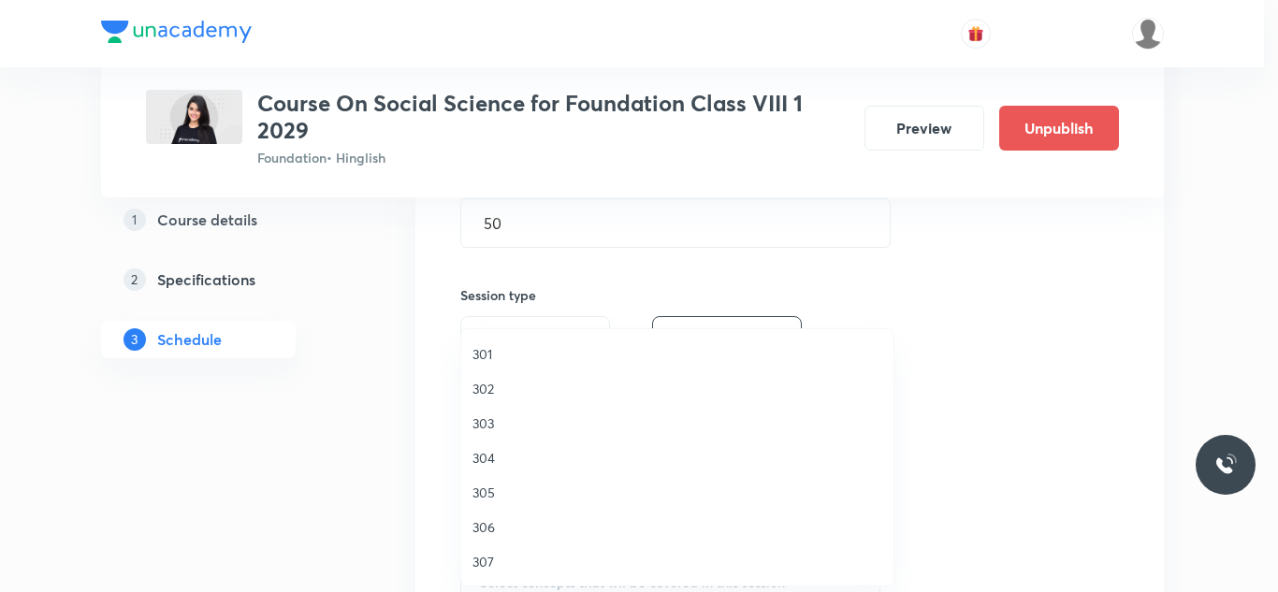
click at [492, 459] on span "304" at bounding box center [678, 458] width 410 height 20
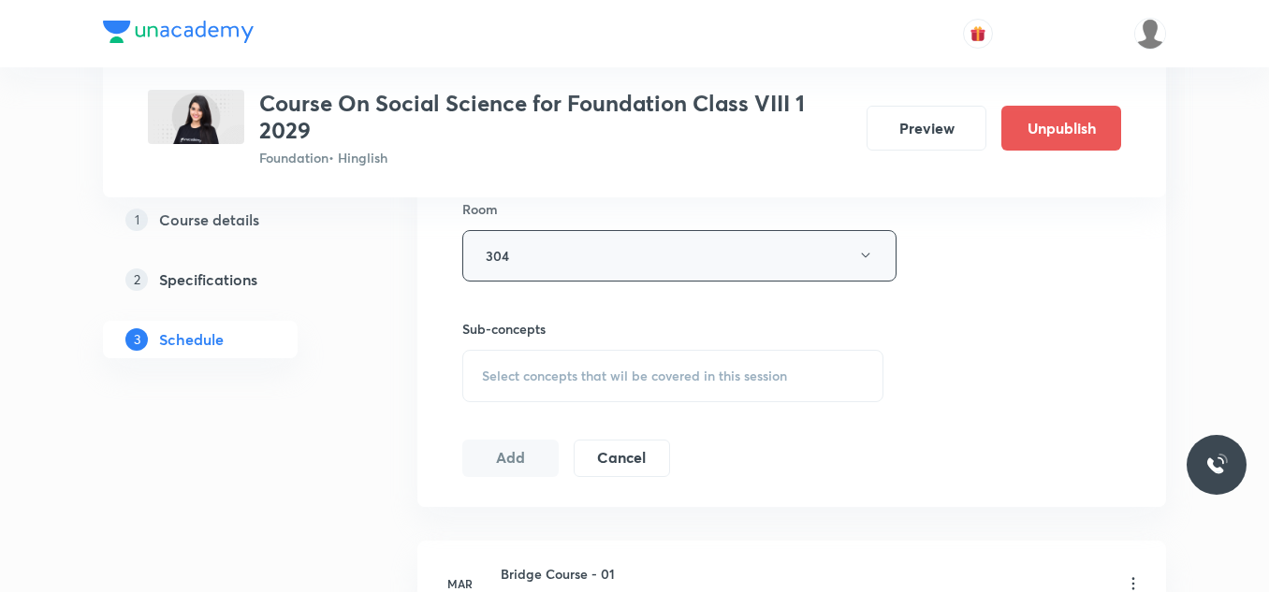
scroll to position [831, 0]
click at [604, 374] on span "Select concepts that wil be covered in this session" at bounding box center [634, 374] width 305 height 15
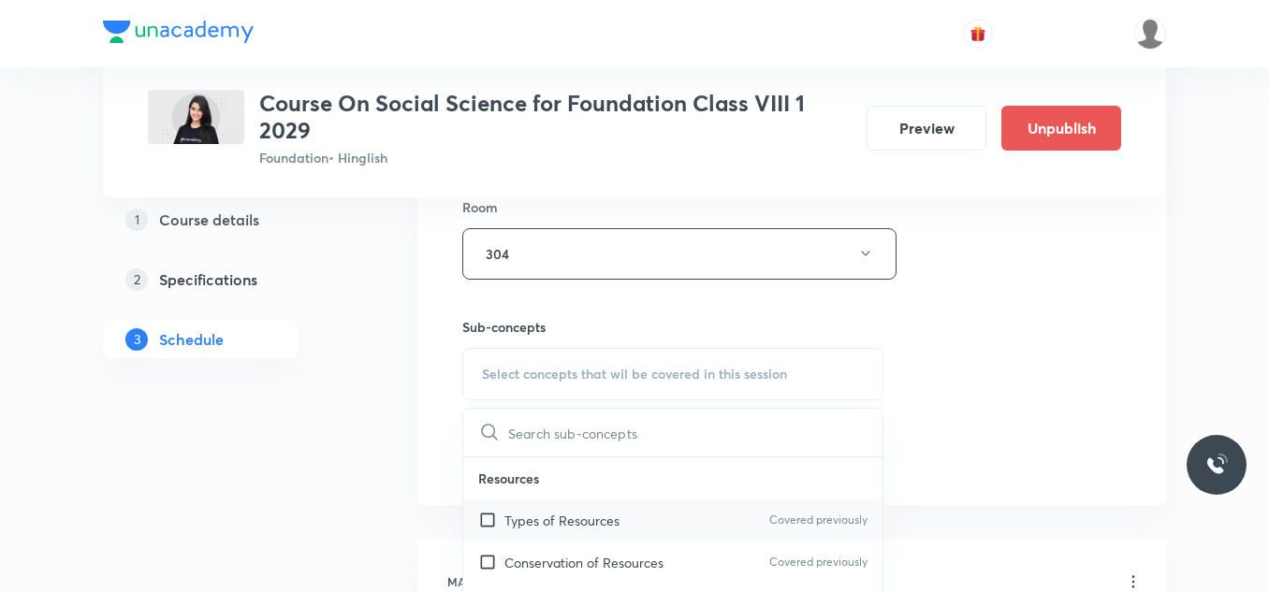
click at [540, 521] on p "Types of Resources" at bounding box center [561, 521] width 115 height 20
checkbox input "true"
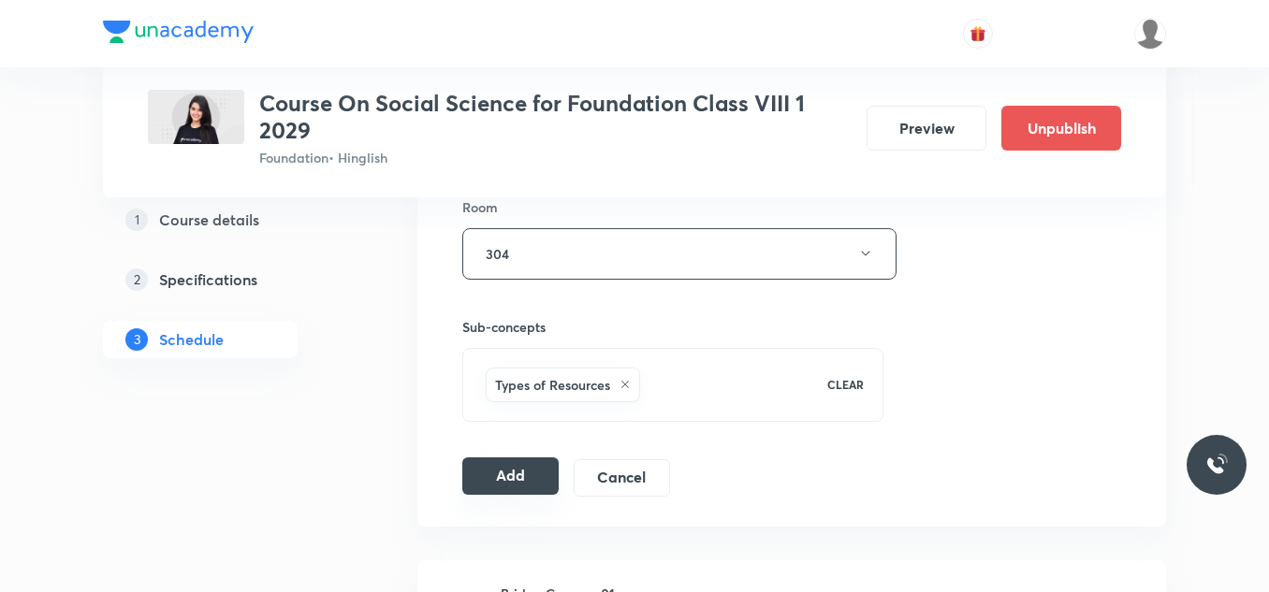
click at [497, 470] on button "Add" at bounding box center [510, 476] width 96 height 37
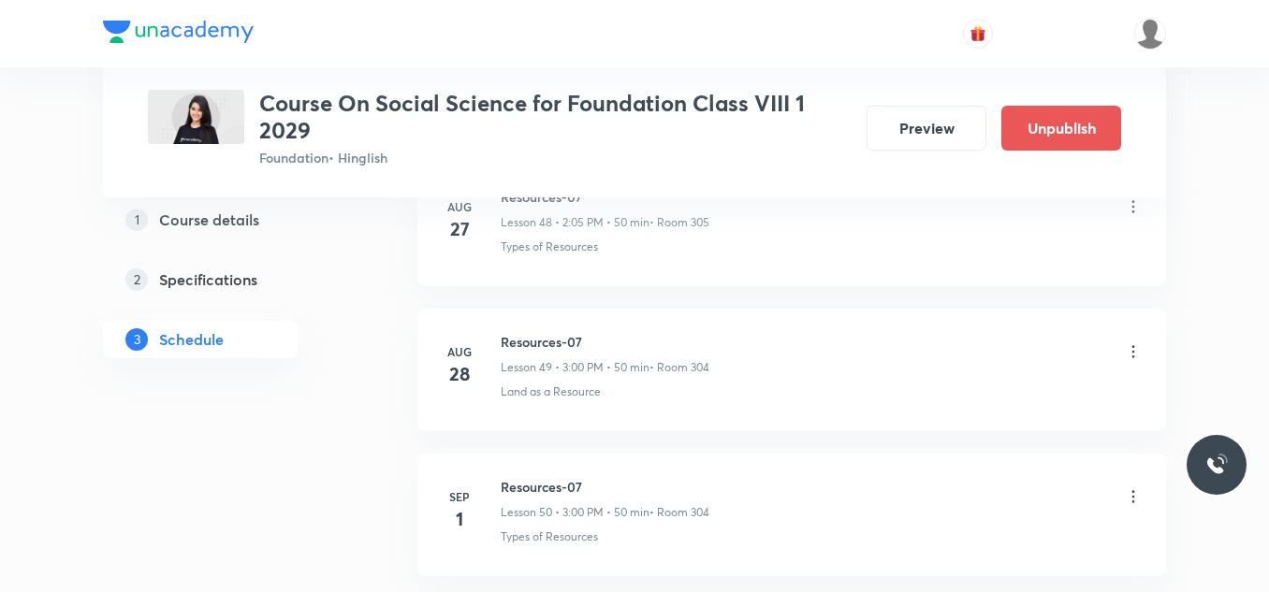
scroll to position [7903, 0]
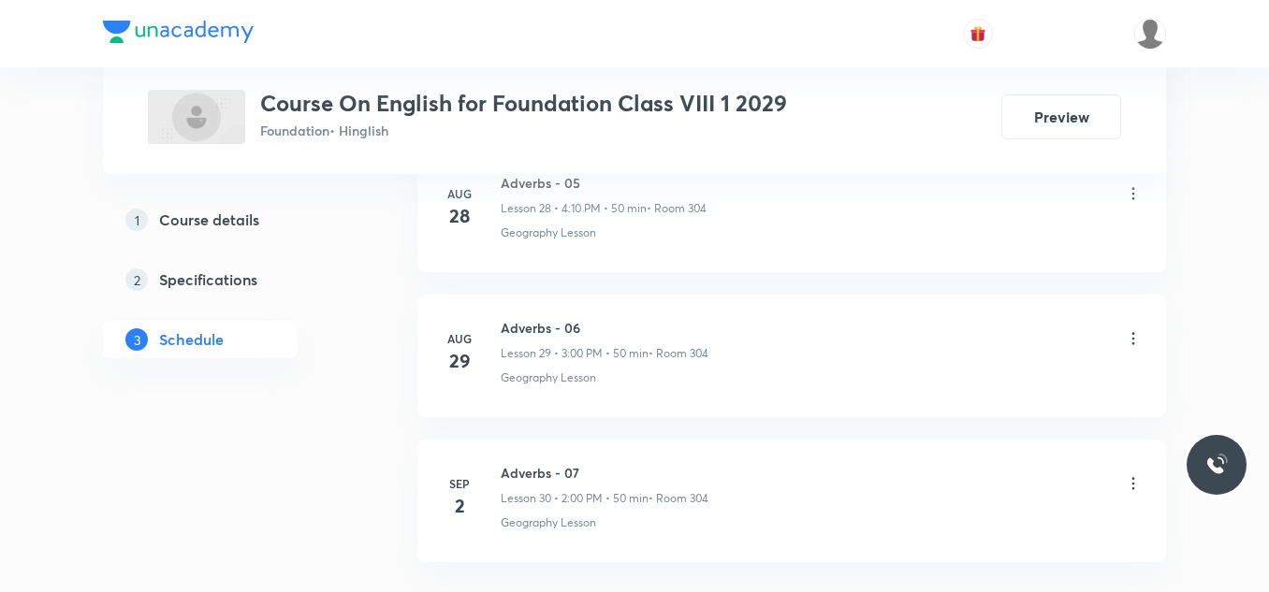
scroll to position [5259, 0]
click at [520, 323] on h6 "Adverbs - 07" at bounding box center [605, 327] width 208 height 20
copy h6 "Adverbs - 07"
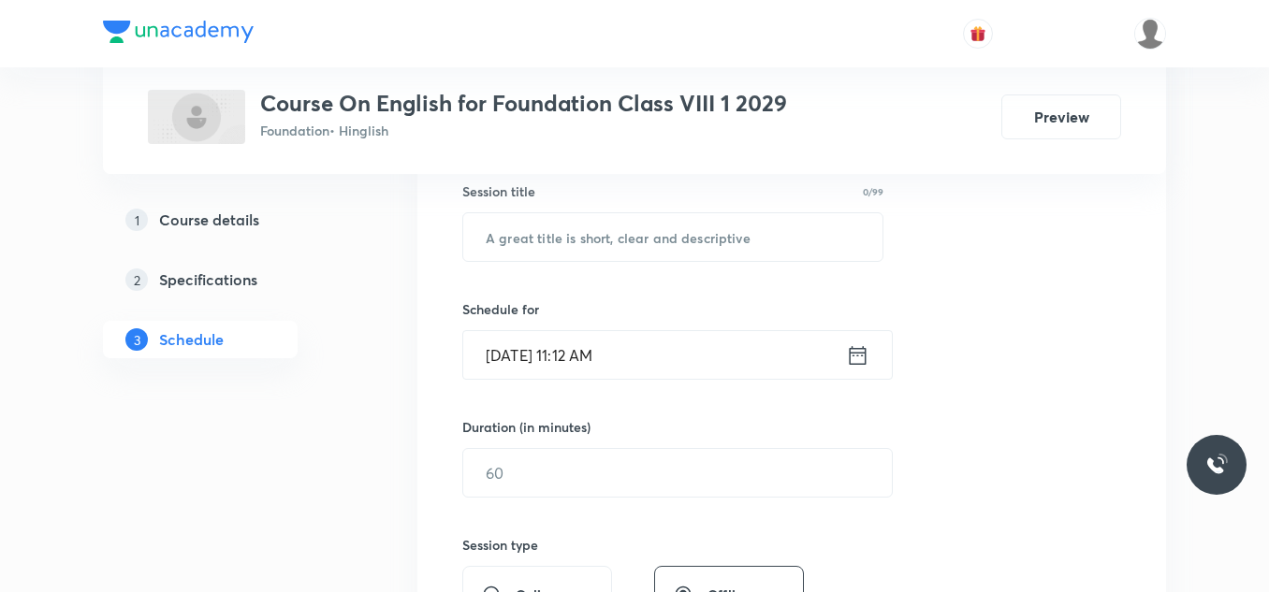
scroll to position [357, 0]
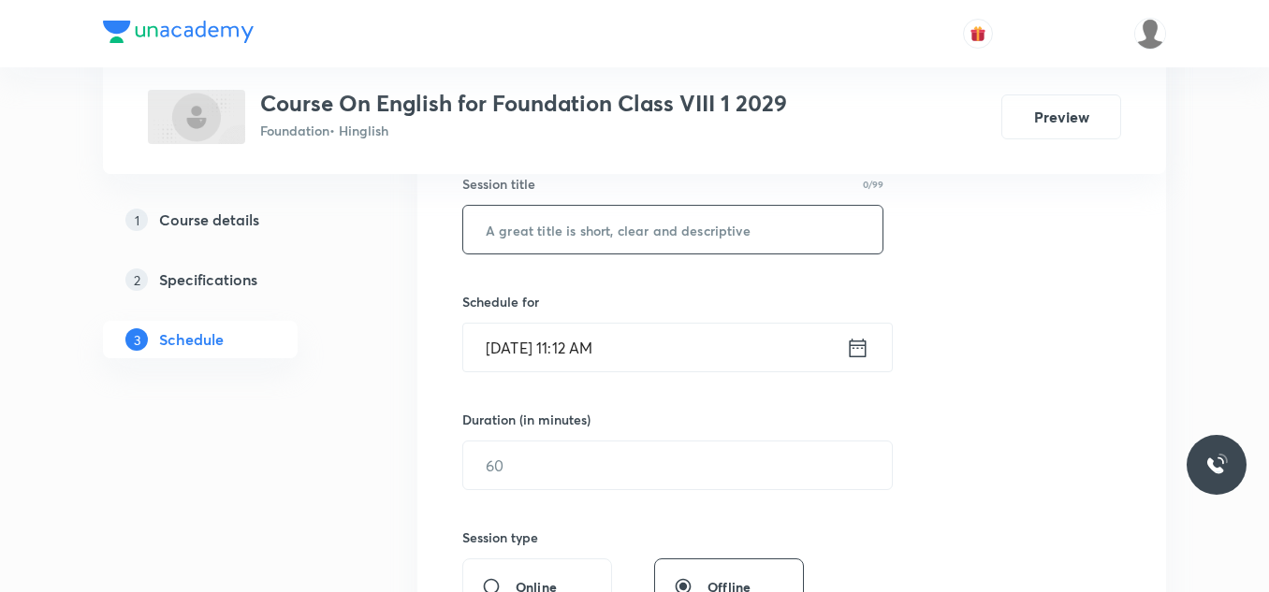
click at [579, 230] on input "text" at bounding box center [672, 230] width 419 height 48
paste input "Adverbs - 07"
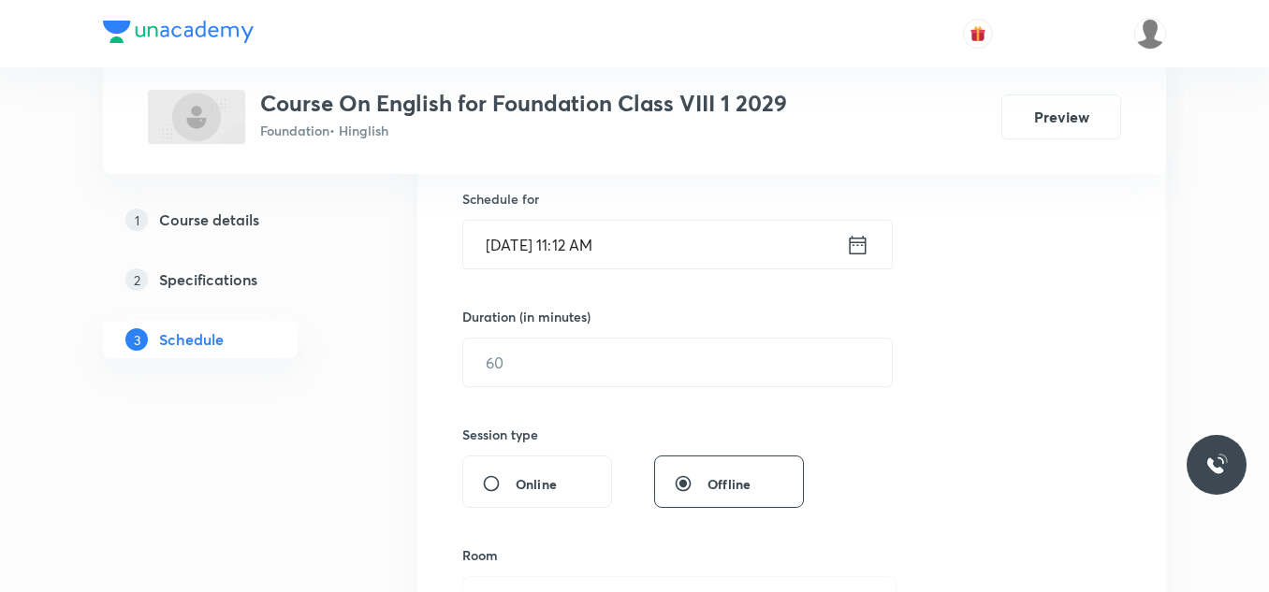
scroll to position [464, 0]
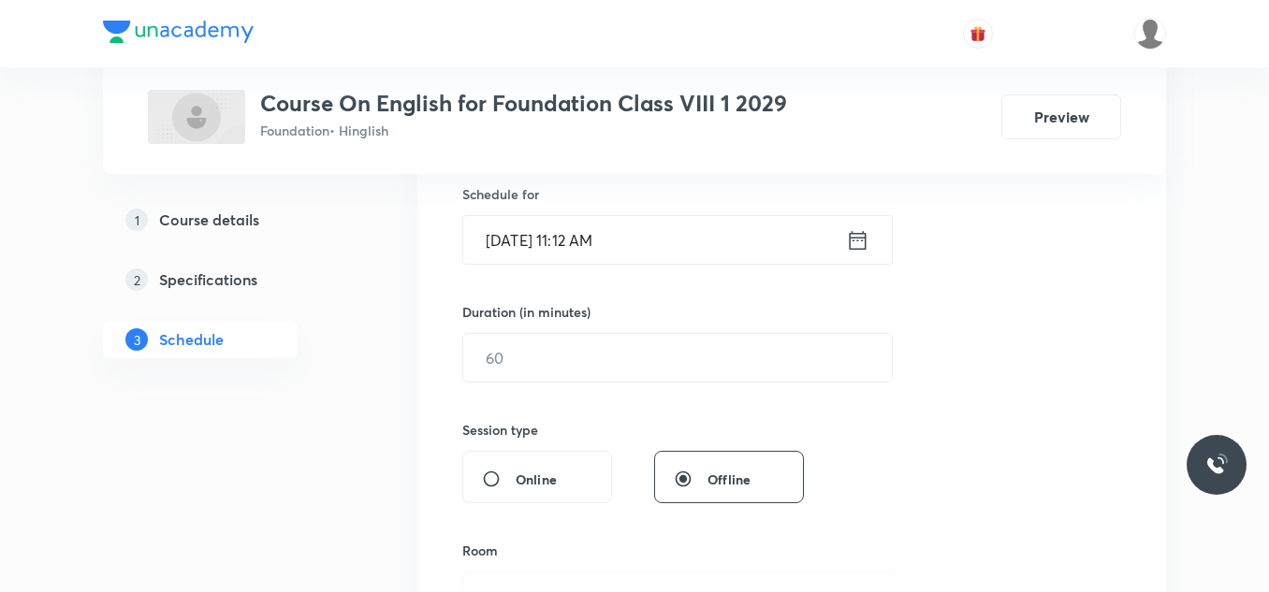
type input "Adverbs - 08"
click at [667, 244] on input "Sep 4, 2025, 11:12 AM" at bounding box center [654, 240] width 383 height 48
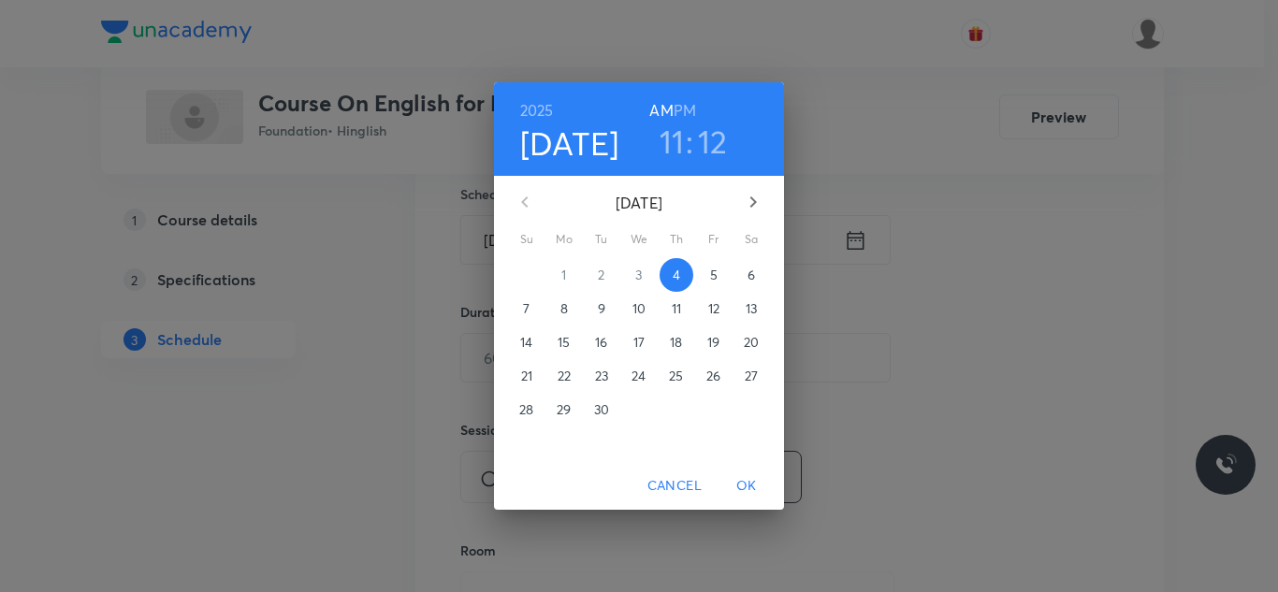
click at [686, 104] on h6 "PM" at bounding box center [685, 110] width 22 height 26
click at [675, 144] on h3 "11" at bounding box center [672, 141] width 25 height 39
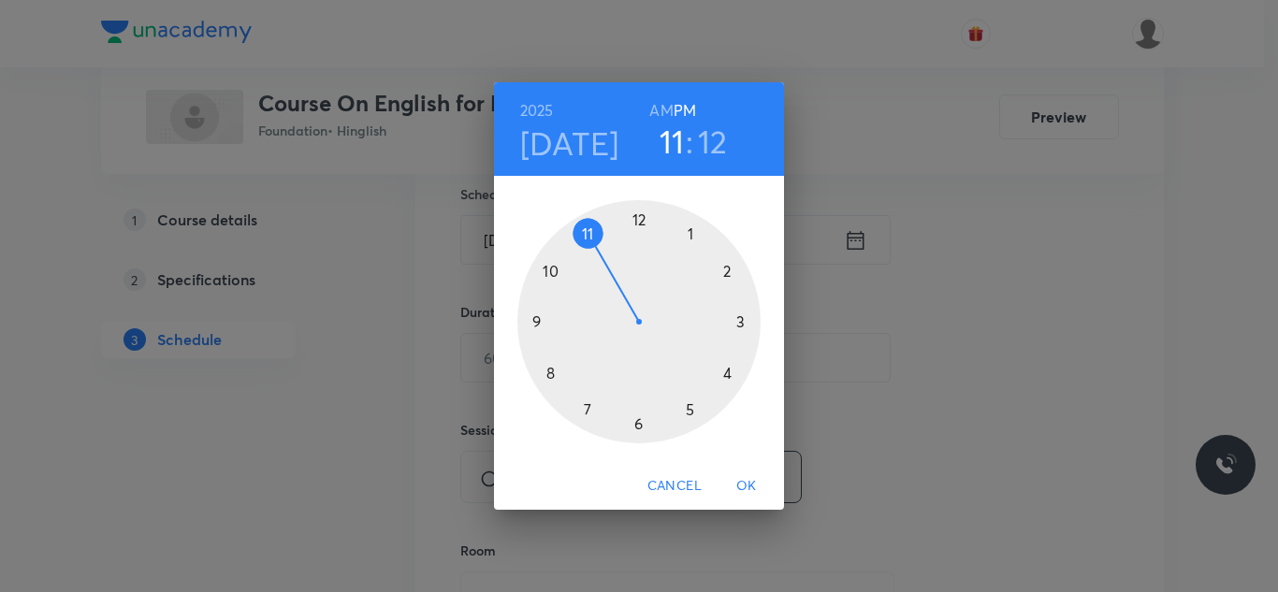
click at [728, 373] on div at bounding box center [638, 321] width 243 height 243
click at [727, 269] on div at bounding box center [638, 321] width 243 height 243
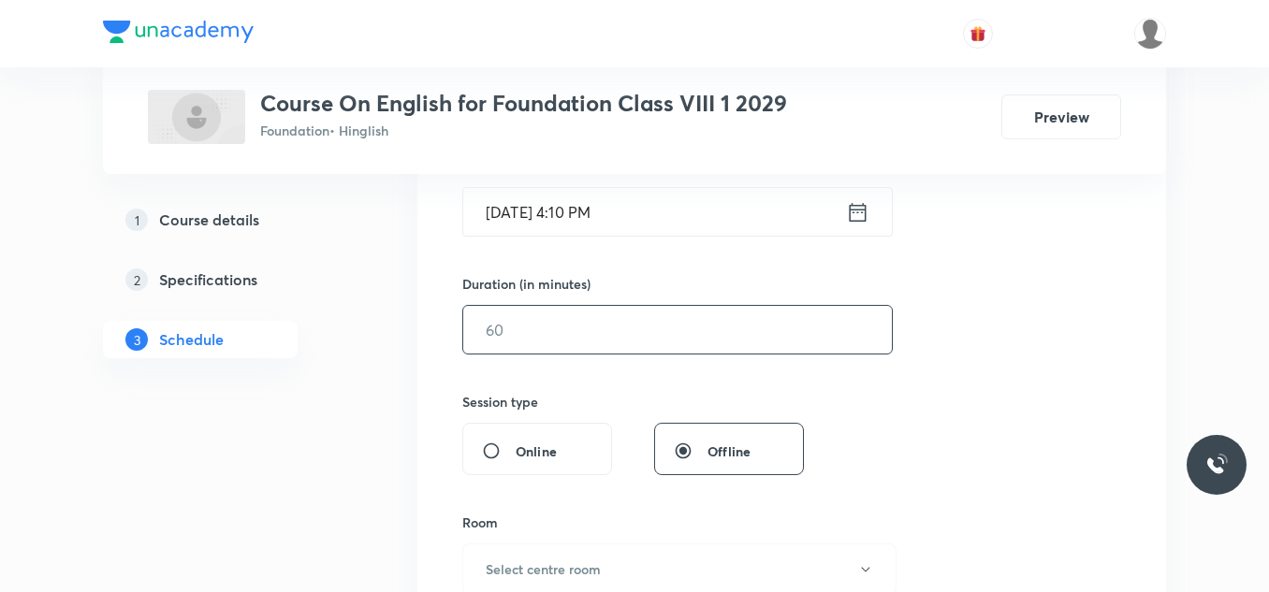
scroll to position [496, 0]
click at [597, 338] on input "text" at bounding box center [677, 326] width 429 height 48
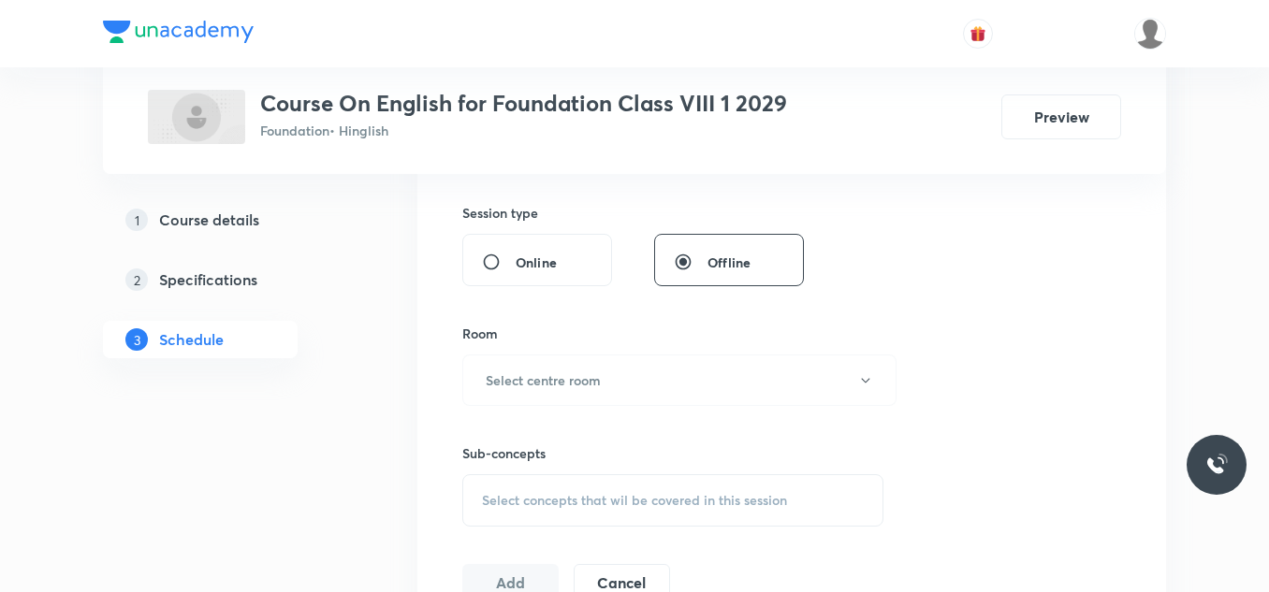
scroll to position [683, 0]
type input "50"
click at [570, 375] on h6 "Select centre room" at bounding box center [543, 379] width 115 height 20
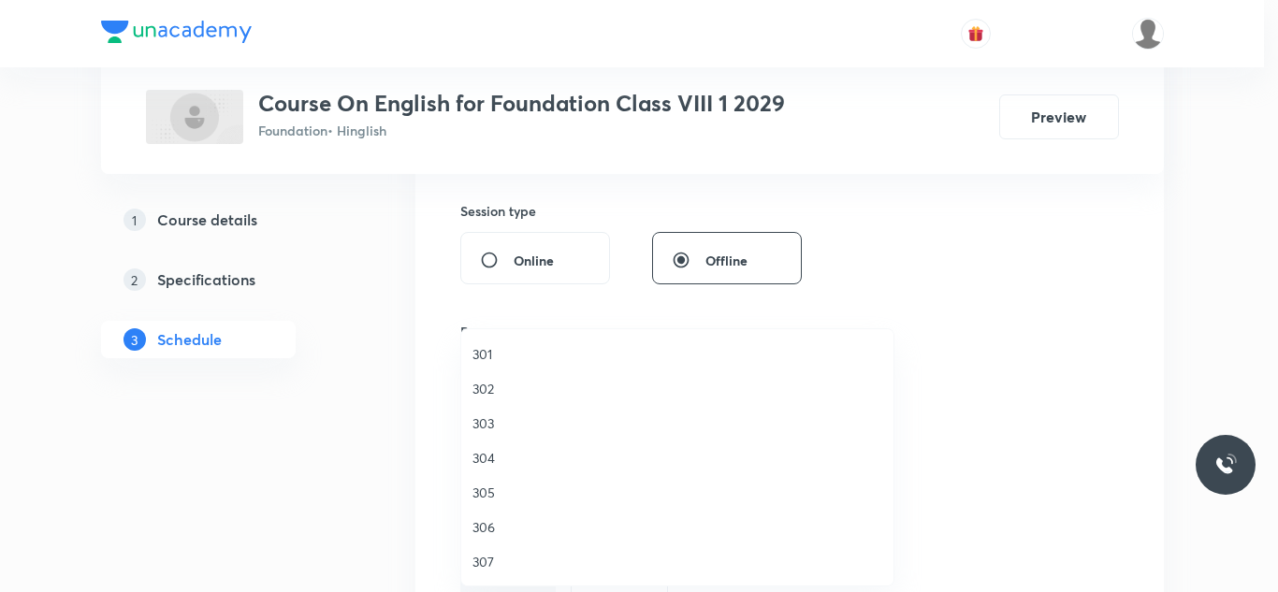
click at [482, 457] on span "304" at bounding box center [678, 458] width 410 height 20
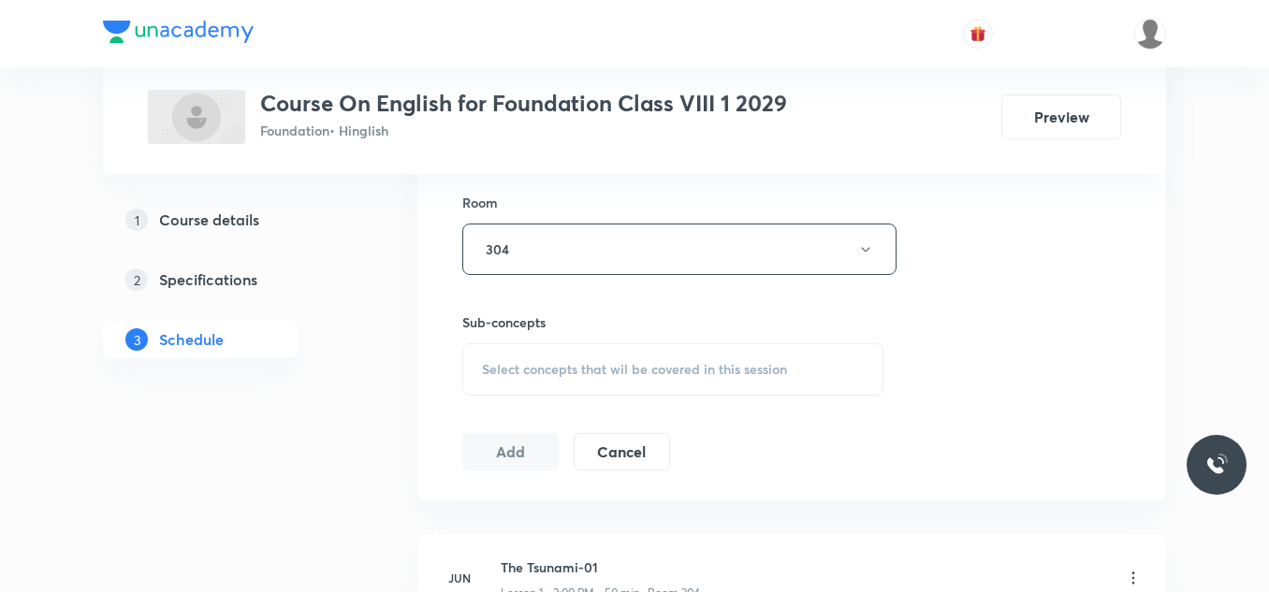
scroll to position [814, 0]
click at [604, 351] on div "Select concepts that wil be covered in this session" at bounding box center [672, 368] width 421 height 52
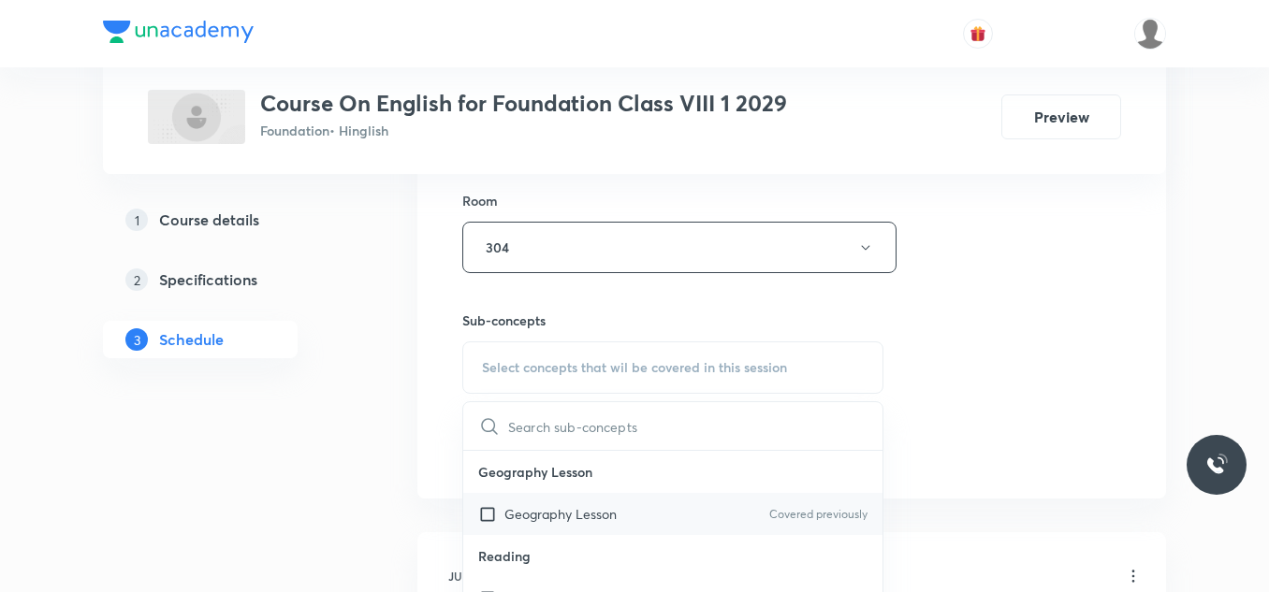
click at [505, 519] on p "Geography Lesson" at bounding box center [560, 514] width 112 height 20
checkbox input "true"
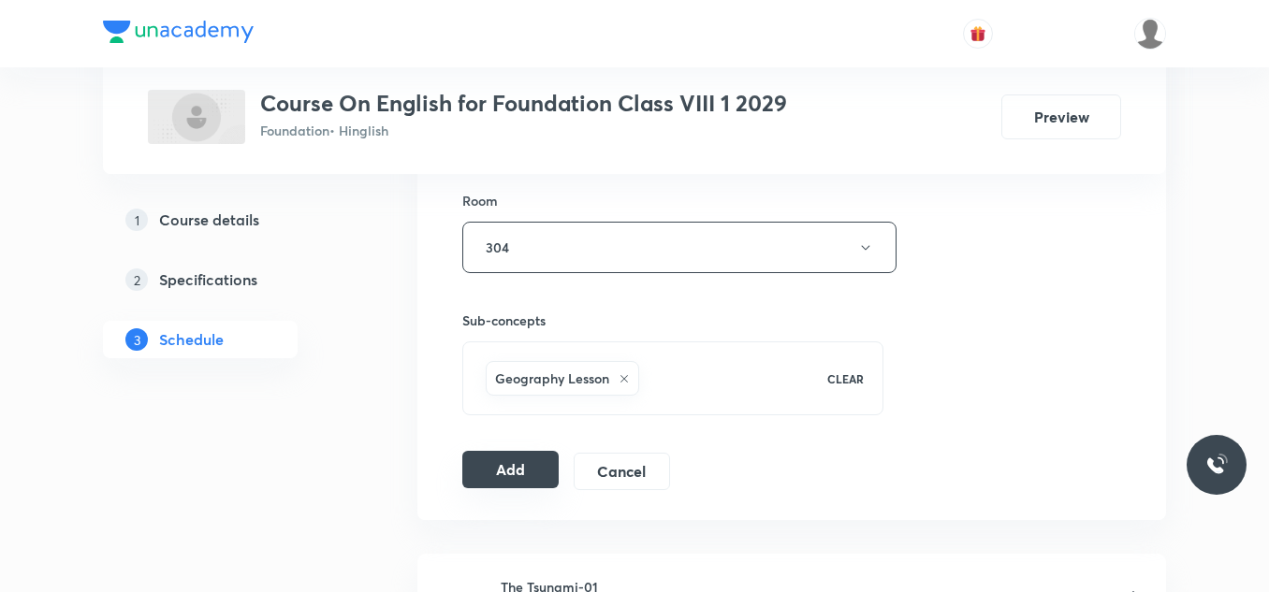
click at [503, 462] on button "Add" at bounding box center [510, 469] width 96 height 37
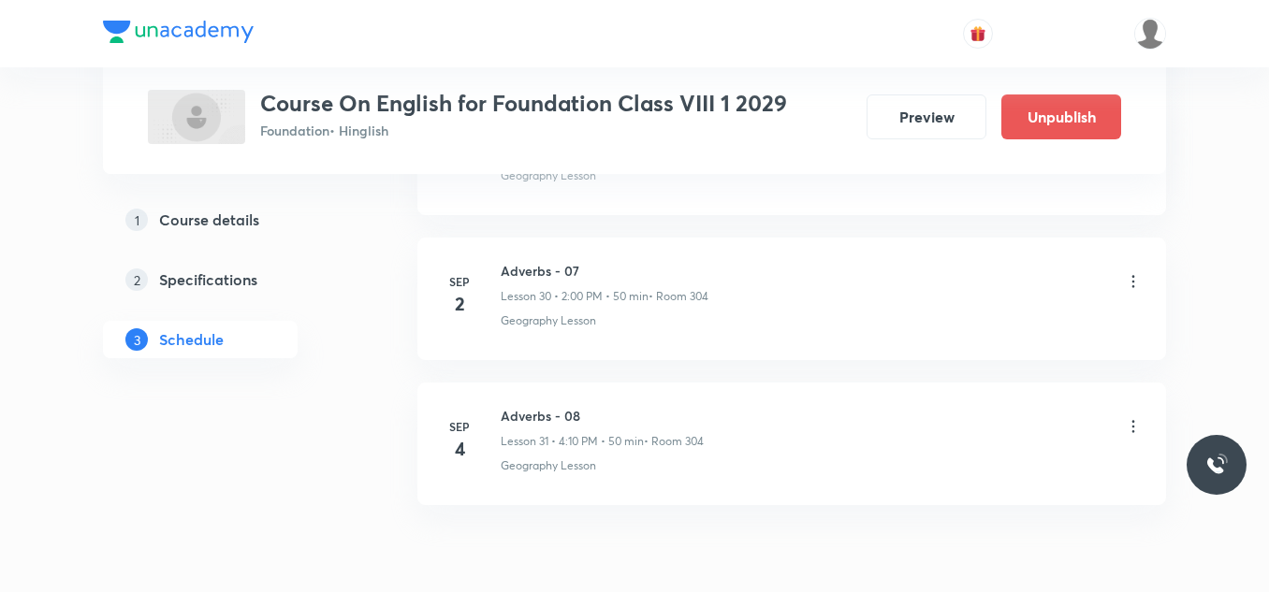
scroll to position [4544, 0]
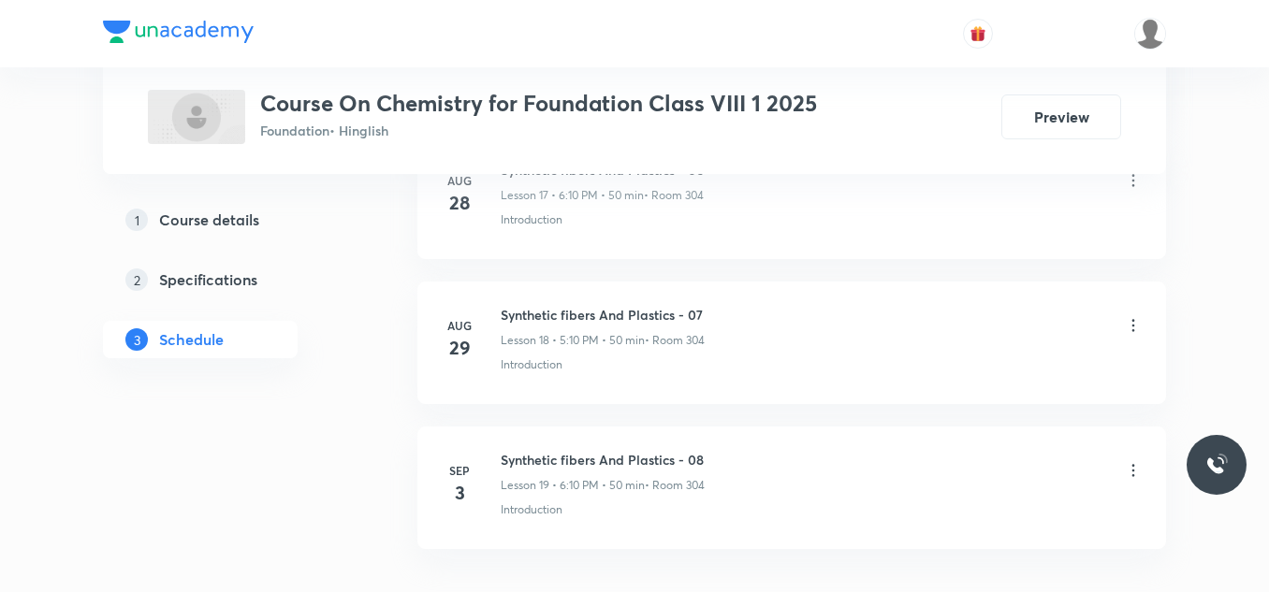
scroll to position [3663, 0]
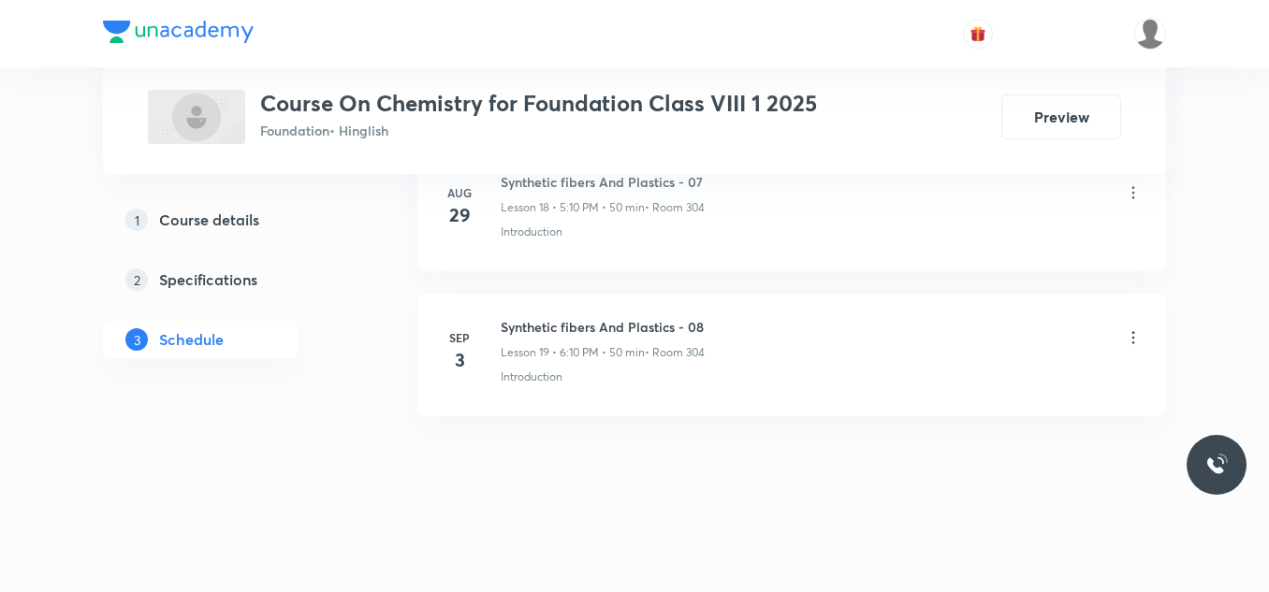
click at [638, 334] on h6 "Synthetic fibers And Plastics - 08" at bounding box center [603, 327] width 204 height 20
copy h6 "Synthetic fibers And Plastics - 08"
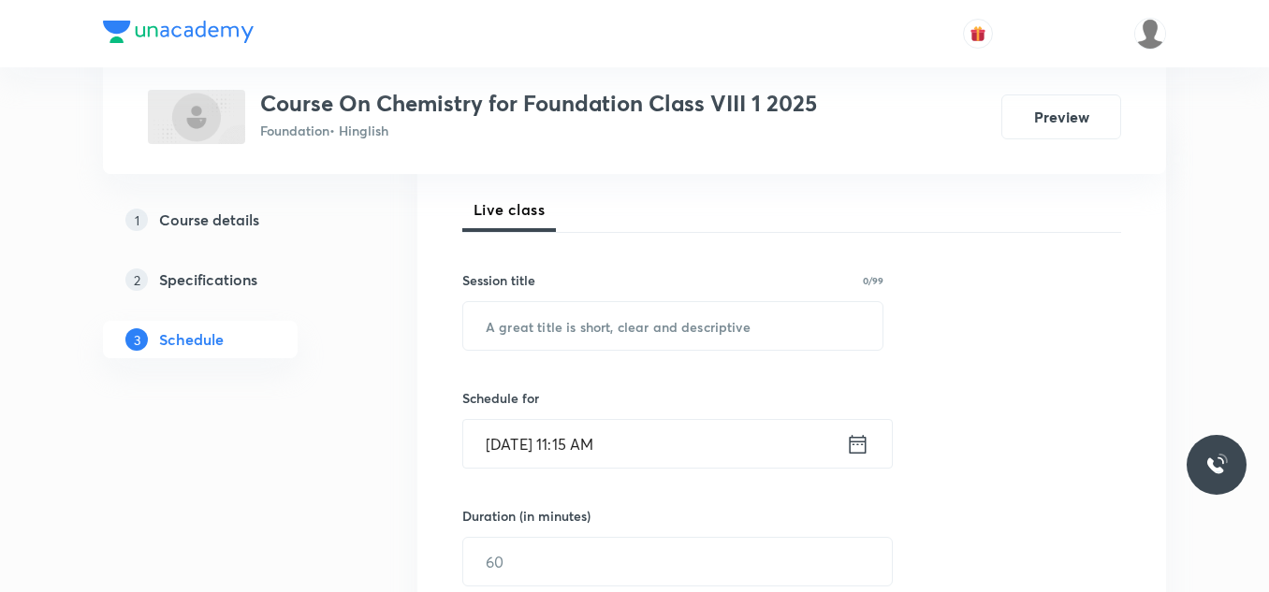
scroll to position [288, 0]
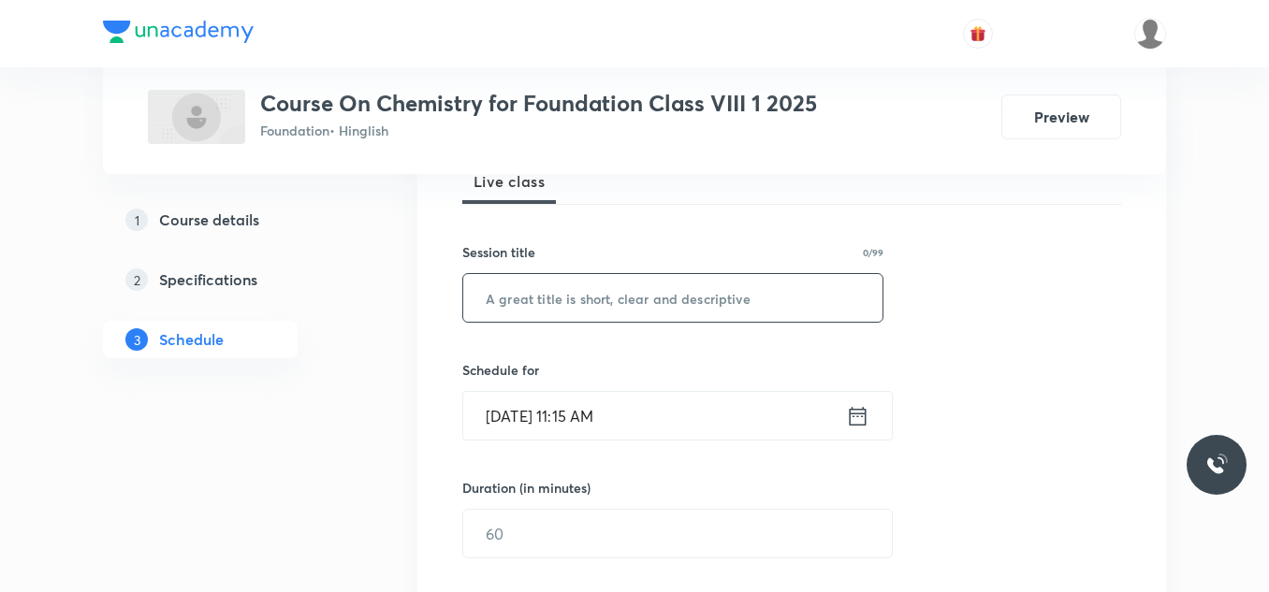
click at [607, 307] on input "text" at bounding box center [672, 298] width 419 height 48
paste input "Synthetic fibers And Plastics - 08"
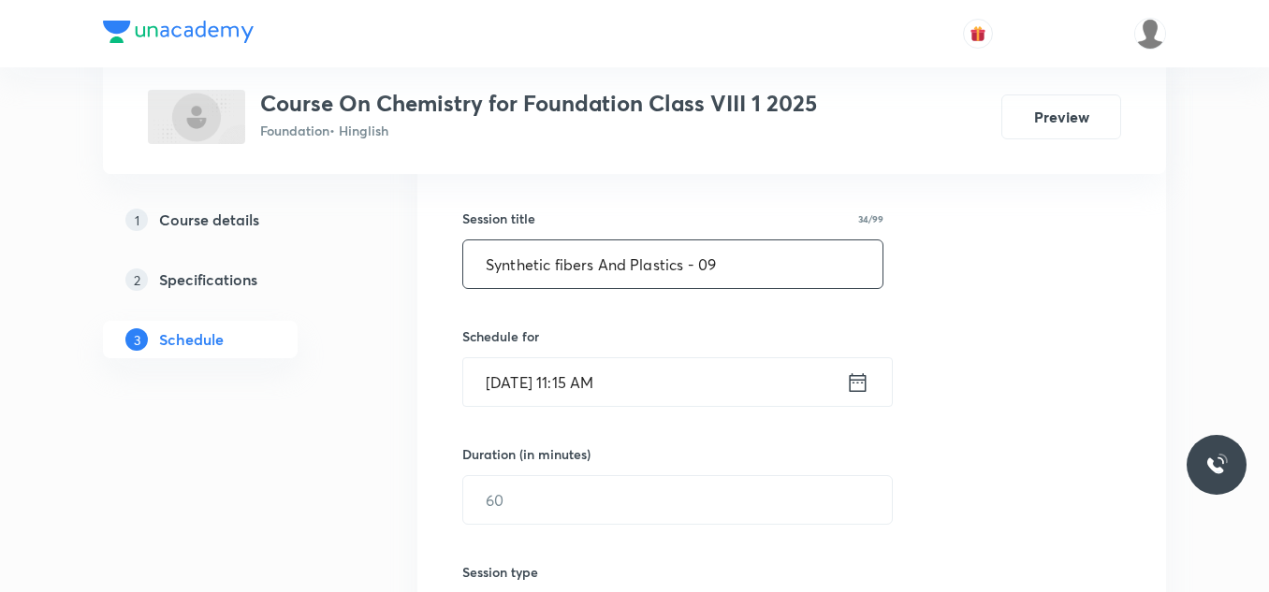
type input "Synthetic fibers And Plastics - 09"
click at [654, 385] on input "[DATE] 11:15 AM" at bounding box center [654, 382] width 383 height 48
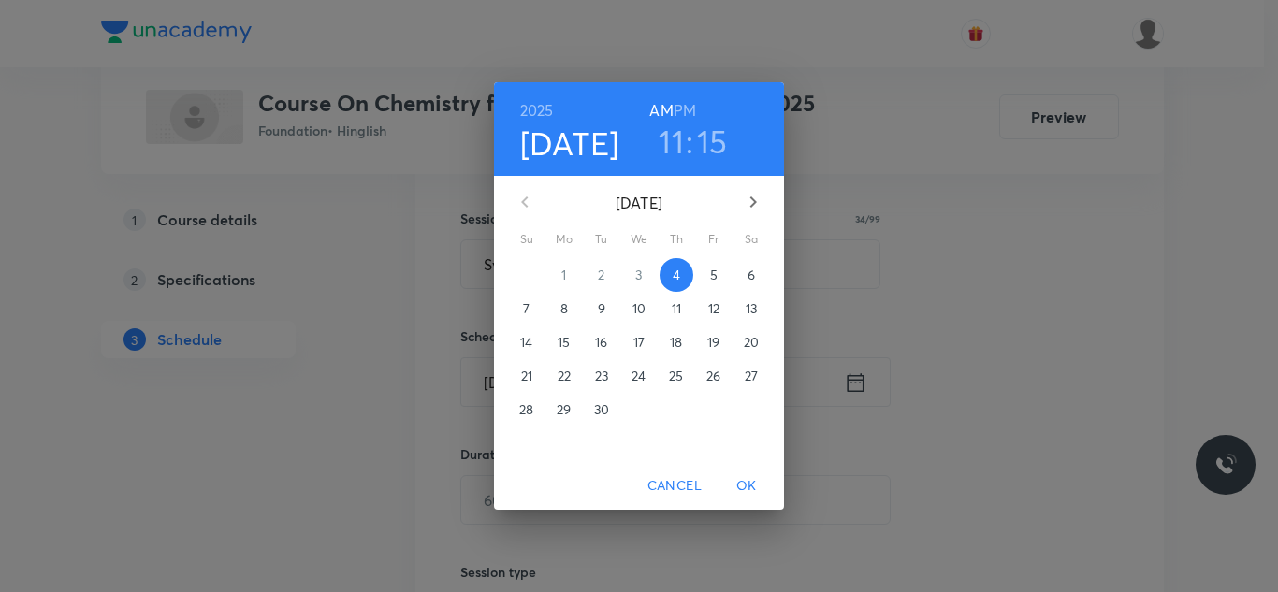
click at [682, 109] on h6 "PM" at bounding box center [685, 110] width 22 height 26
click at [677, 134] on h3 "11" at bounding box center [671, 141] width 25 height 39
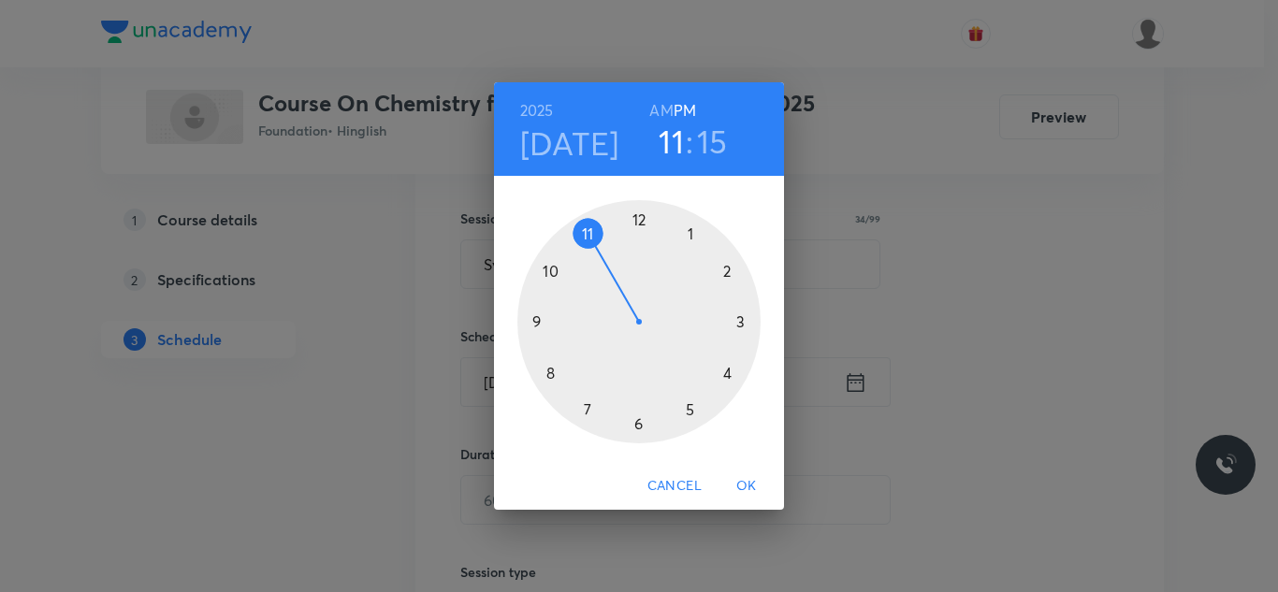
click at [639, 426] on div at bounding box center [638, 321] width 243 height 243
click at [728, 274] on div at bounding box center [638, 321] width 243 height 243
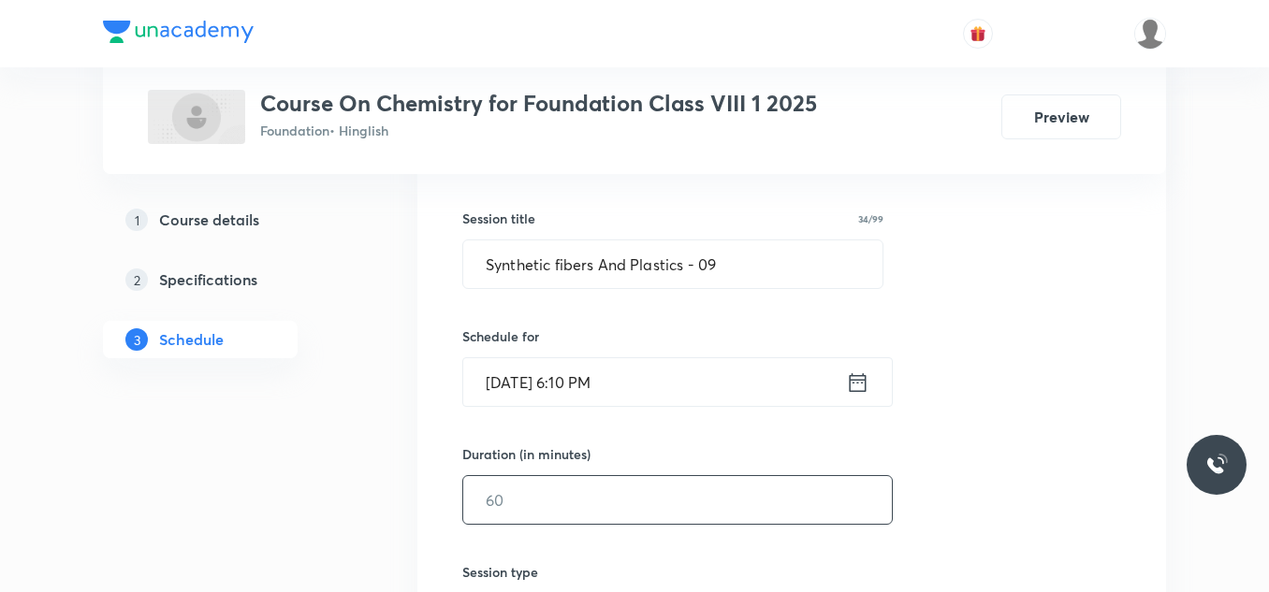
click at [571, 503] on input "text" at bounding box center [677, 500] width 429 height 48
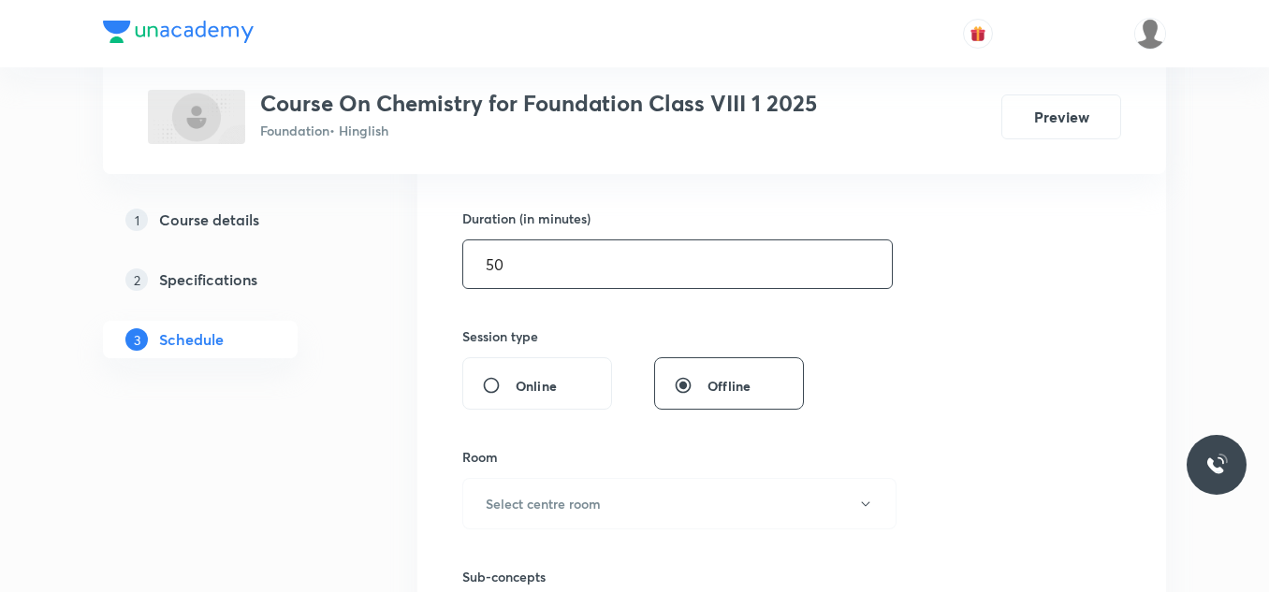
scroll to position [561, 0]
type input "50"
click at [571, 503] on h6 "Select centre room" at bounding box center [543, 501] width 115 height 20
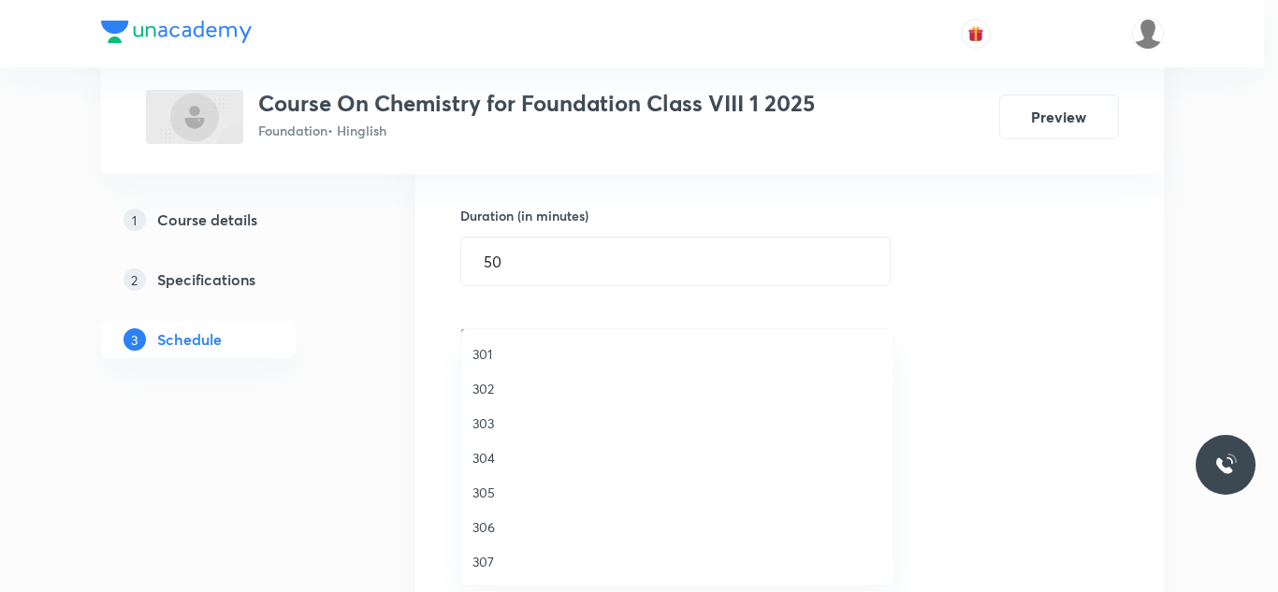
click at [491, 463] on span "304" at bounding box center [678, 458] width 410 height 20
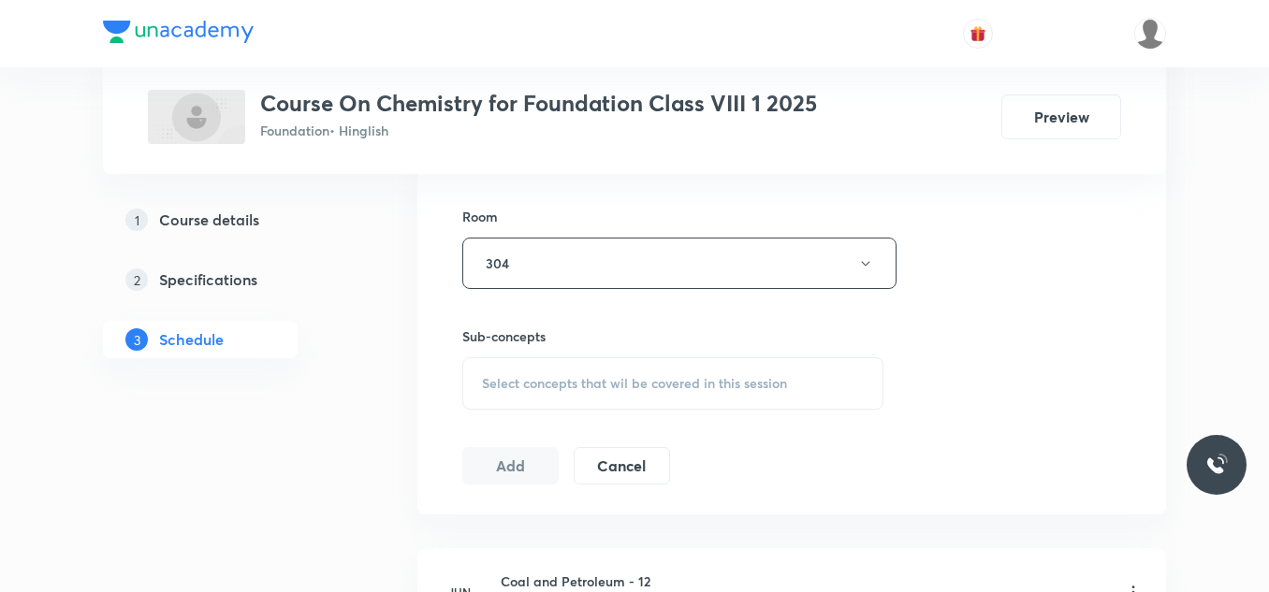
scroll to position [799, 0]
click at [574, 386] on span "Select concepts that wil be covered in this session" at bounding box center [634, 382] width 305 height 15
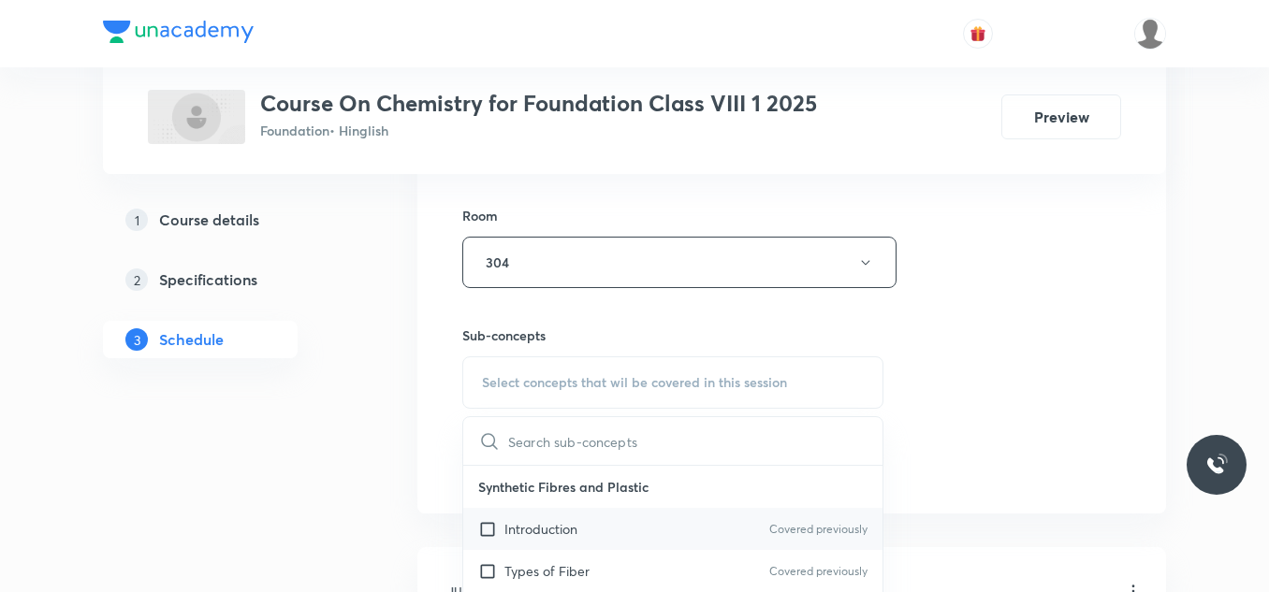
click at [510, 534] on p "Introduction" at bounding box center [540, 529] width 73 height 20
checkbox input "true"
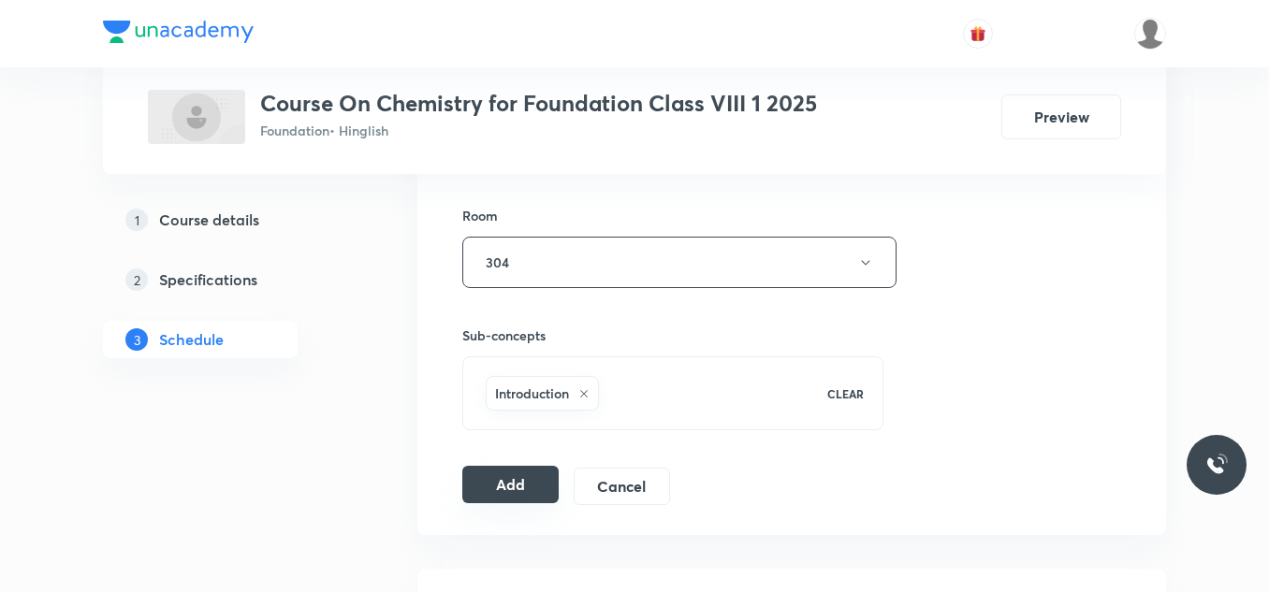
click at [506, 485] on button "Add" at bounding box center [510, 484] width 96 height 37
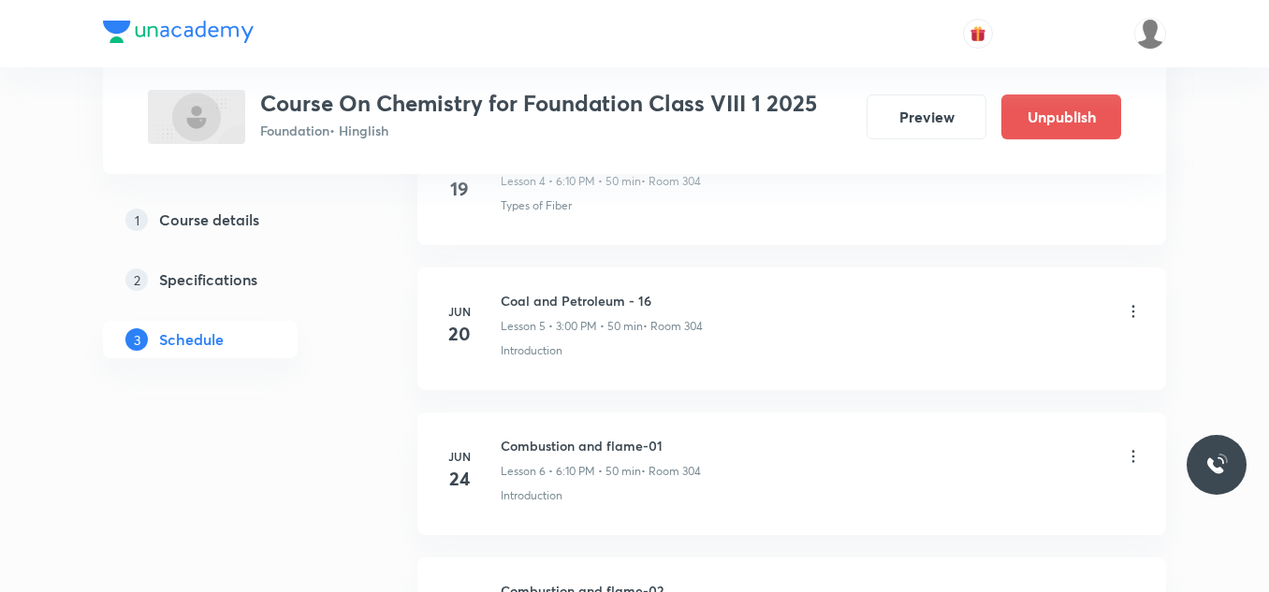
drag, startPoint x: 506, startPoint y: 485, endPoint x: 401, endPoint y: 490, distance: 105.9
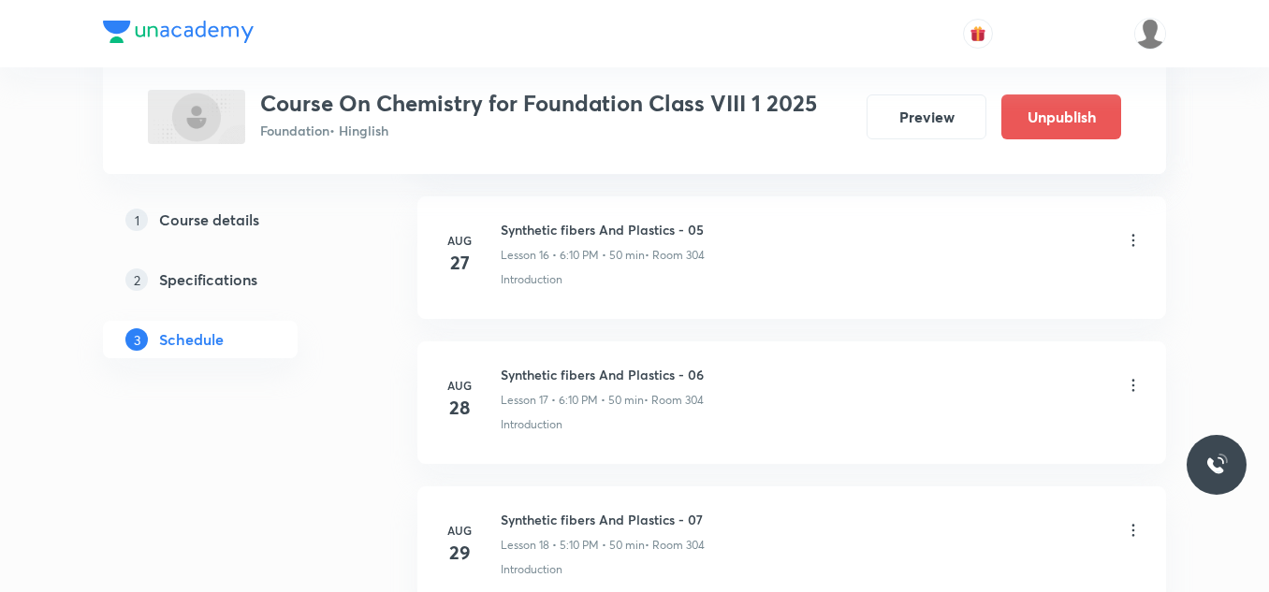
scroll to position [2949, 0]
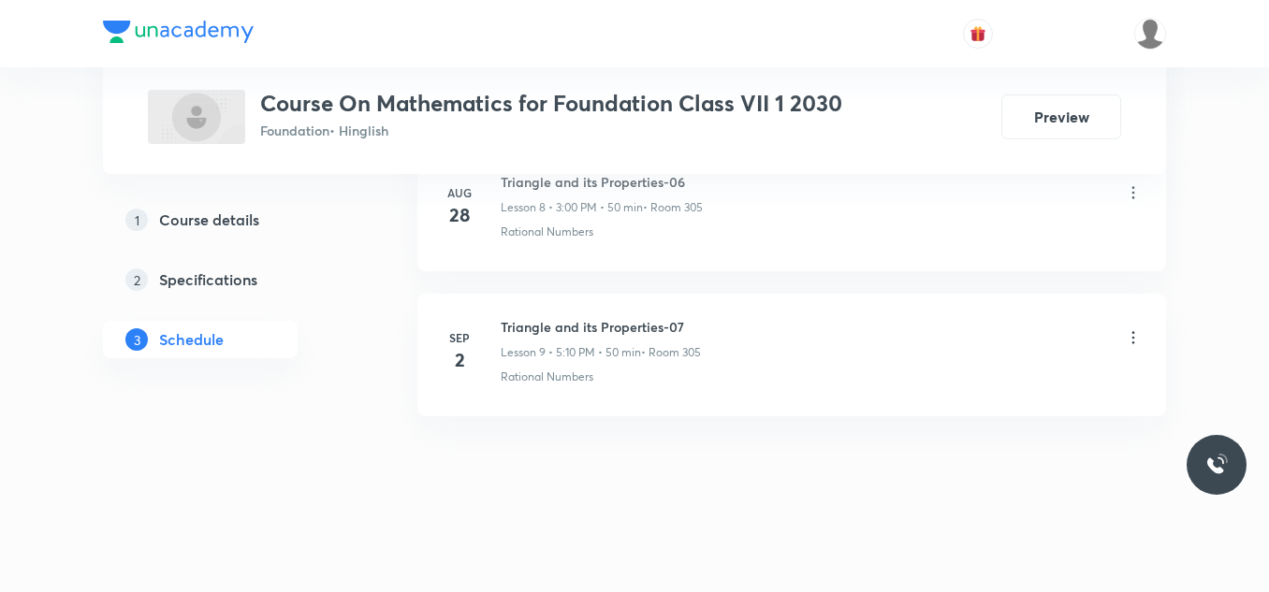
click at [619, 329] on h6 "Triangle and its Properties-07" at bounding box center [601, 327] width 200 height 20
copy h6 "Triangle and its Properties-07"
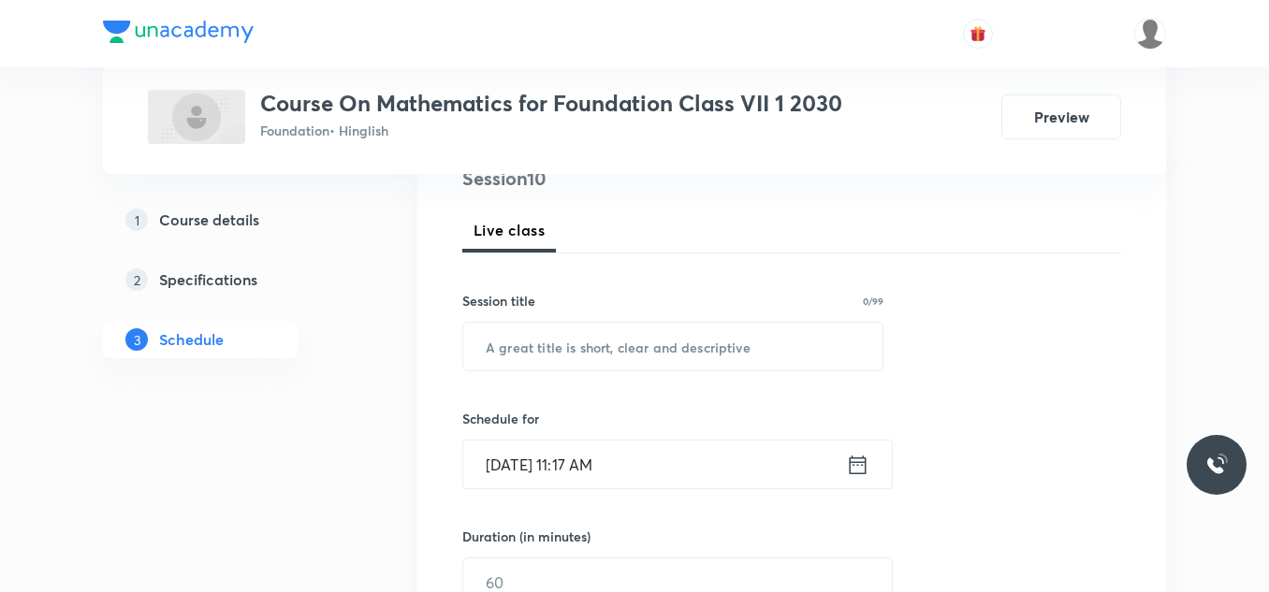
scroll to position [244, 0]
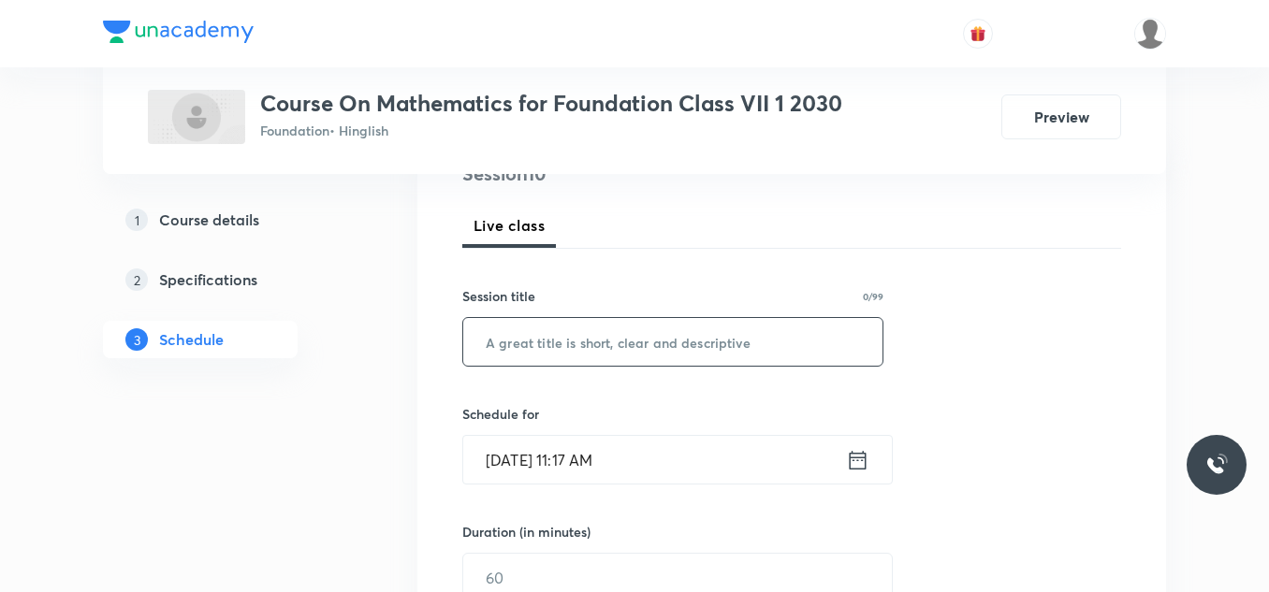
click at [591, 329] on input "text" at bounding box center [672, 342] width 419 height 48
paste input "Triangle and its Properties-07"
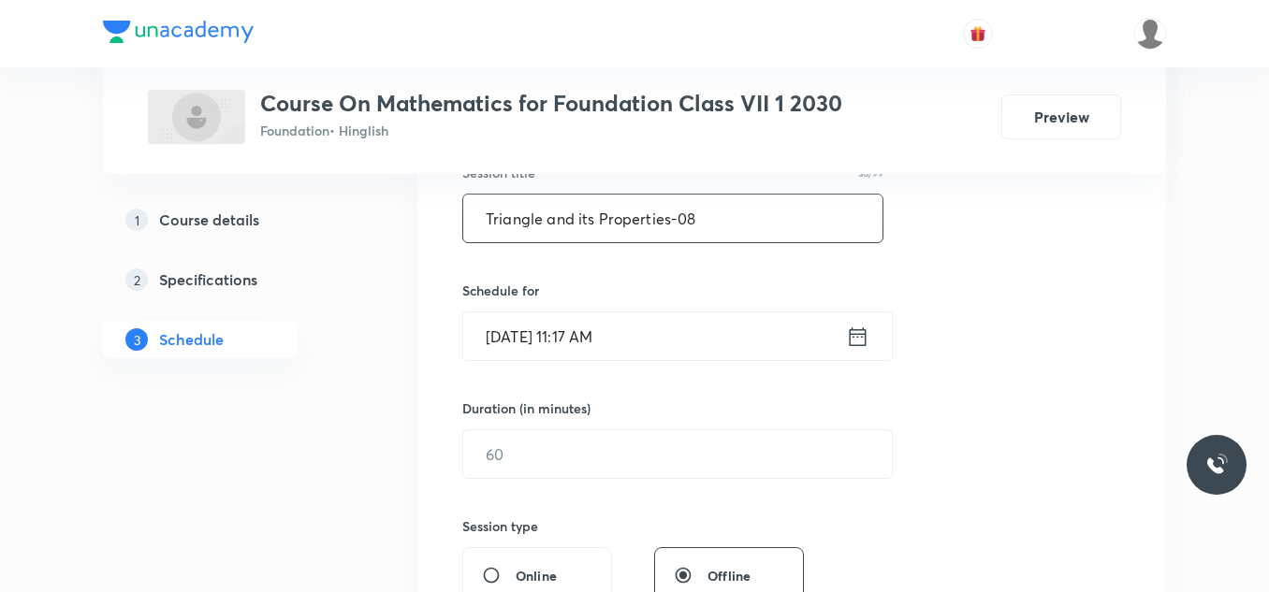
scroll to position [369, 0]
type input "Triangle and its Properties-08"
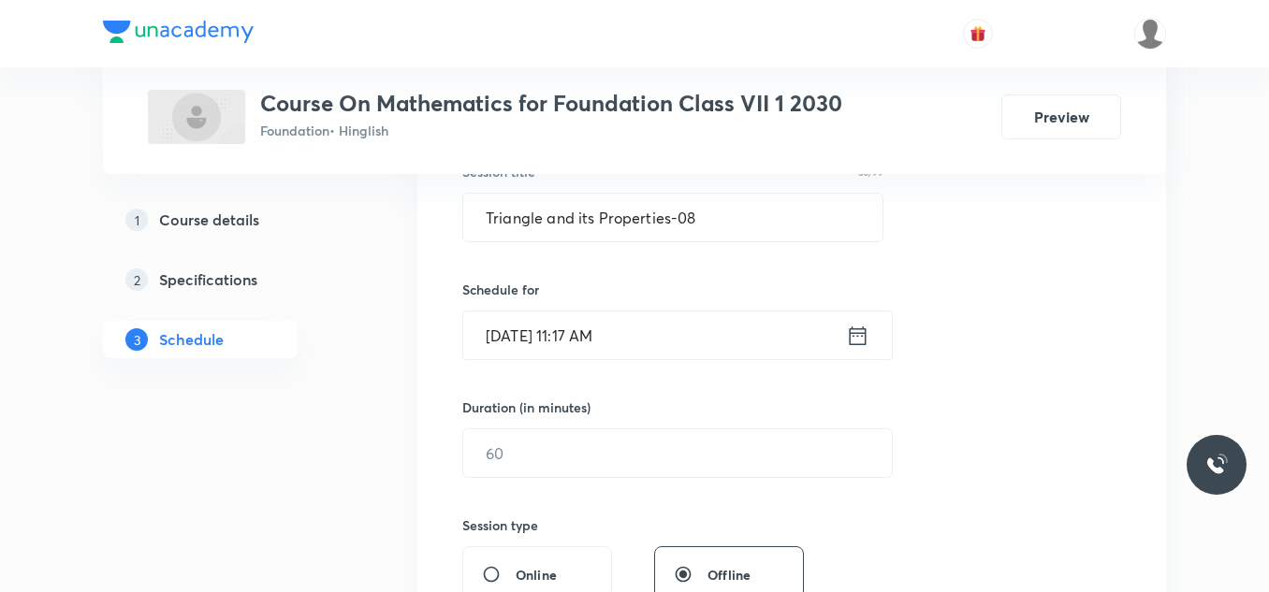
click at [646, 334] on input "Sep 4, 2025, 11:17 AM" at bounding box center [654, 336] width 383 height 48
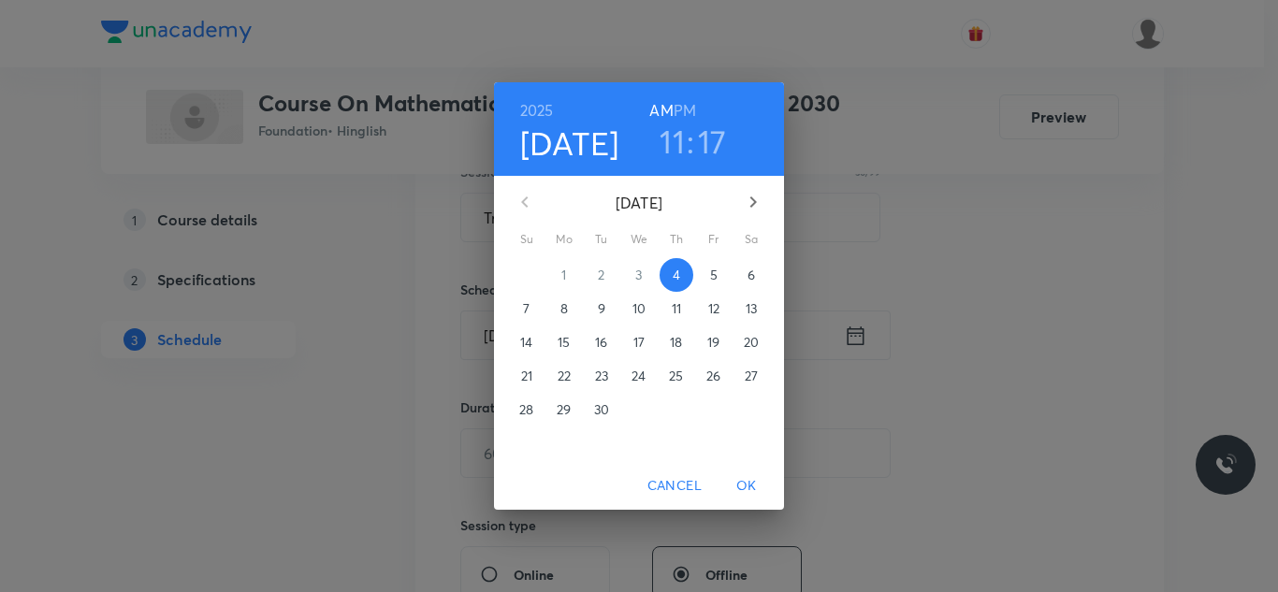
click at [690, 106] on h6 "PM" at bounding box center [685, 110] width 22 height 26
click at [670, 140] on h3 "11" at bounding box center [672, 141] width 25 height 39
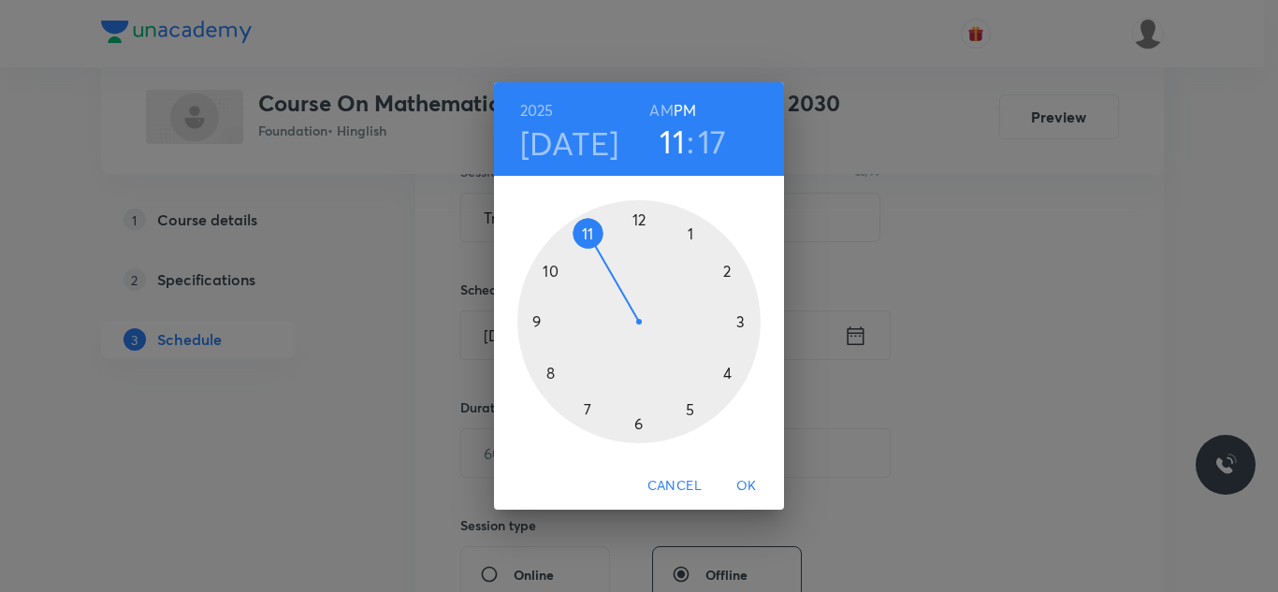
click at [727, 271] on div at bounding box center [638, 321] width 243 height 243
click at [640, 220] on div at bounding box center [638, 321] width 243 height 243
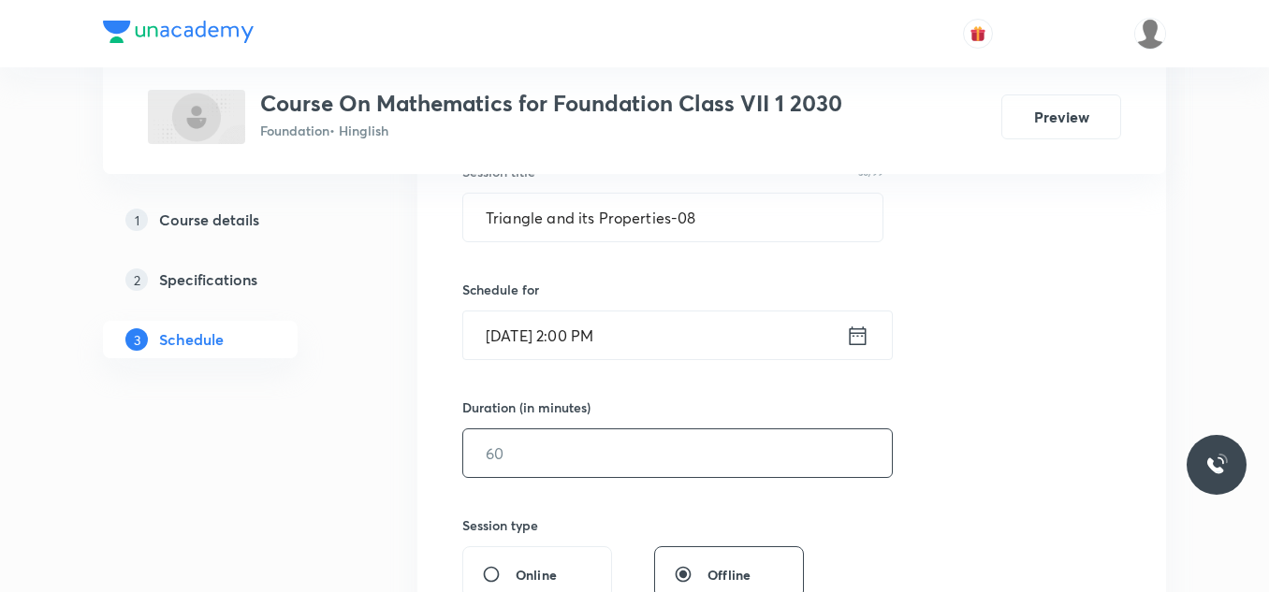
click at [558, 454] on input "text" at bounding box center [677, 454] width 429 height 48
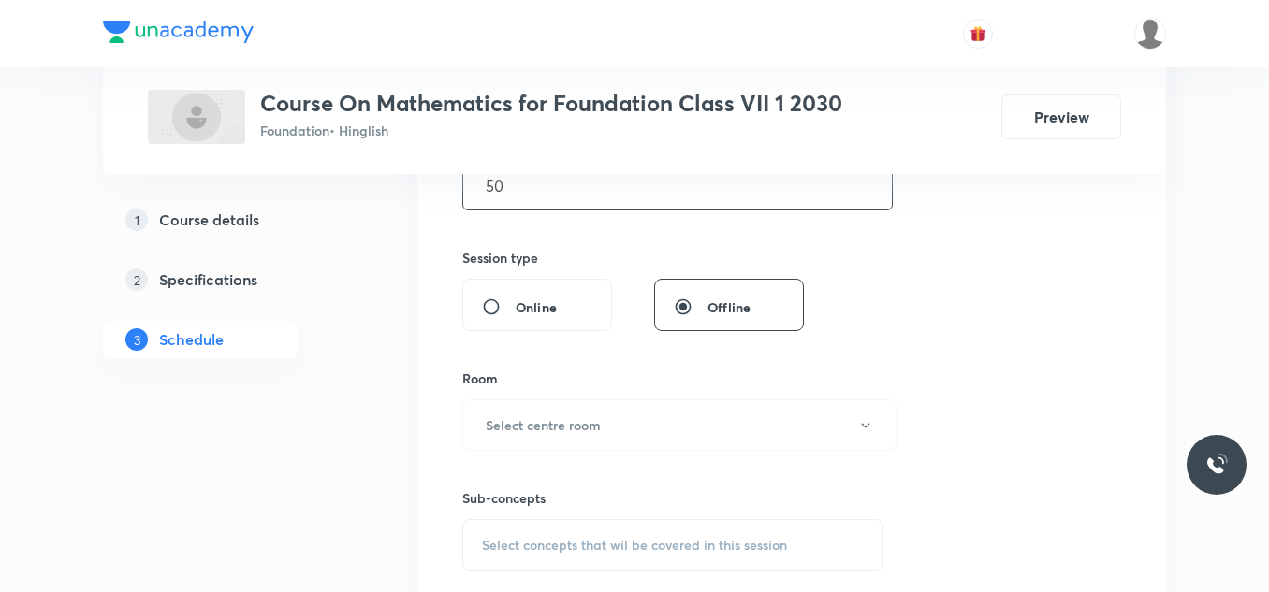
scroll to position [639, 0]
type input "50"
click at [601, 427] on h6 "Select centre room" at bounding box center [543, 423] width 115 height 20
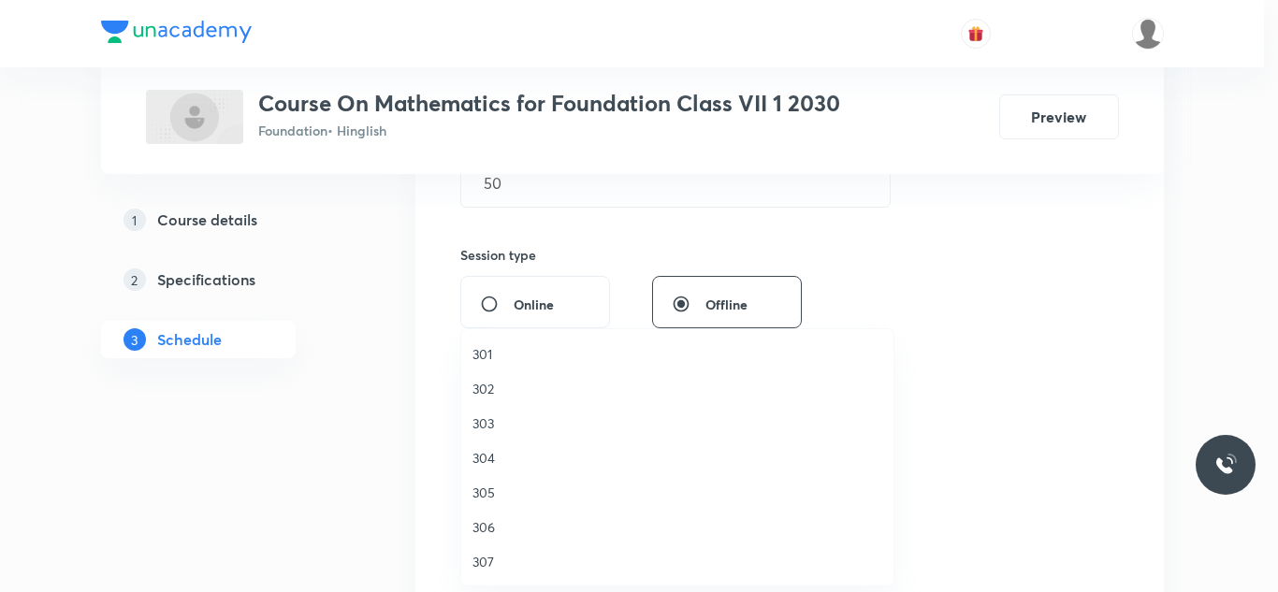
click at [492, 486] on span "305" at bounding box center [678, 493] width 410 height 20
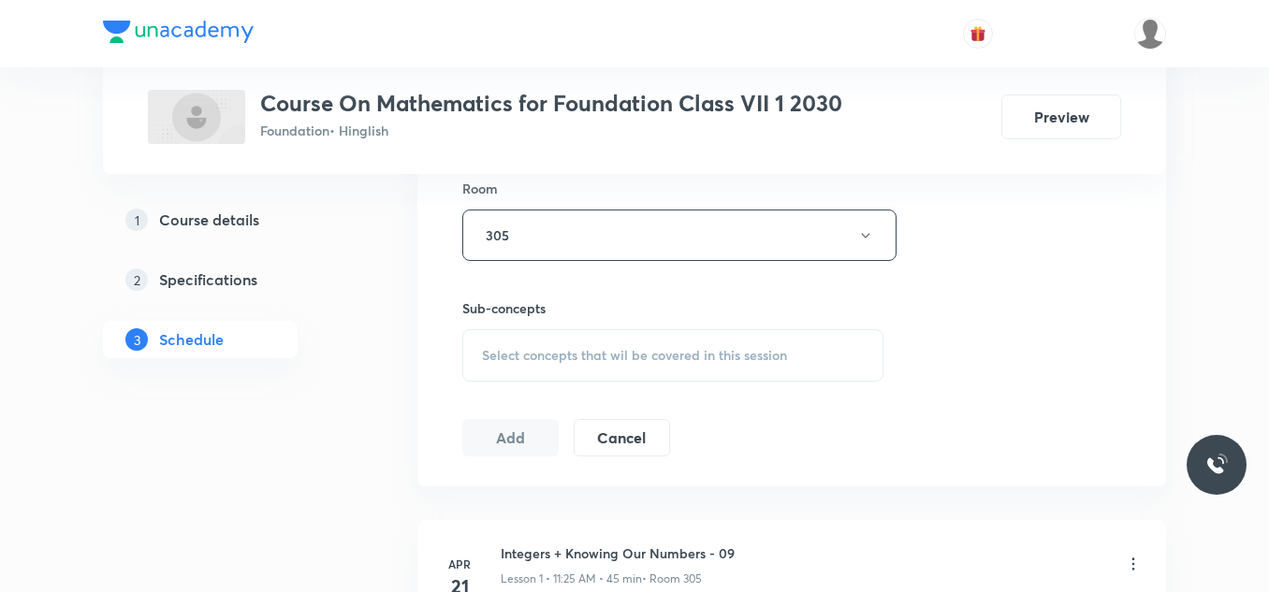
scroll to position [827, 0]
click at [520, 350] on span "Select concepts that wil be covered in this session" at bounding box center [634, 354] width 305 height 15
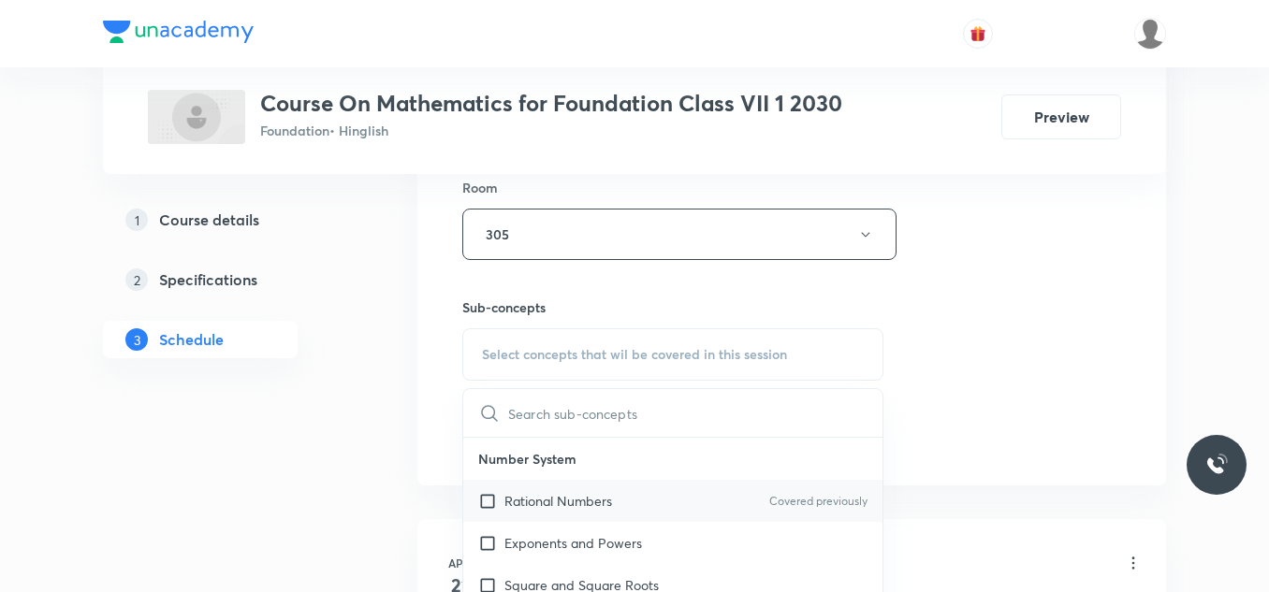
click at [525, 492] on p "Rational Numbers" at bounding box center [558, 501] width 108 height 20
checkbox input "true"
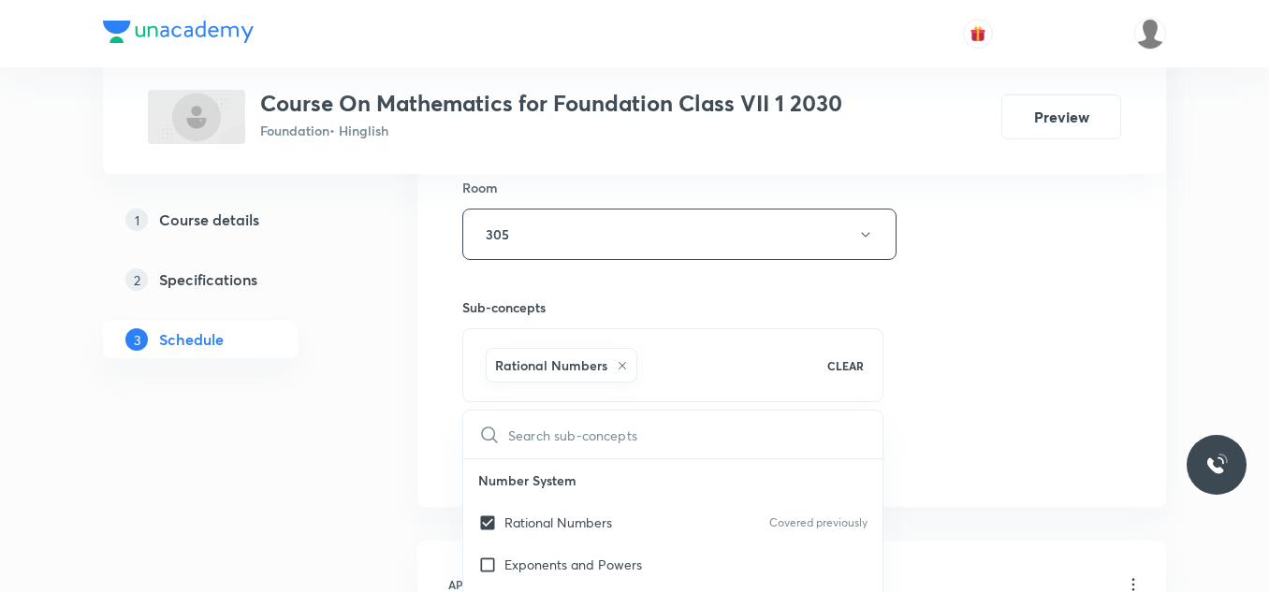
click at [444, 413] on div "Session 10 Live class Session title 30/99 Triangle and its Properties-08 ​ Sche…" at bounding box center [791, 27] width 749 height 960
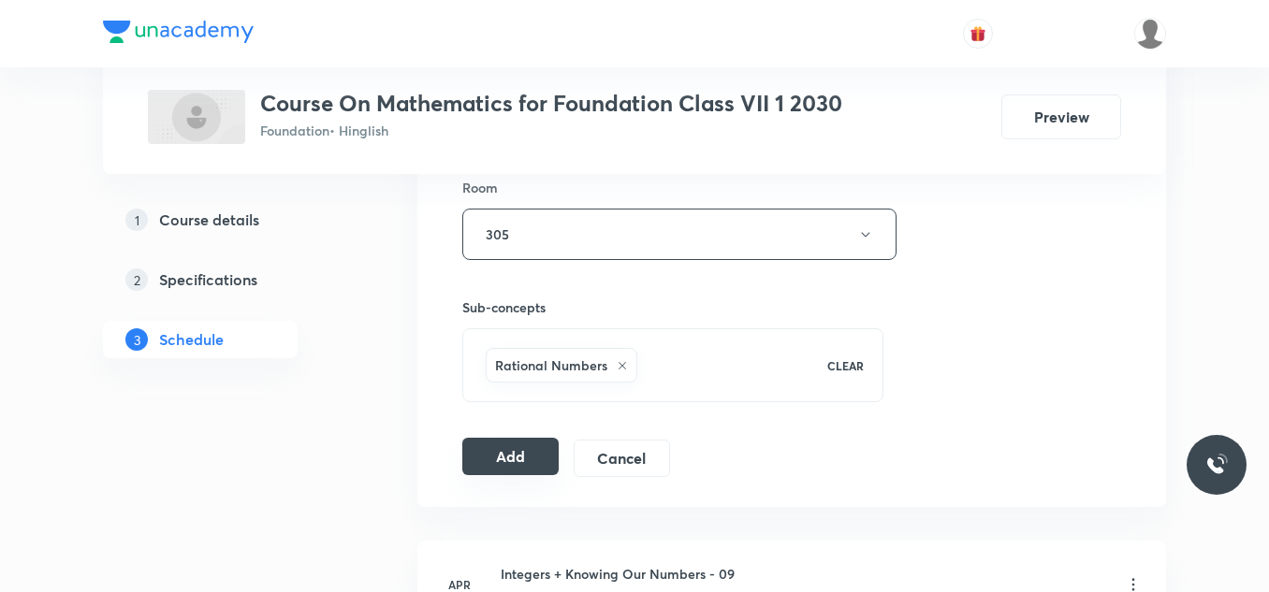
click at [522, 463] on button "Add" at bounding box center [510, 456] width 96 height 37
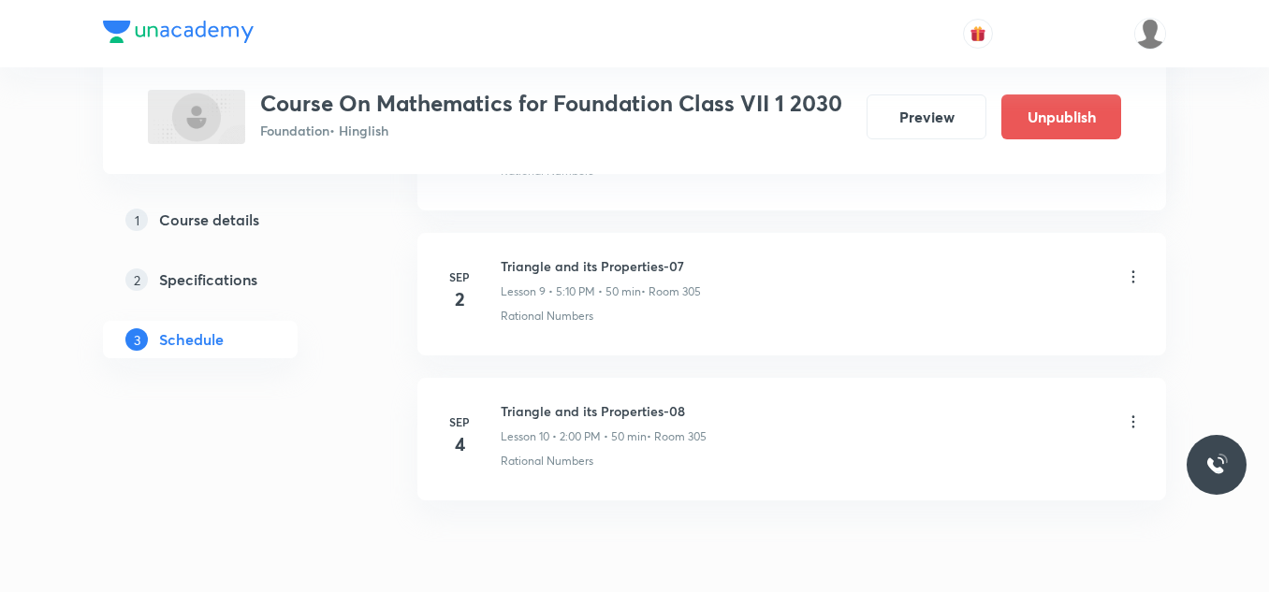
scroll to position [1498, 0]
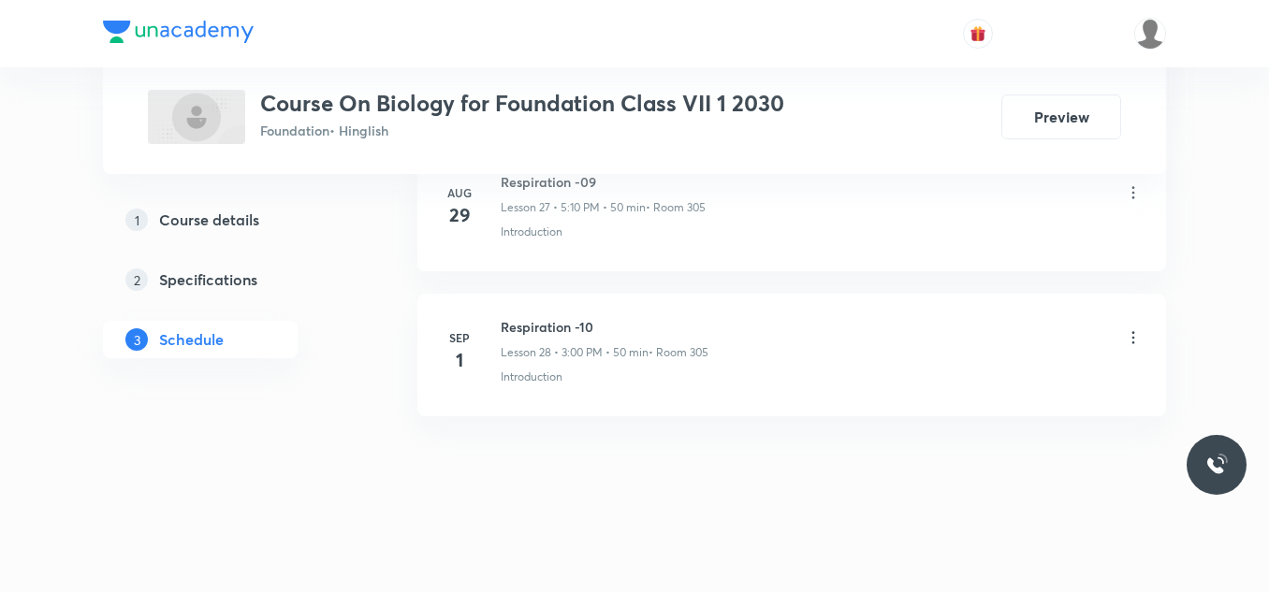
click at [563, 324] on h6 "Respiration -10" at bounding box center [605, 327] width 208 height 20
copy h6 "Respiration -10"
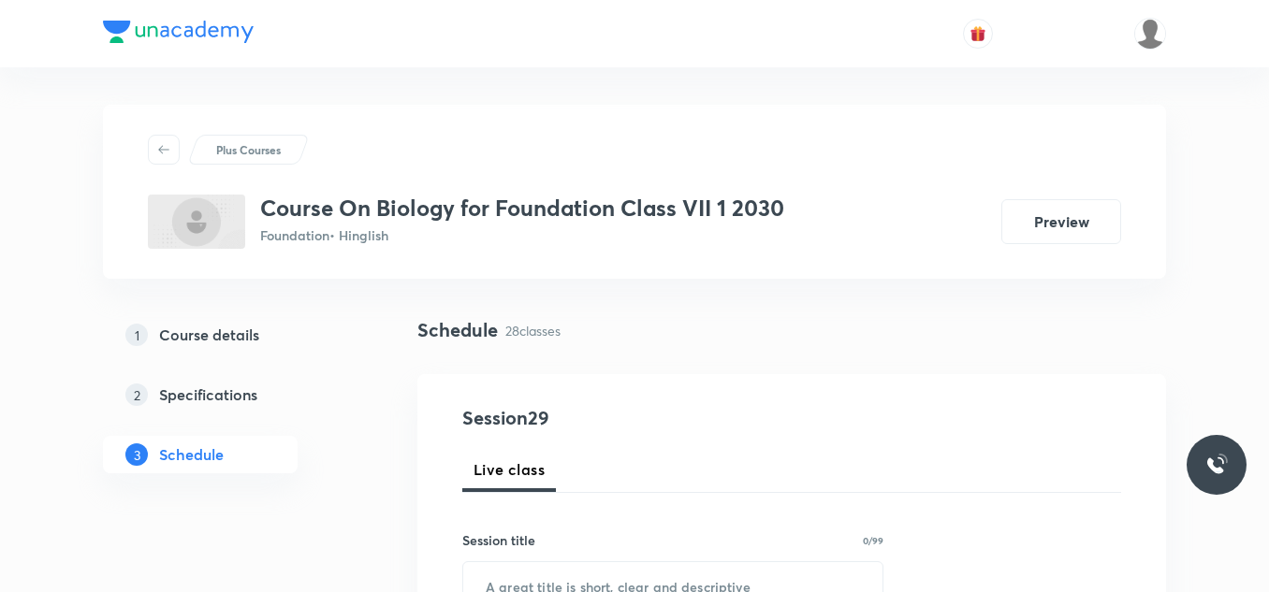
scroll to position [240, 0]
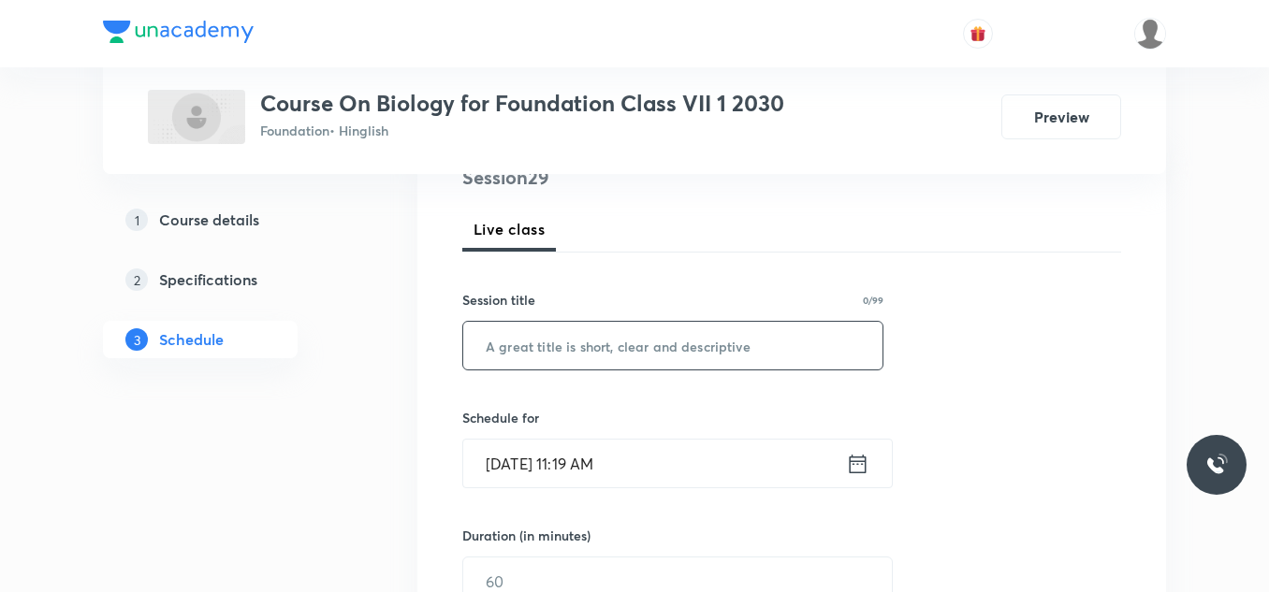
click at [538, 356] on input "text" at bounding box center [672, 346] width 419 height 48
paste input "Respiration -10"
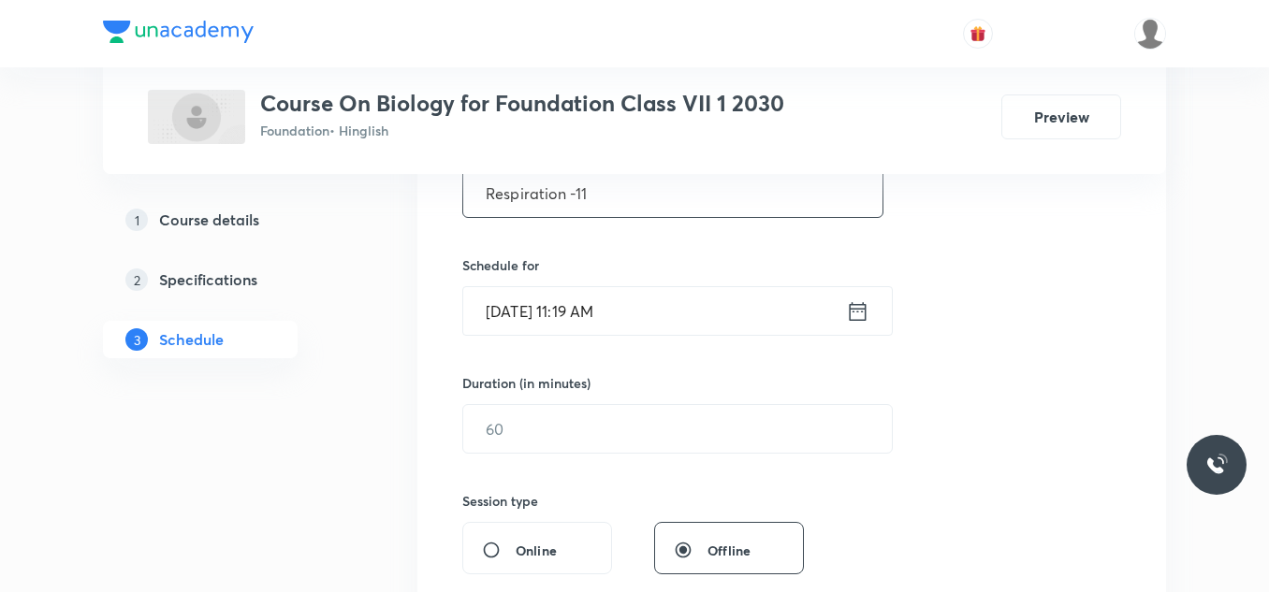
scroll to position [394, 0]
type input "Respiration -11"
click at [665, 307] on input "Sep 4, 2025, 11:19 AM" at bounding box center [654, 310] width 383 height 48
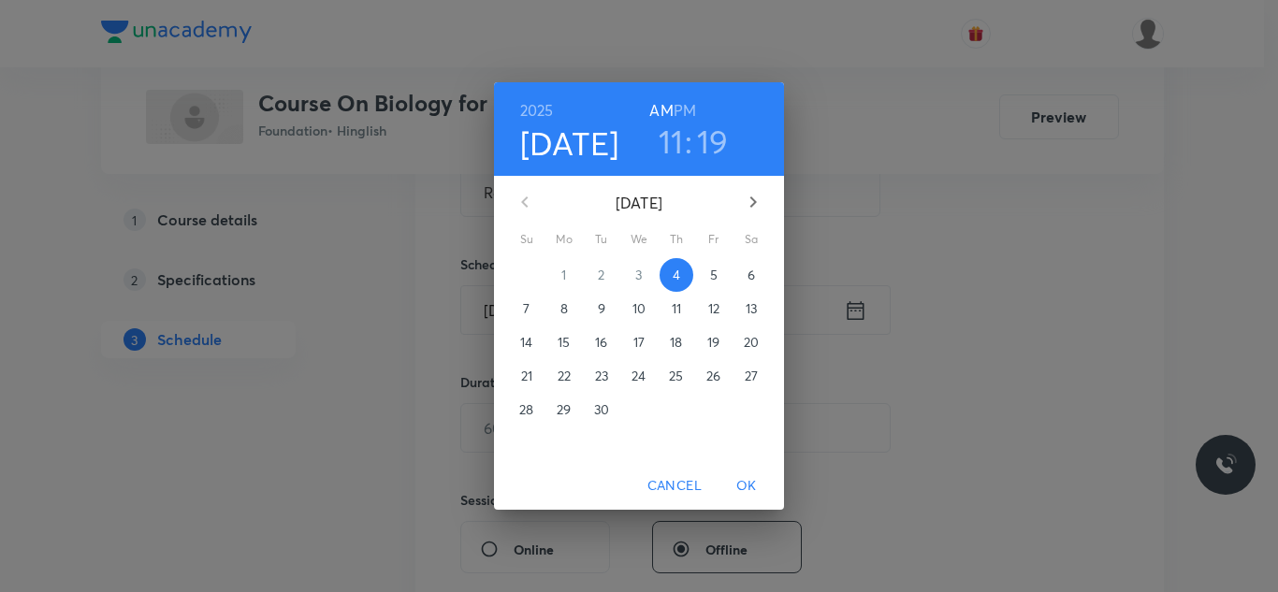
click at [692, 112] on h6 "PM" at bounding box center [685, 110] width 22 height 26
click at [672, 138] on h3 "11" at bounding box center [671, 141] width 25 height 39
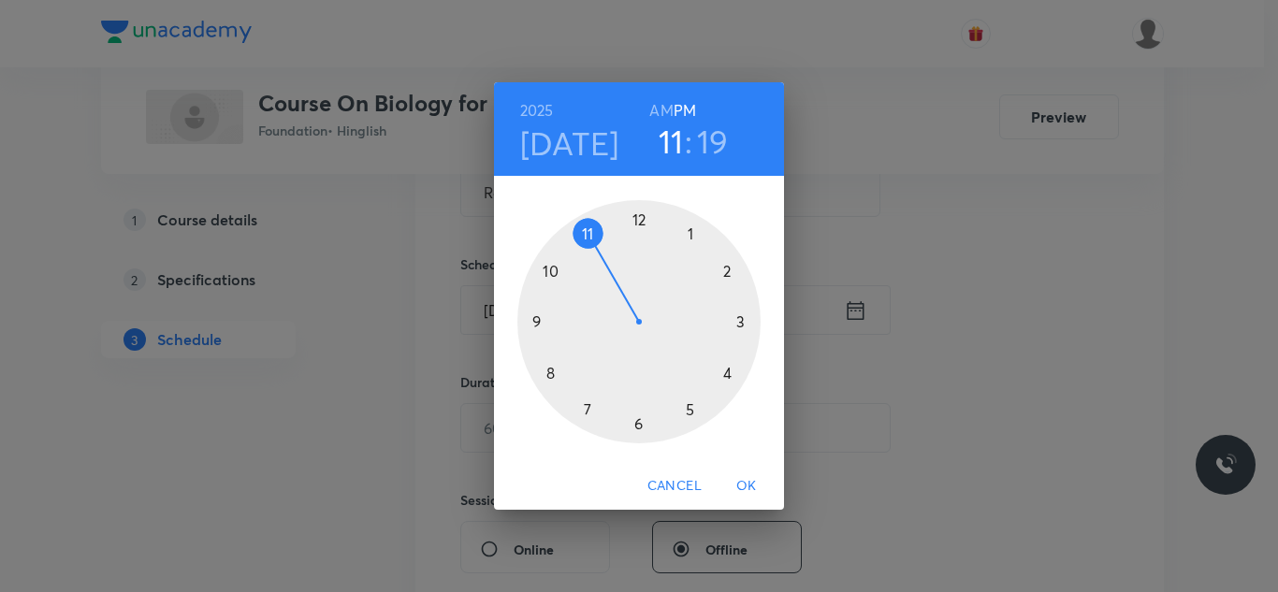
click at [724, 372] on div at bounding box center [638, 321] width 243 height 243
click at [731, 274] on div at bounding box center [638, 321] width 243 height 243
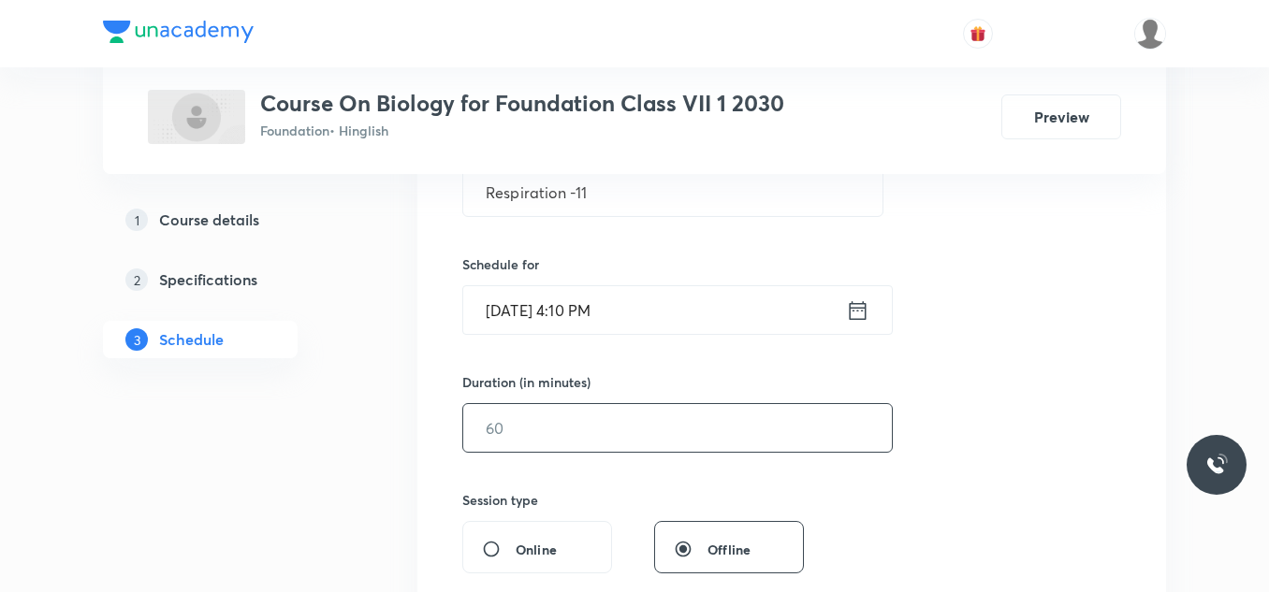
click at [579, 429] on input "text" at bounding box center [677, 428] width 429 height 48
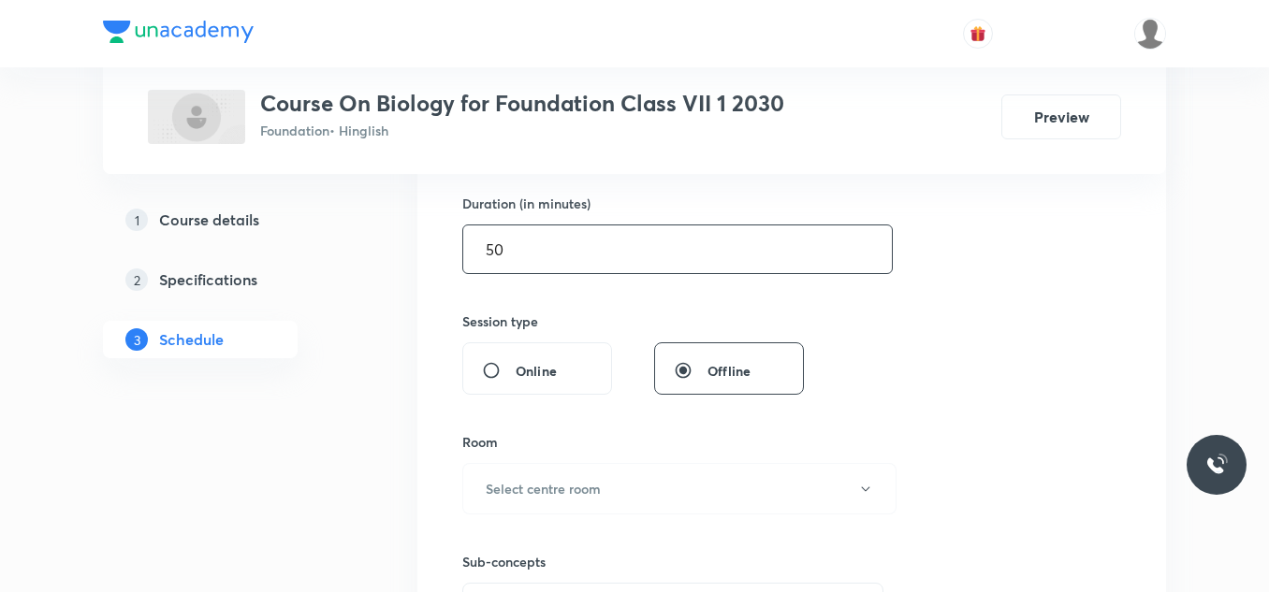
scroll to position [574, 0]
type input "50"
click at [541, 485] on h6 "Select centre room" at bounding box center [543, 488] width 115 height 20
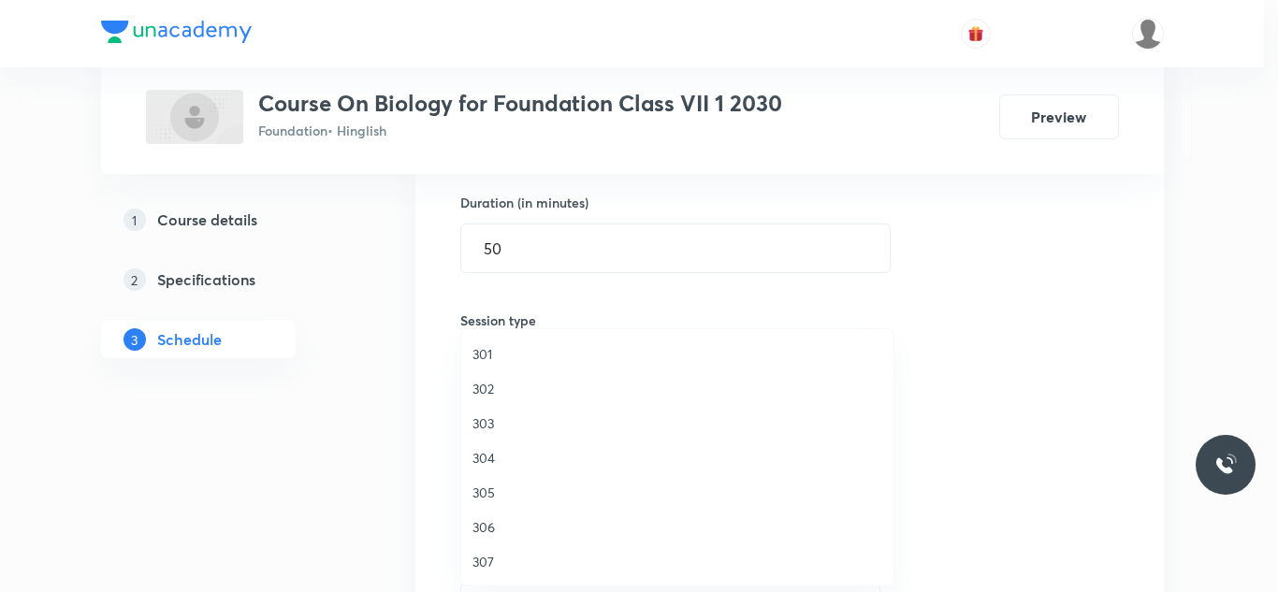
click at [493, 487] on span "305" at bounding box center [678, 493] width 410 height 20
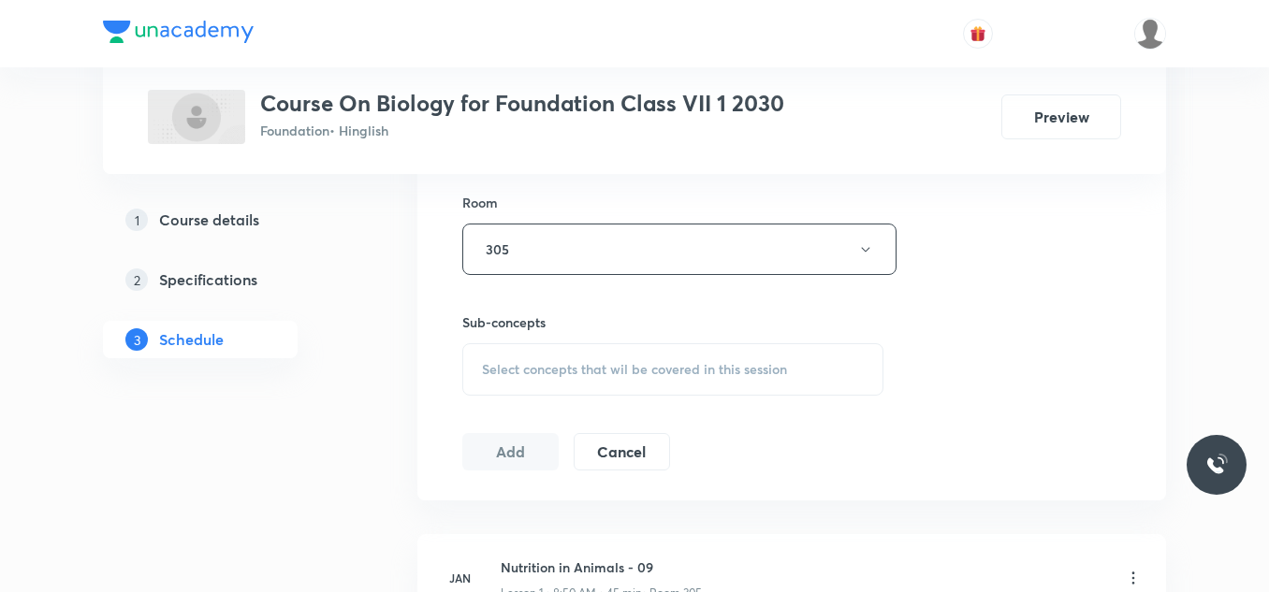
scroll to position [813, 0]
click at [599, 365] on span "Select concepts that wil be covered in this session" at bounding box center [634, 368] width 305 height 15
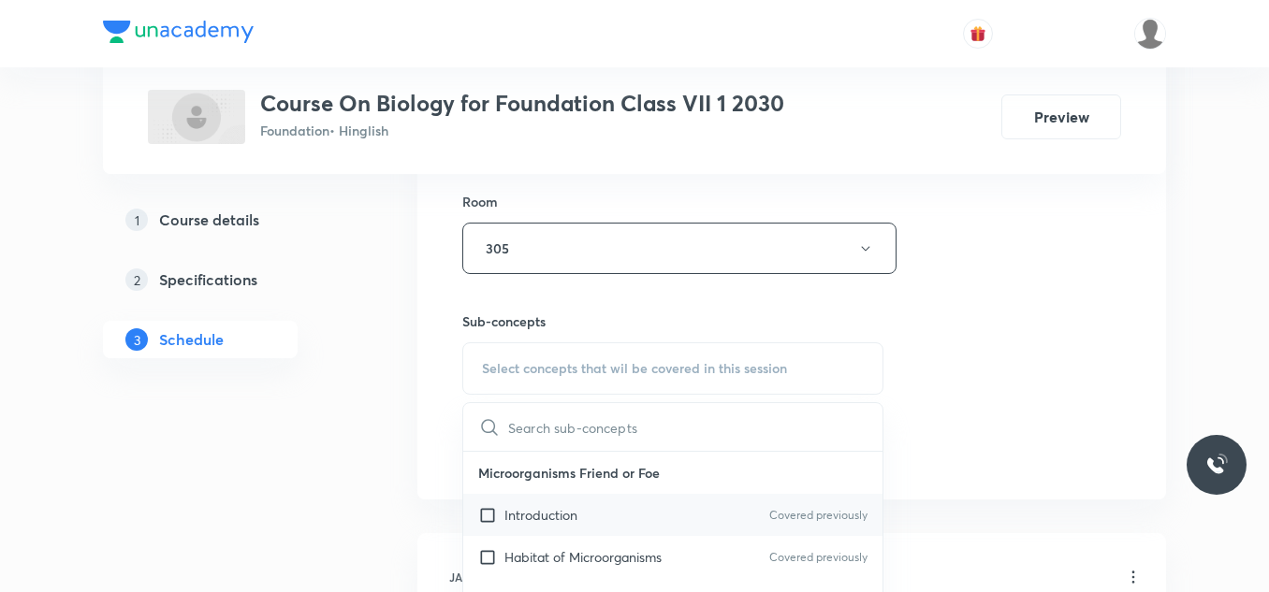
click at [508, 522] on p "Introduction" at bounding box center [540, 515] width 73 height 20
checkbox input "true"
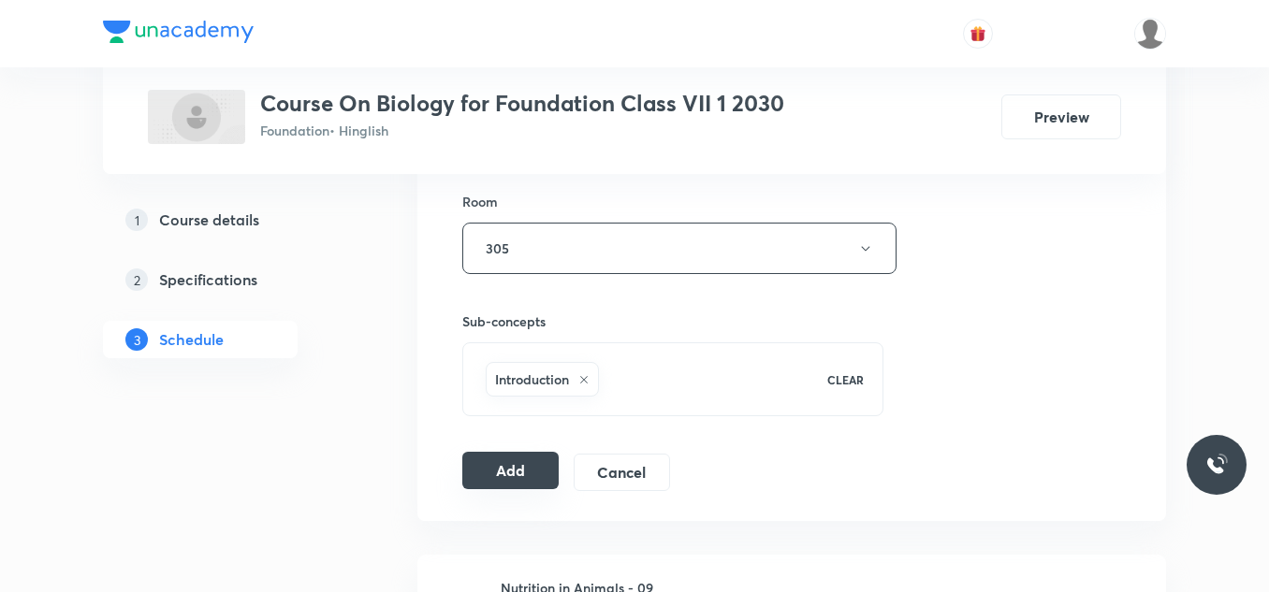
click at [502, 467] on button "Add" at bounding box center [510, 470] width 96 height 37
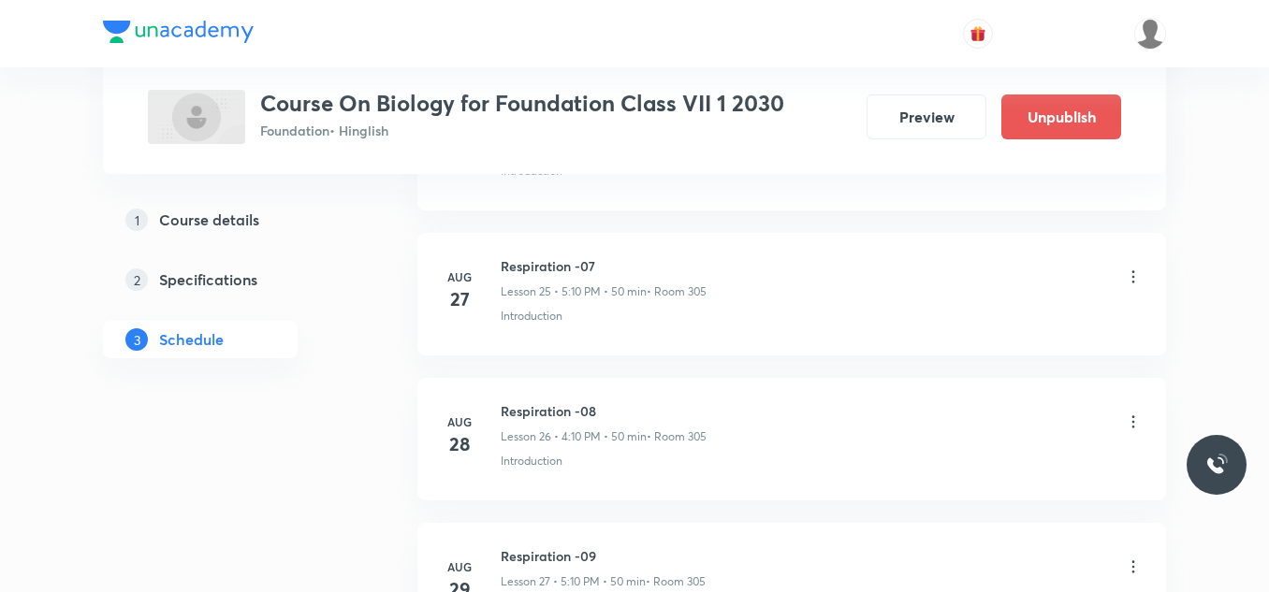
scroll to position [4254, 0]
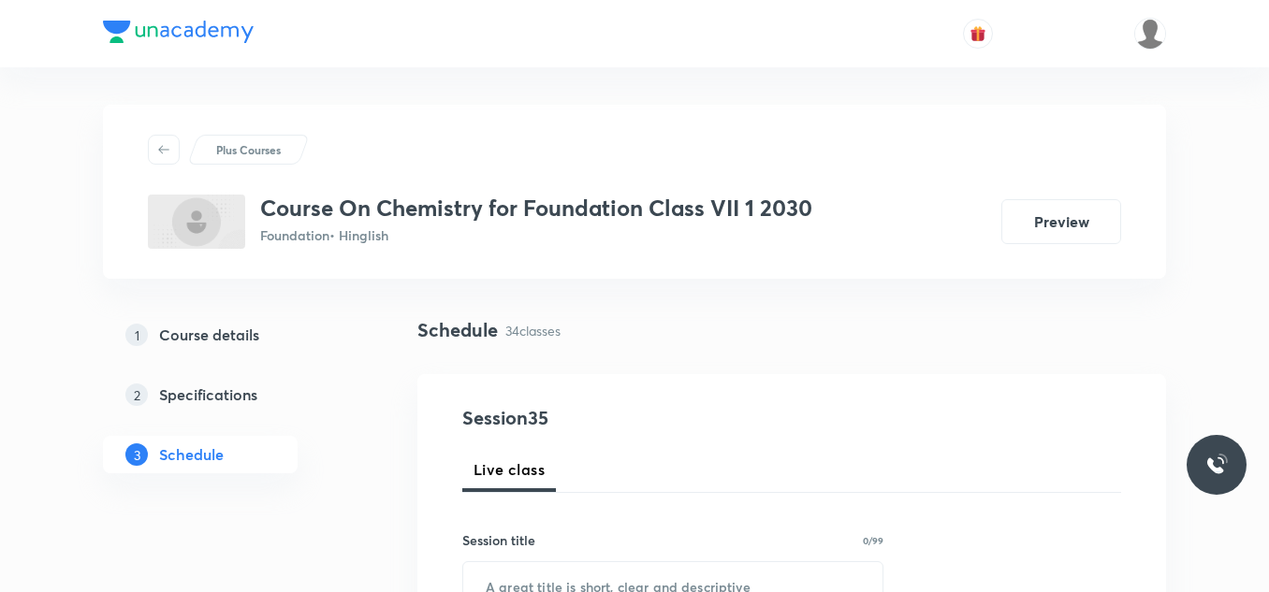
scroll to position [5839, 0]
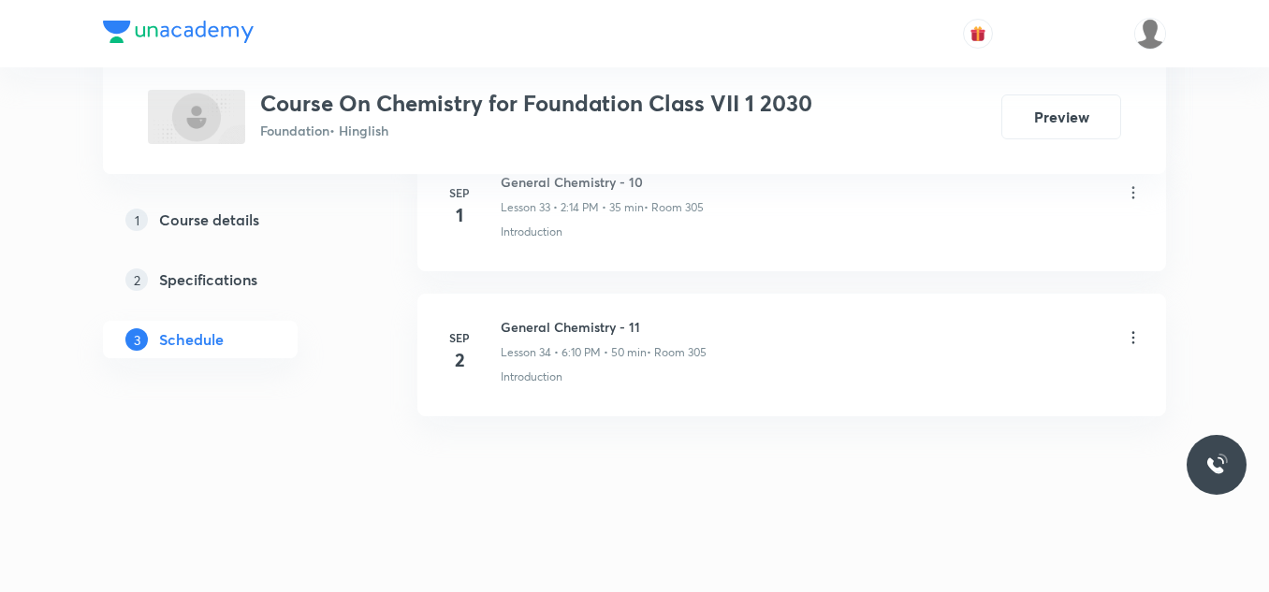
click at [605, 322] on h6 "General Chemistry - 11" at bounding box center [604, 327] width 206 height 20
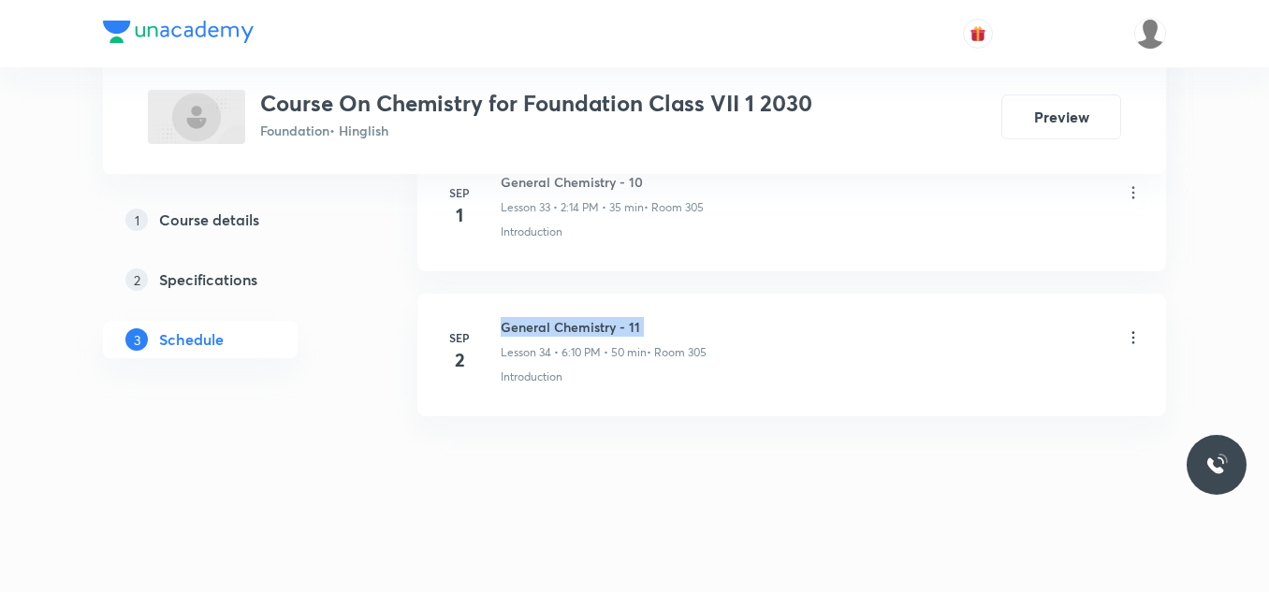
copy h6 "General Chemistry - 11"
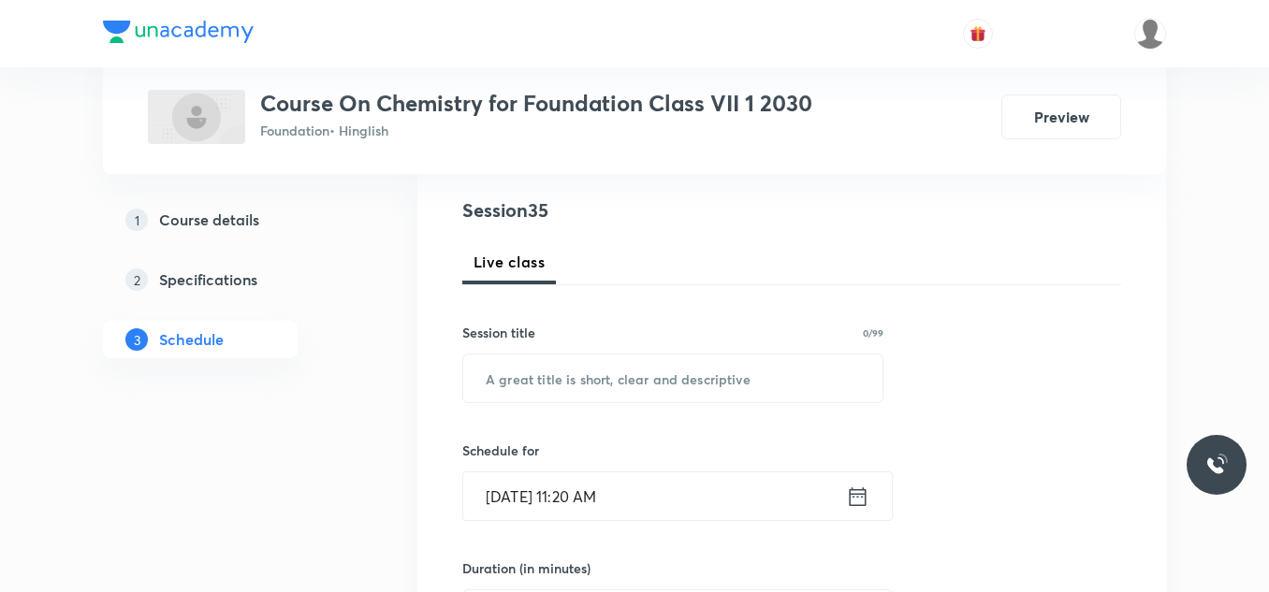
scroll to position [218, 0]
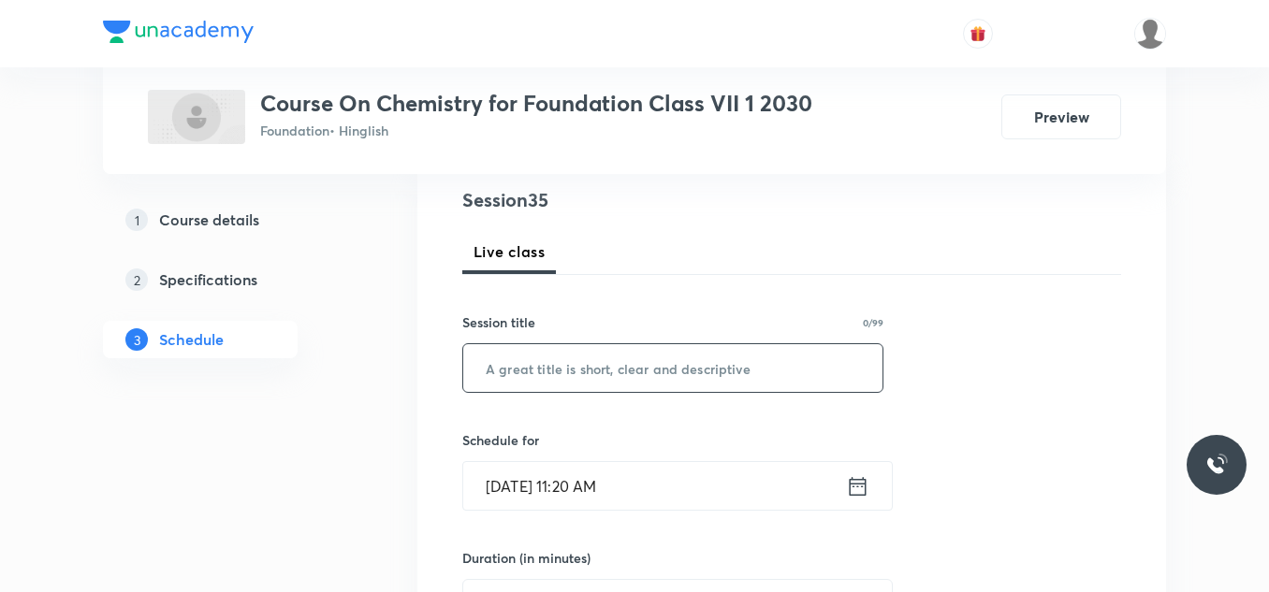
click at [564, 370] on input "text" at bounding box center [672, 368] width 419 height 48
paste input "General Chemistry - 11"
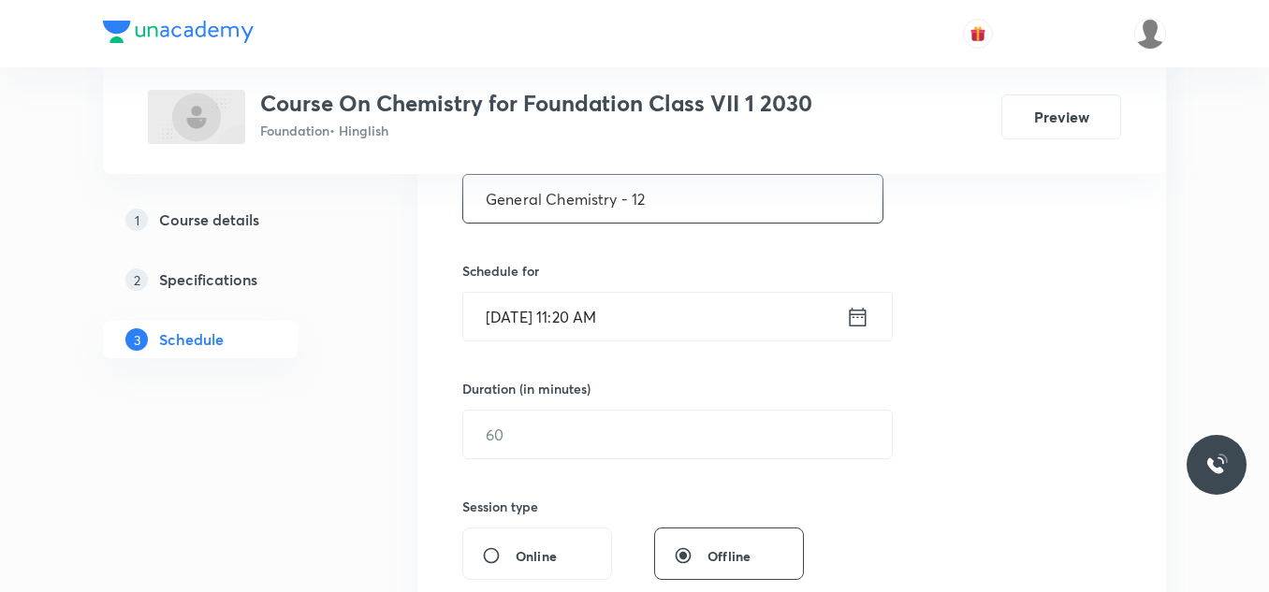
scroll to position [390, 0]
type input "General Chemistry - 12"
click at [676, 314] on input "Sep 4, 2025, 11:20 AM" at bounding box center [654, 314] width 383 height 48
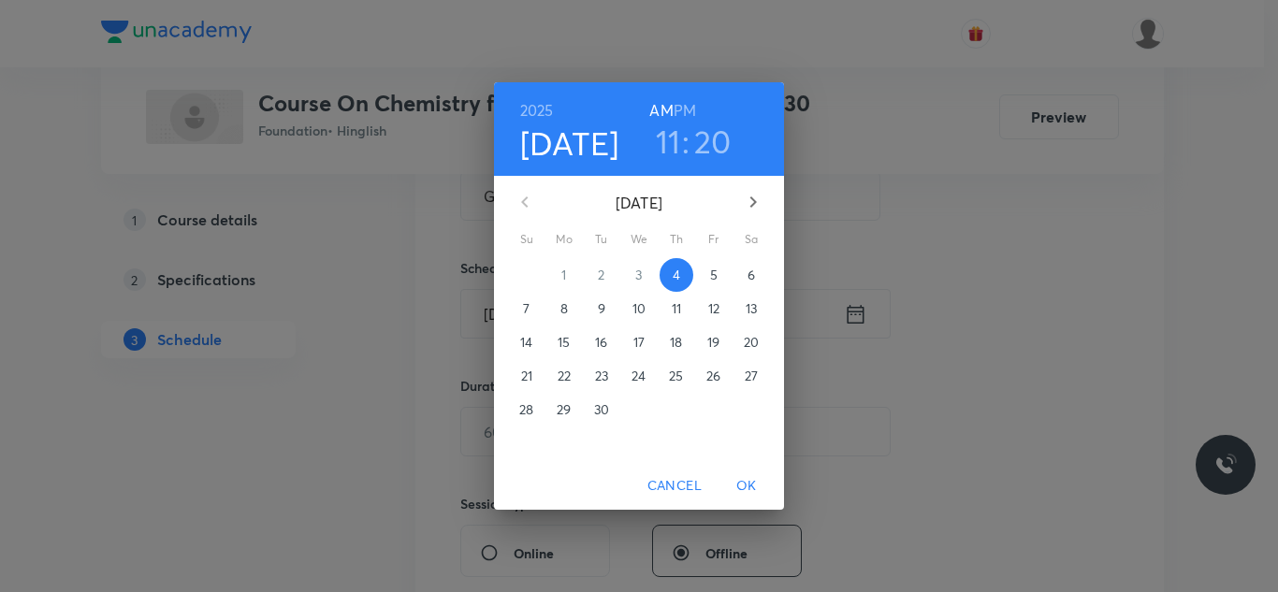
click at [692, 105] on h6 "PM" at bounding box center [685, 110] width 22 height 26
click at [672, 148] on h3 "11" at bounding box center [668, 141] width 25 height 39
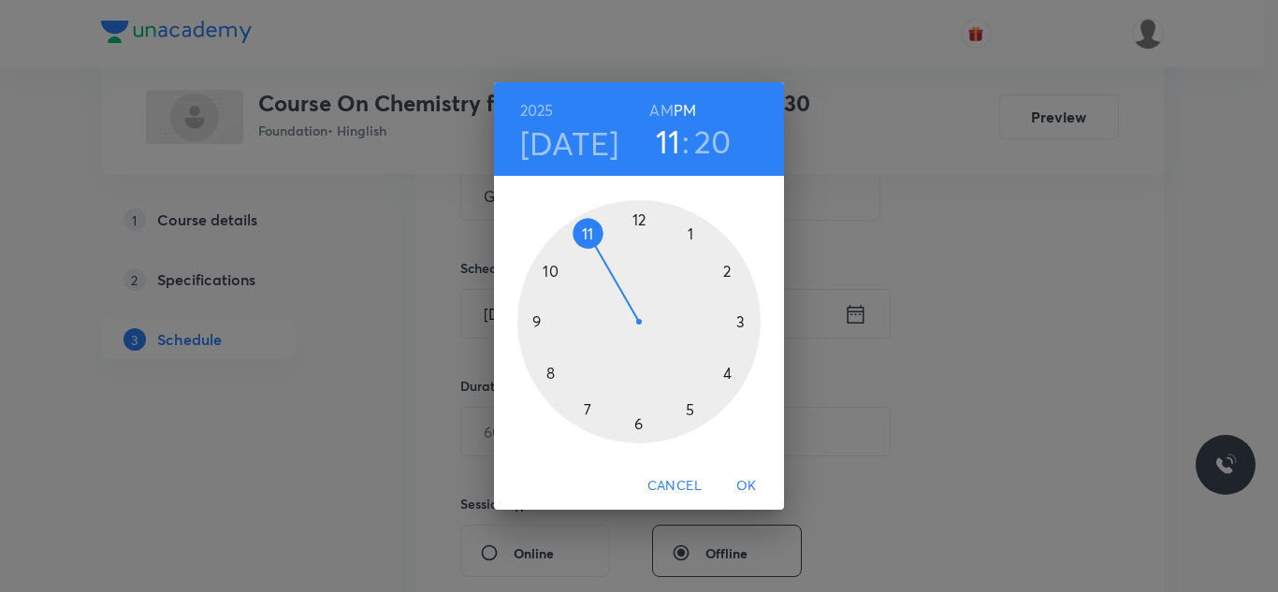
click at [692, 414] on div at bounding box center [638, 321] width 243 height 243
click at [724, 270] on div at bounding box center [638, 321] width 243 height 243
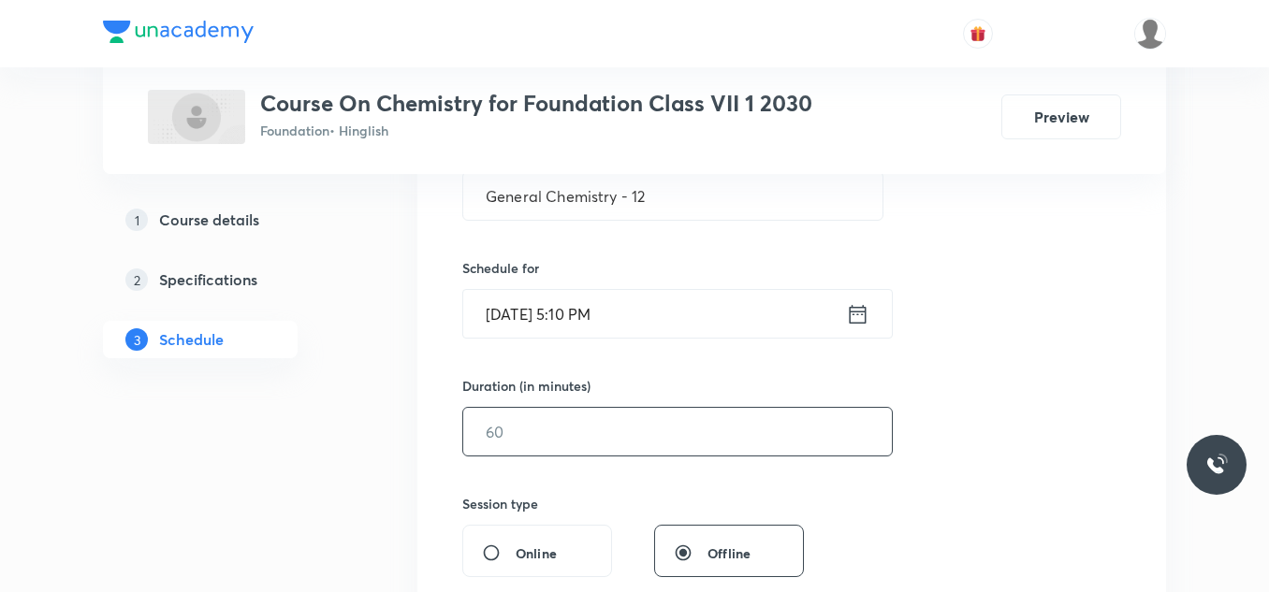
click at [536, 446] on input "text" at bounding box center [677, 432] width 429 height 48
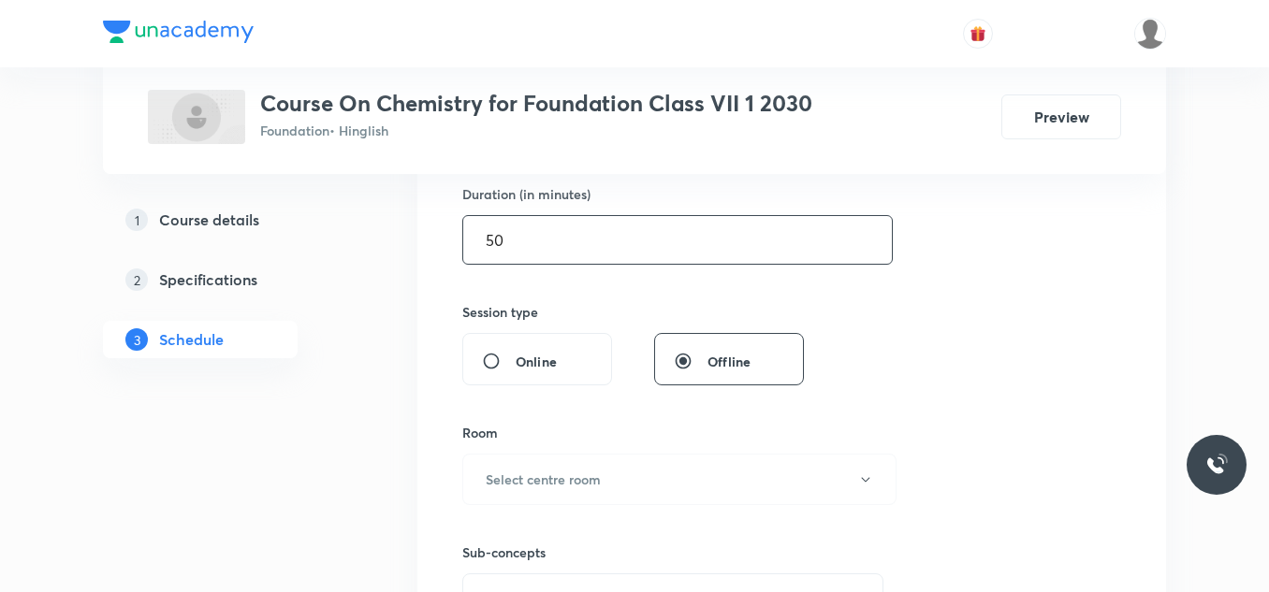
scroll to position [693, 0]
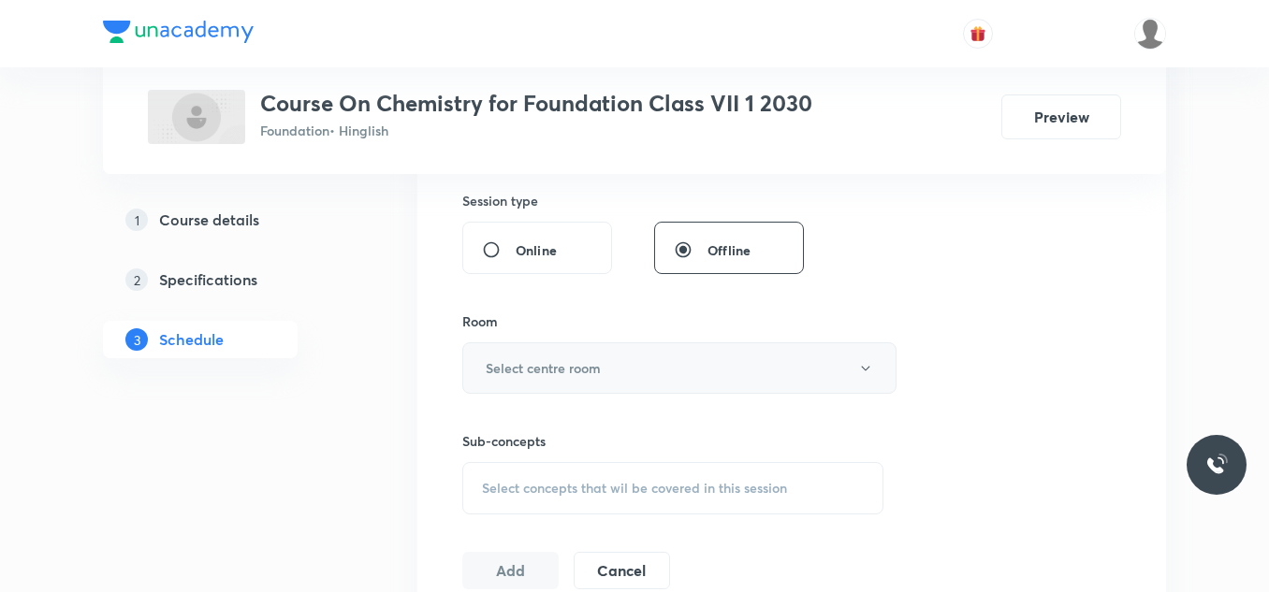
type input "50"
click at [573, 369] on h6 "Select centre room" at bounding box center [543, 368] width 115 height 20
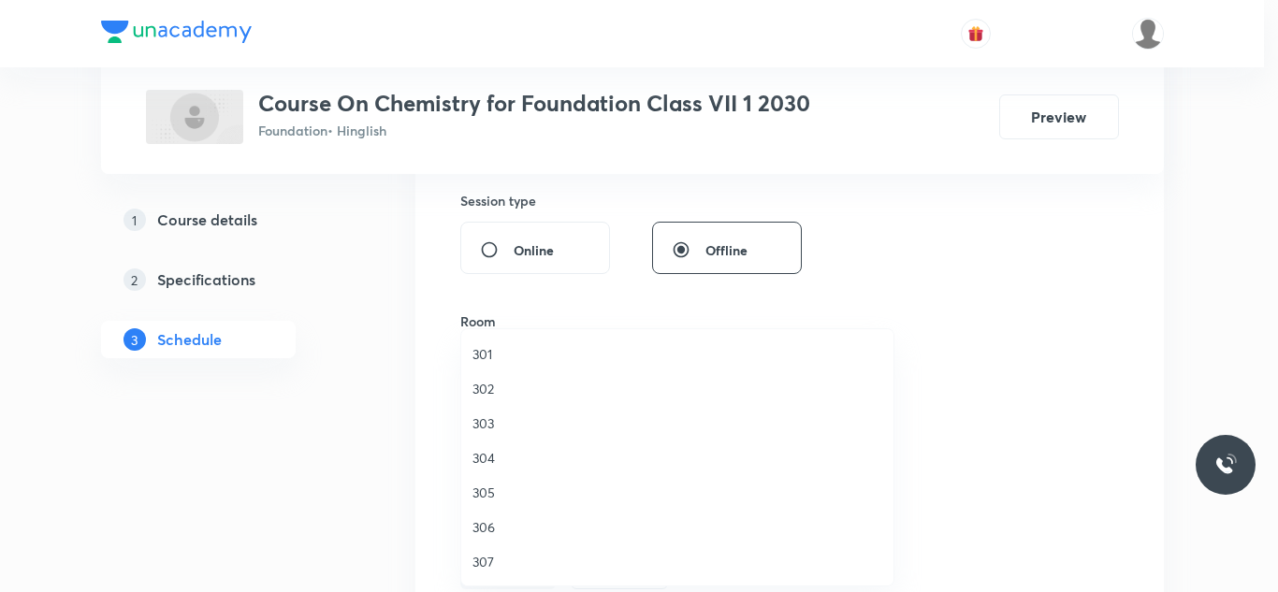
click at [482, 495] on span "305" at bounding box center [678, 493] width 410 height 20
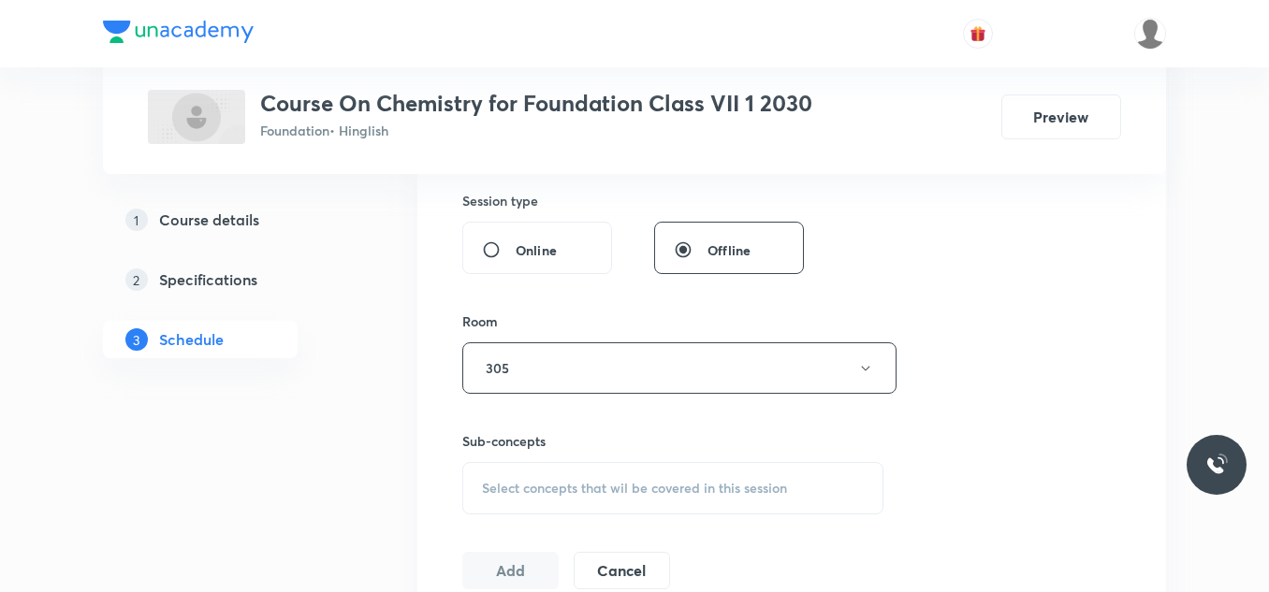
click at [536, 484] on span "Select concepts that wil be covered in this session" at bounding box center [634, 488] width 305 height 15
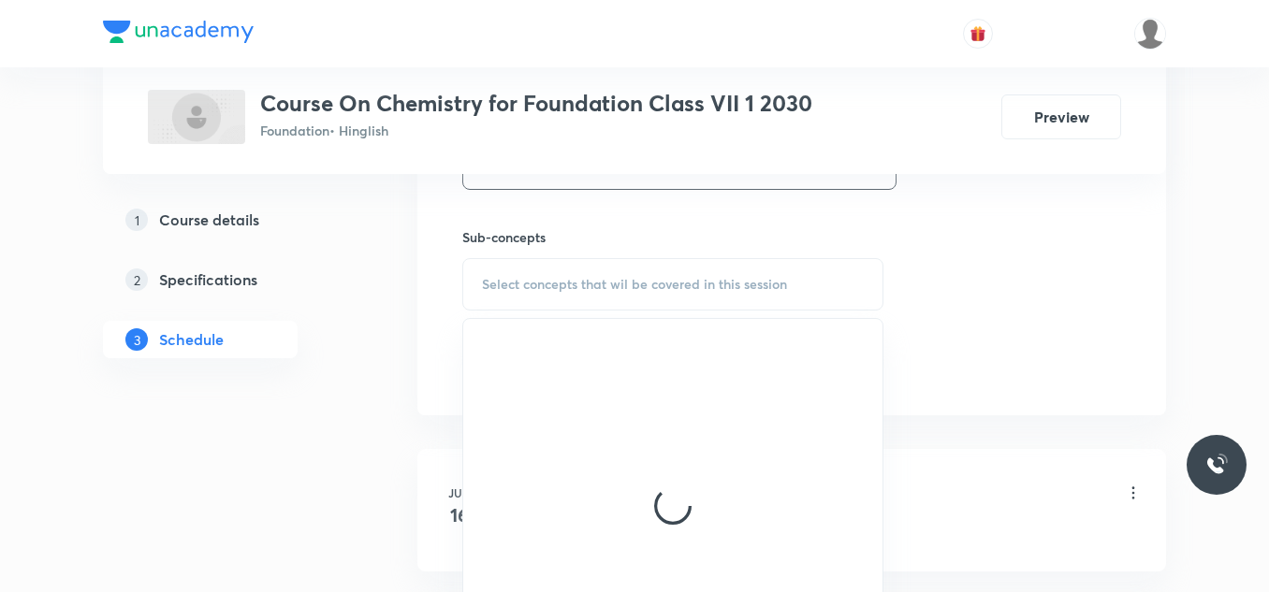
scroll to position [904, 0]
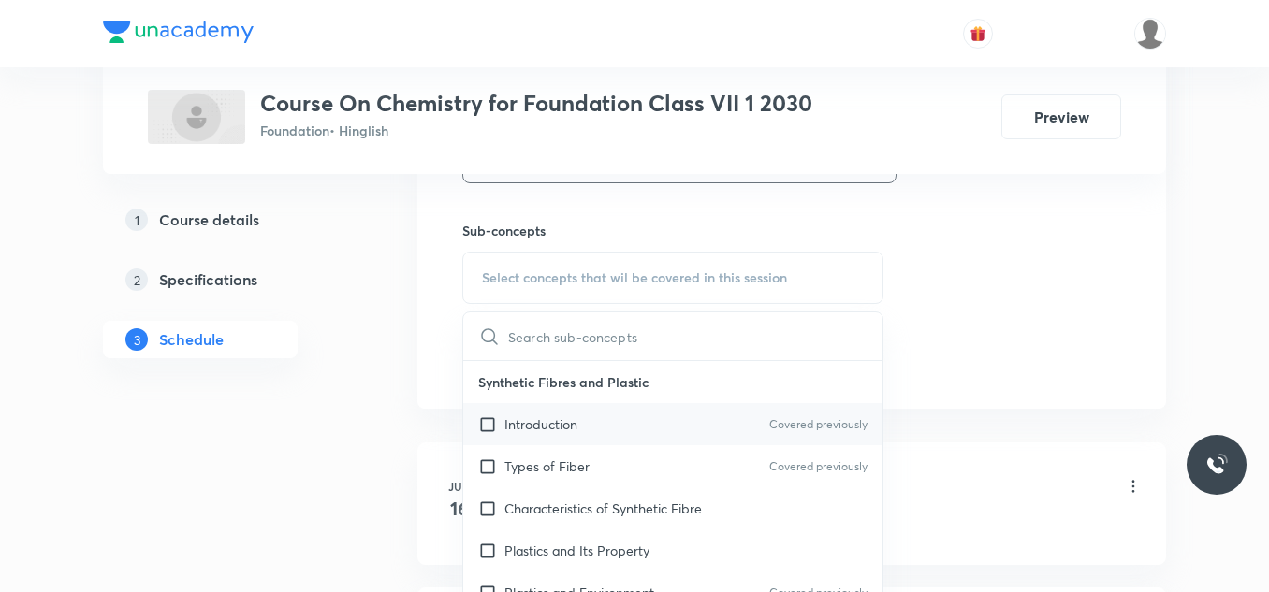
click at [559, 422] on p "Introduction" at bounding box center [540, 425] width 73 height 20
checkbox input "true"
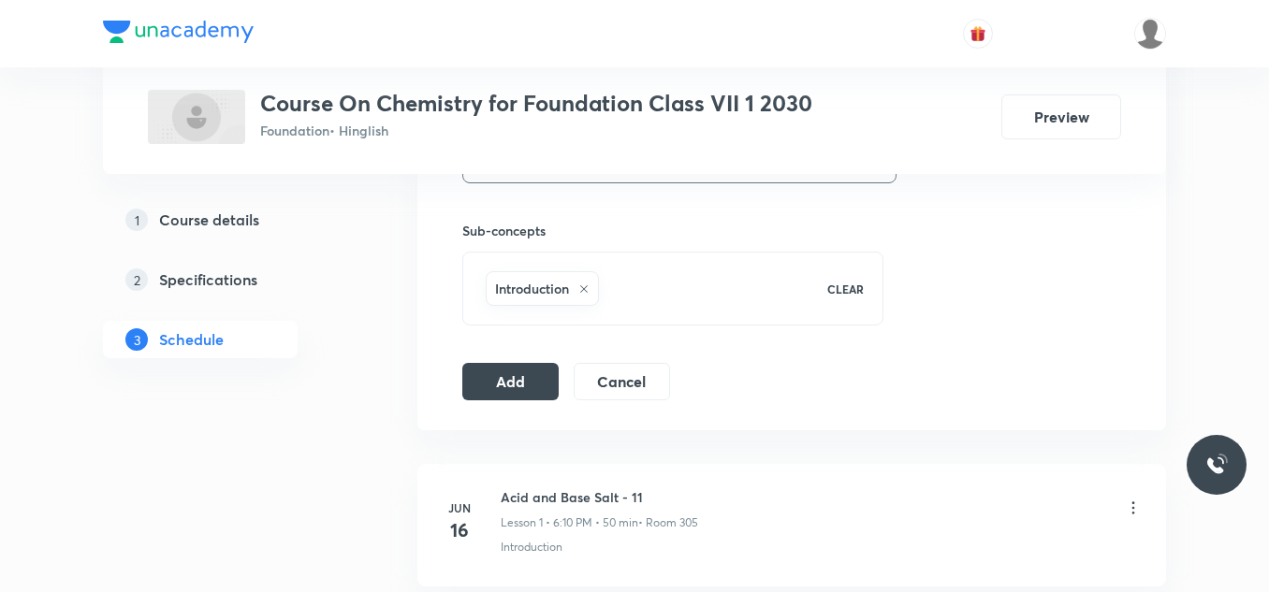
click at [503, 373] on button "Add" at bounding box center [510, 379] width 96 height 37
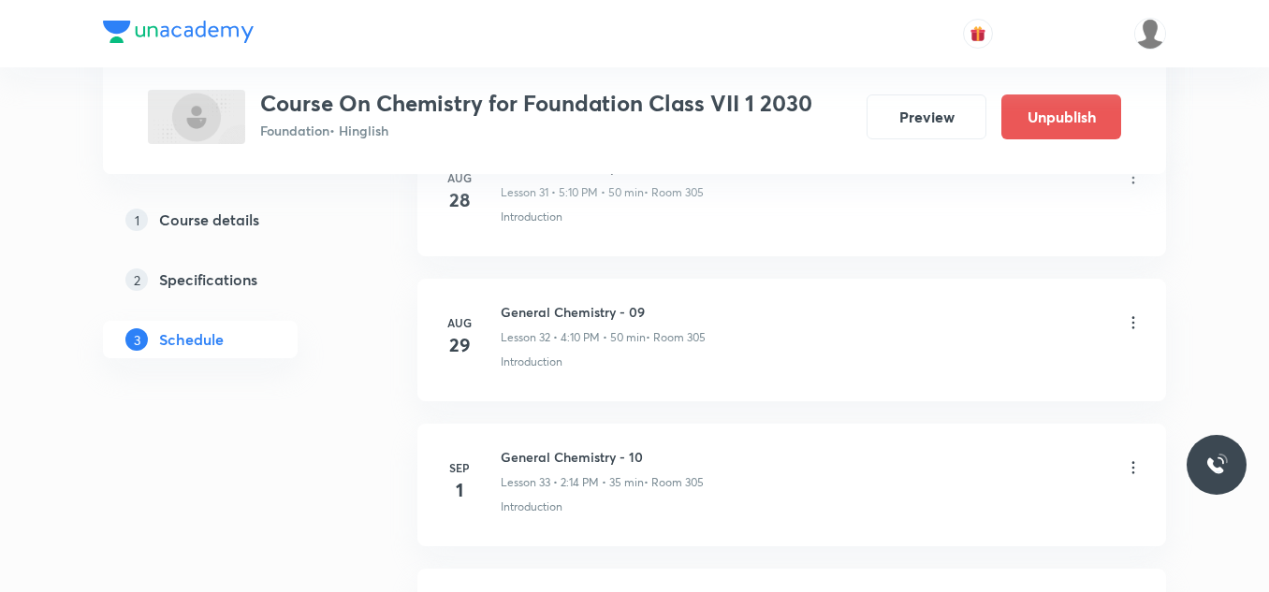
scroll to position [5124, 0]
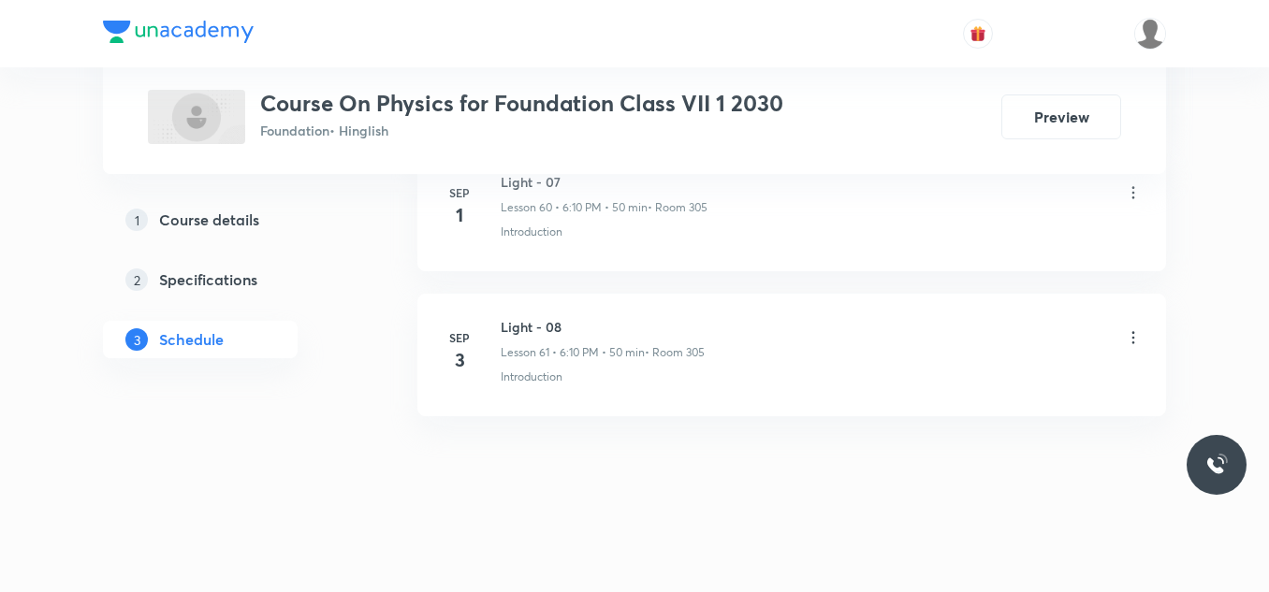
click at [522, 326] on h6 "Light - 08" at bounding box center [603, 327] width 204 height 20
copy h6 "Light - 08"
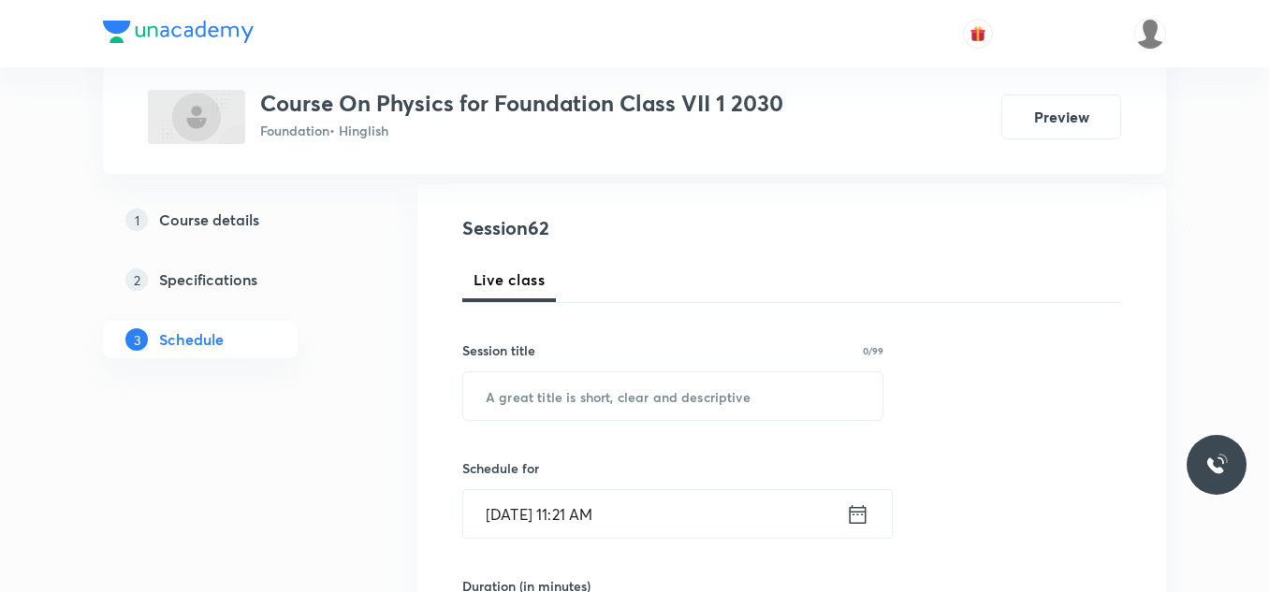
scroll to position [209, 0]
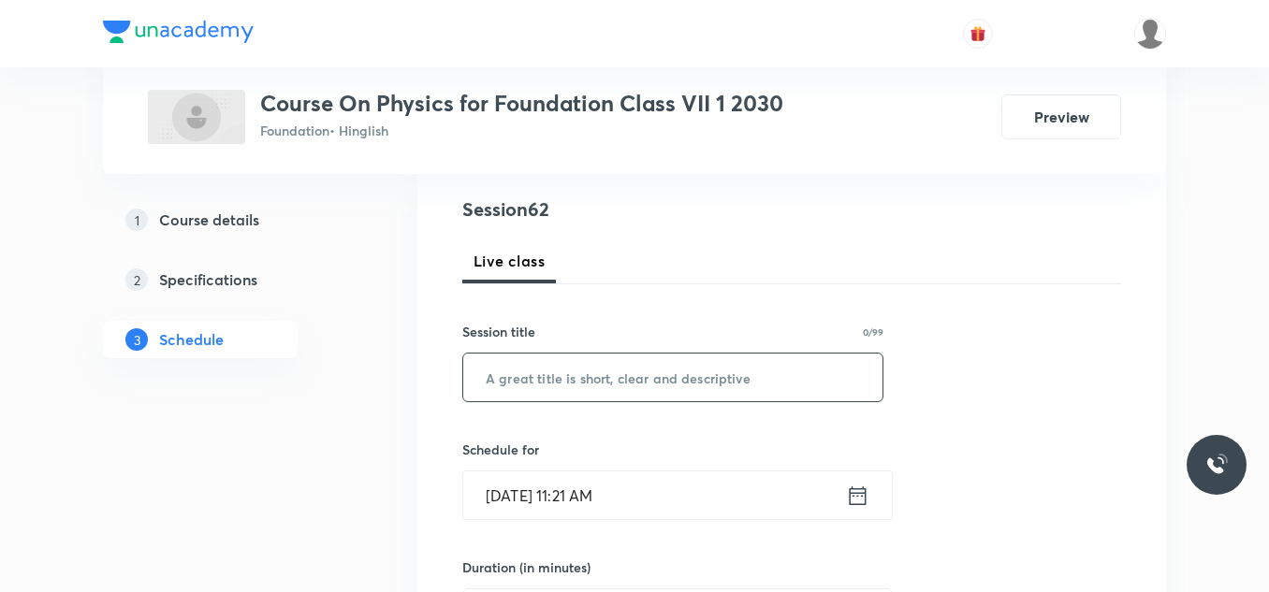
click at [525, 378] on input "text" at bounding box center [672, 378] width 419 height 48
paste input "Light - 08"
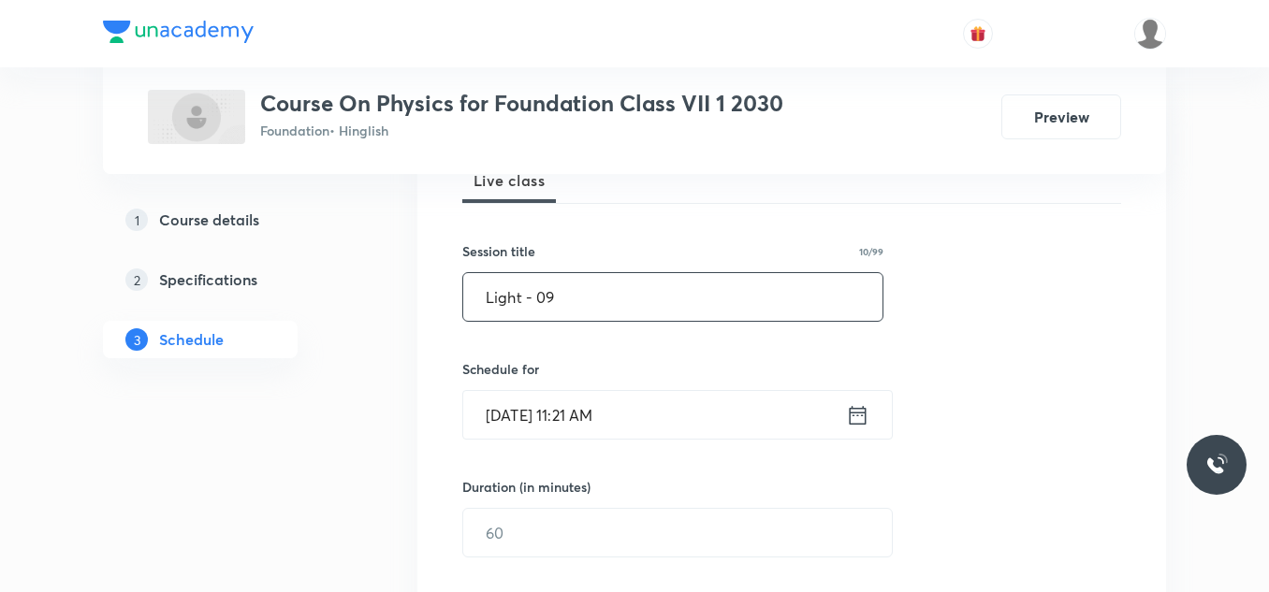
scroll to position [294, 0]
type input "Light - 09"
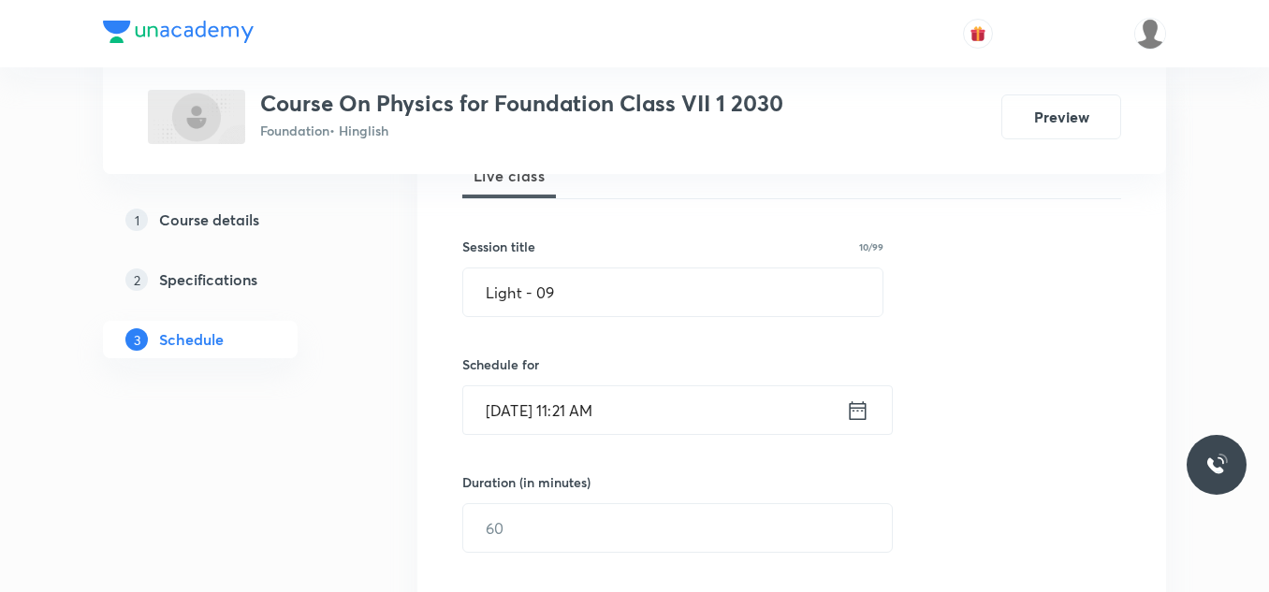
click at [679, 418] on input "[DATE] 11:21 AM" at bounding box center [654, 410] width 383 height 48
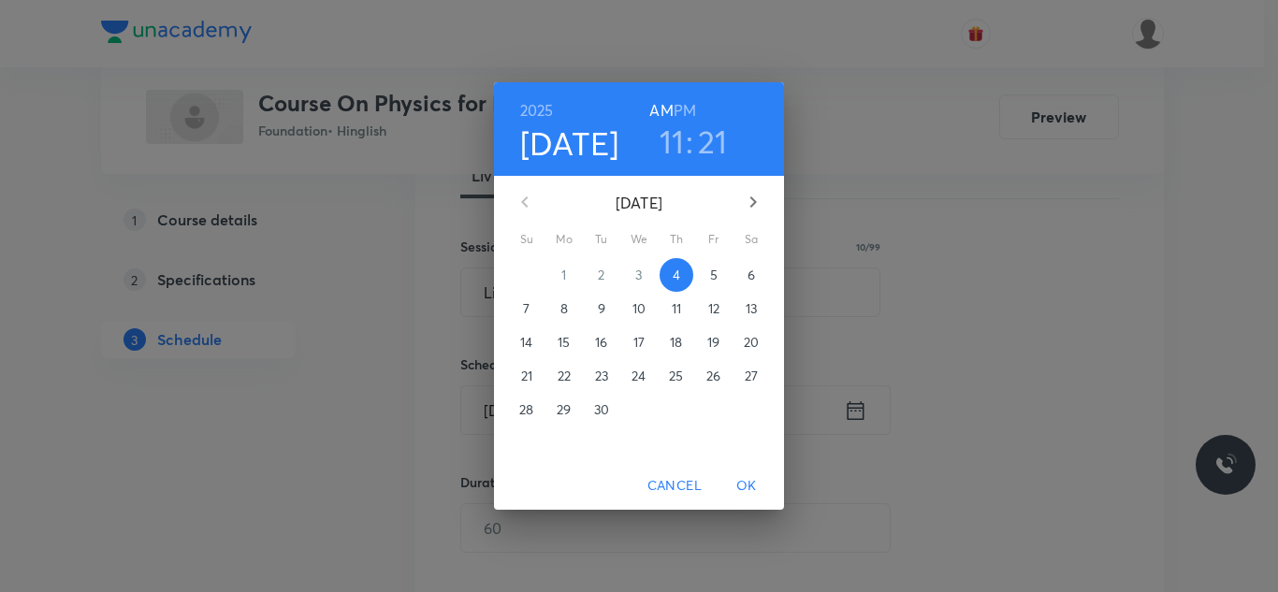
click at [692, 112] on h6 "PM" at bounding box center [685, 110] width 22 height 26
click at [680, 135] on h3 "11" at bounding box center [672, 141] width 25 height 39
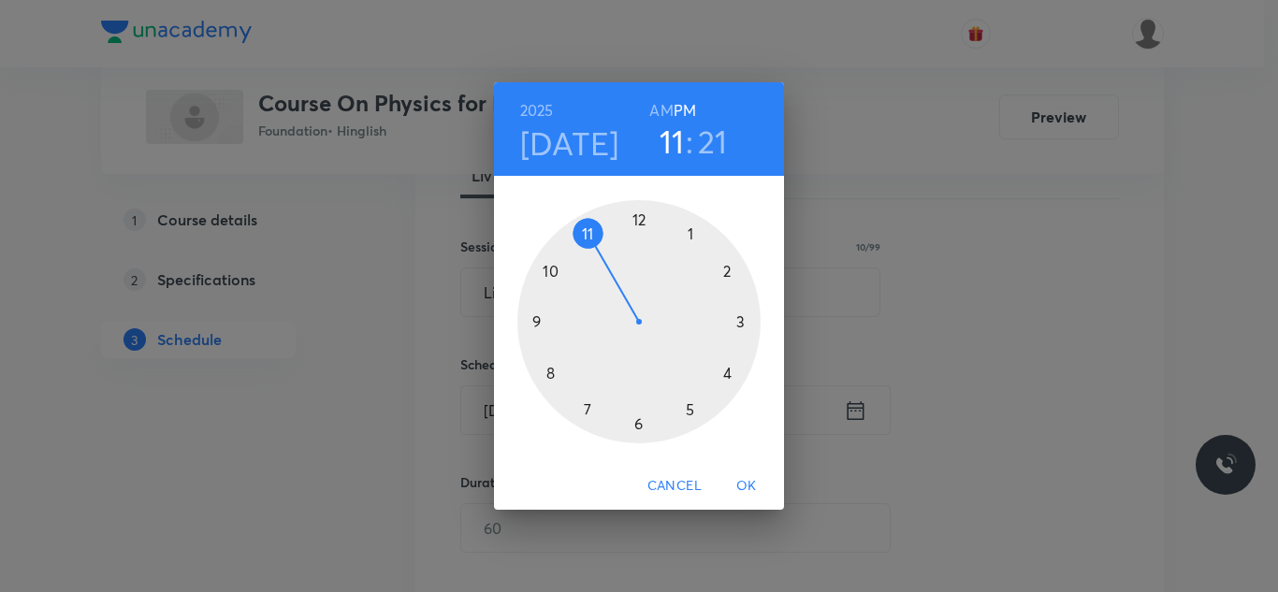
click at [640, 430] on div at bounding box center [638, 321] width 243 height 243
click at [730, 266] on div at bounding box center [638, 321] width 243 height 243
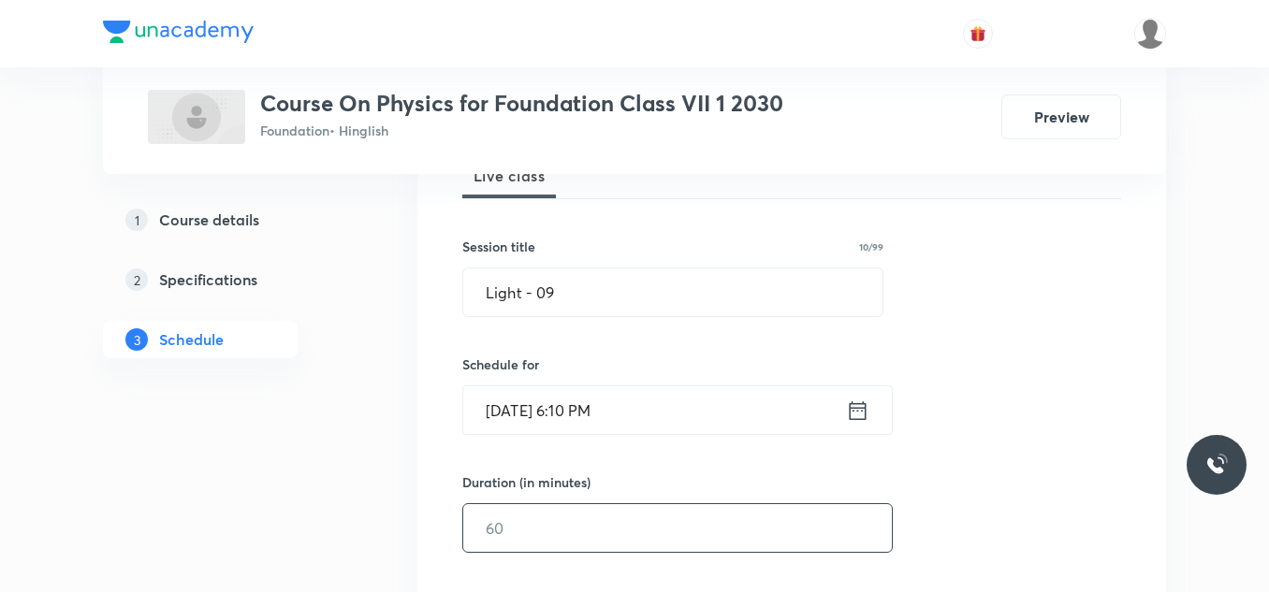
click at [510, 524] on input "text" at bounding box center [677, 528] width 429 height 48
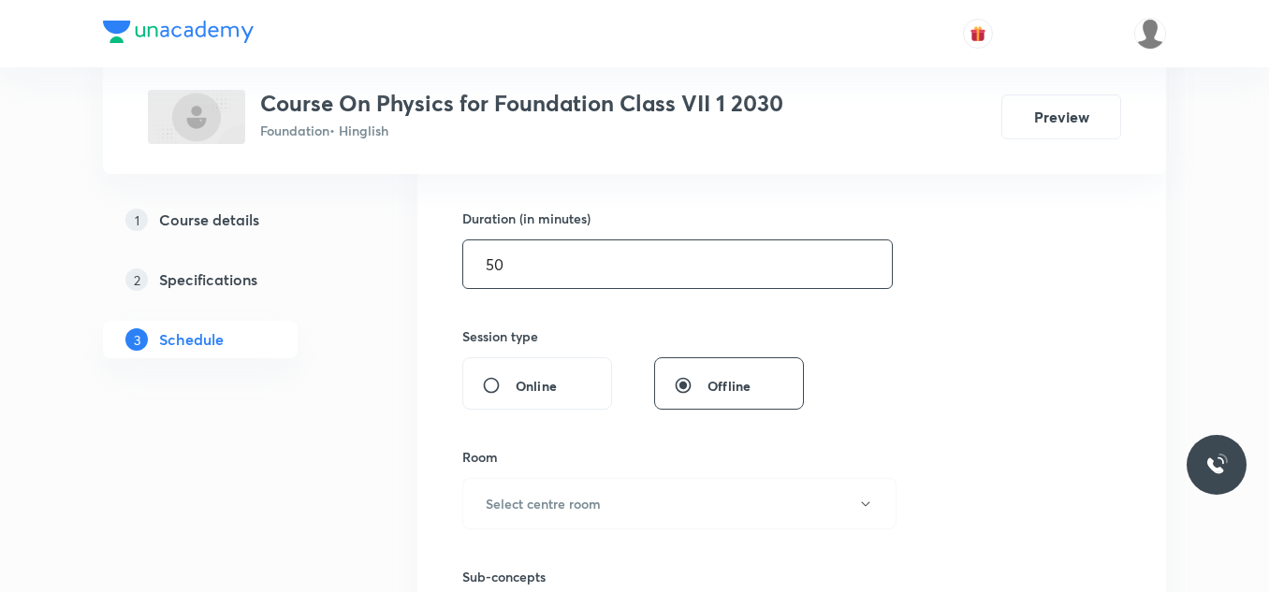
scroll to position [559, 0]
type input "50"
click at [529, 506] on h6 "Select centre room" at bounding box center [543, 503] width 115 height 20
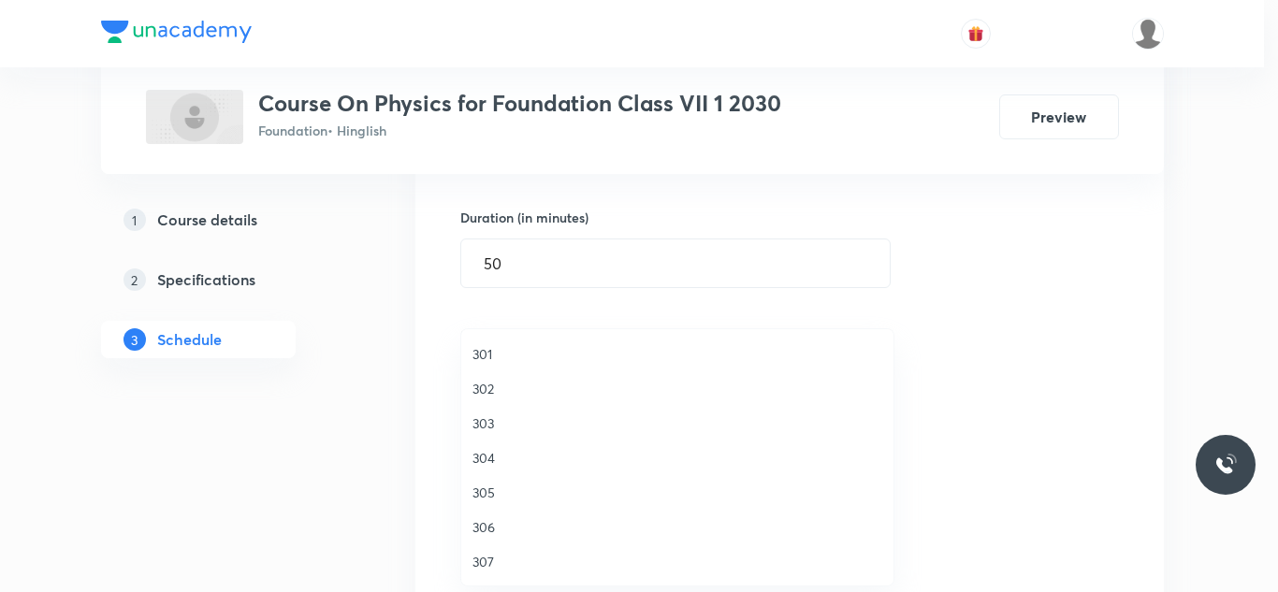
click at [484, 496] on span "305" at bounding box center [678, 493] width 410 height 20
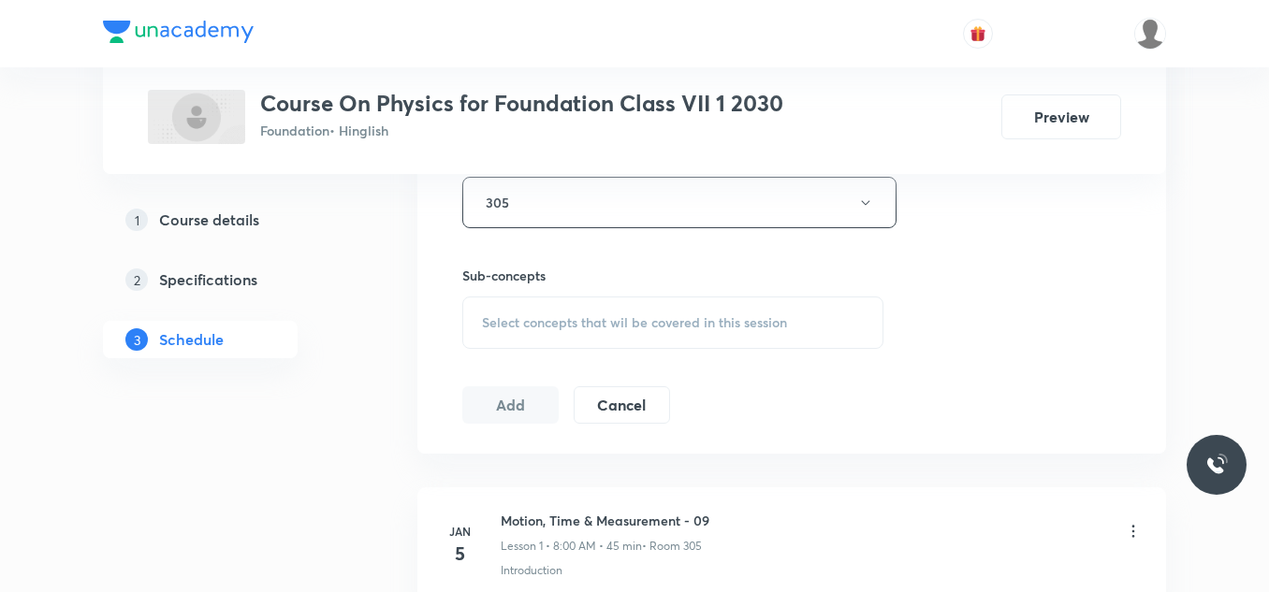
scroll to position [860, 0]
click at [581, 317] on span "Select concepts that wil be covered in this session" at bounding box center [634, 321] width 305 height 15
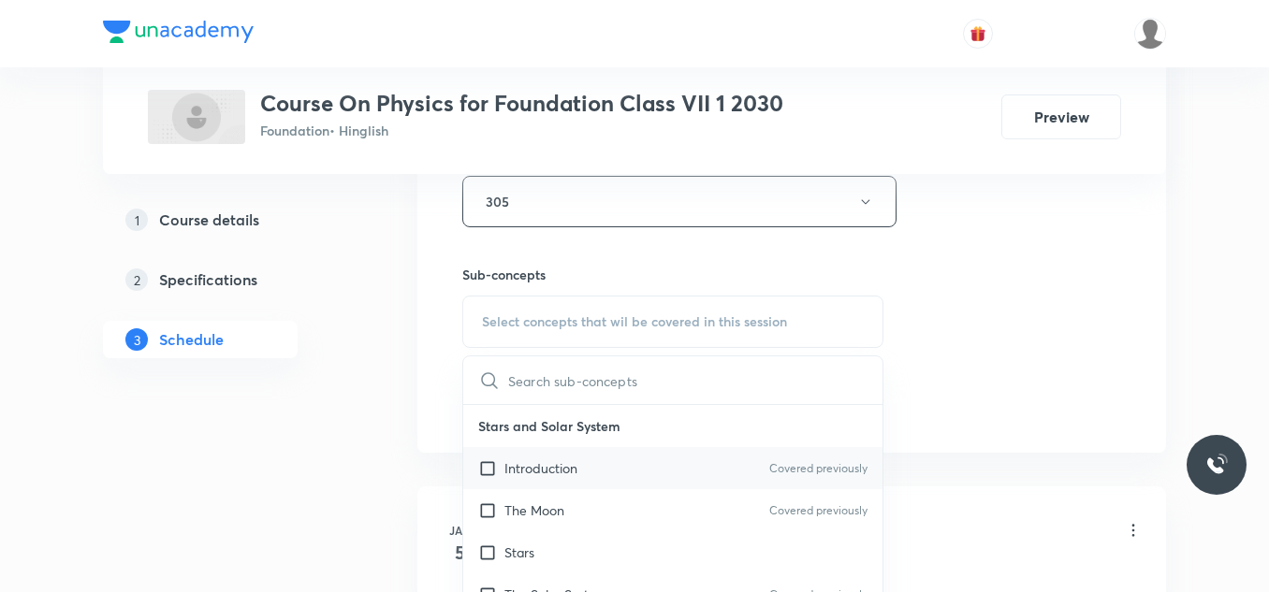
click at [559, 474] on p "Introduction" at bounding box center [540, 469] width 73 height 20
checkbox input "true"
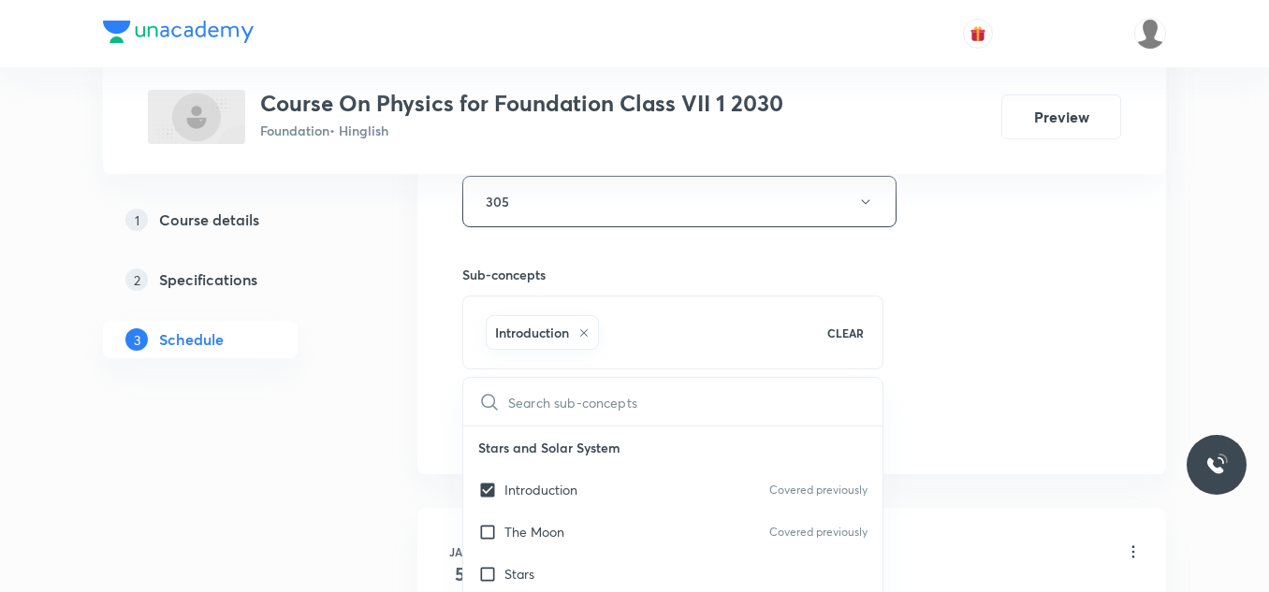
click at [354, 363] on div "1 Course details 2 Specifications 3 Schedule" at bounding box center [230, 291] width 255 height 180
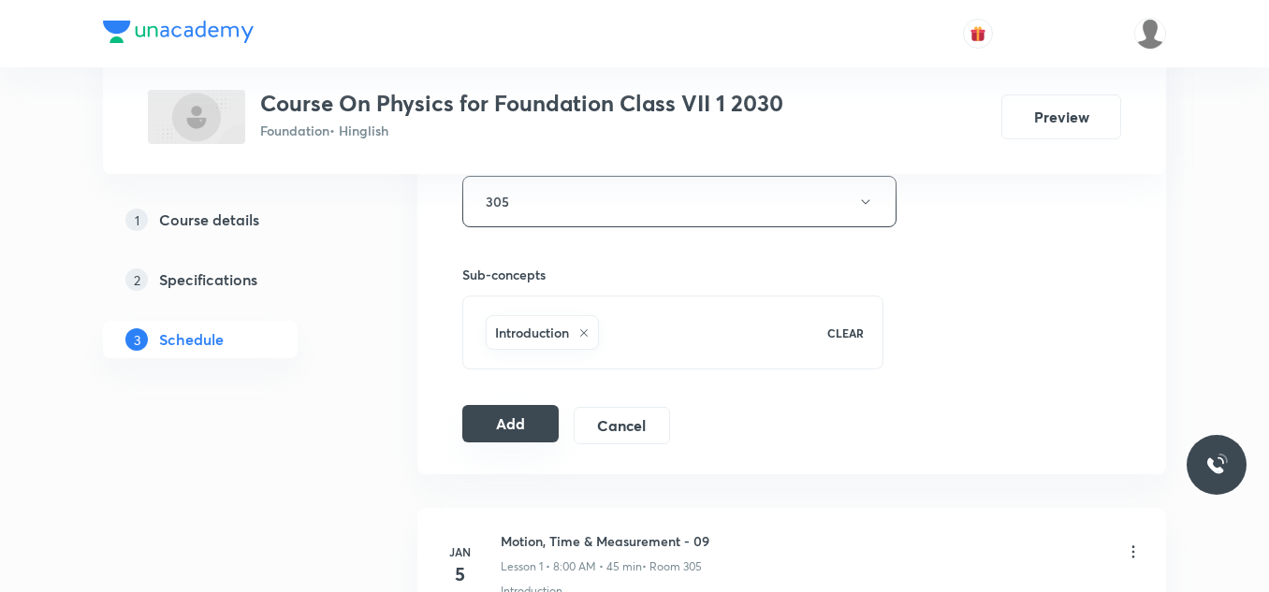
click at [491, 415] on button "Add" at bounding box center [510, 423] width 96 height 37
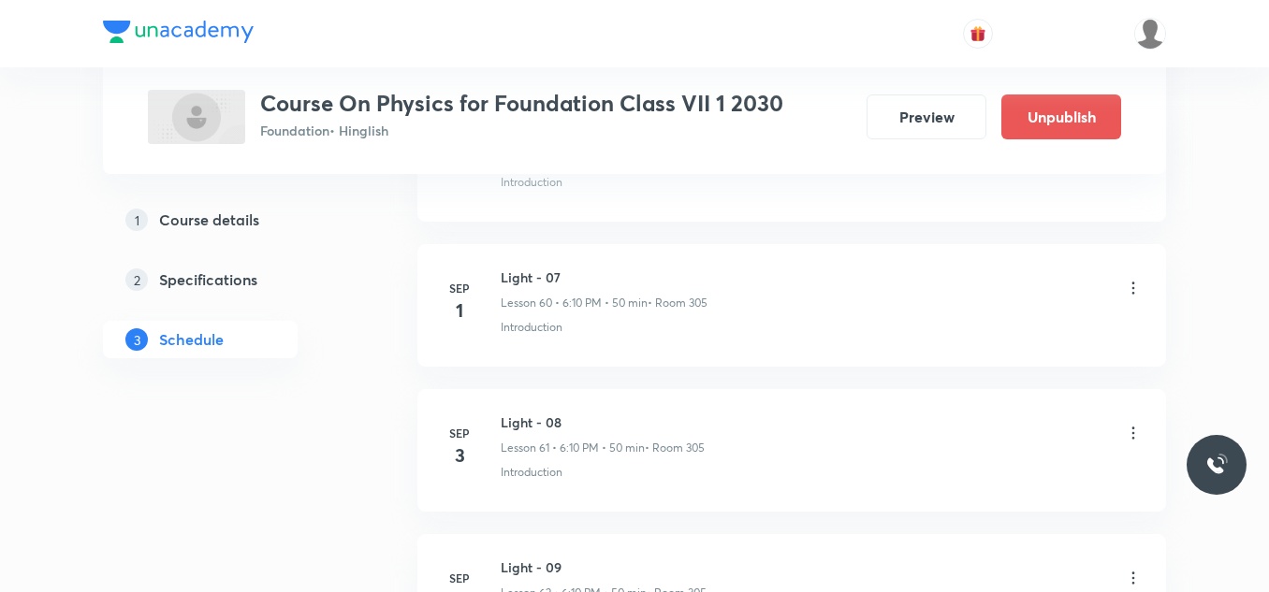
scroll to position [9040, 0]
